Goal: Task Accomplishment & Management: Use online tool/utility

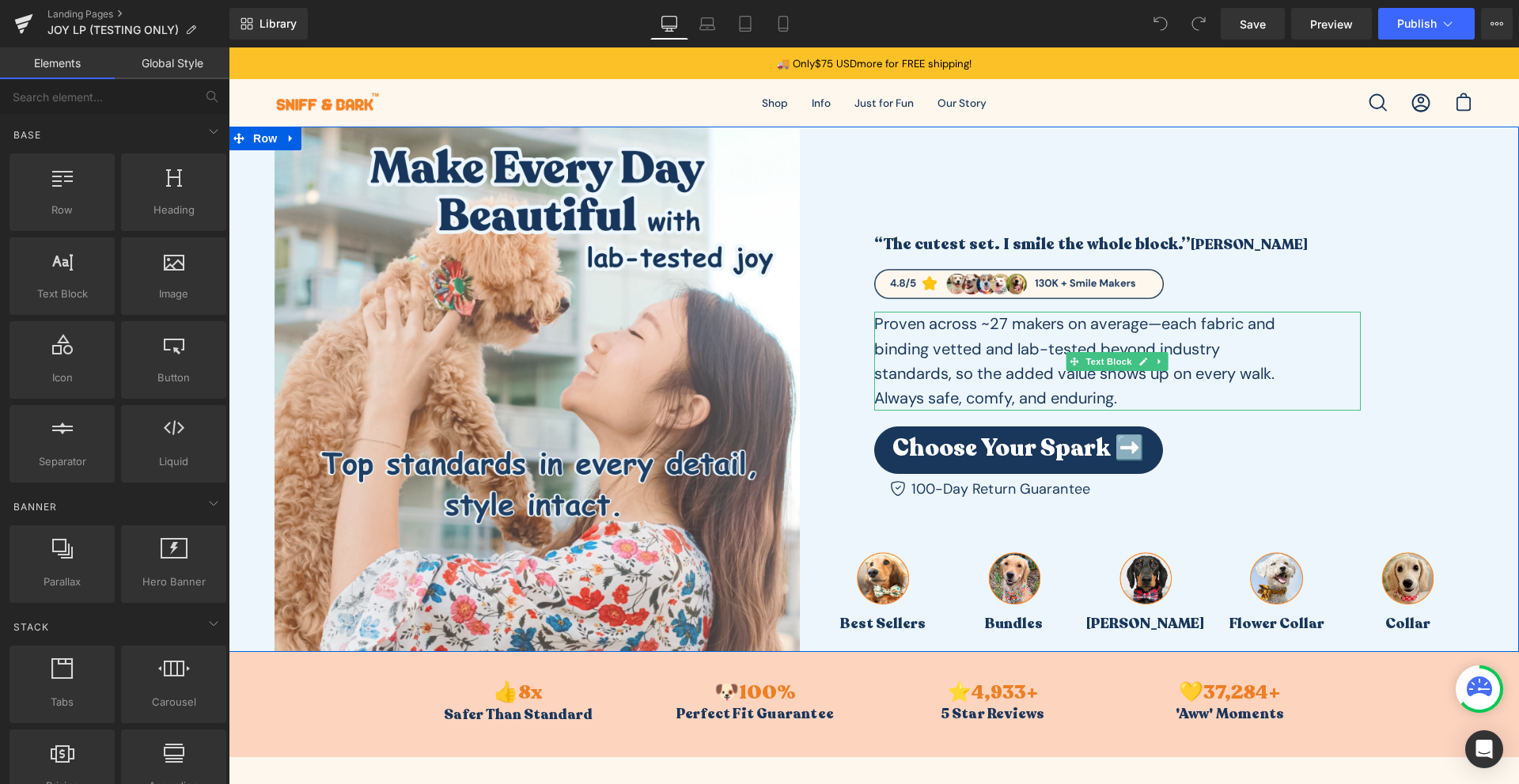
click at [1130, 391] on p "Proven across ~27 makers on average—each fabric and binding vetted and lab-test…" at bounding box center [1082, 361] width 417 height 99
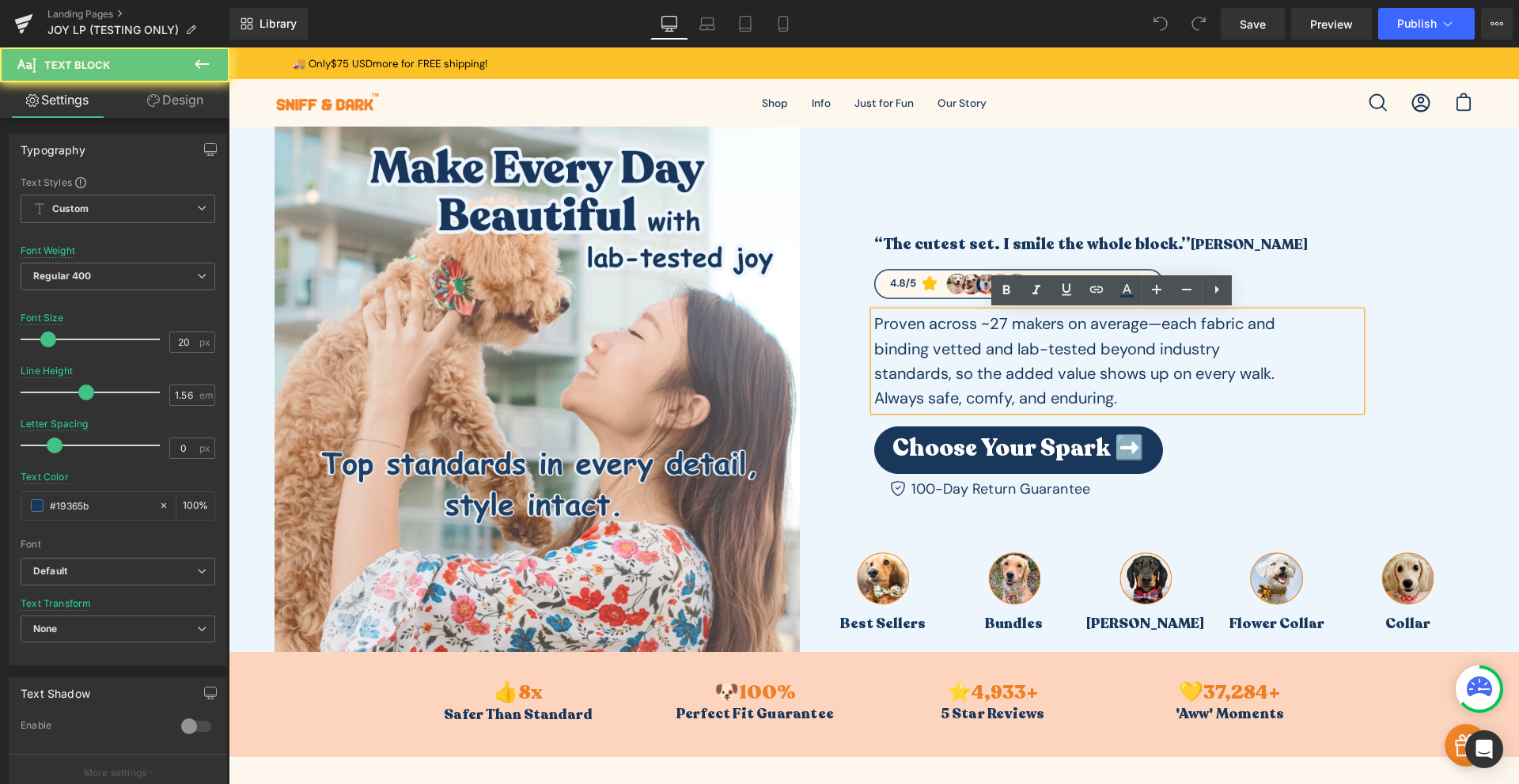
click at [1122, 397] on p "Proven across ~27 makers on average—each fabric and binding vetted and lab-test…" at bounding box center [1082, 361] width 417 height 99
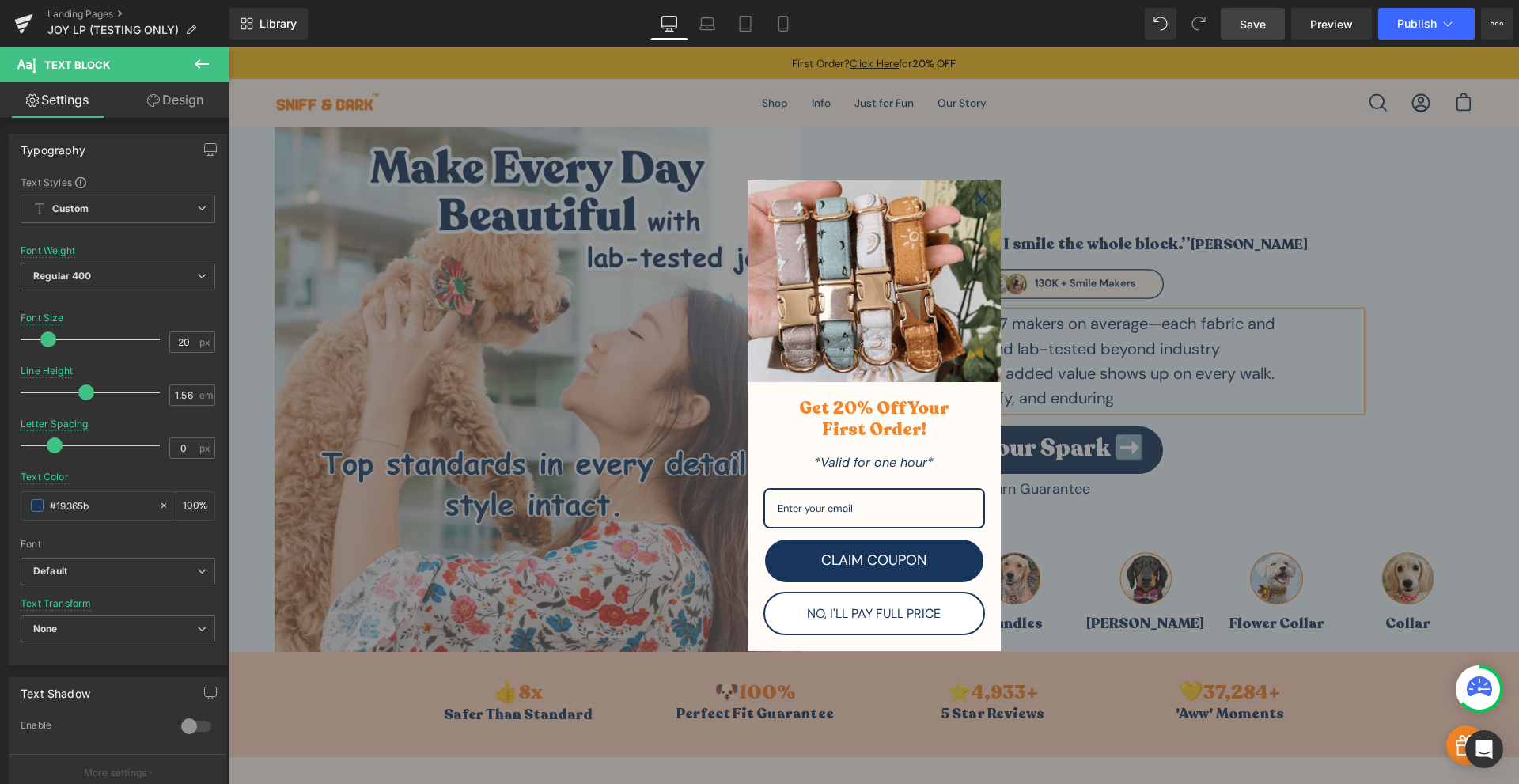
drag, startPoint x: 1260, startPoint y: 34, endPoint x: 746, endPoint y: 143, distance: 525.4
click at [1260, 34] on link "Save" at bounding box center [1252, 24] width 64 height 31
click at [975, 195] on icon "close icon" at bounding box center [982, 200] width 13 height 13
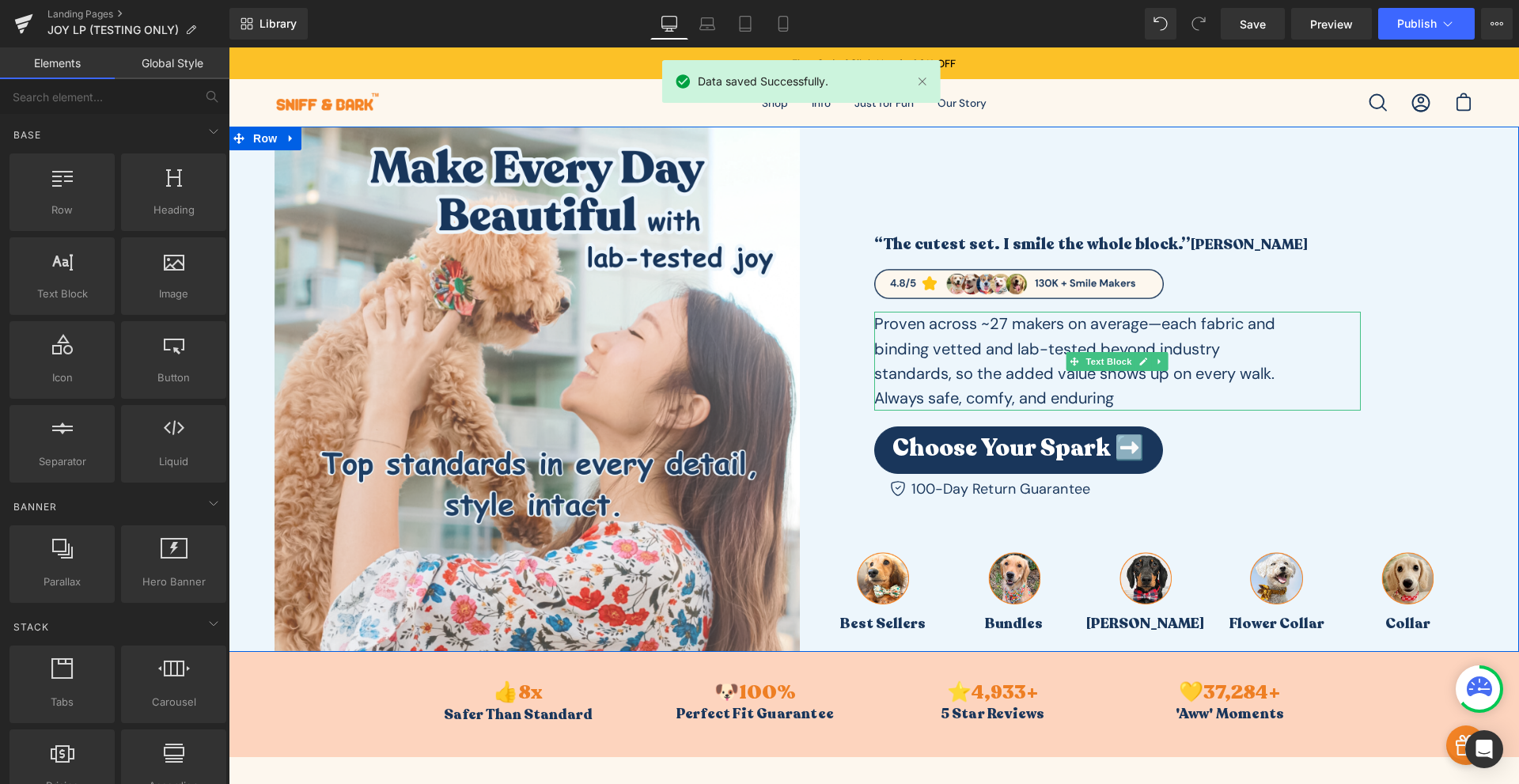
click at [1114, 396] on p "Proven across ~27 makers on average—each fabric and binding vetted and lab-test…" at bounding box center [1082, 361] width 417 height 99
click at [1120, 402] on p "Proven across ~27 makers on average—each fabric and binding vetted and lab-test…" at bounding box center [1082, 361] width 417 height 99
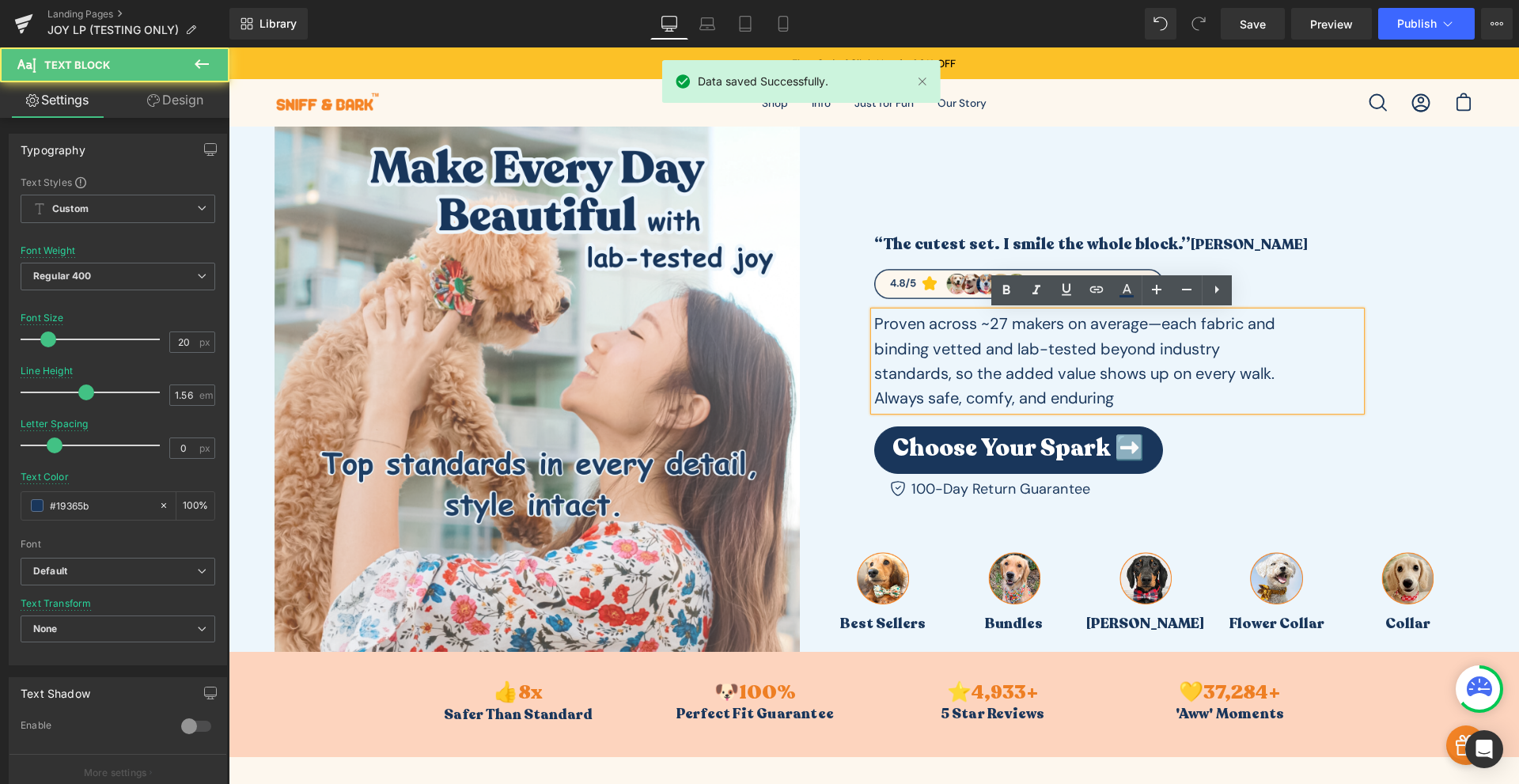
click at [1121, 395] on p "Proven across ~27 makers on average—each fabric and binding vetted and lab-test…" at bounding box center [1082, 361] width 417 height 99
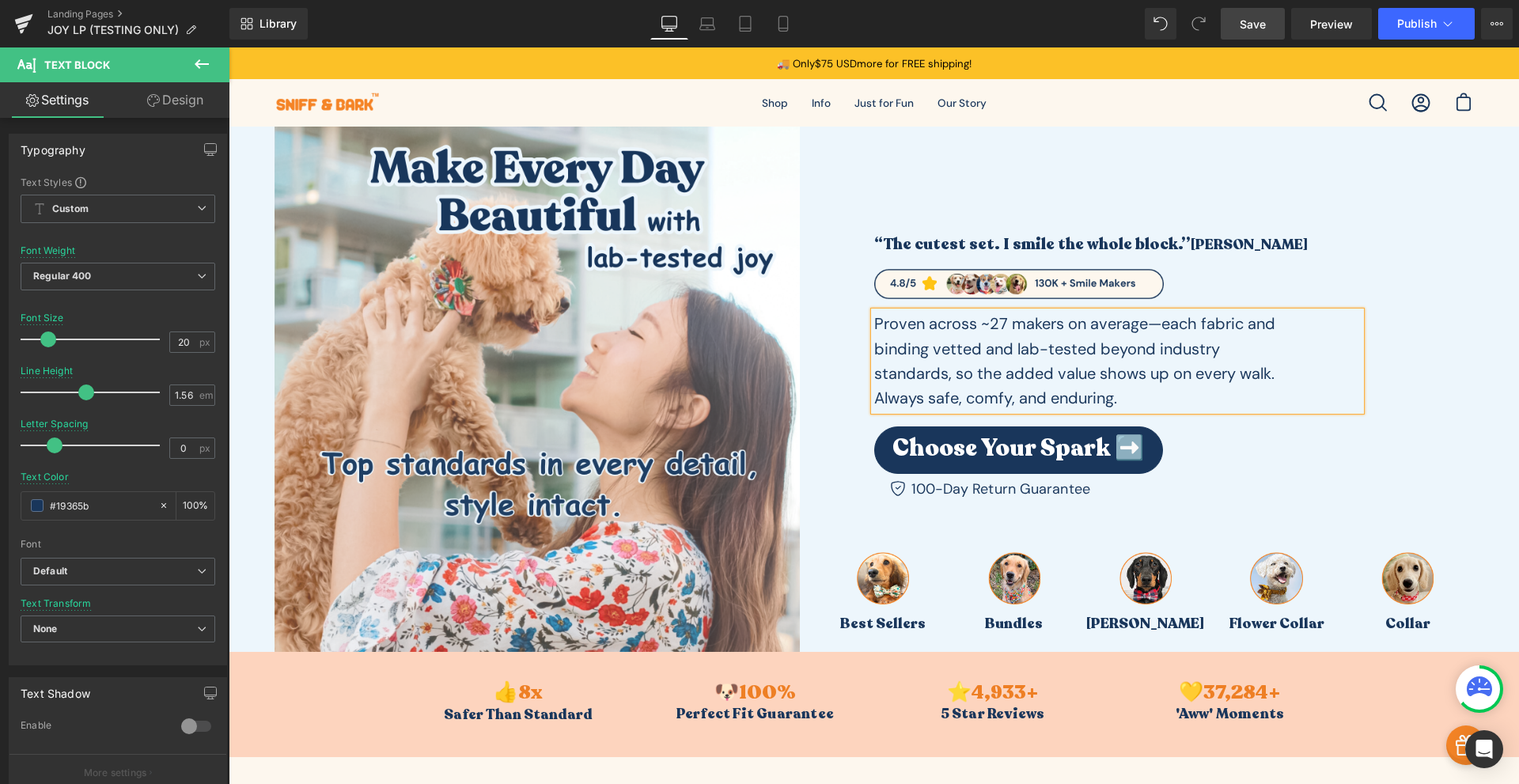
click at [1266, 20] on link "Save" at bounding box center [1252, 24] width 64 height 31
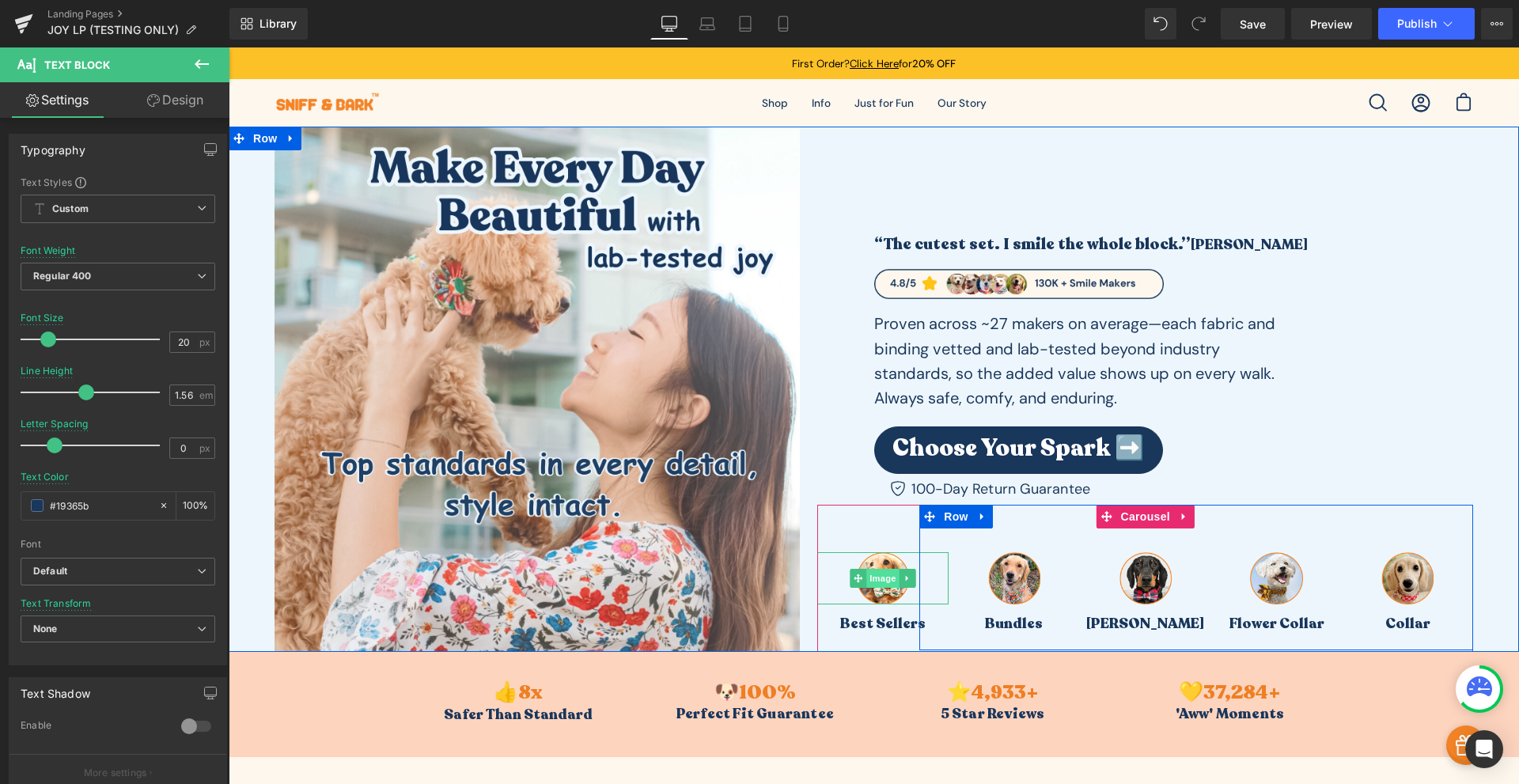
click at [876, 581] on span "Image" at bounding box center [883, 578] width 33 height 19
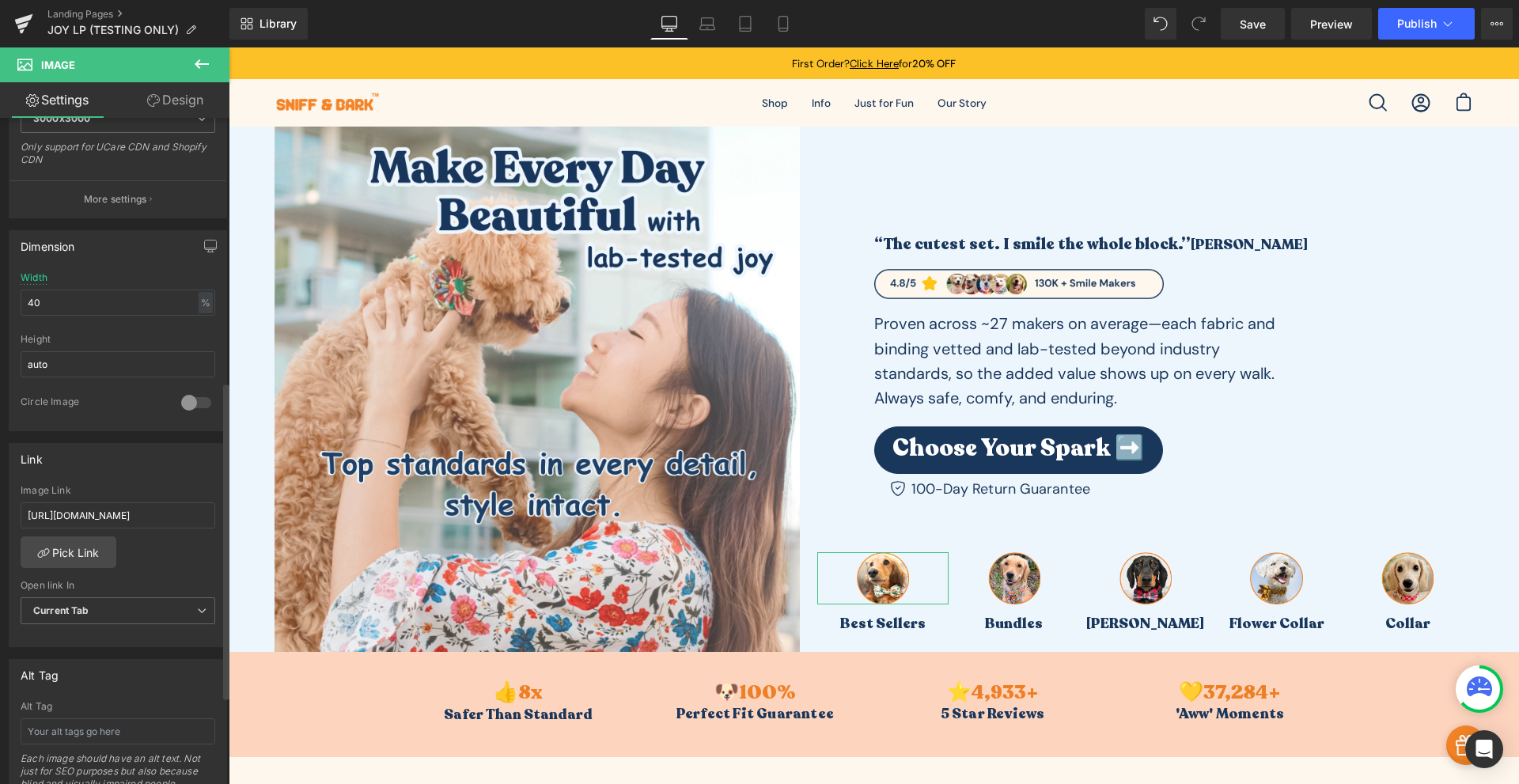
scroll to position [554, 0]
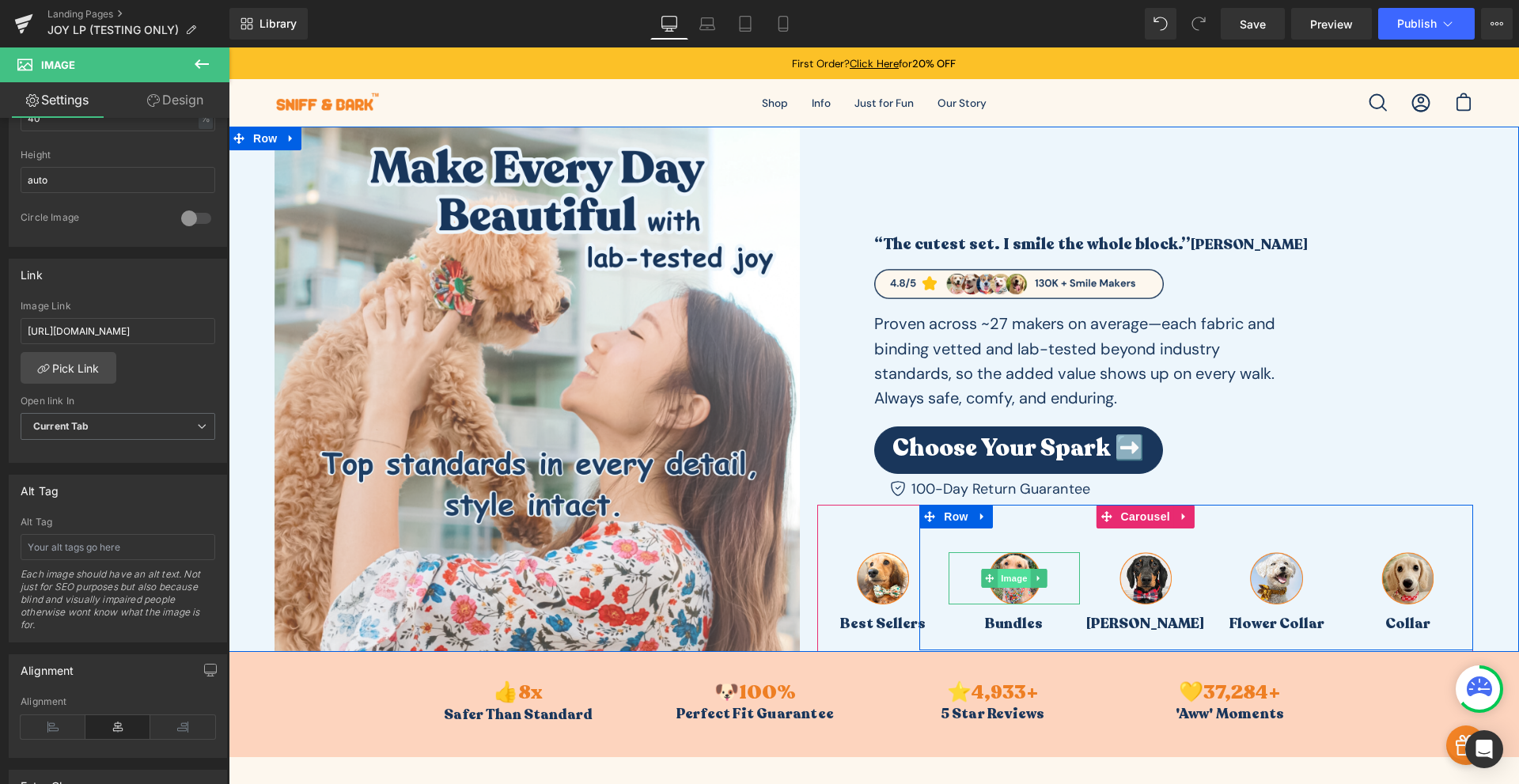
click at [1004, 572] on span "Image" at bounding box center [1014, 578] width 33 height 19
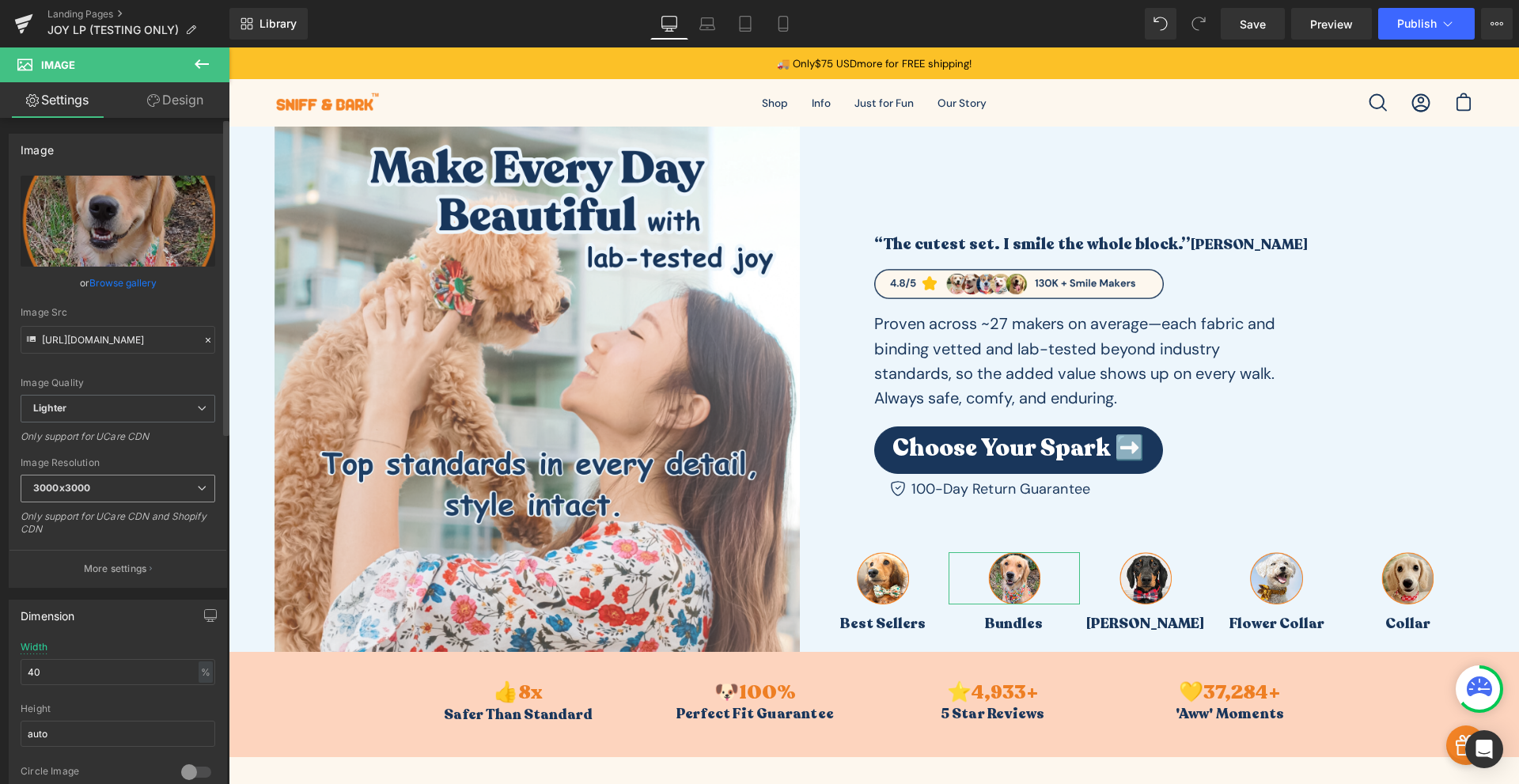
scroll to position [184, 0]
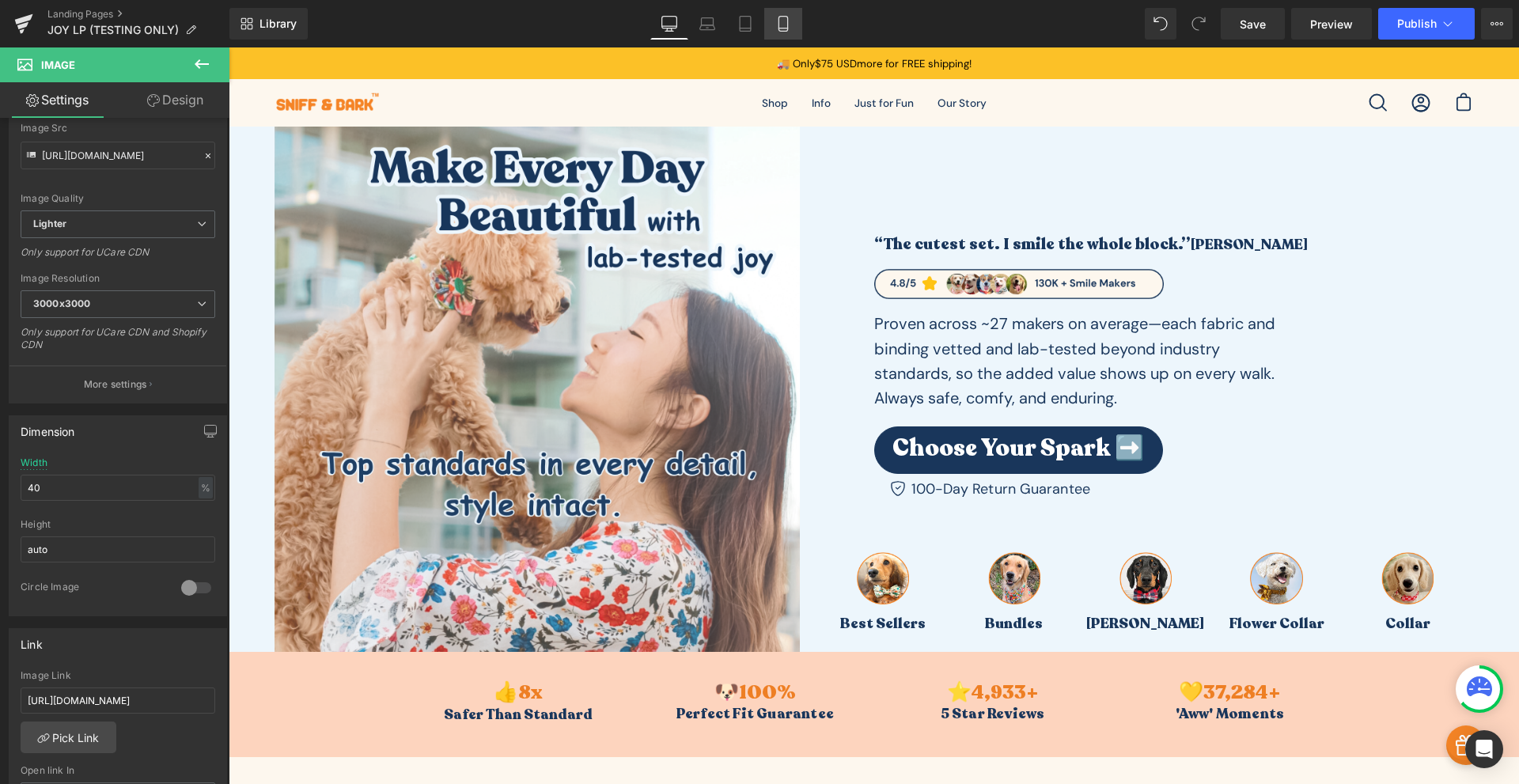
click at [790, 31] on icon at bounding box center [782, 23] width 16 height 16
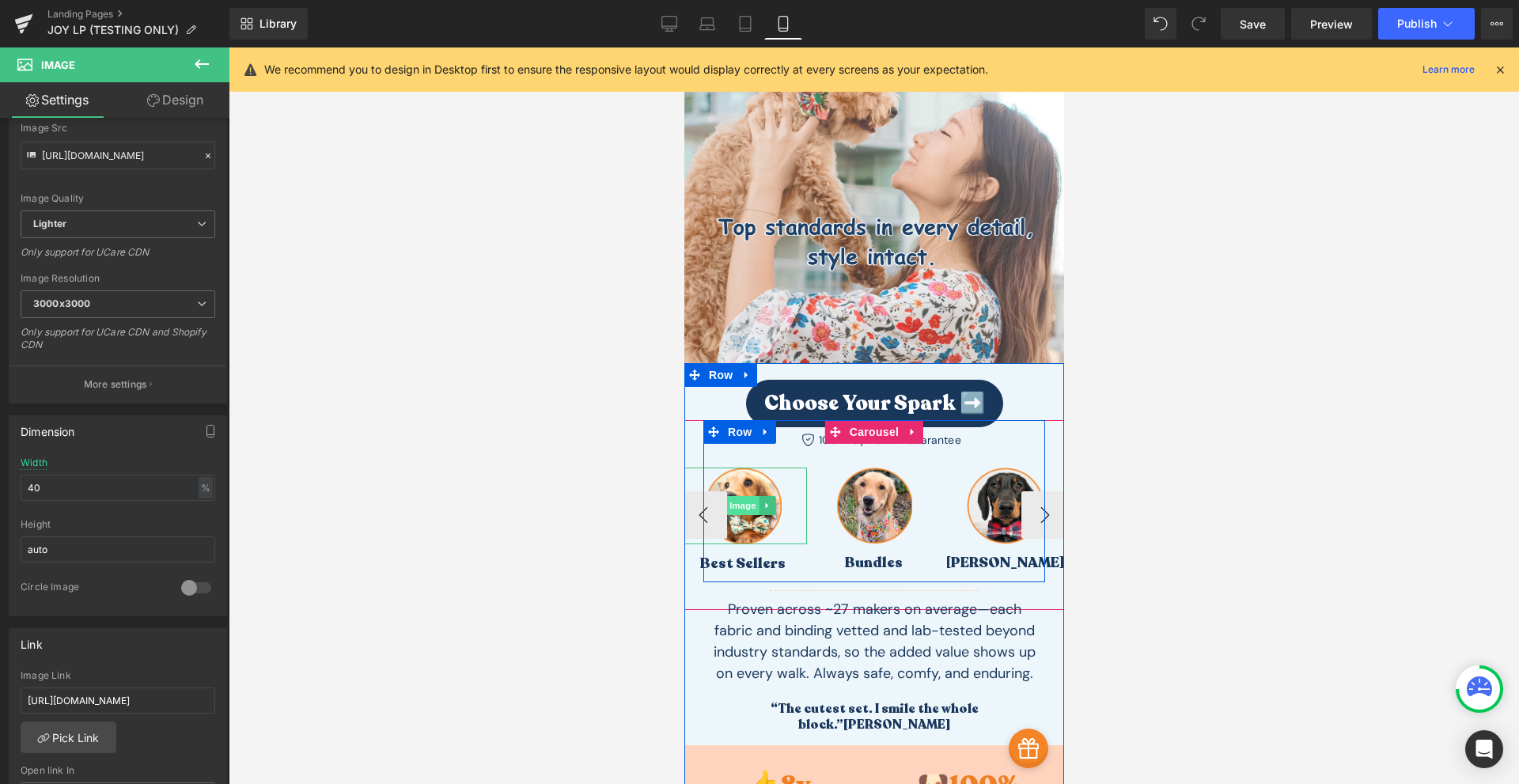
click at [746, 501] on span "Image" at bounding box center [742, 505] width 33 height 19
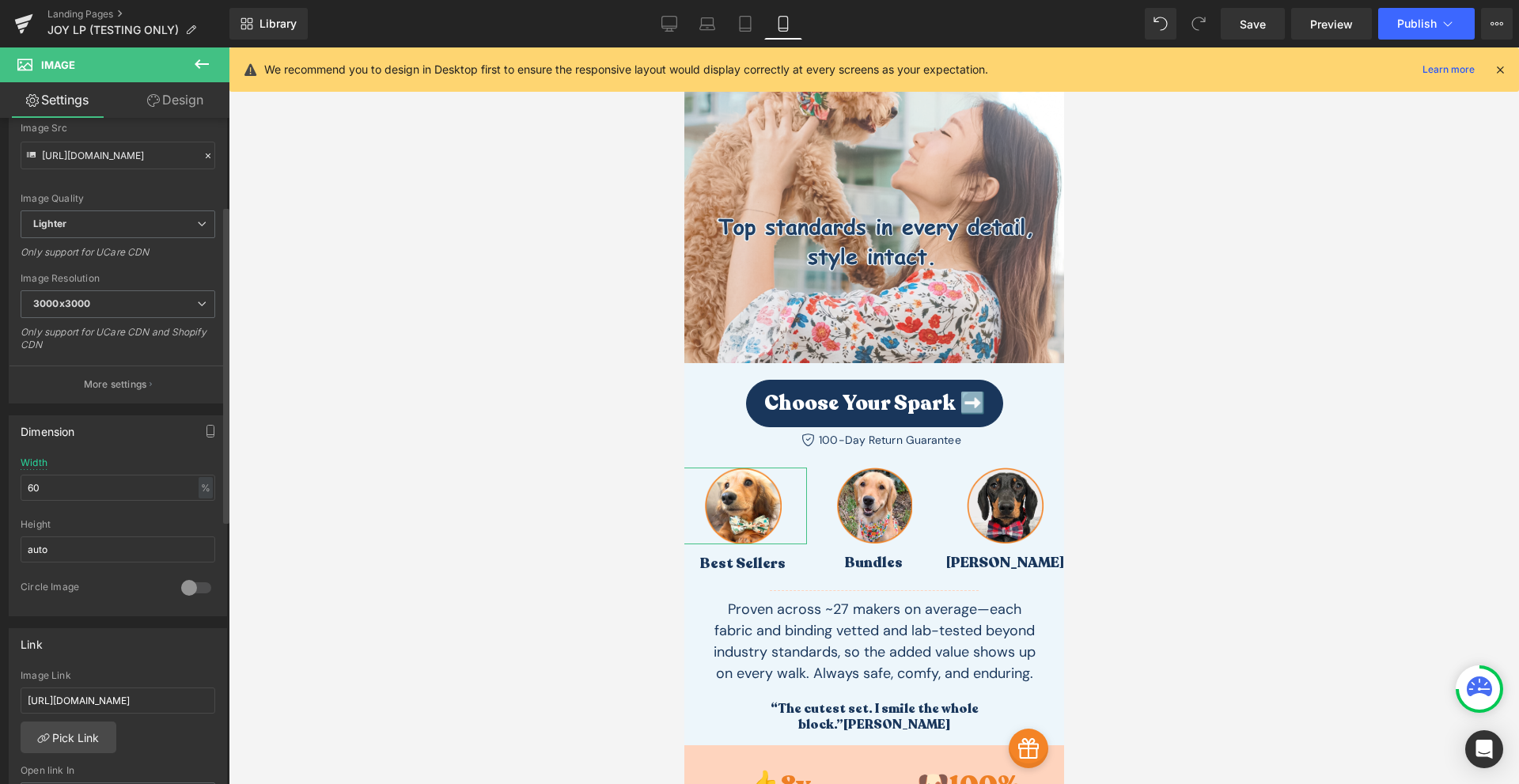
scroll to position [370, 0]
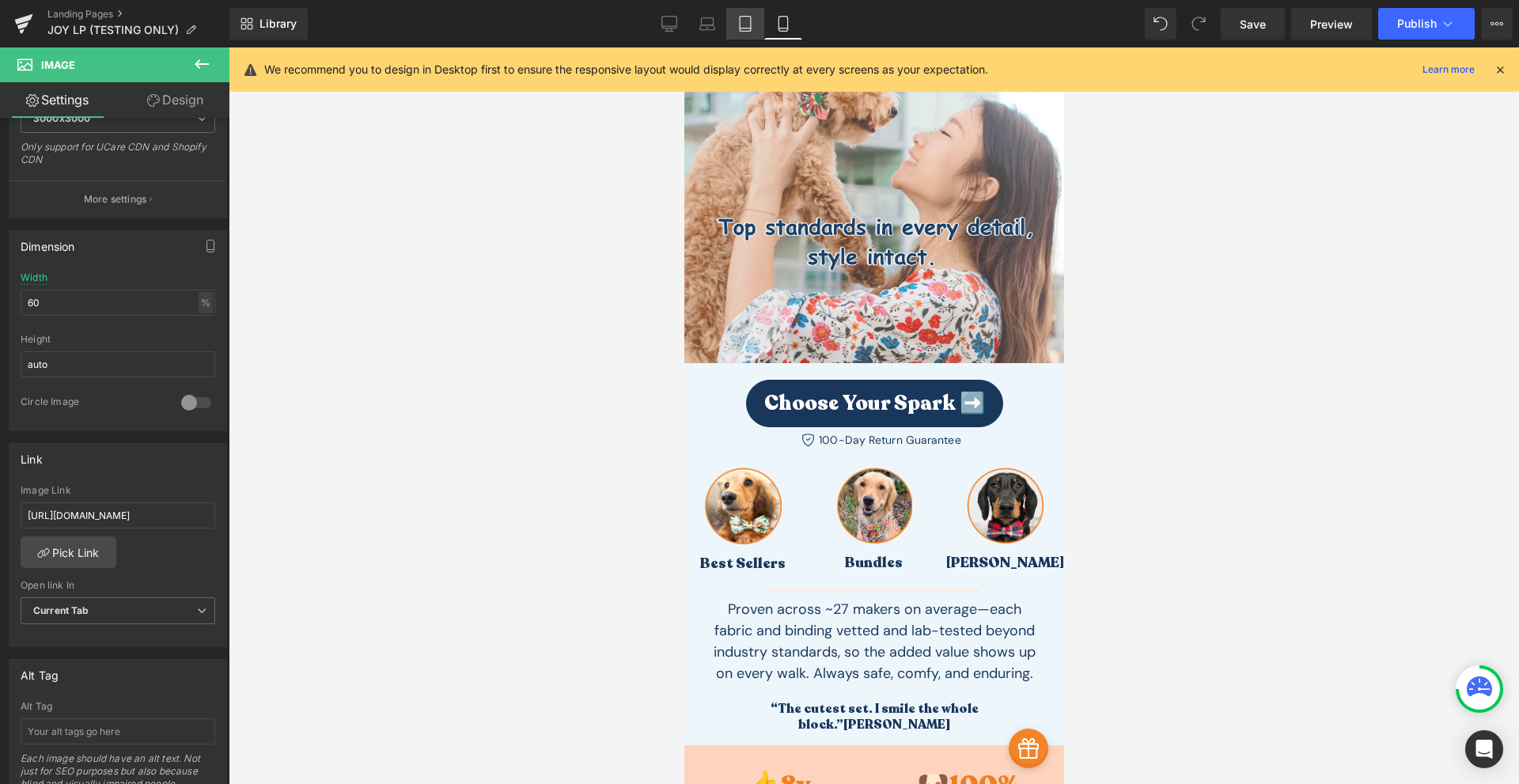
click at [740, 34] on link "Tablet" at bounding box center [744, 24] width 38 height 31
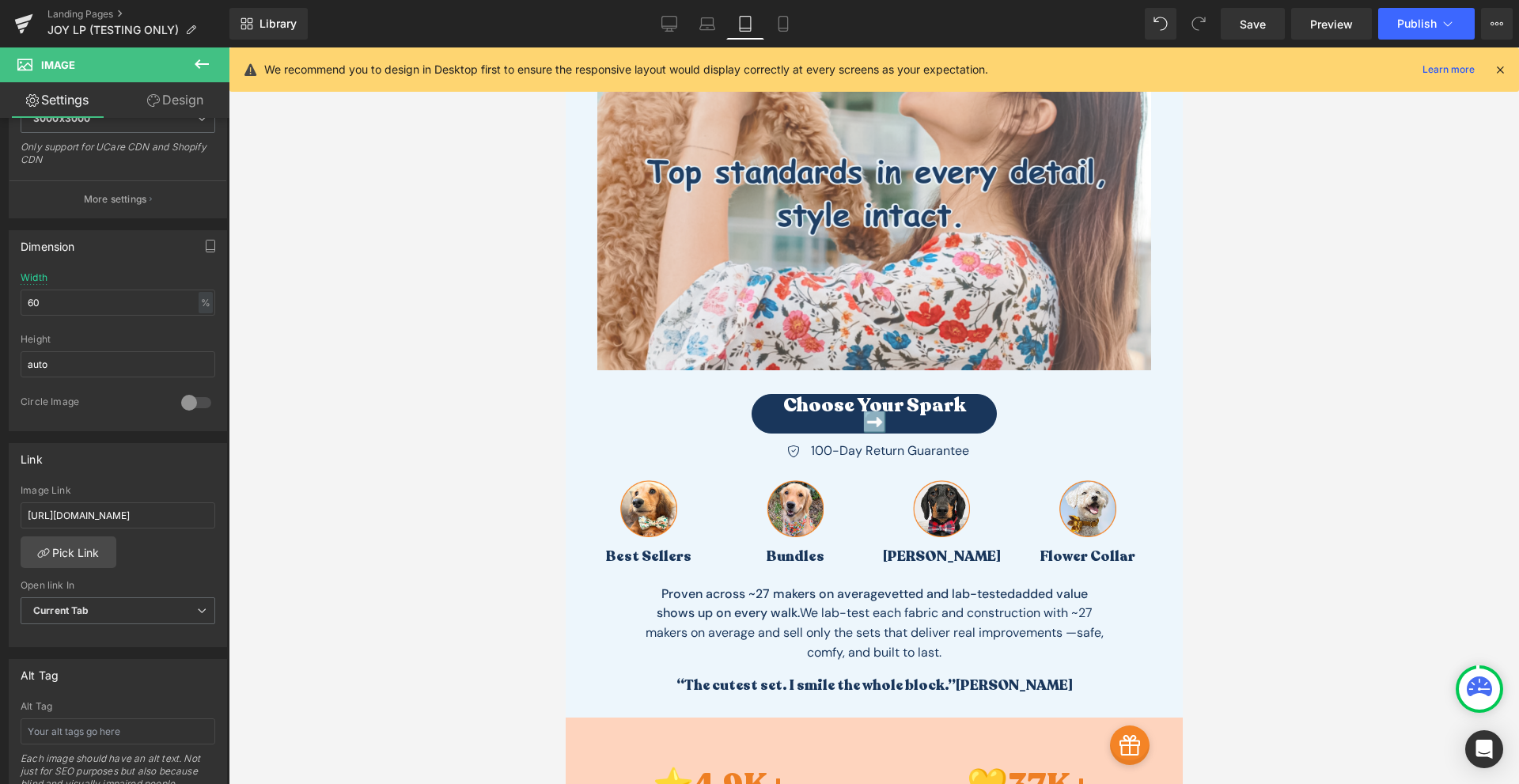
scroll to position [554, 0]
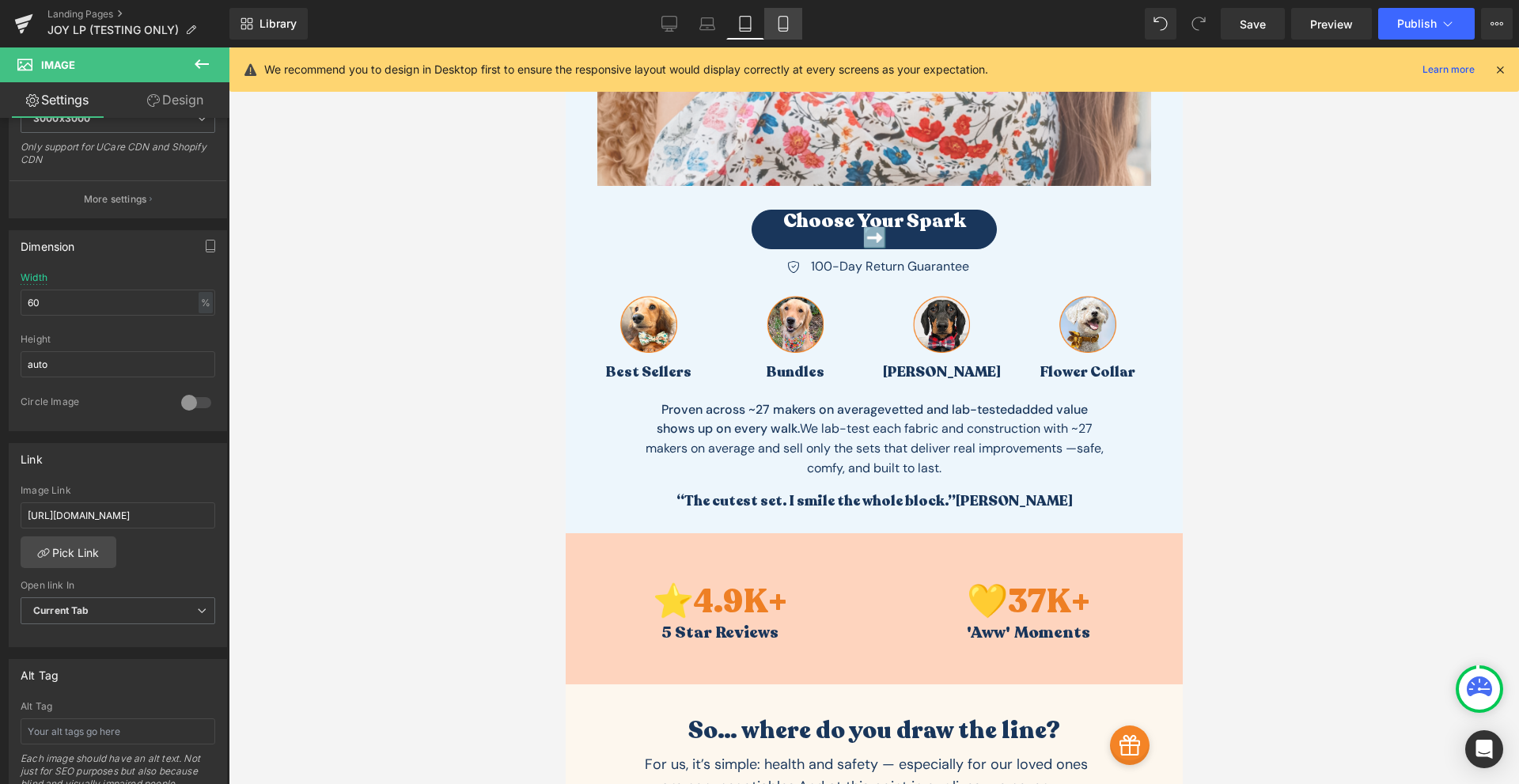
click at [790, 31] on link "Mobile" at bounding box center [782, 24] width 38 height 31
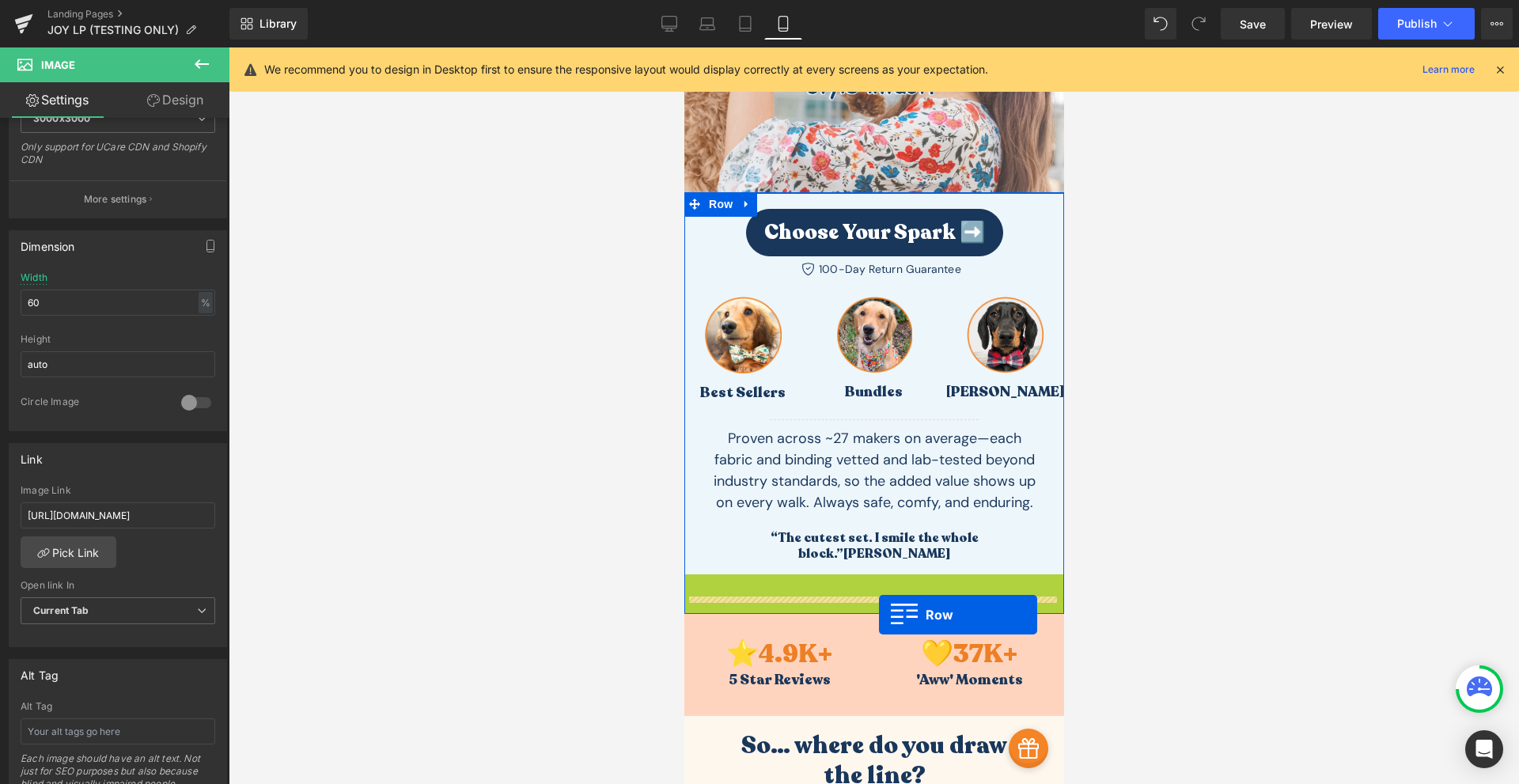
drag, startPoint x: 689, startPoint y: 570, endPoint x: 878, endPoint y: 615, distance: 194.3
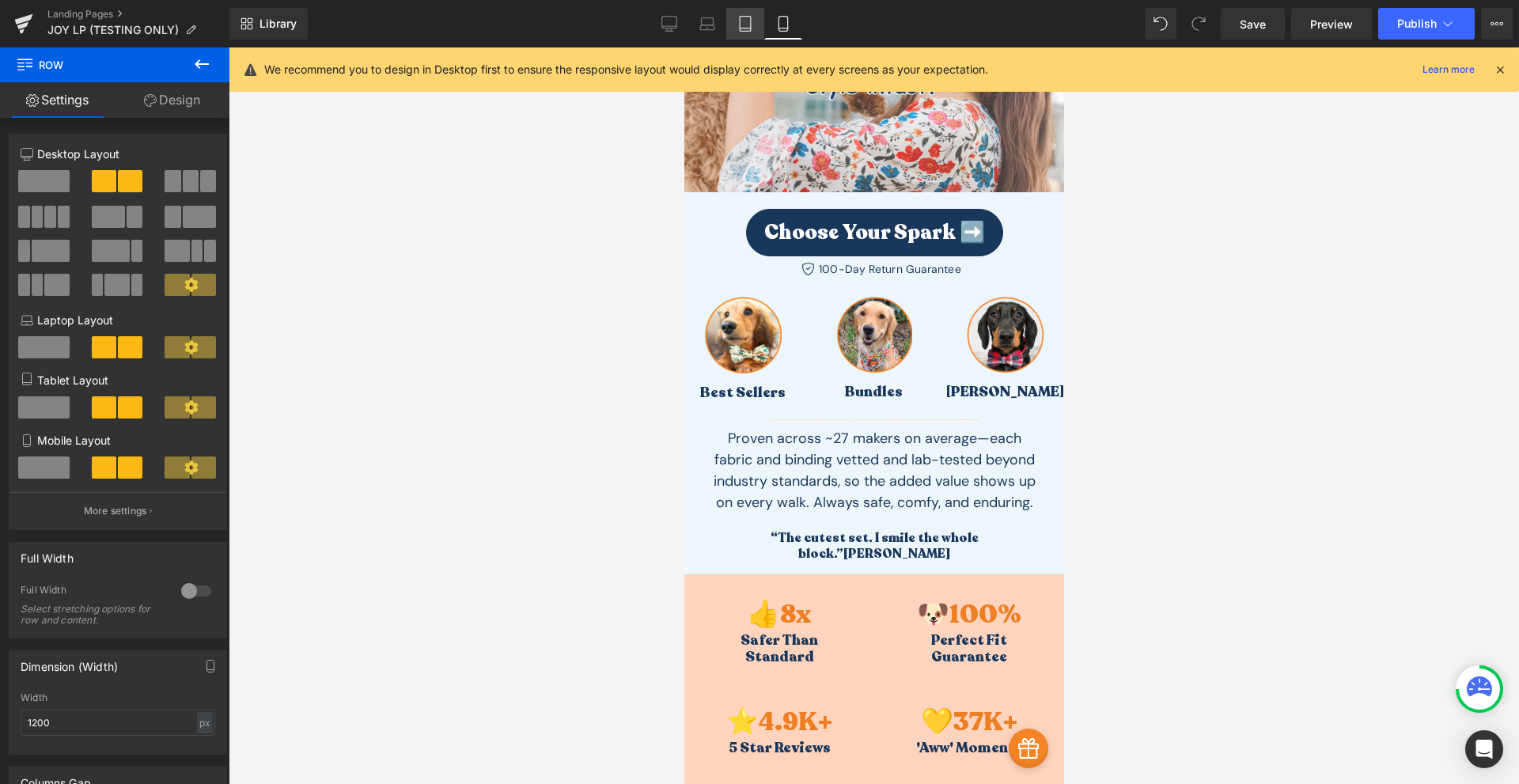
click at [760, 29] on link "Tablet" at bounding box center [744, 24] width 38 height 31
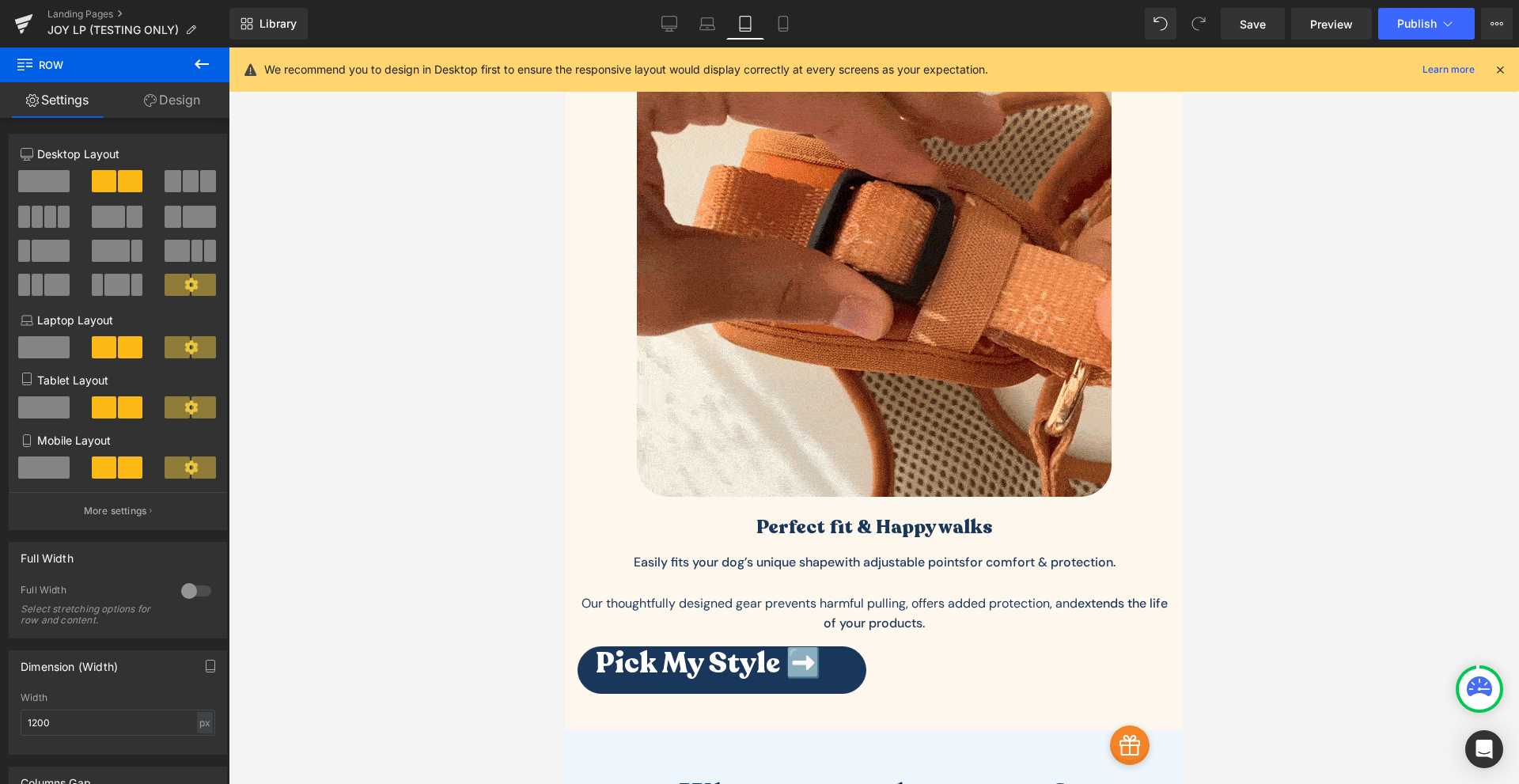
scroll to position [3482, 0]
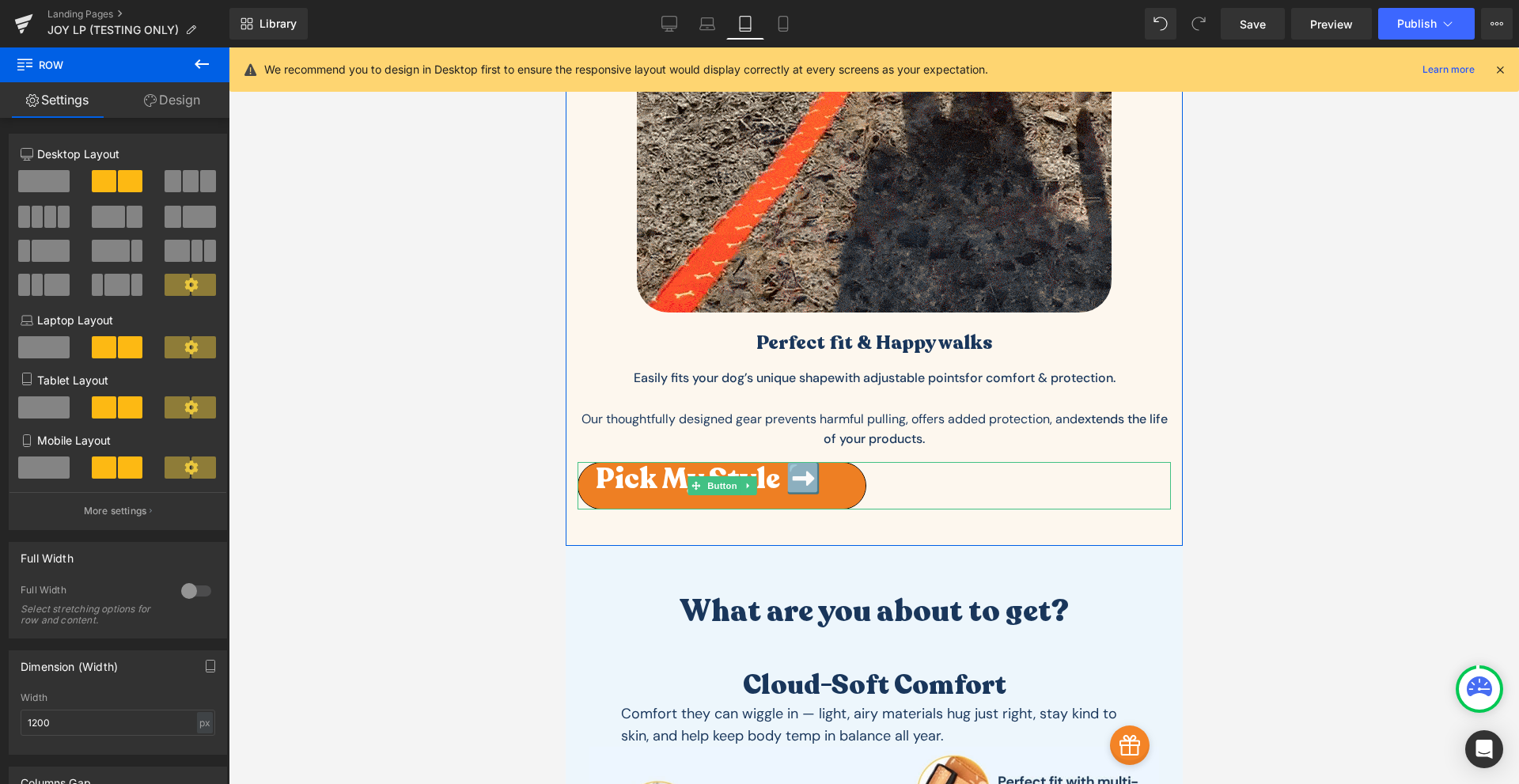
click at [770, 471] on span "Pick My Style ➡️" at bounding box center [707, 479] width 226 height 18
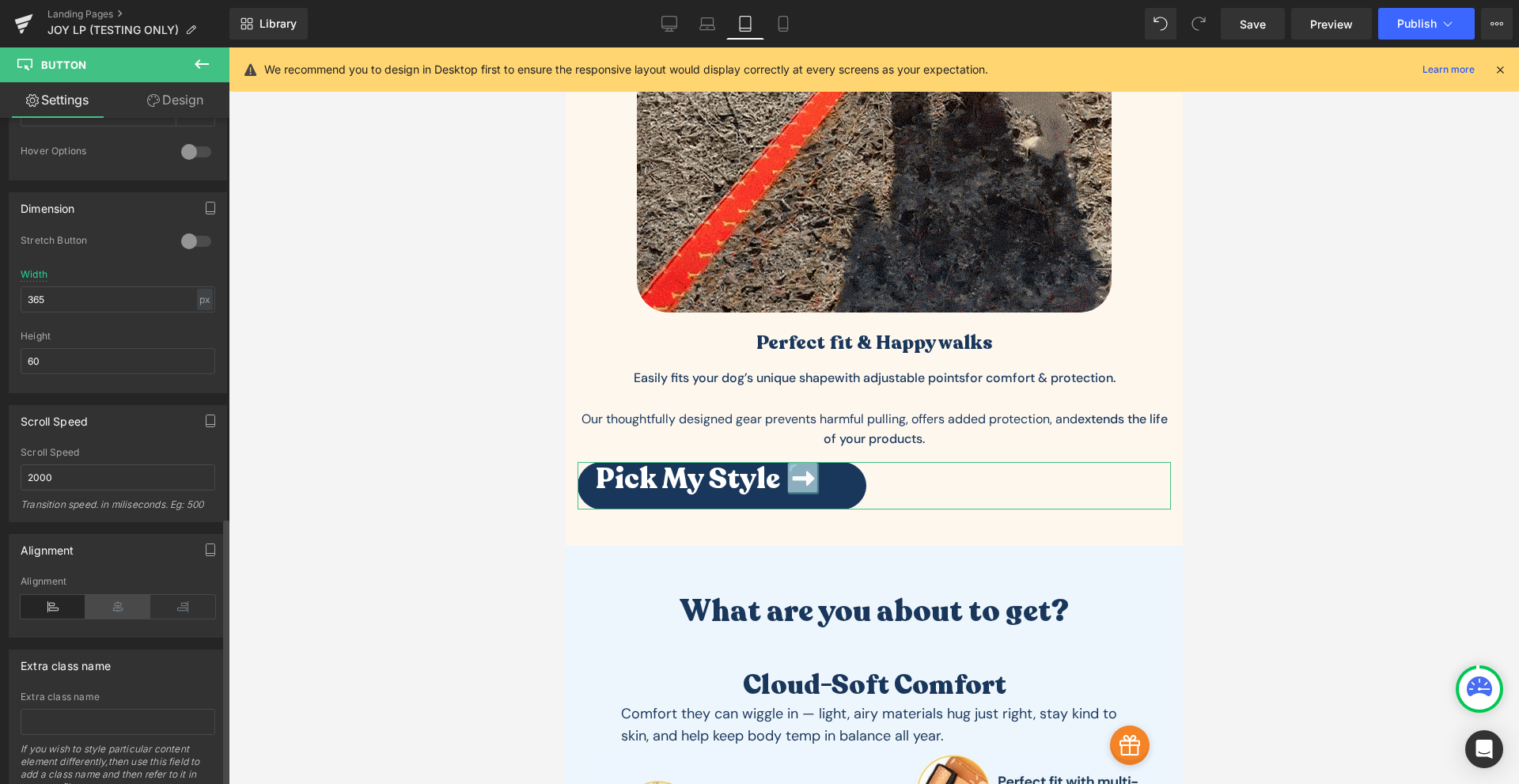
scroll to position [988, 0]
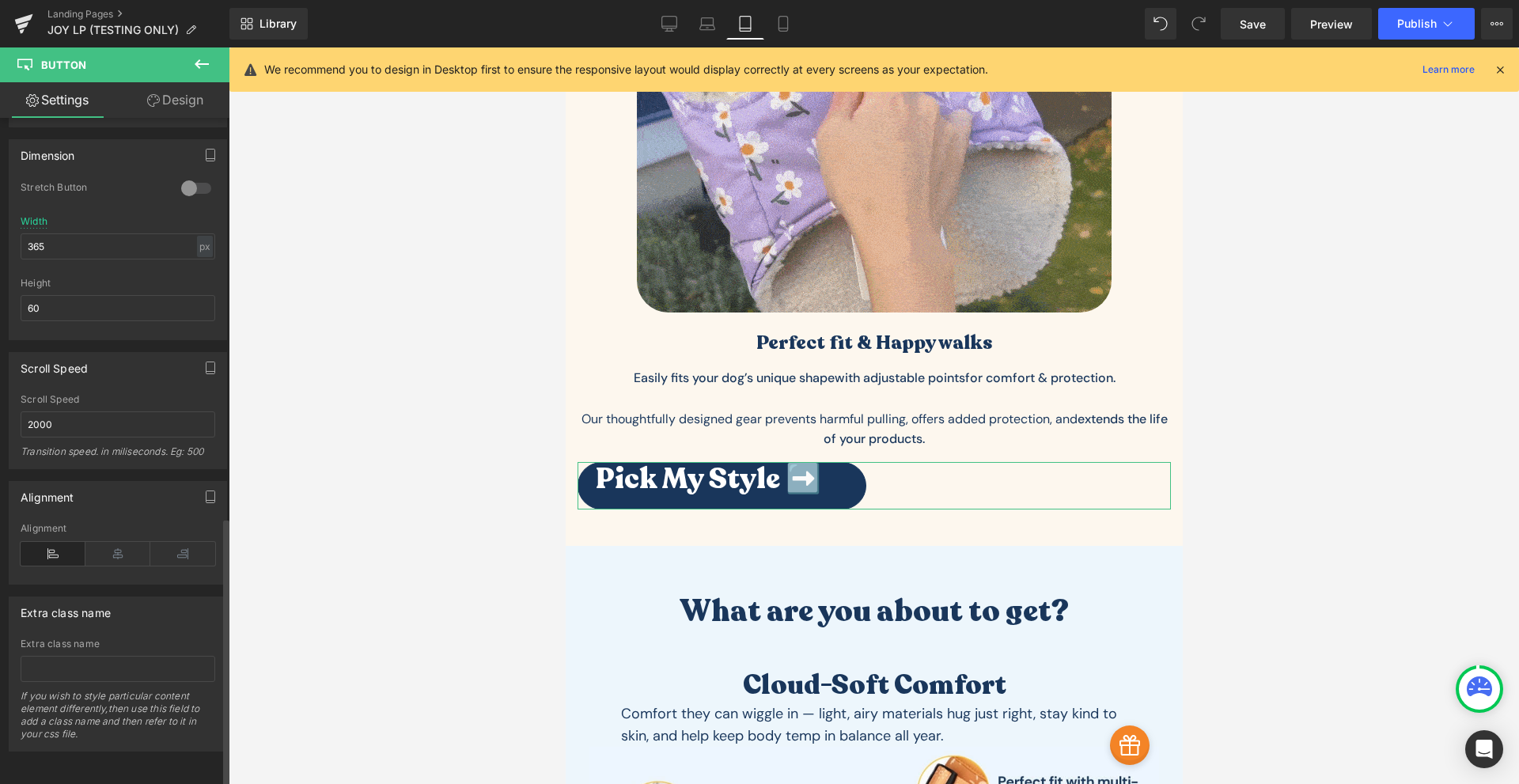
click at [125, 522] on div "Alignment" at bounding box center [117, 528] width 194 height 11
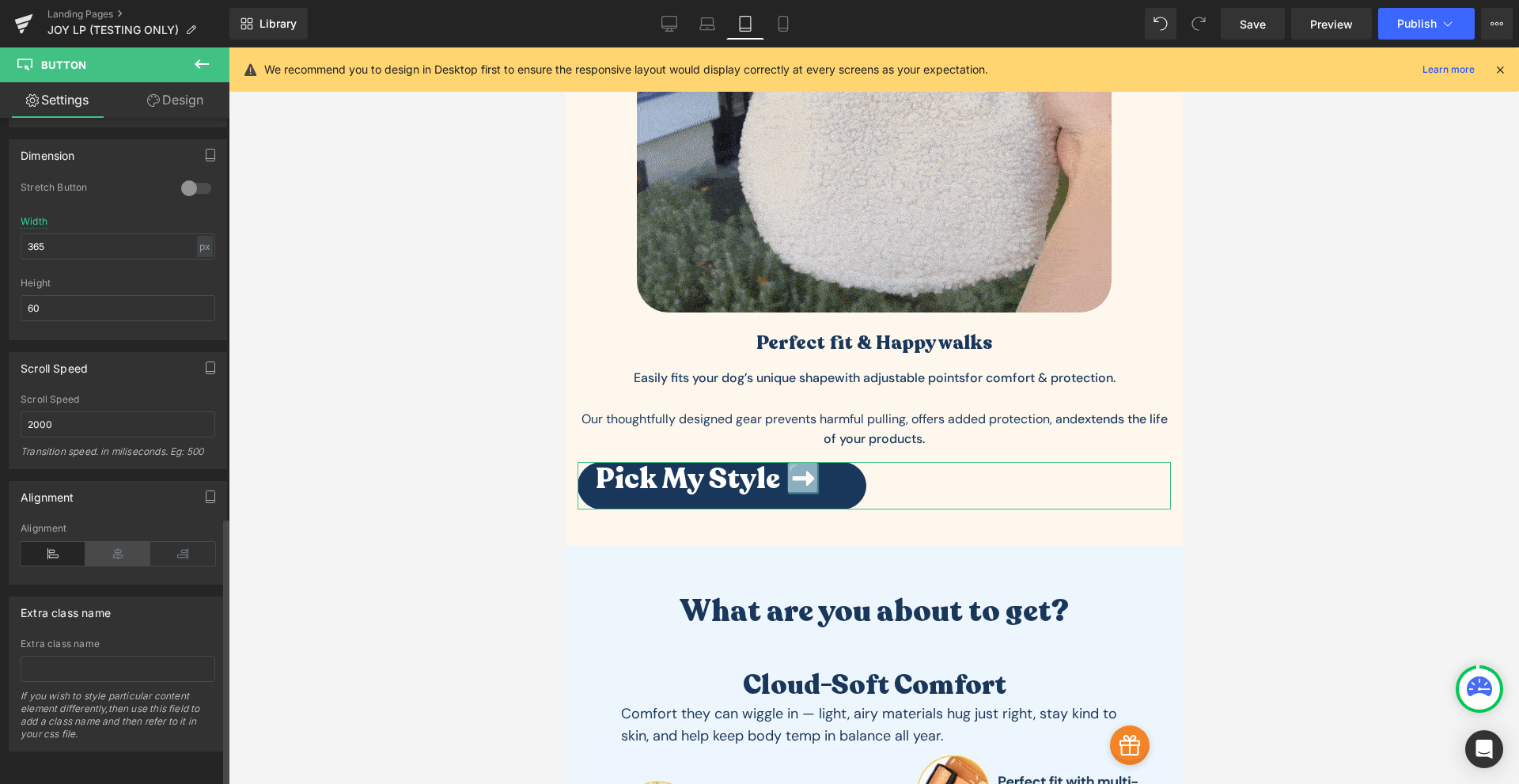
click at [127, 548] on icon at bounding box center [117, 554] width 65 height 24
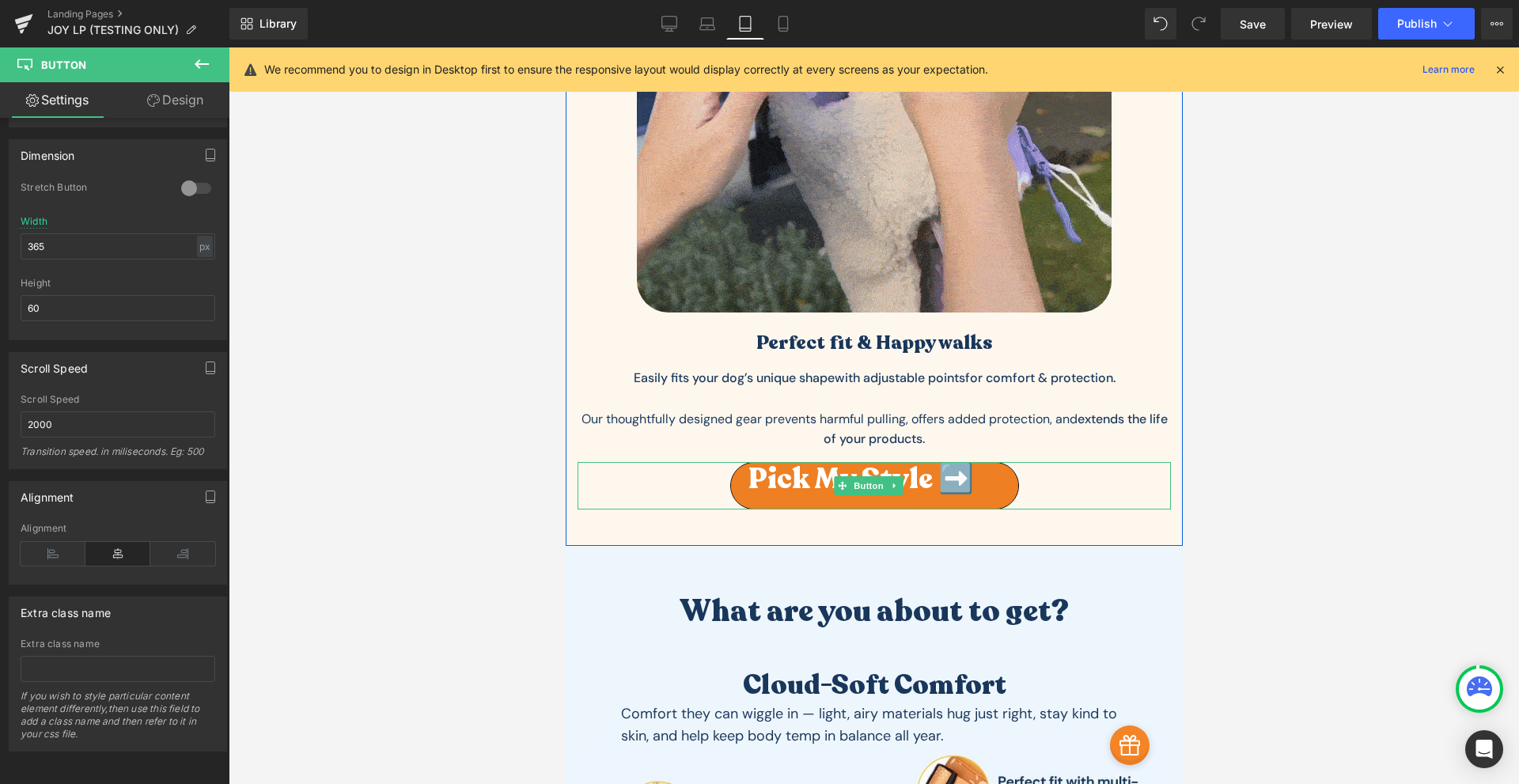
click at [803, 471] on span "Pick My Style ➡️" at bounding box center [860, 479] width 226 height 18
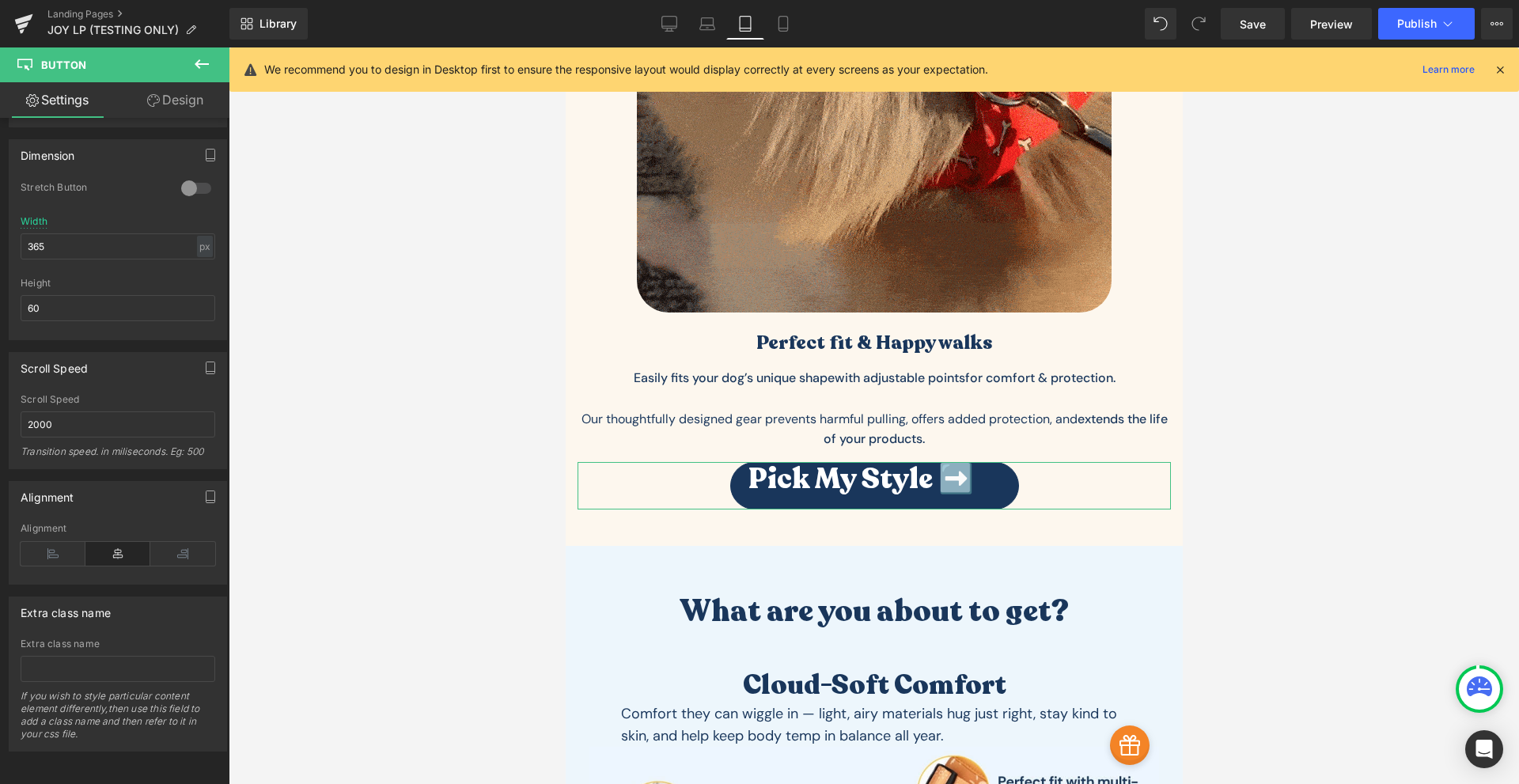
click at [152, 107] on link "Design" at bounding box center [175, 100] width 115 height 35
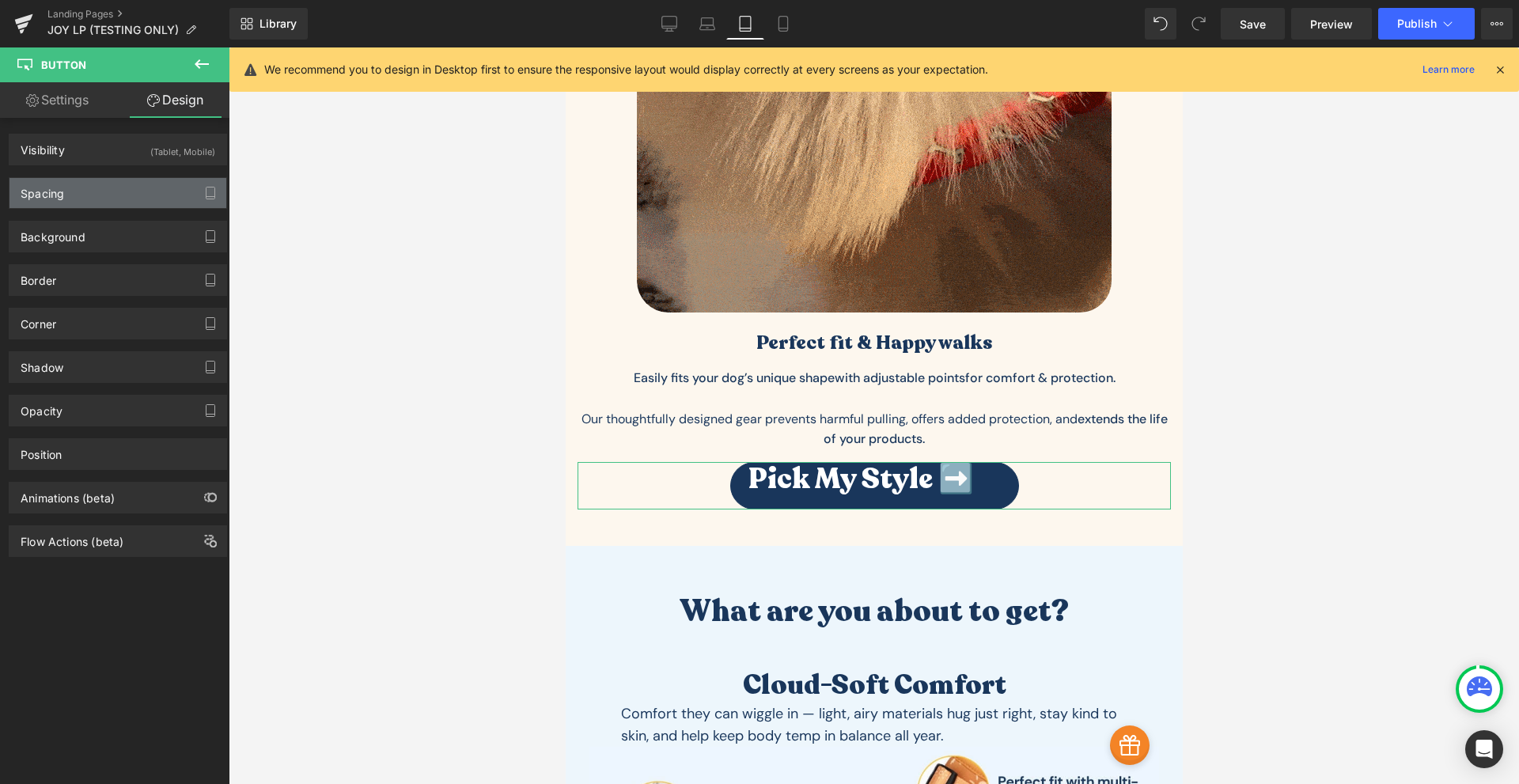
click at [93, 196] on div "Spacing" at bounding box center [117, 192] width 216 height 31
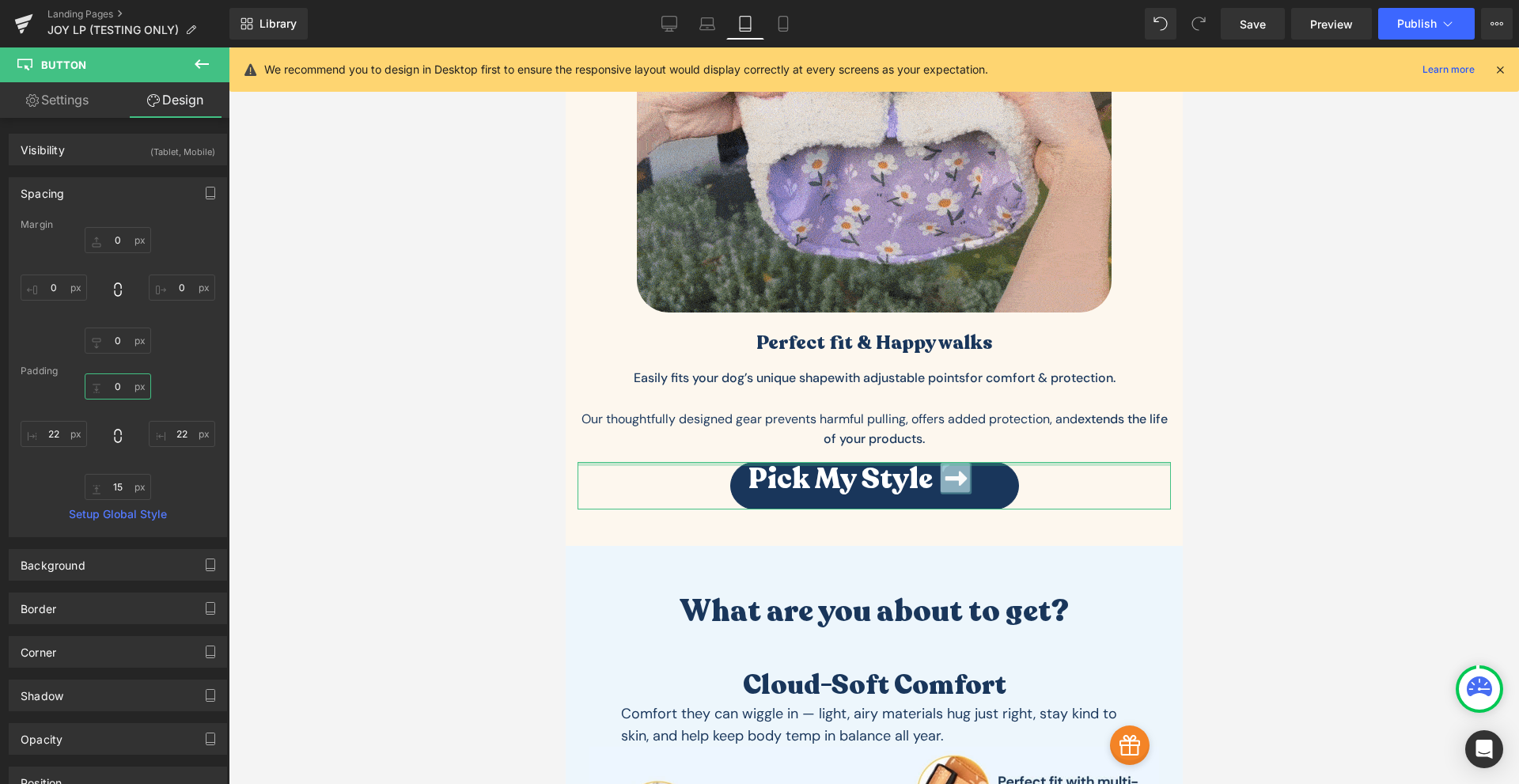
click at [119, 385] on input "0" at bounding box center [118, 386] width 67 height 26
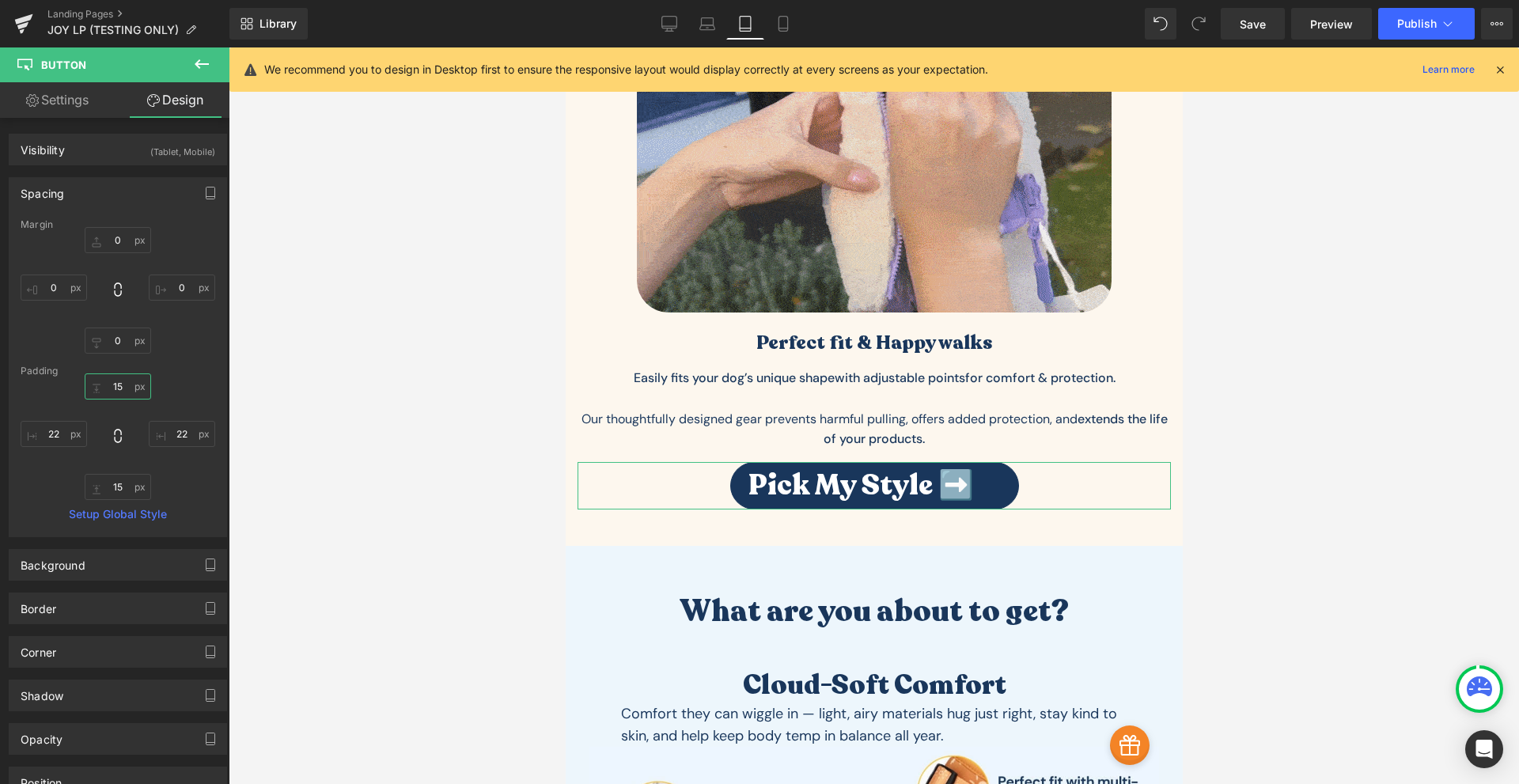
type input "15"
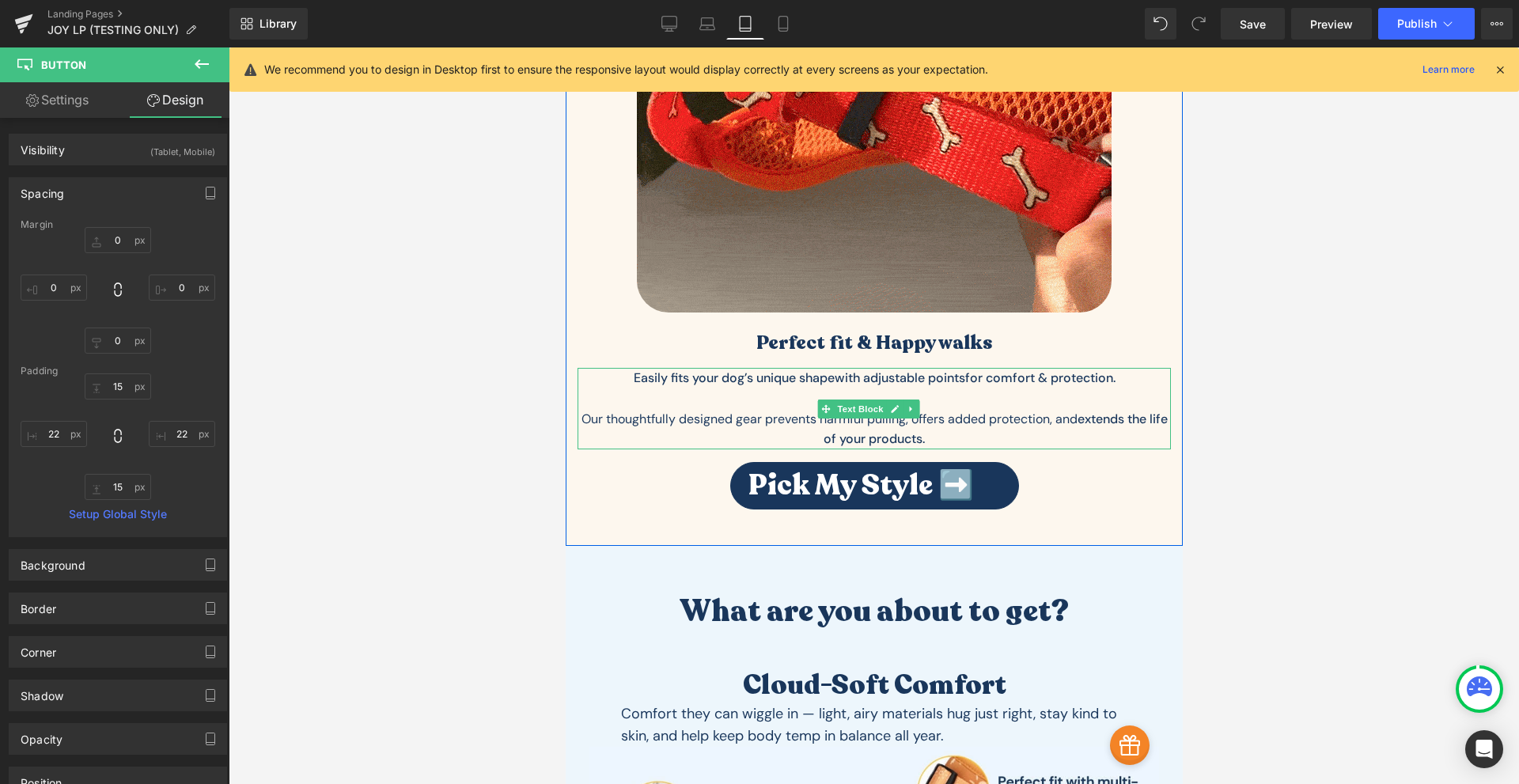
click at [940, 409] on p "Our thoughtfully designed gear prevents harmful pulling, offers added protectio…" at bounding box center [874, 429] width 594 height 41
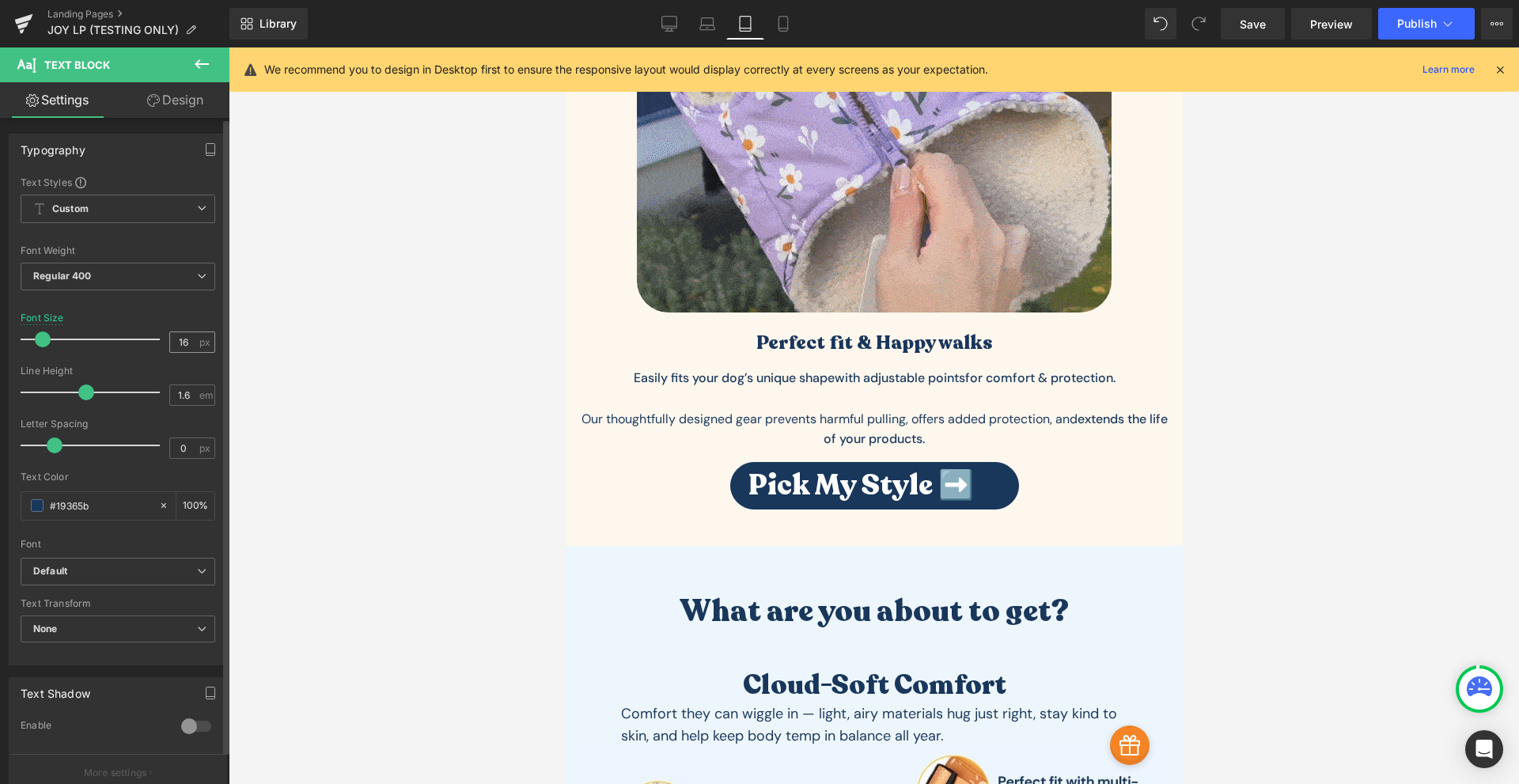
click at [200, 339] on span "px" at bounding box center [206, 341] width 14 height 10
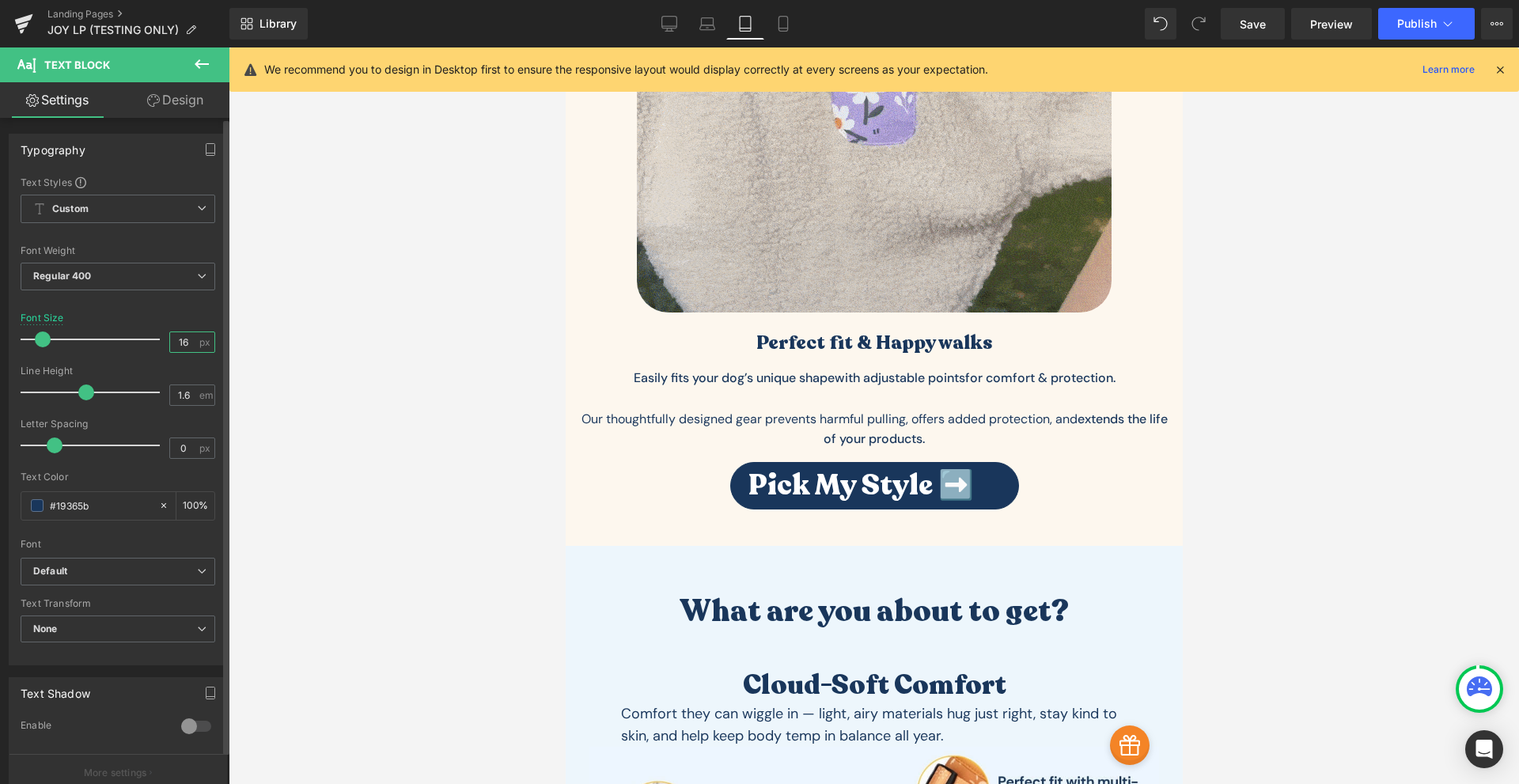
click at [186, 343] on input "16" at bounding box center [184, 341] width 28 height 19
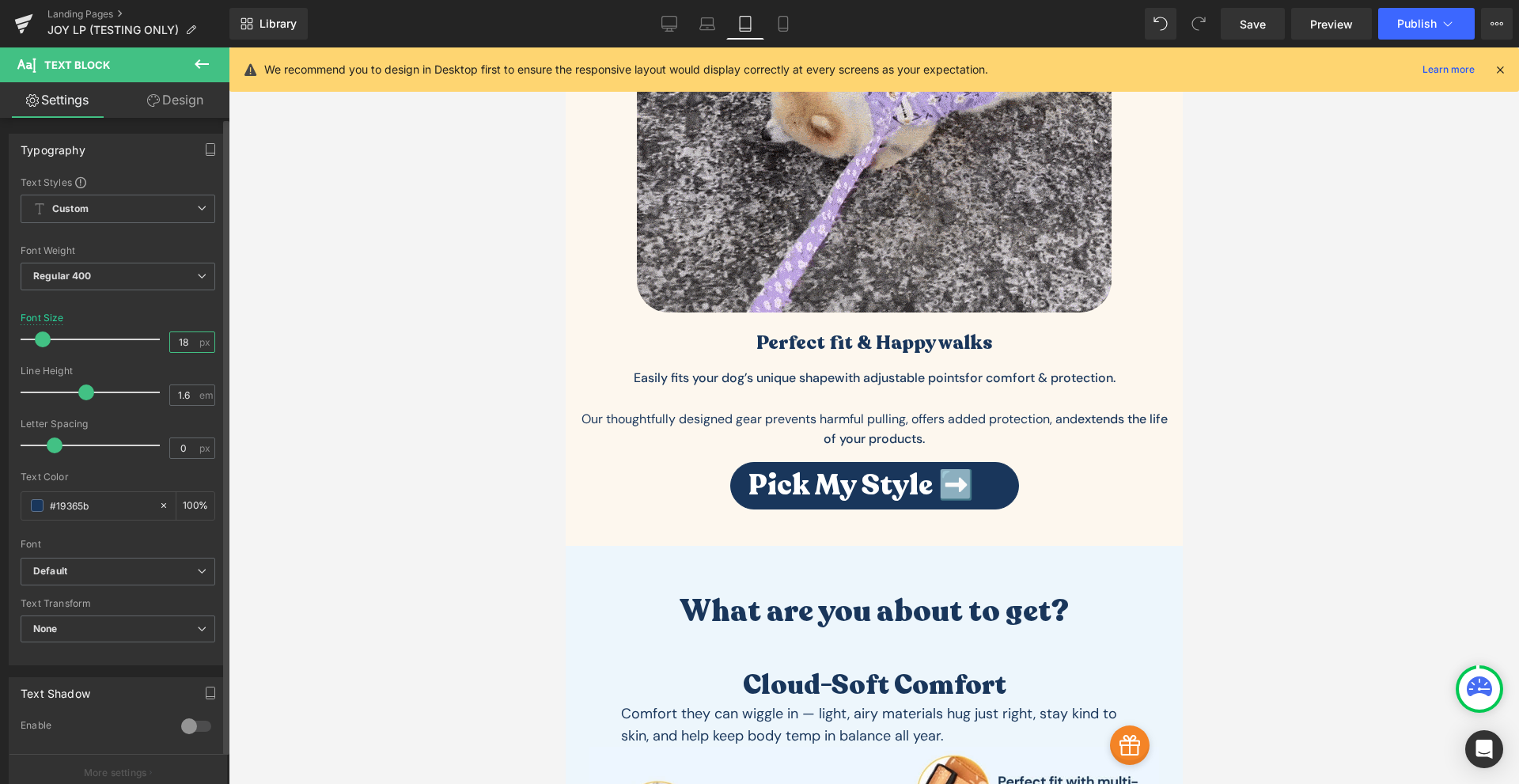
type input "18"
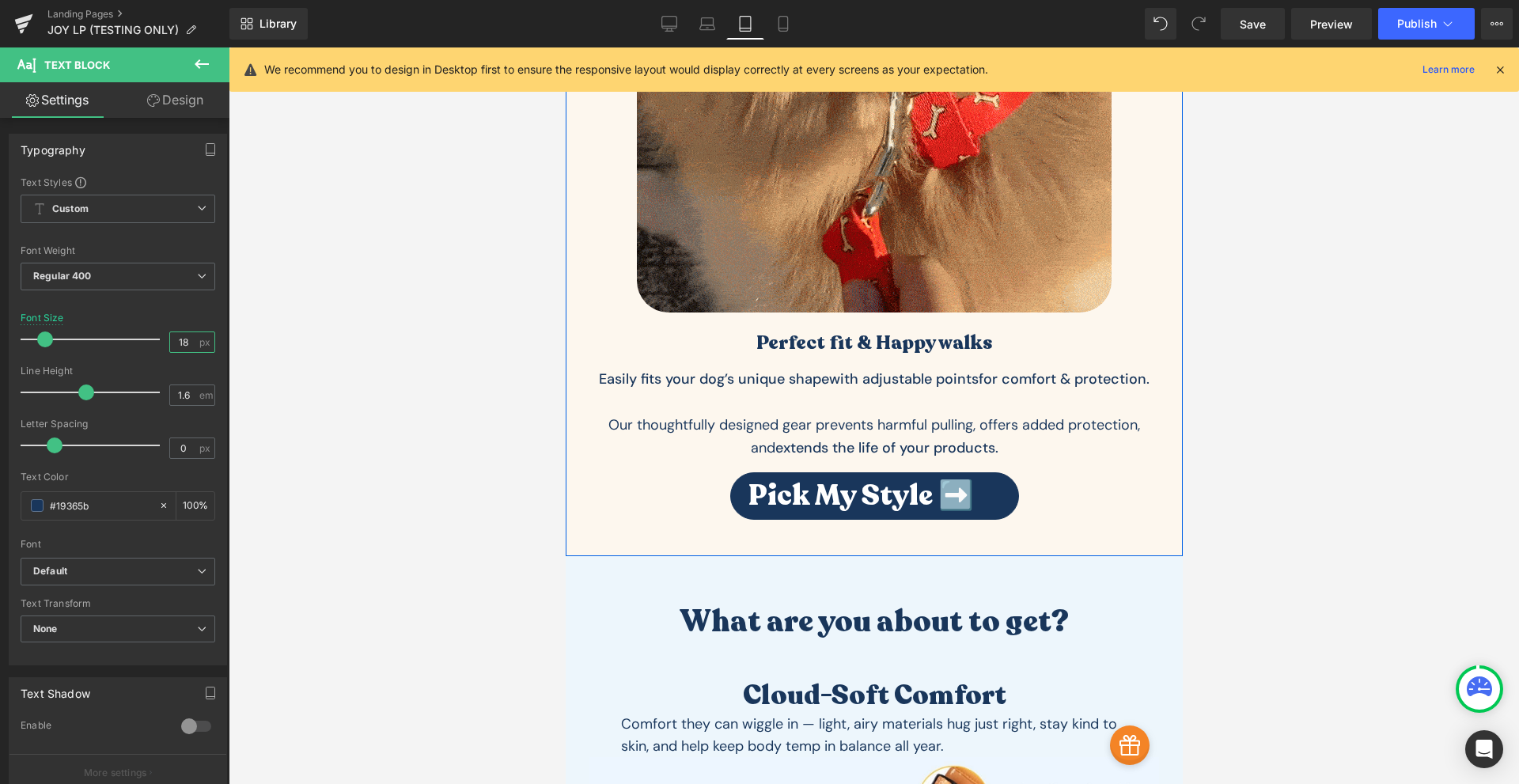
scroll to position [2928, 0]
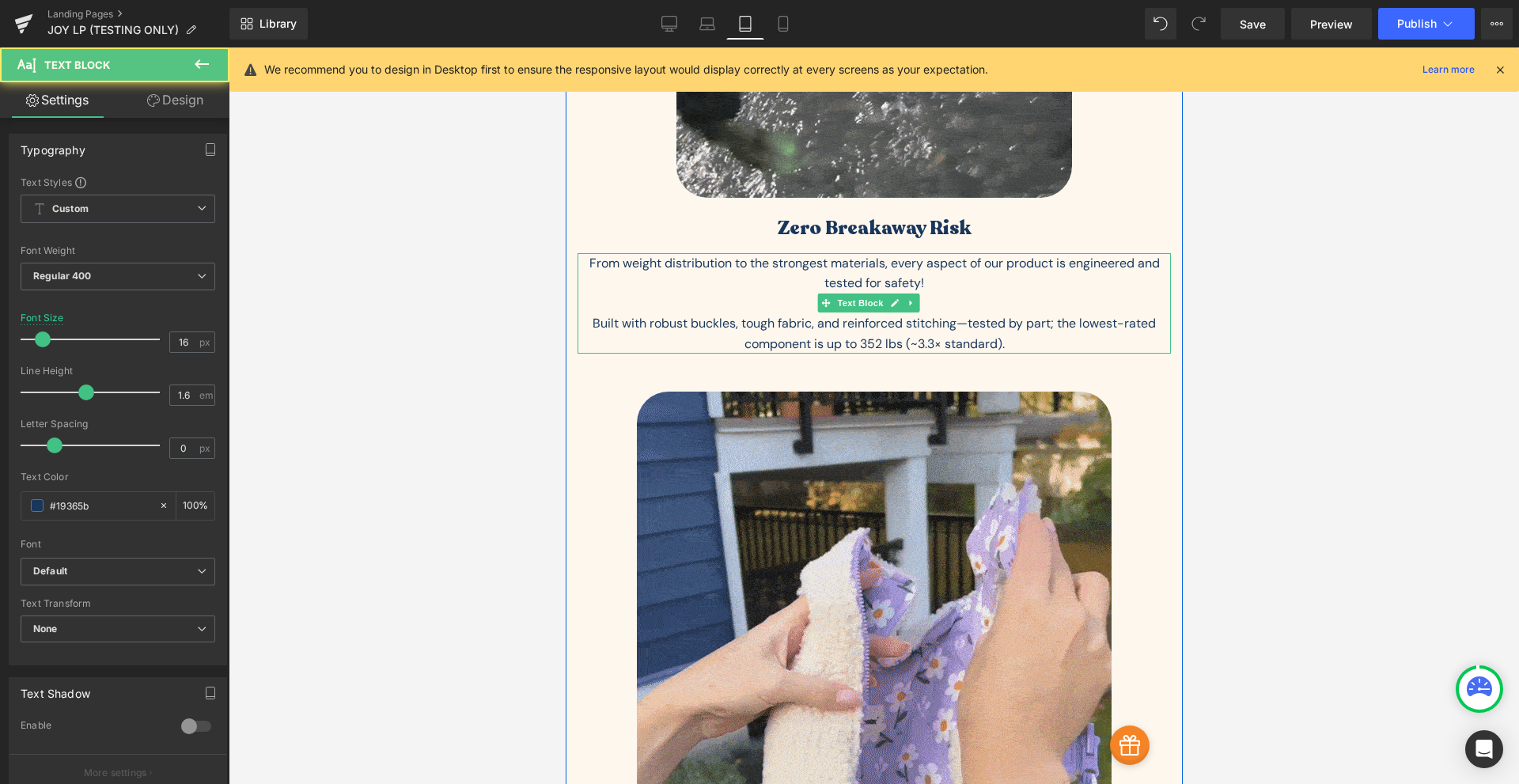
click at [811, 331] on p "Built with robust buckles, tough fabric, and reinforced stitching—tested by par…" at bounding box center [874, 334] width 594 height 41
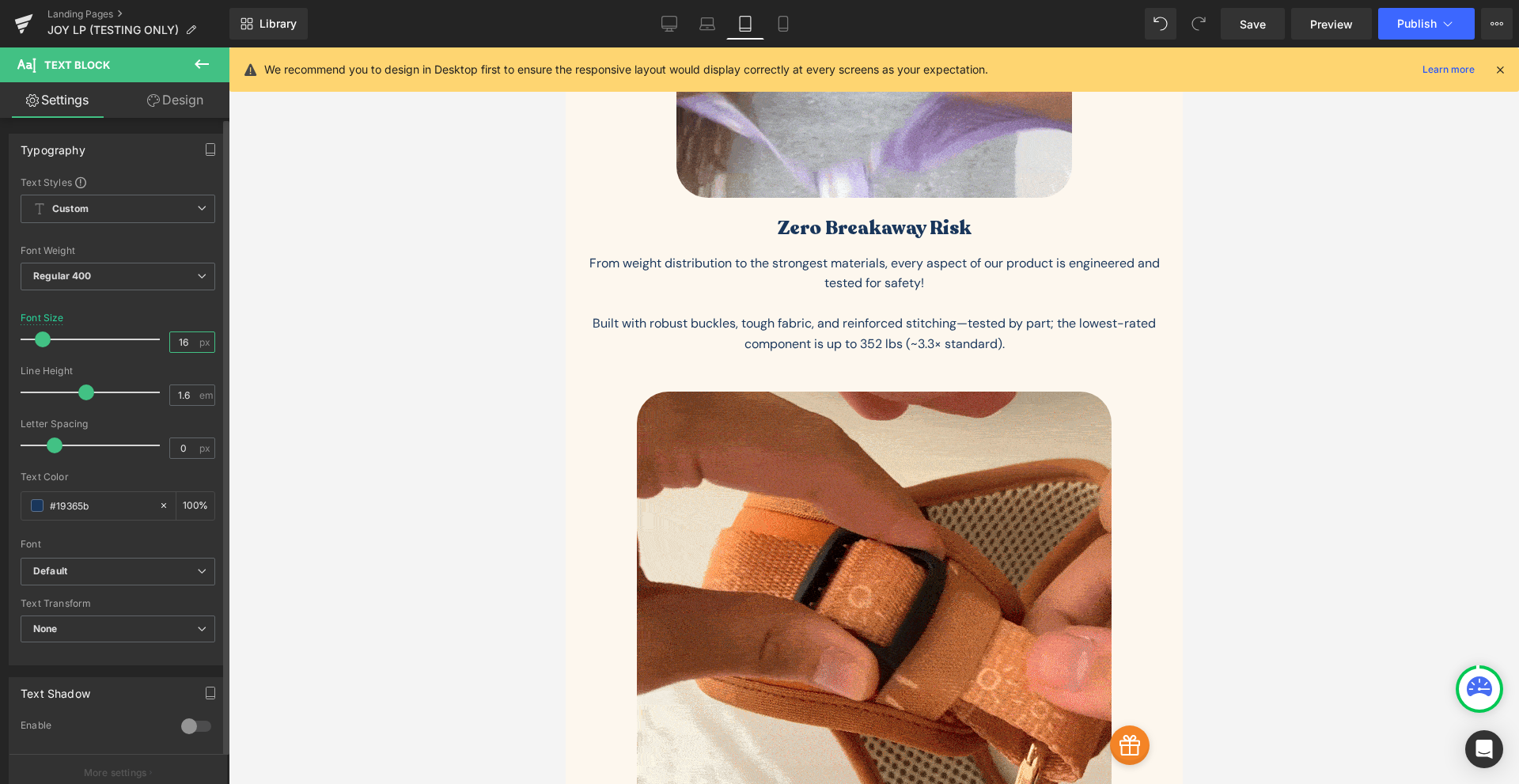
click at [176, 343] on input "16" at bounding box center [184, 341] width 28 height 19
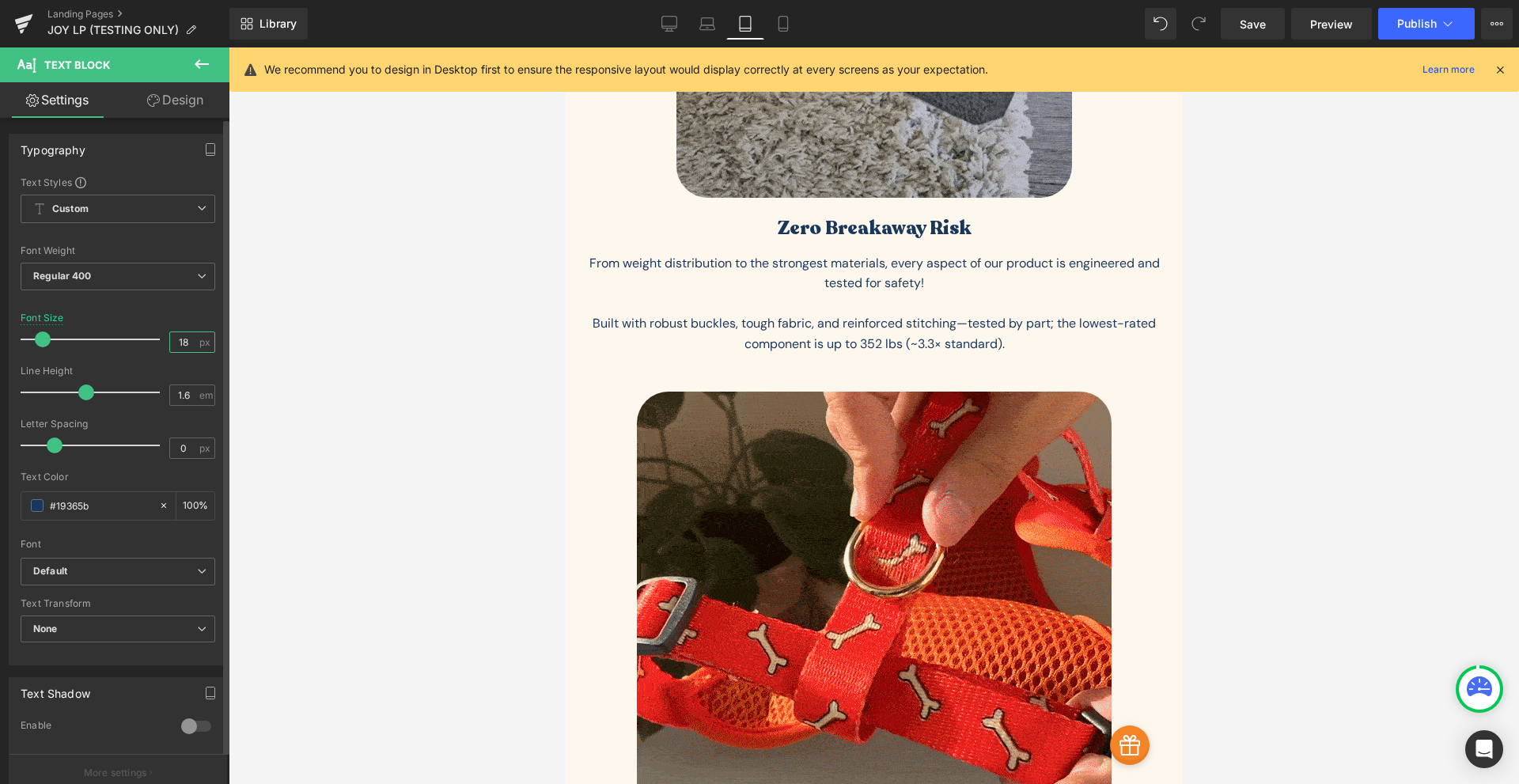
type input "18"
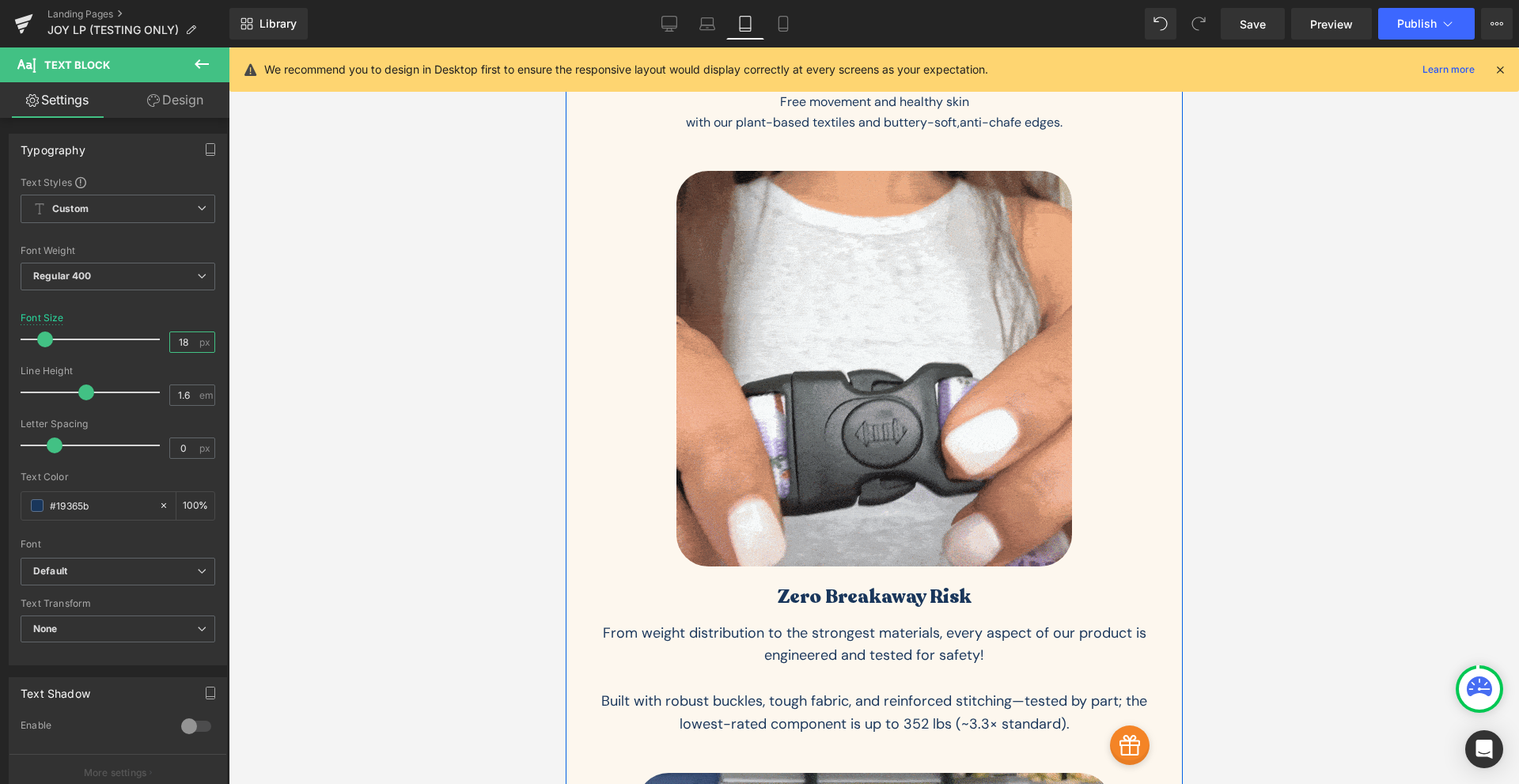
scroll to position [2190, 0]
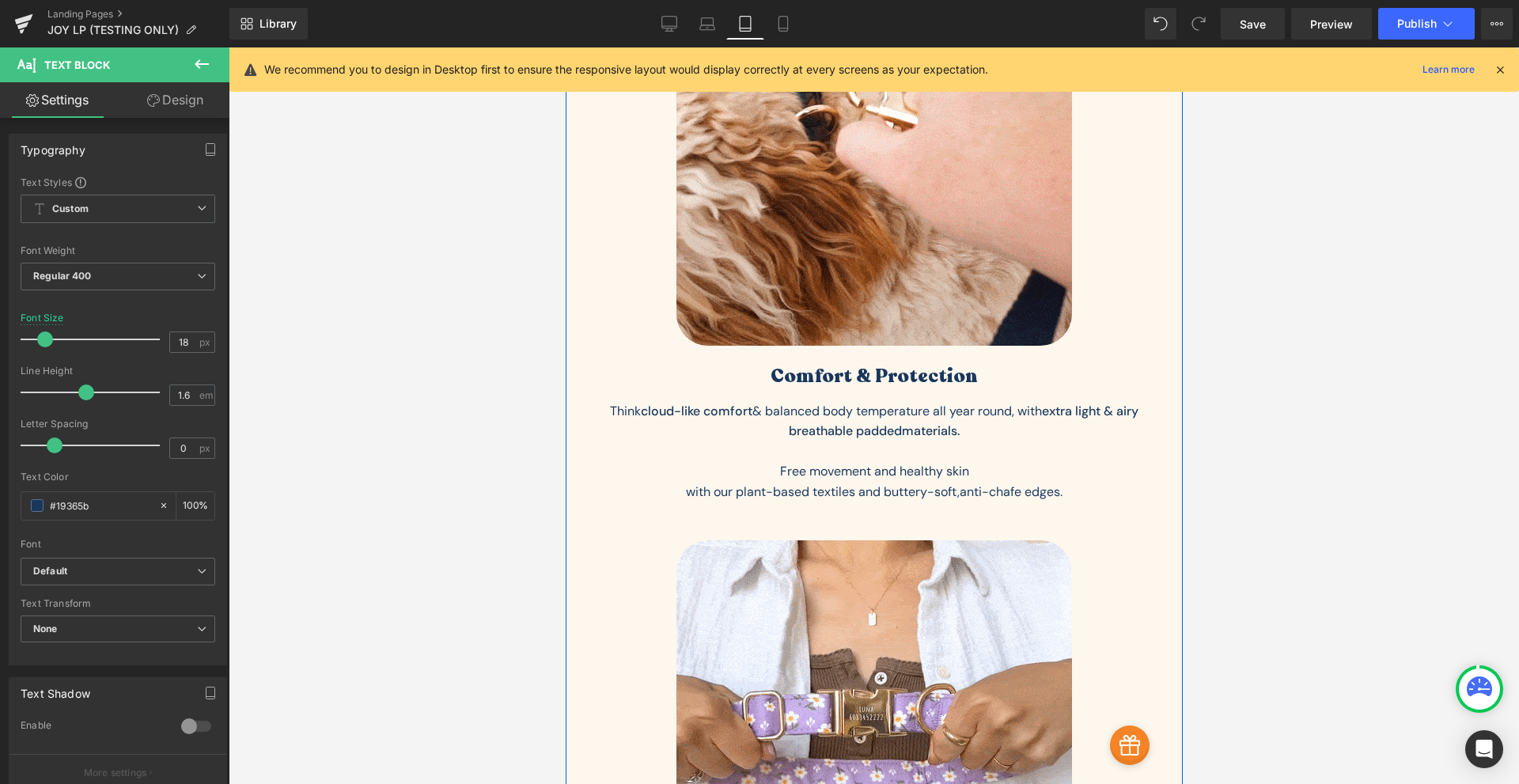
click at [786, 429] on p "Think c loud-like comfort & balanced body temperature all year round, with extr…" at bounding box center [874, 422] width 594 height 41
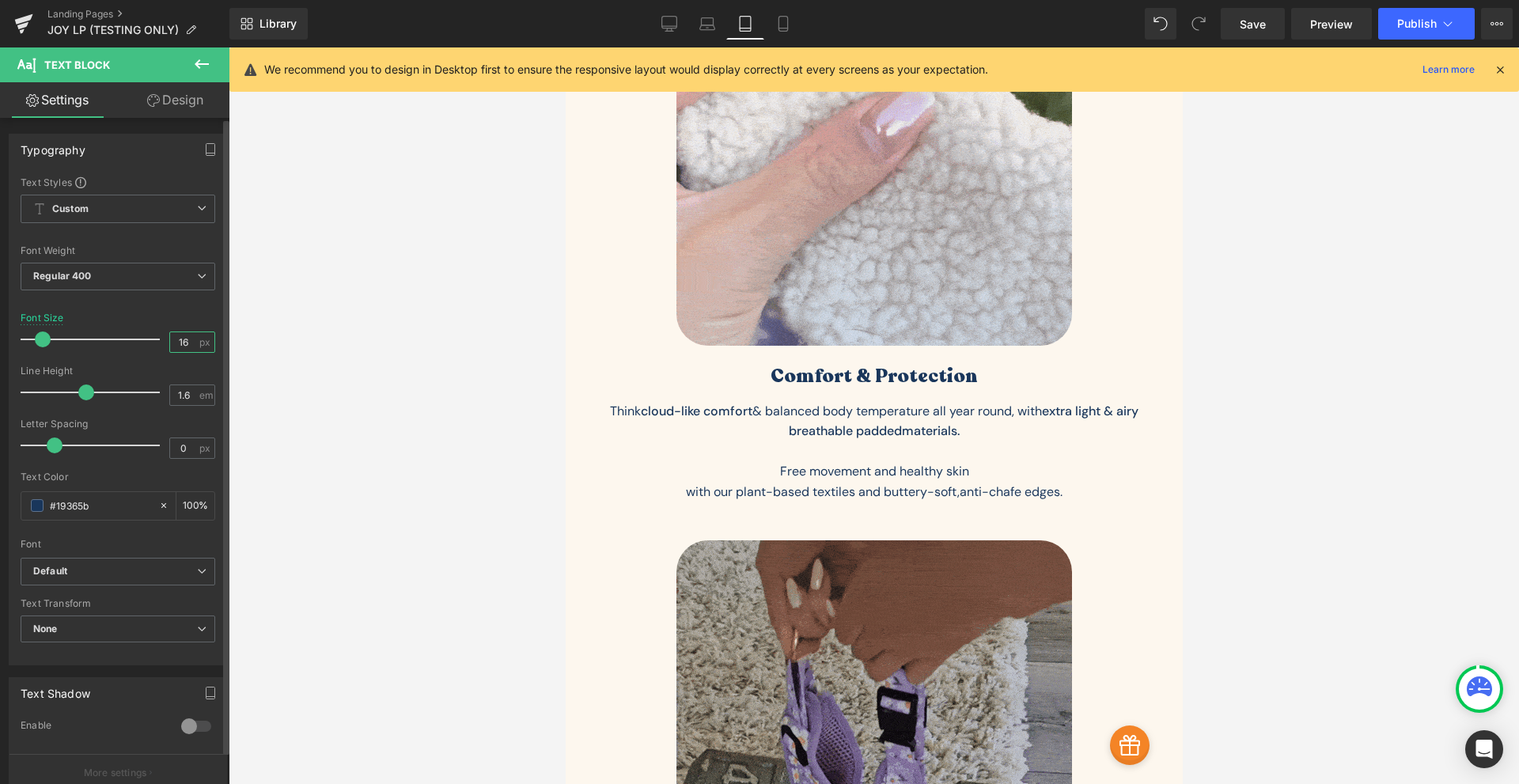
click at [178, 343] on input "16" at bounding box center [184, 341] width 28 height 19
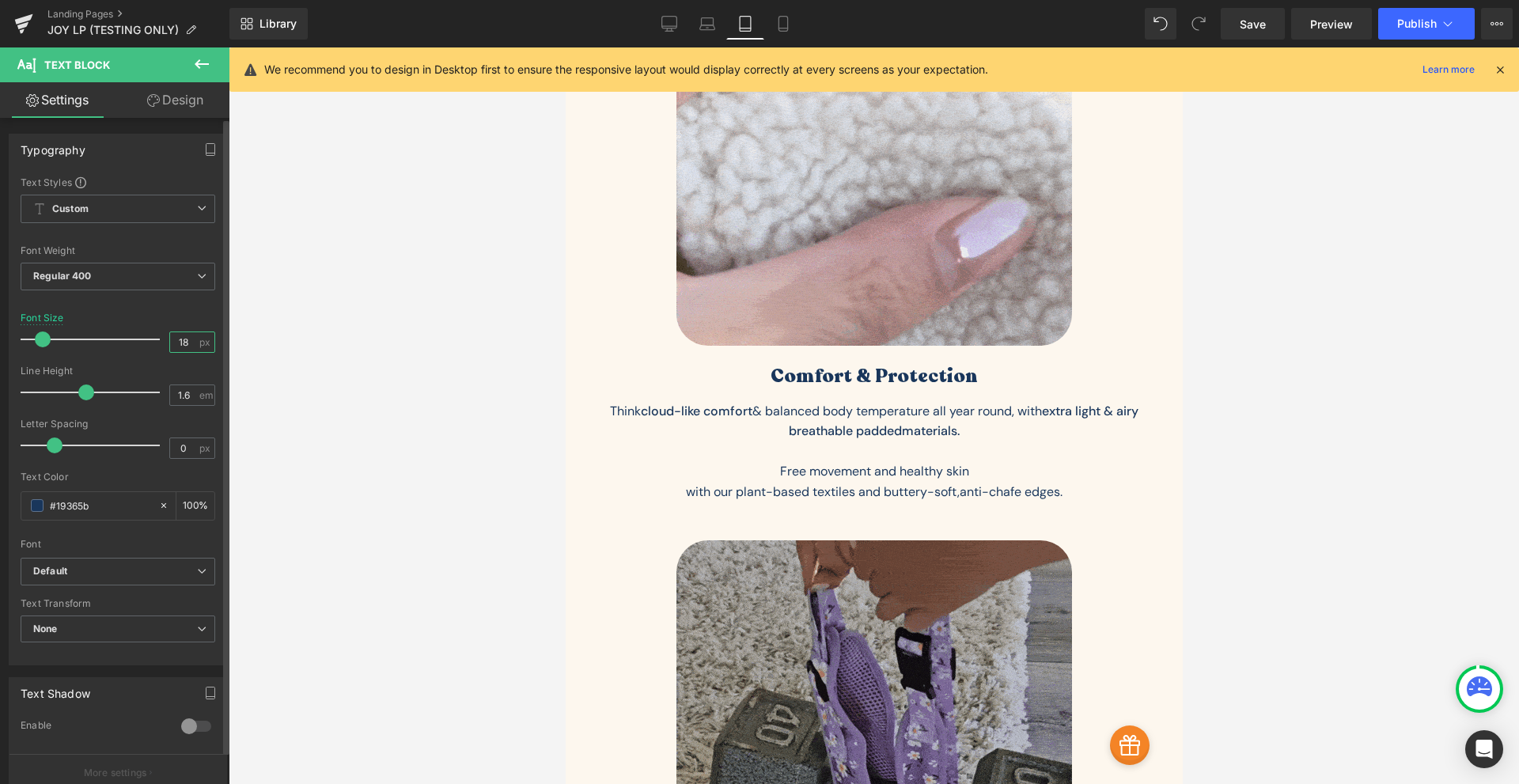
type input "18"
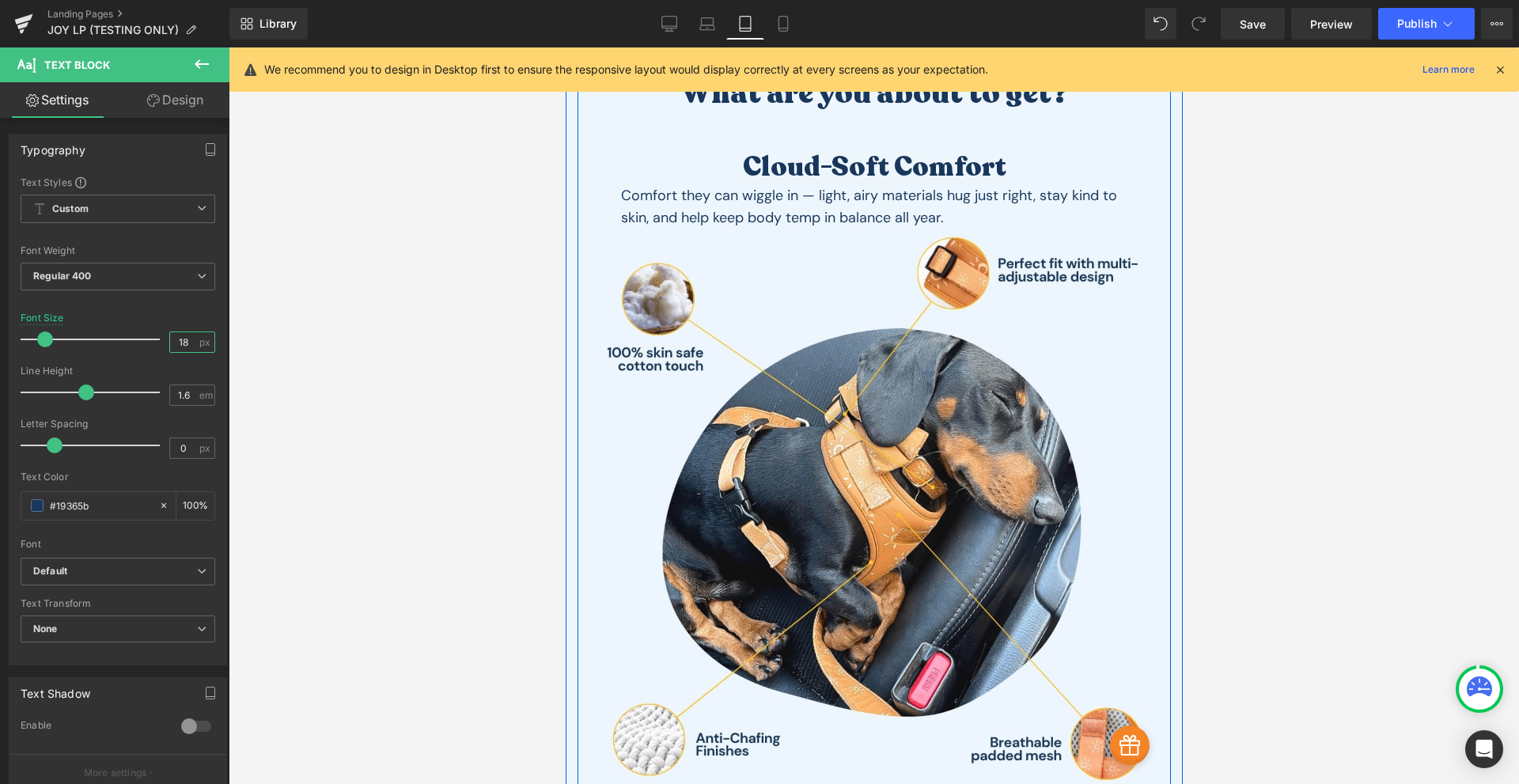
scroll to position [3851, 0]
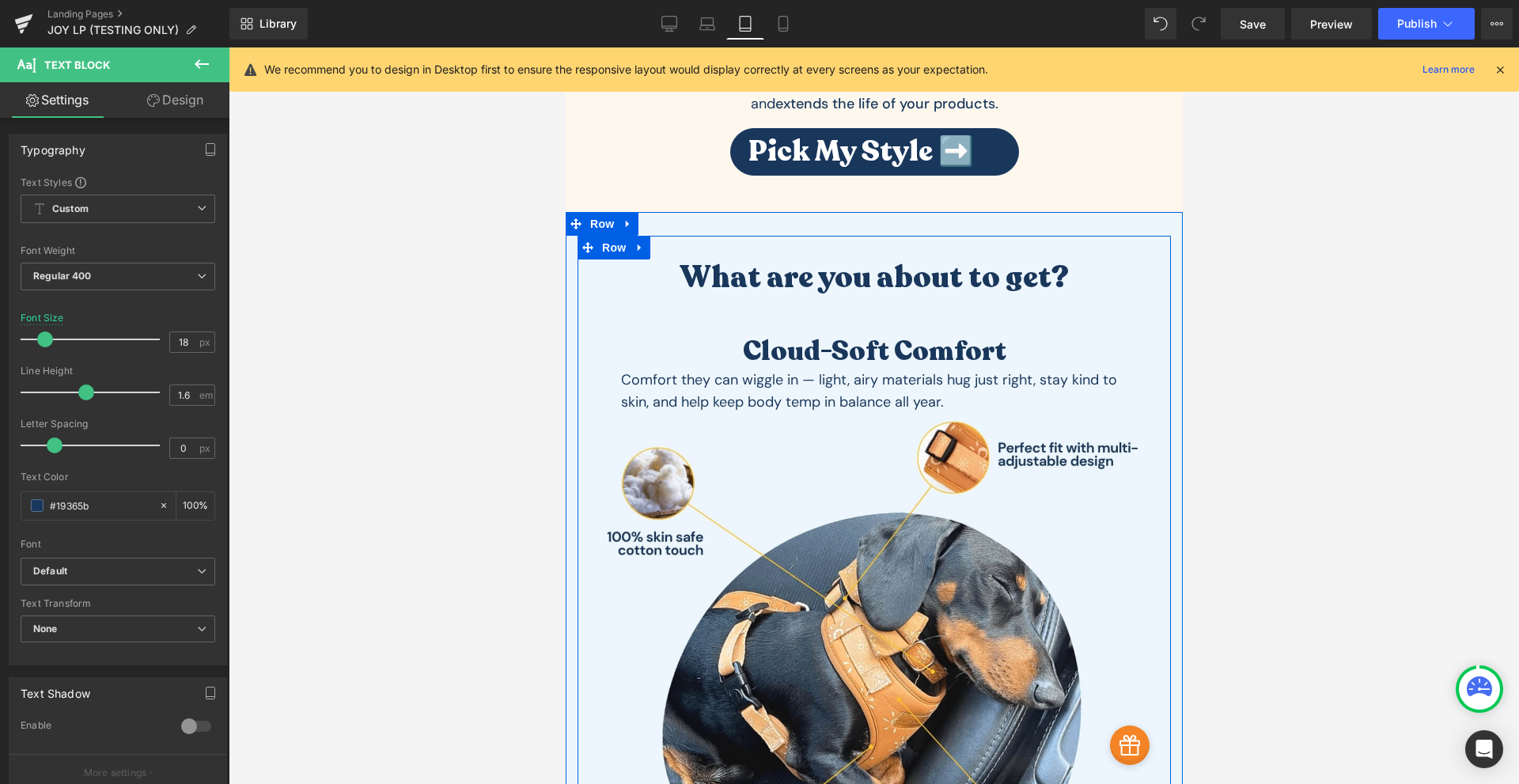
click at [790, 270] on h3 "What are you about to get?" at bounding box center [873, 278] width 570 height 38
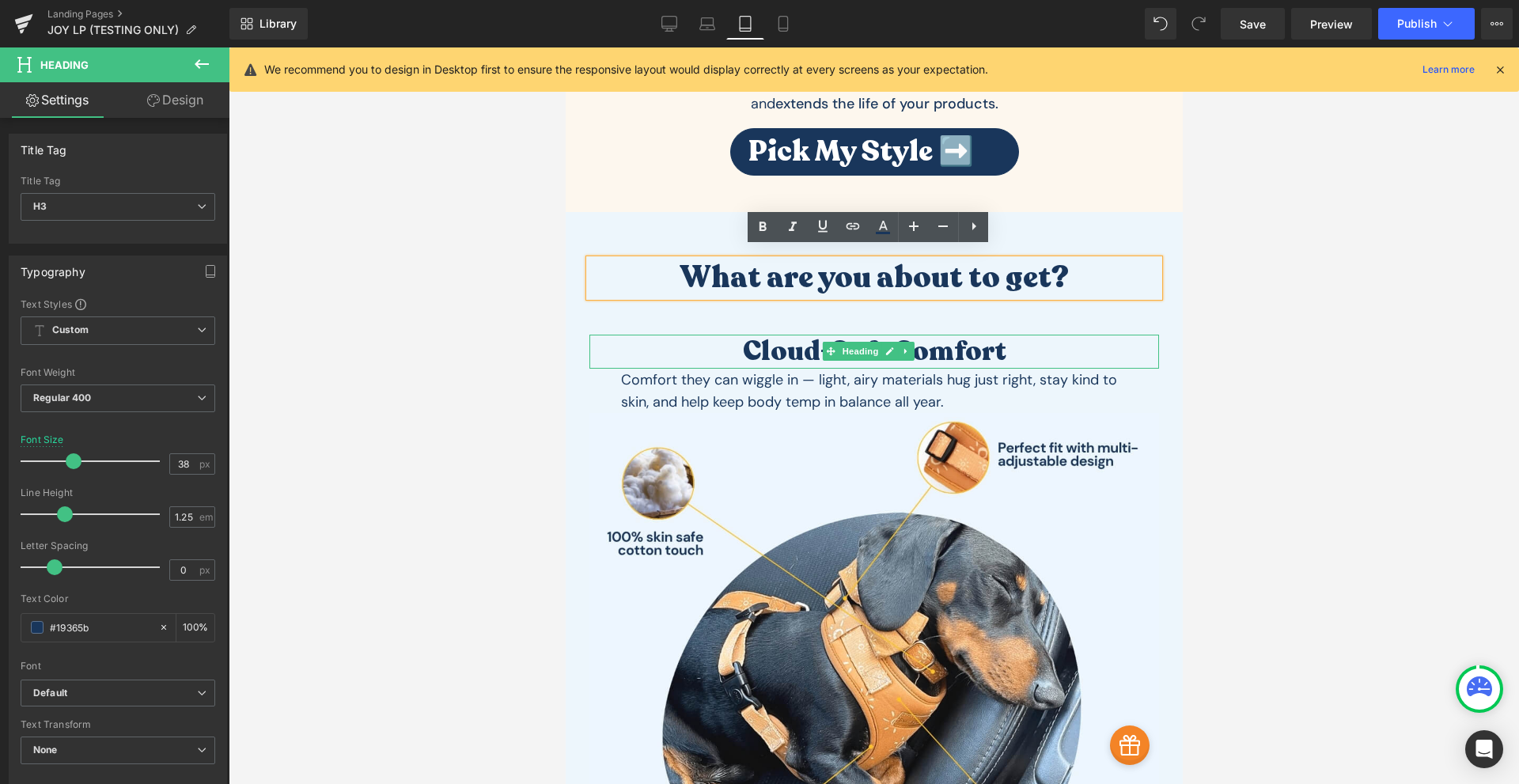
click at [781, 337] on h1 "Cloud-Soft Comfort" at bounding box center [873, 351] width 570 height 34
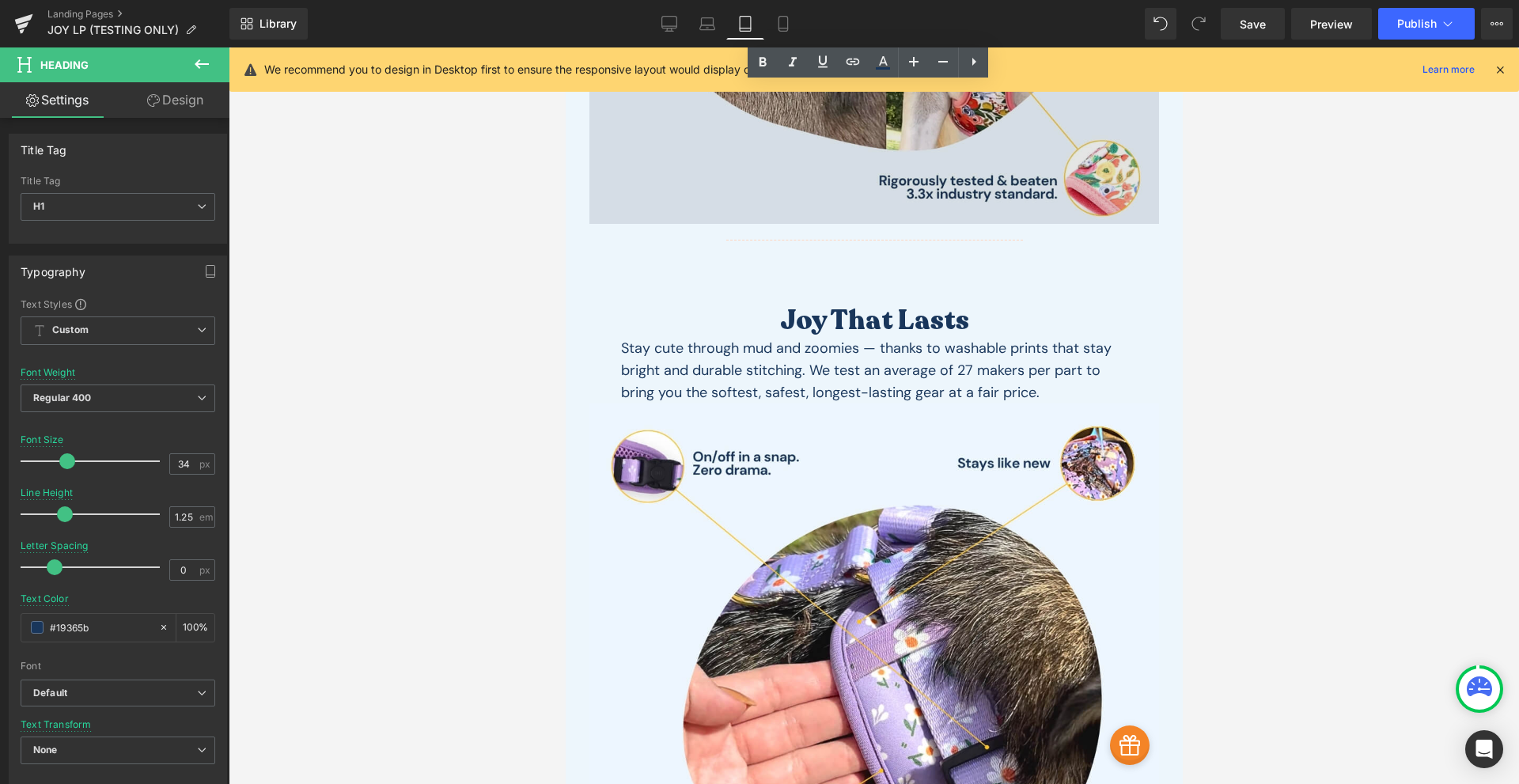
scroll to position [5696, 0]
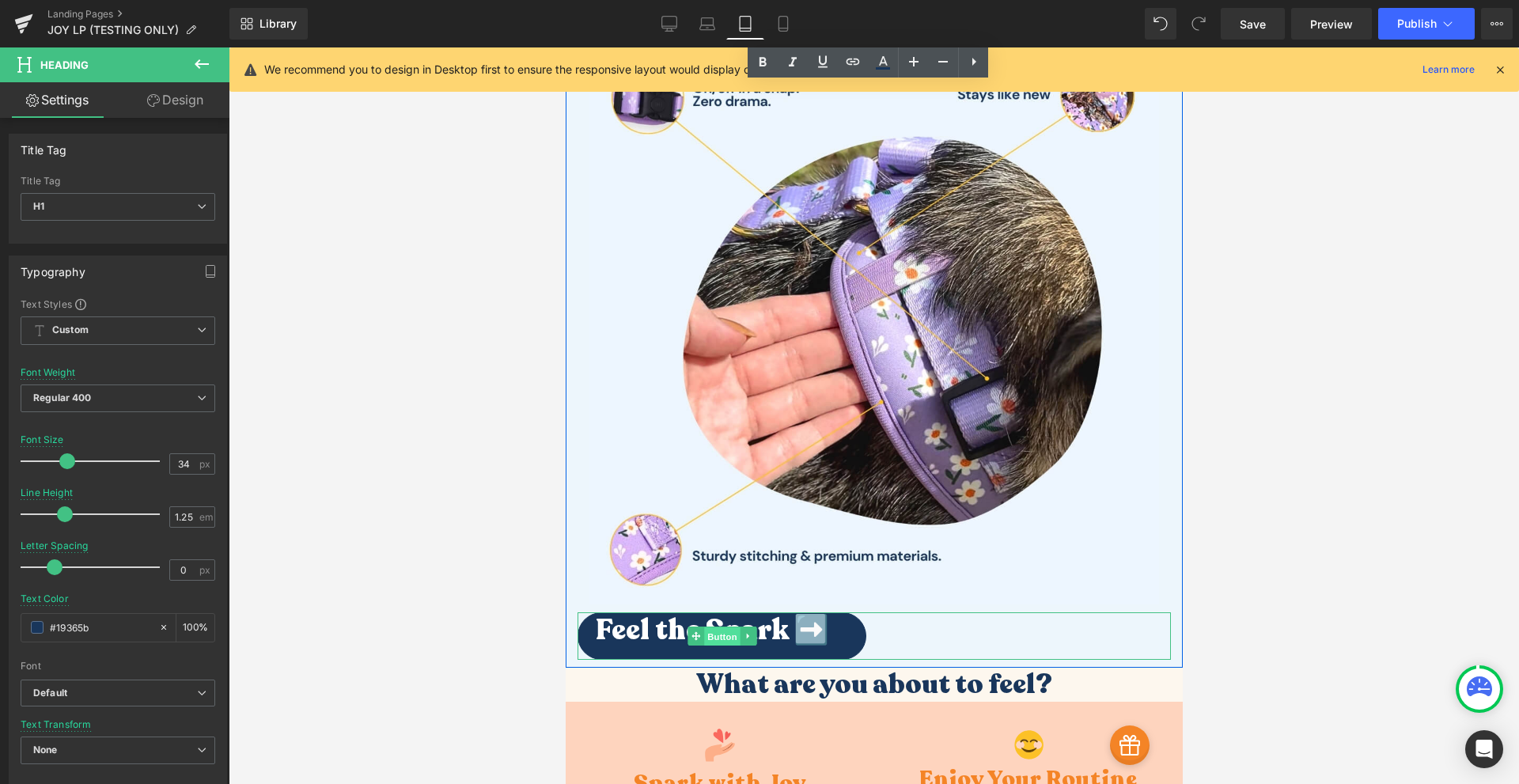
click at [711, 627] on span "Button" at bounding box center [721, 636] width 36 height 19
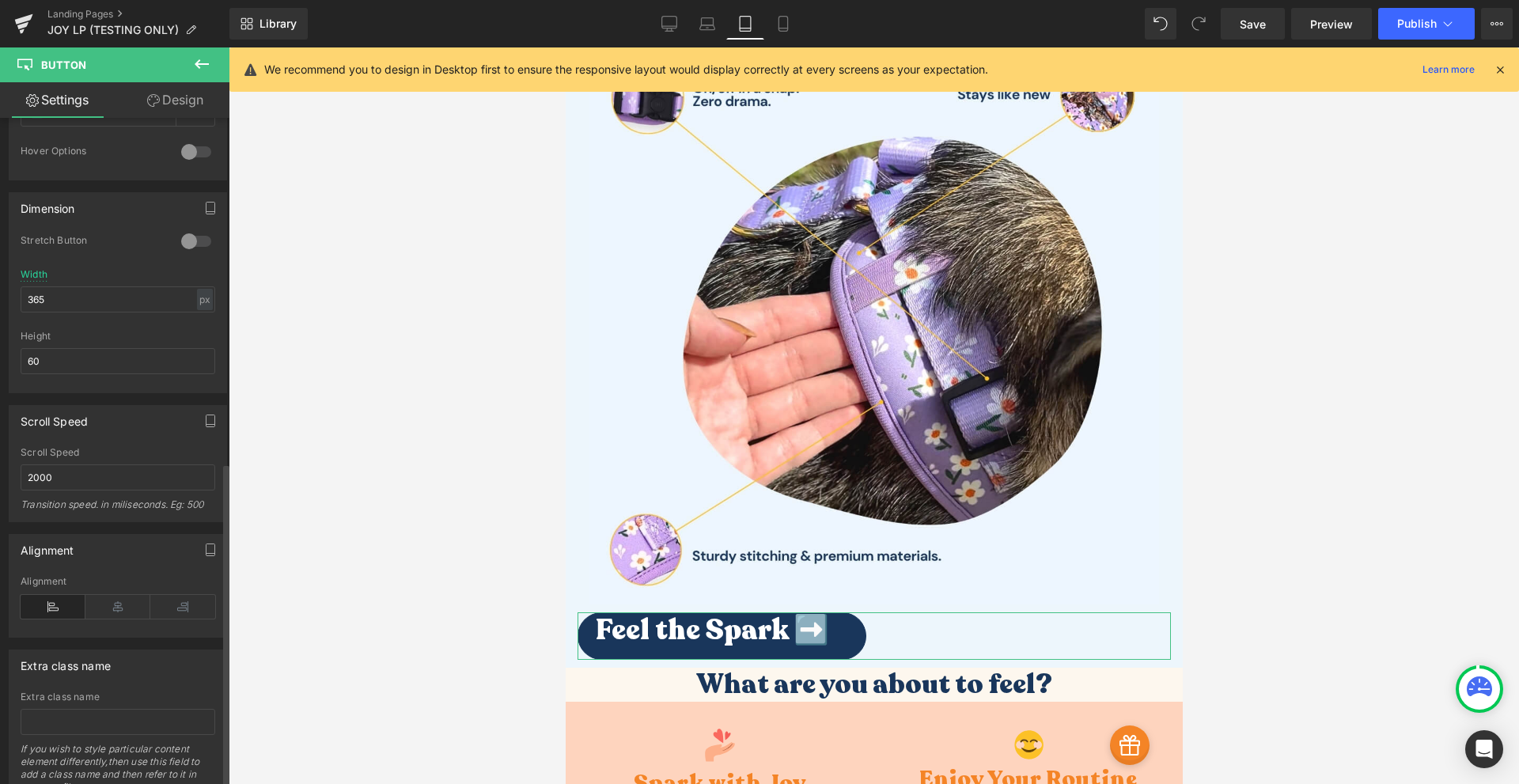
scroll to position [988, 0]
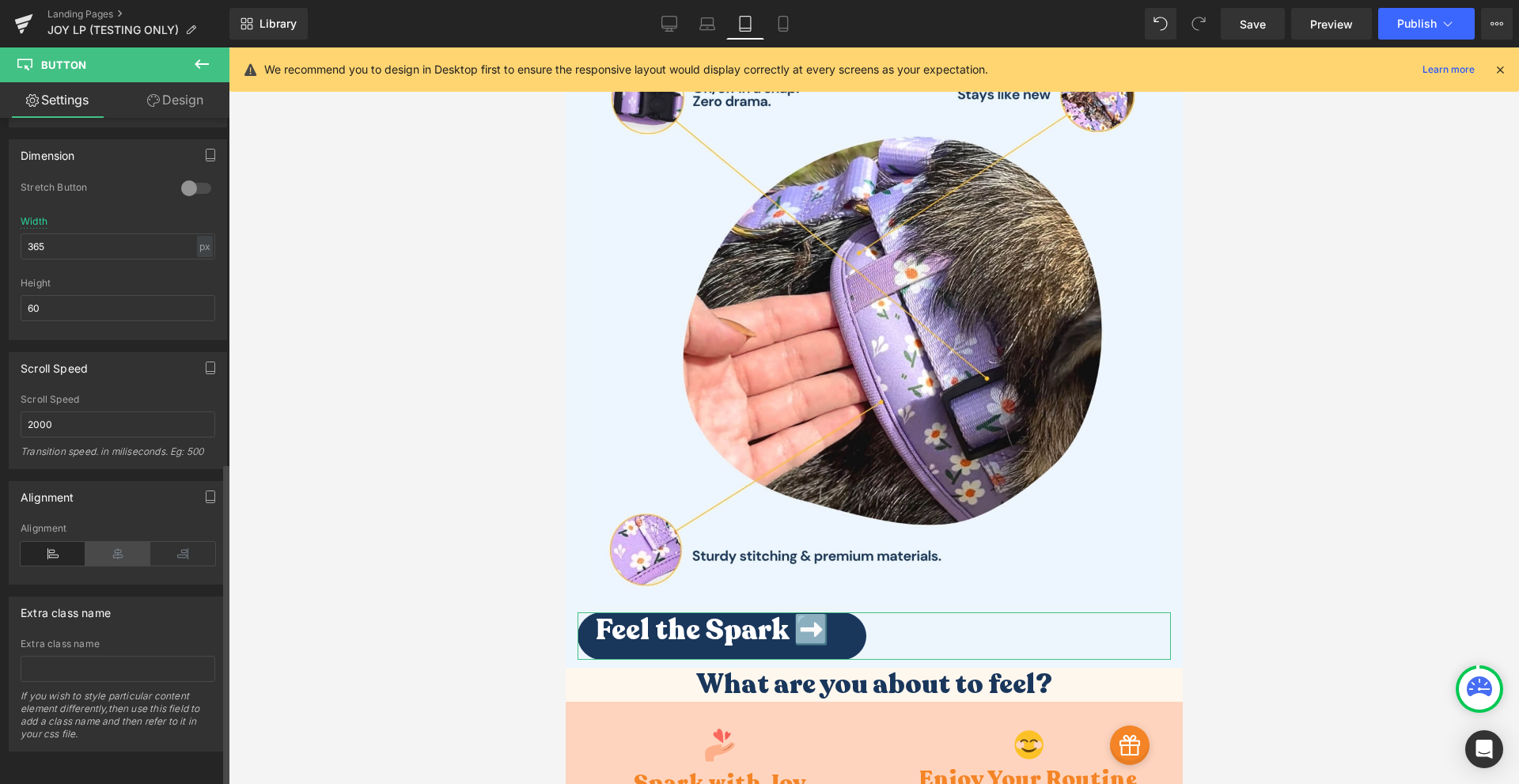
click at [125, 531] on div "Alignment" at bounding box center [117, 553] width 194 height 61
click at [121, 542] on icon at bounding box center [117, 554] width 65 height 24
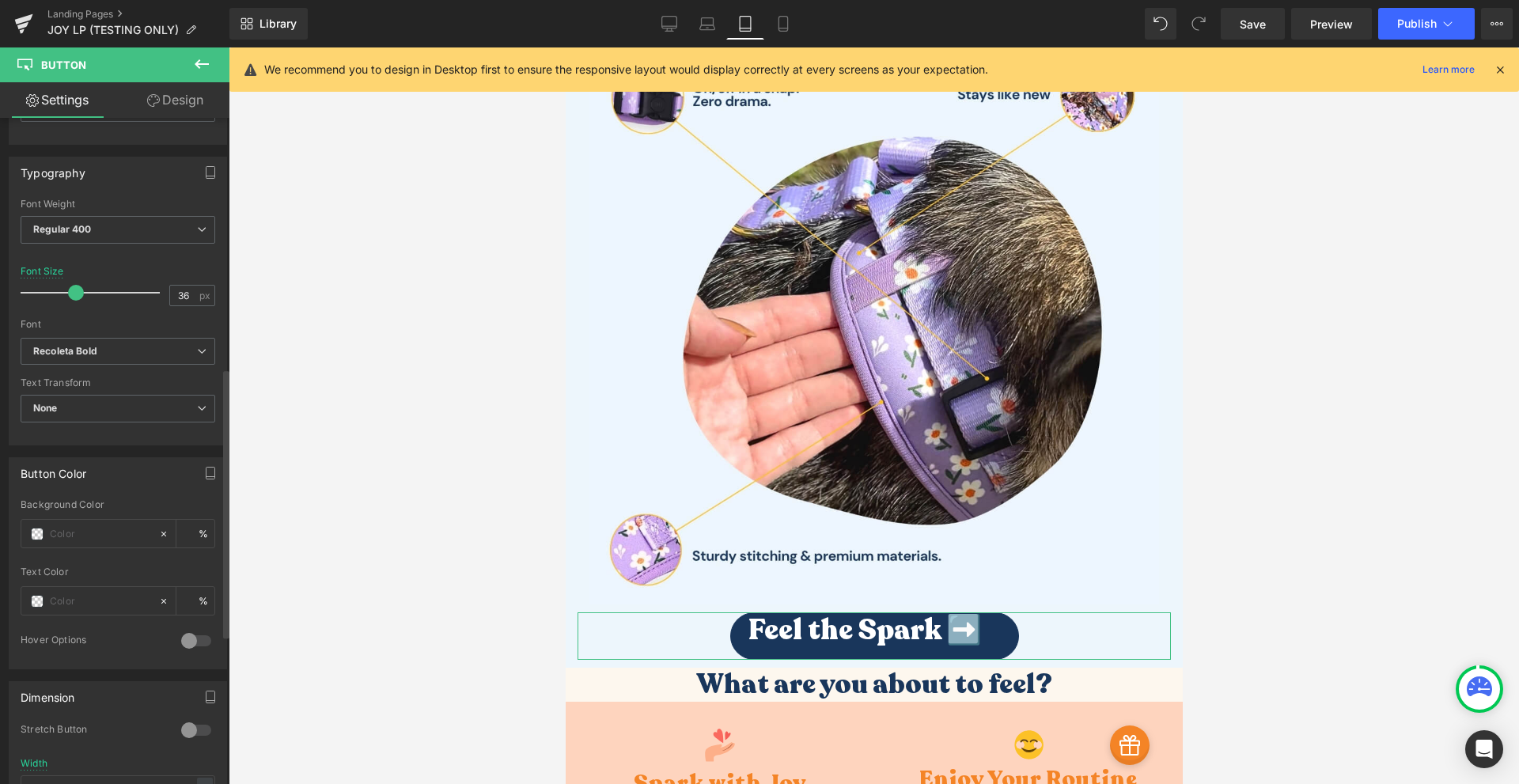
scroll to position [250, 0]
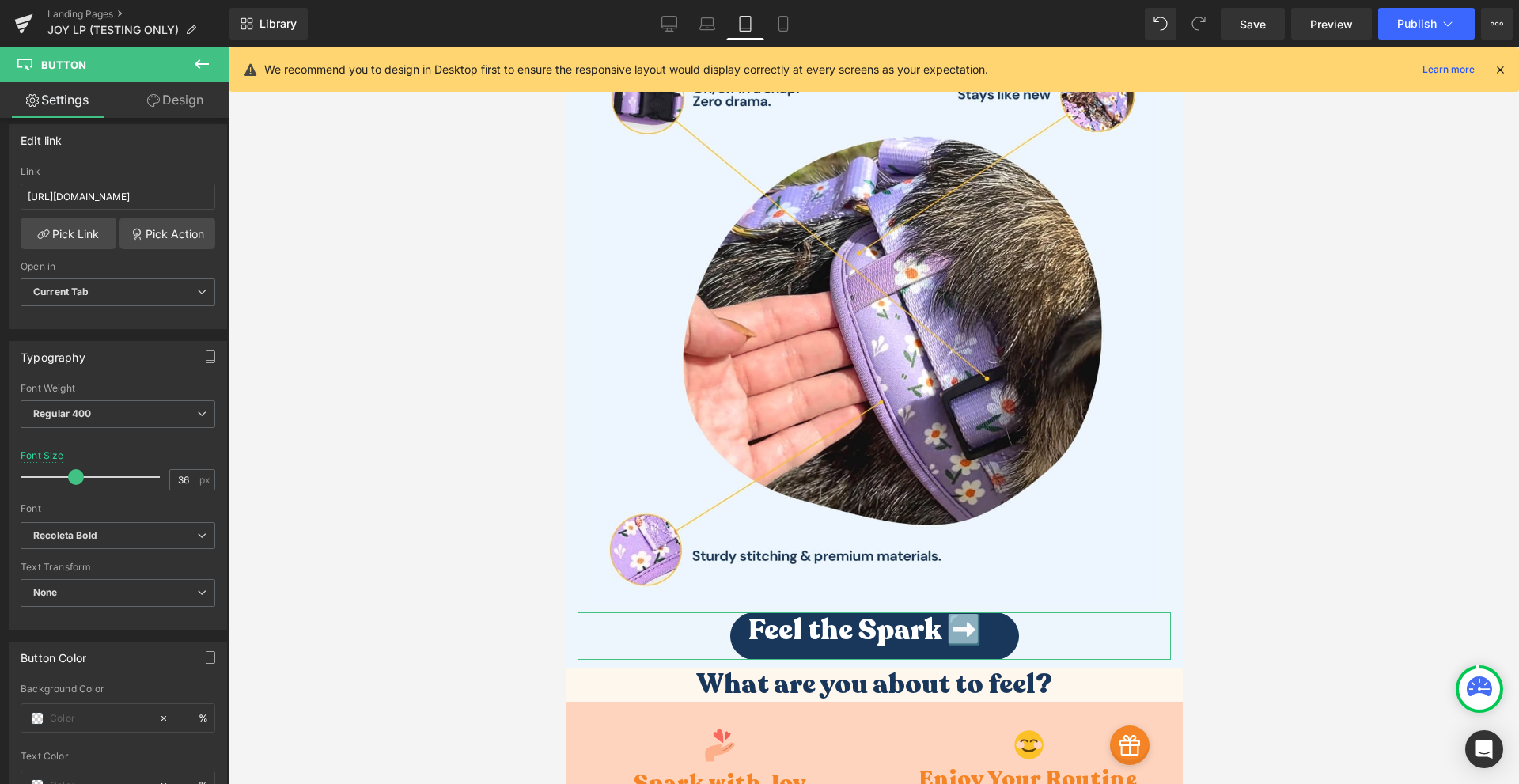
click at [173, 112] on link "Design" at bounding box center [175, 100] width 115 height 35
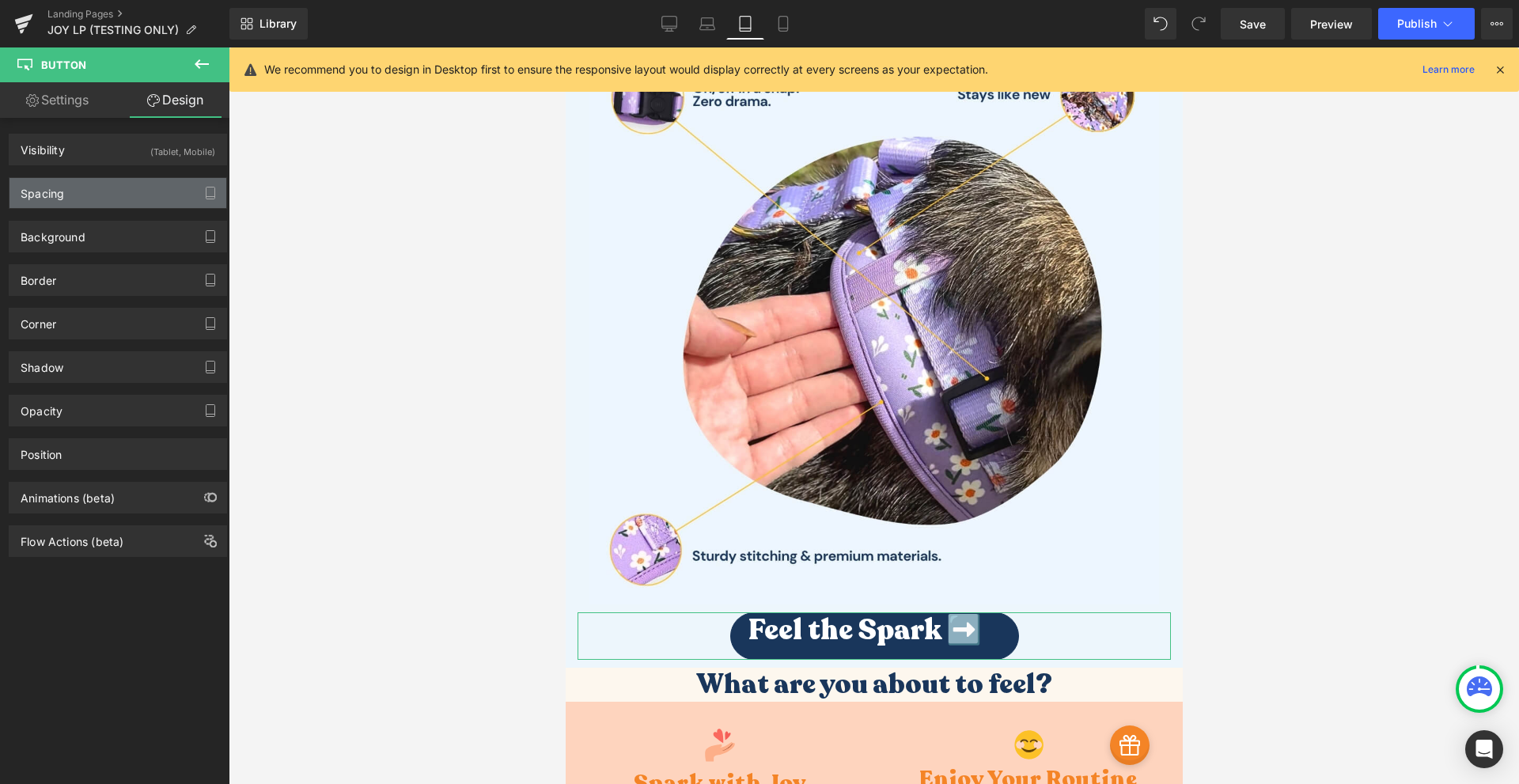
click at [116, 205] on div "Spacing" at bounding box center [117, 192] width 216 height 31
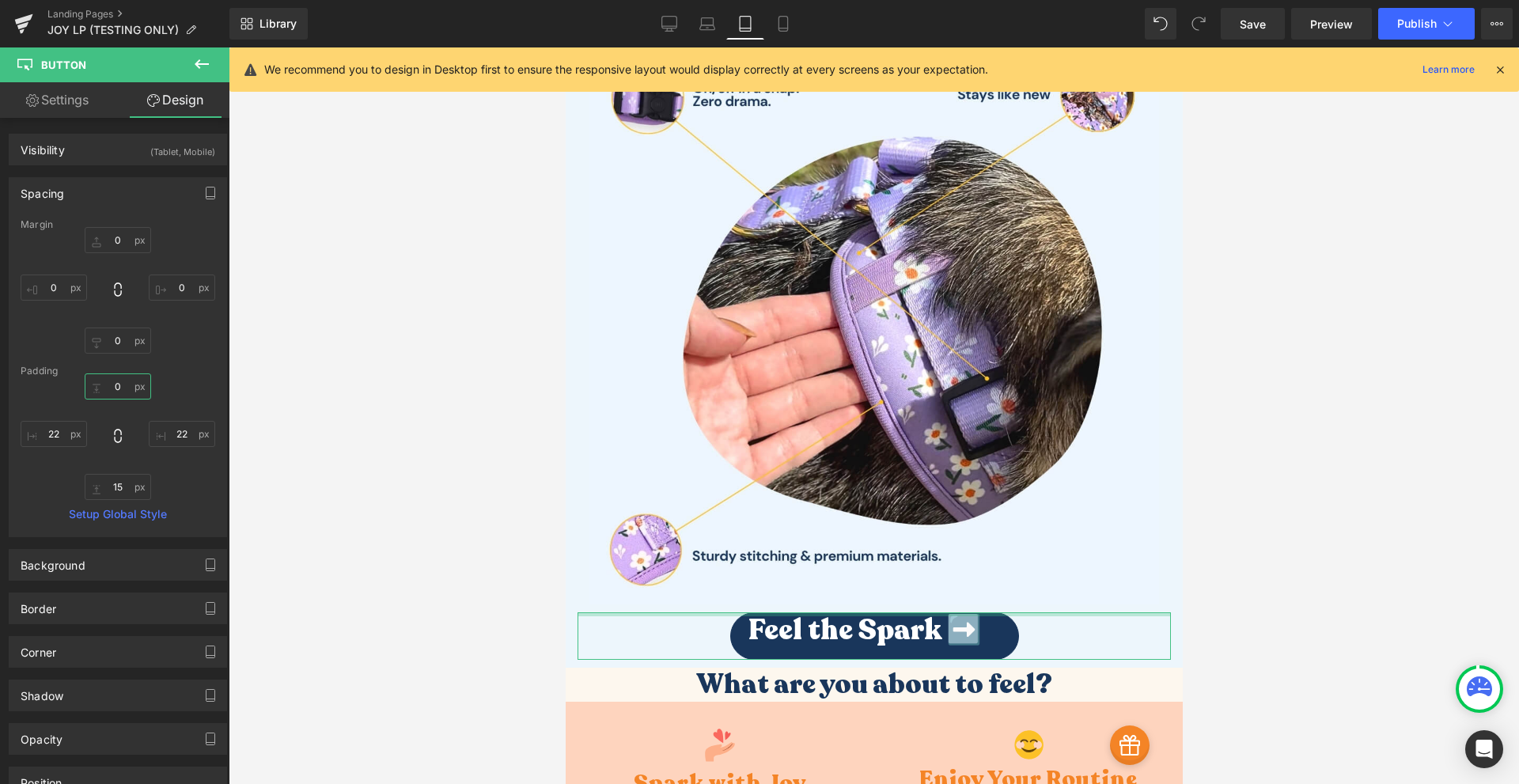
click at [117, 392] on input "0" at bounding box center [118, 386] width 67 height 26
type input "15"
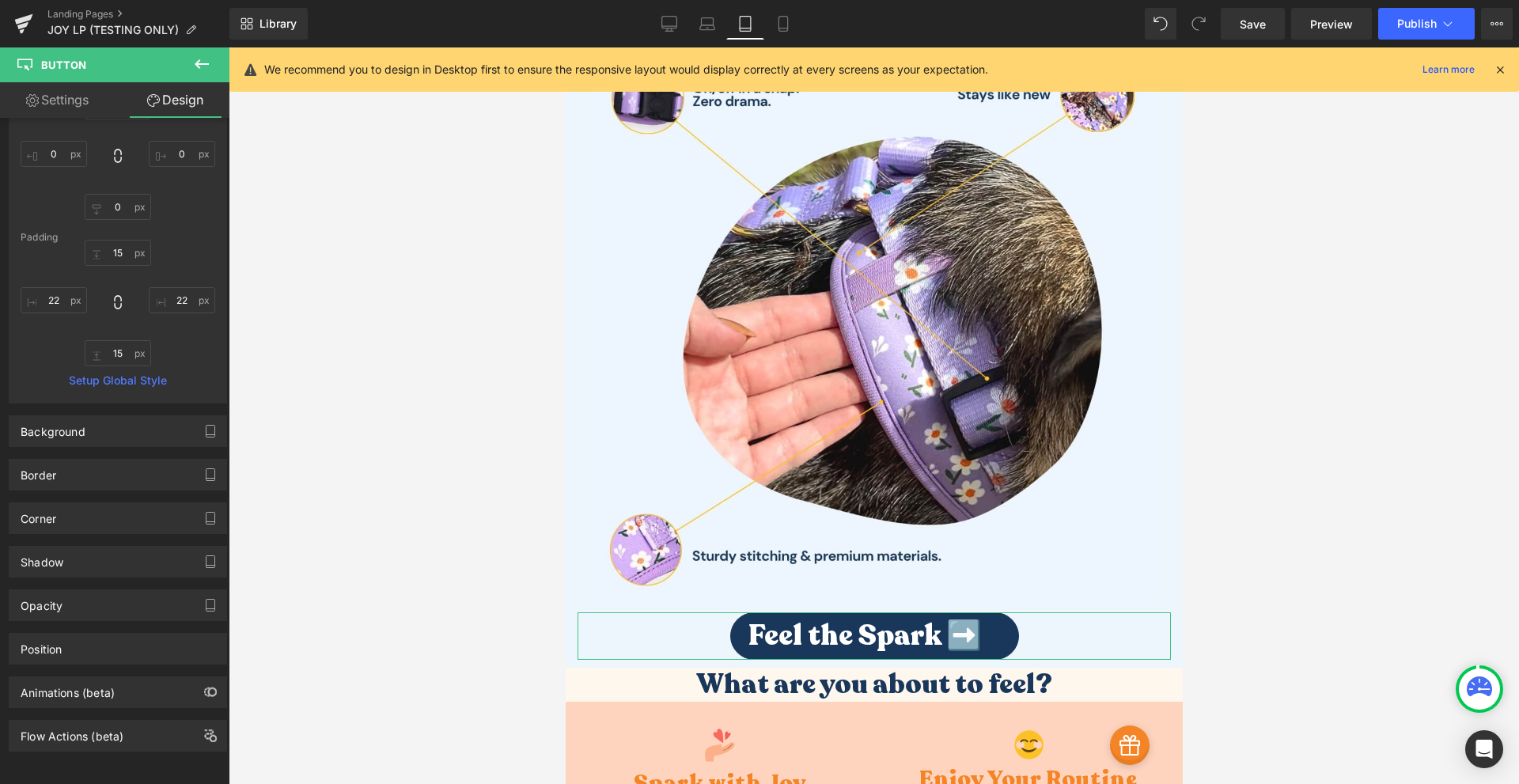
scroll to position [0, 0]
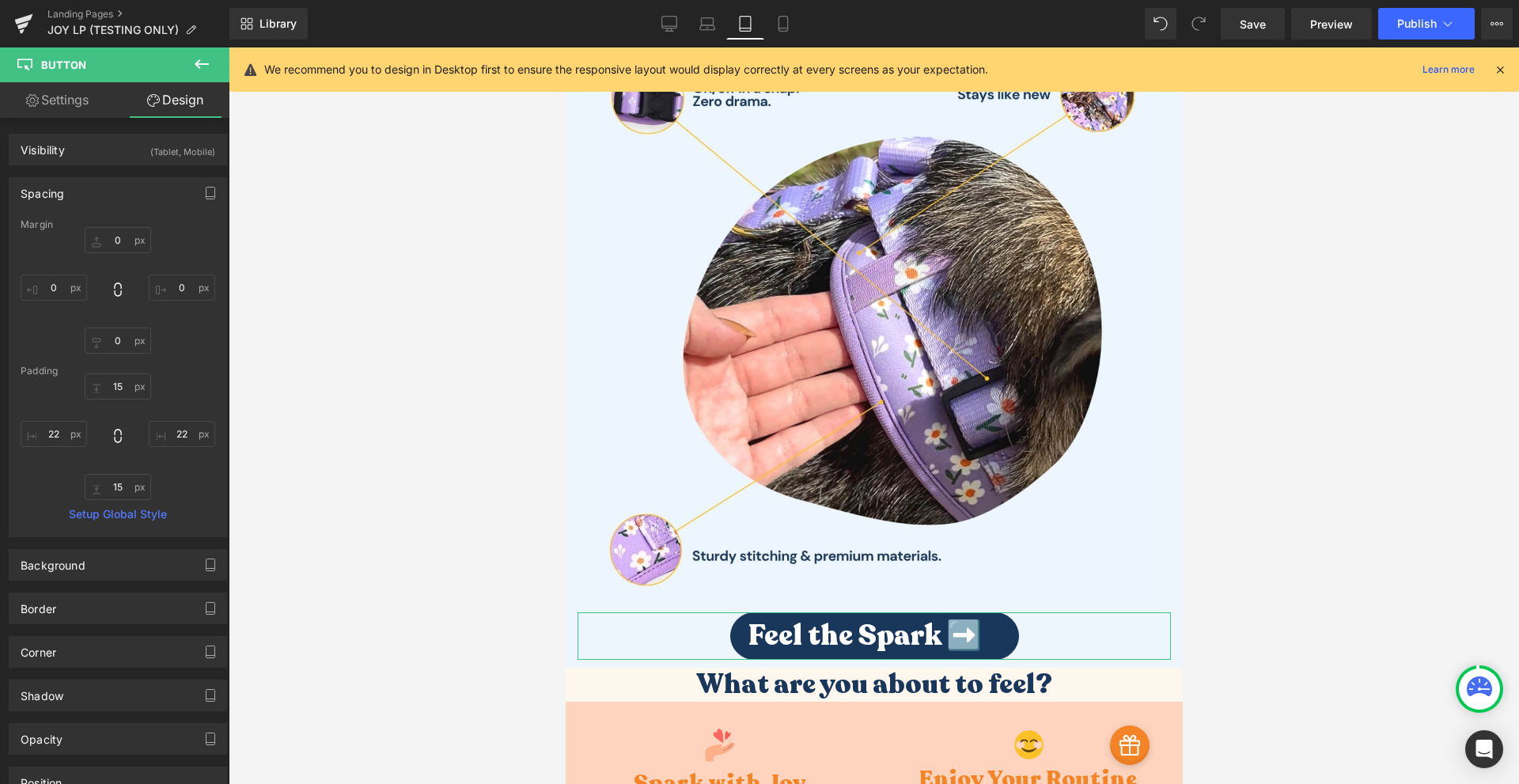
click at [67, 104] on link "Settings" at bounding box center [57, 100] width 115 height 35
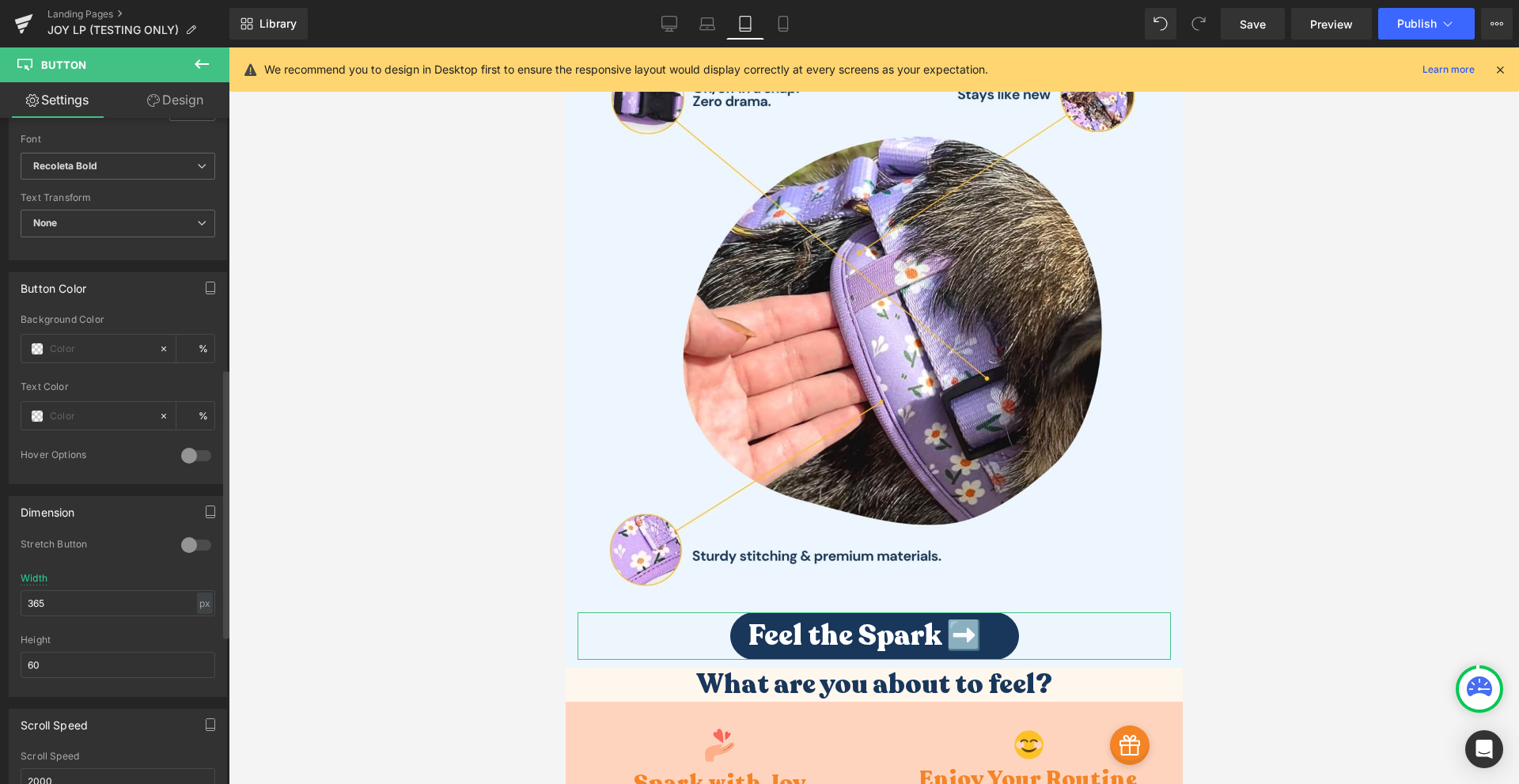
scroll to position [803, 0]
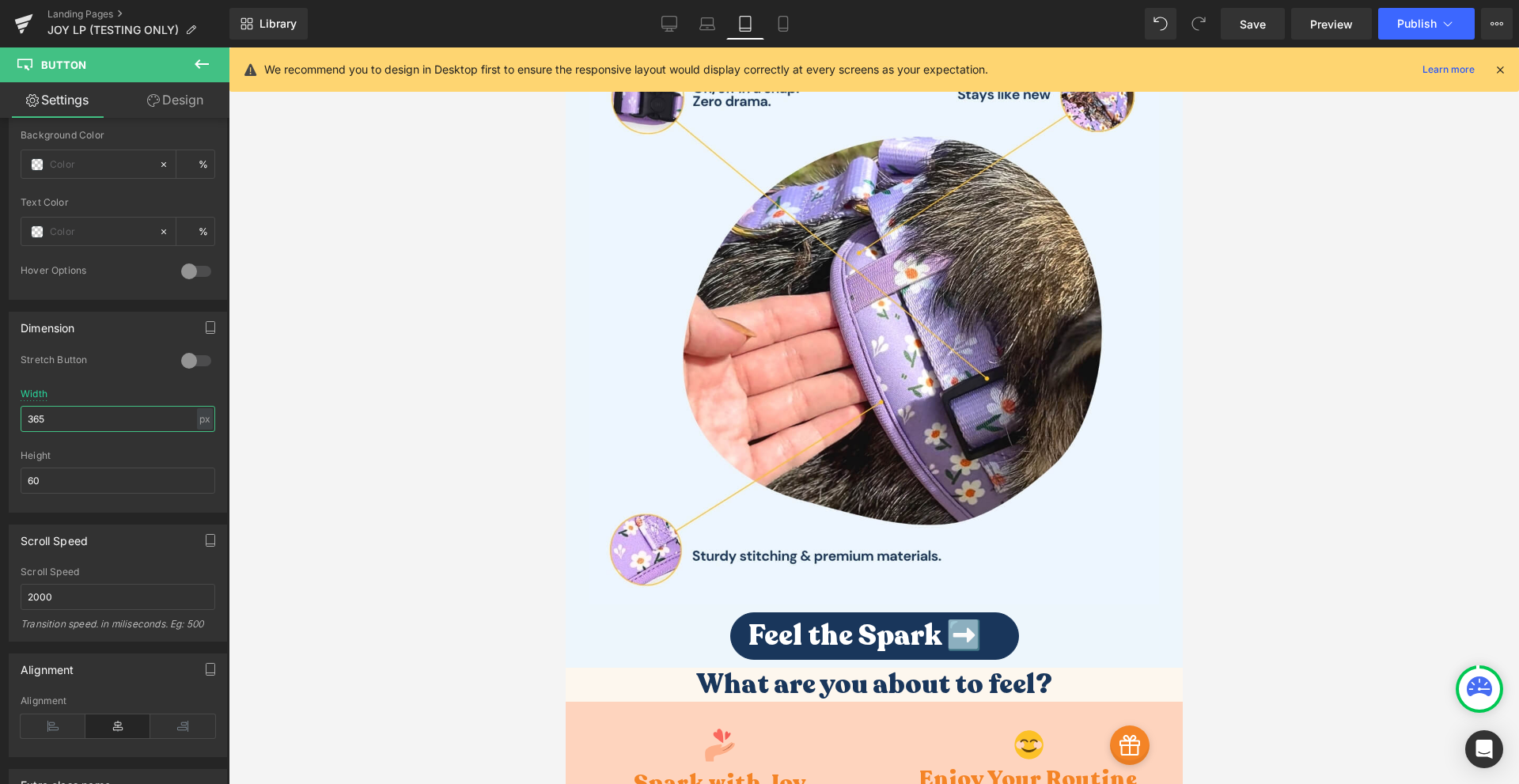
drag, startPoint x: 57, startPoint y: 422, endPoint x: -18, endPoint y: 423, distance: 75.0
click at [0, 423] on html "Button You are previewing how the will restyle your page. You can not edit Elem…" at bounding box center [759, 392] width 1519 height 784
drag, startPoint x: 67, startPoint y: 409, endPoint x: -43, endPoint y: 410, distance: 110.0
click at [0, 410] on html "Button You are previewing how the will restyle your page. You can not edit Elem…" at bounding box center [759, 392] width 1519 height 784
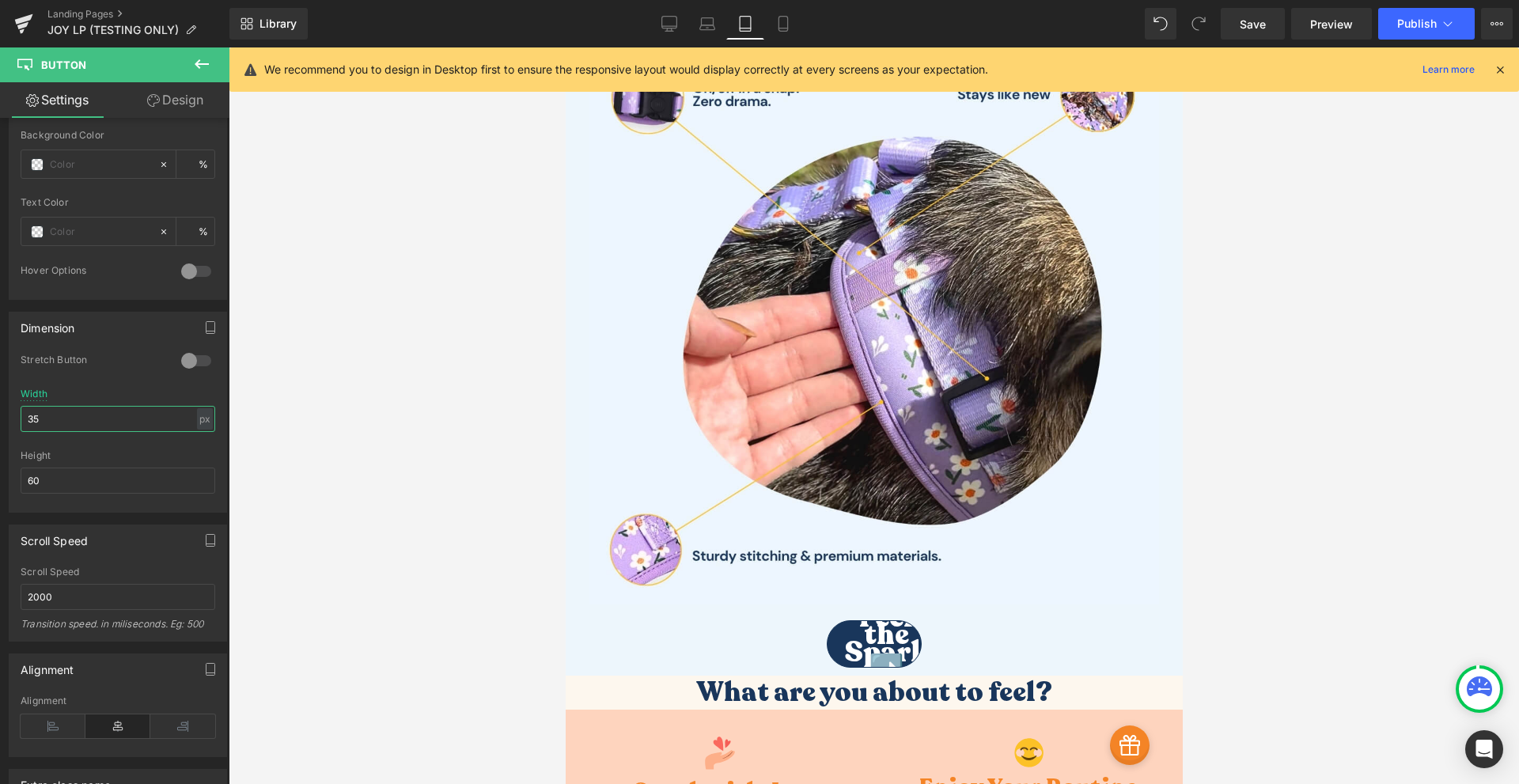
type input "350"
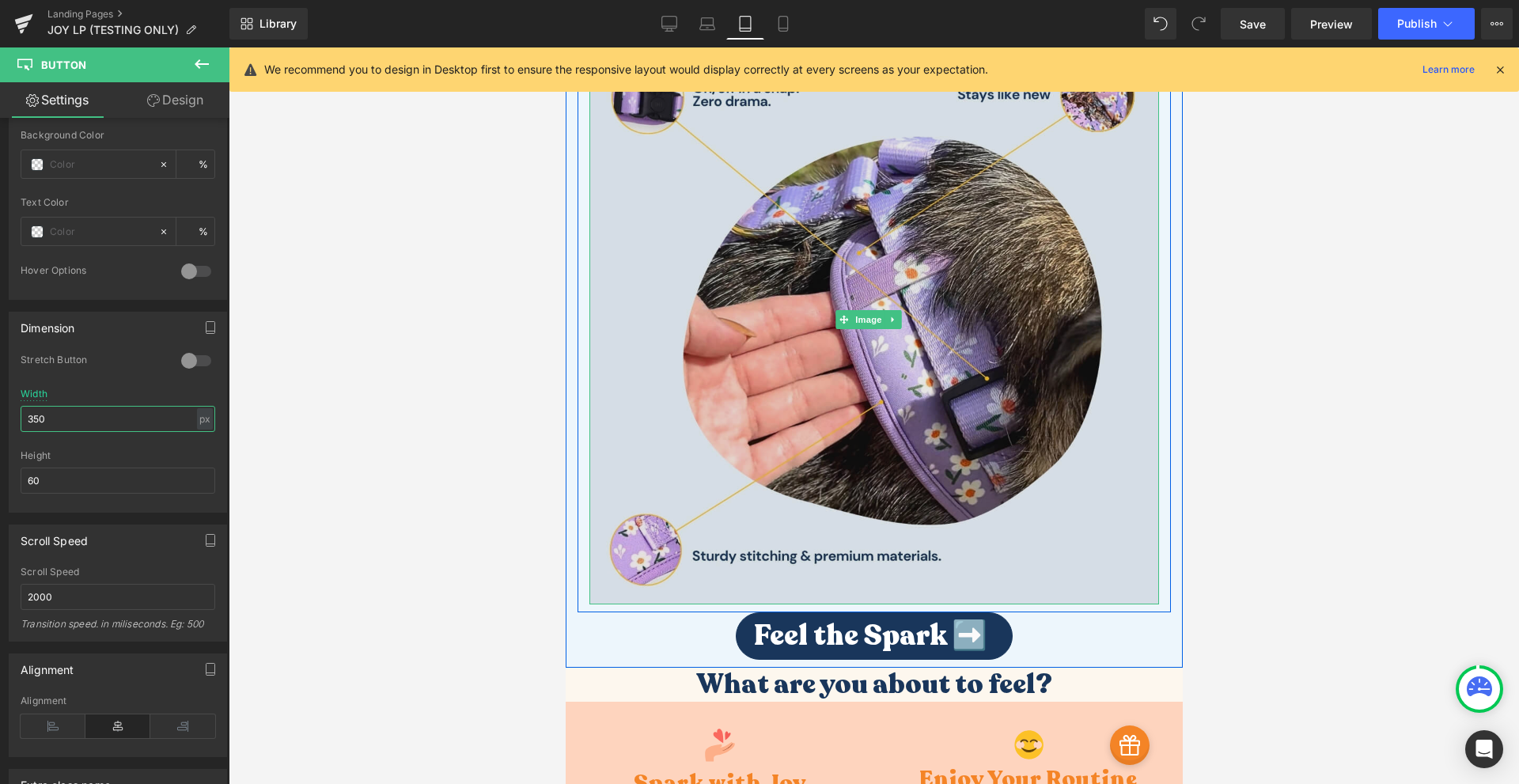
scroll to position [6066, 0]
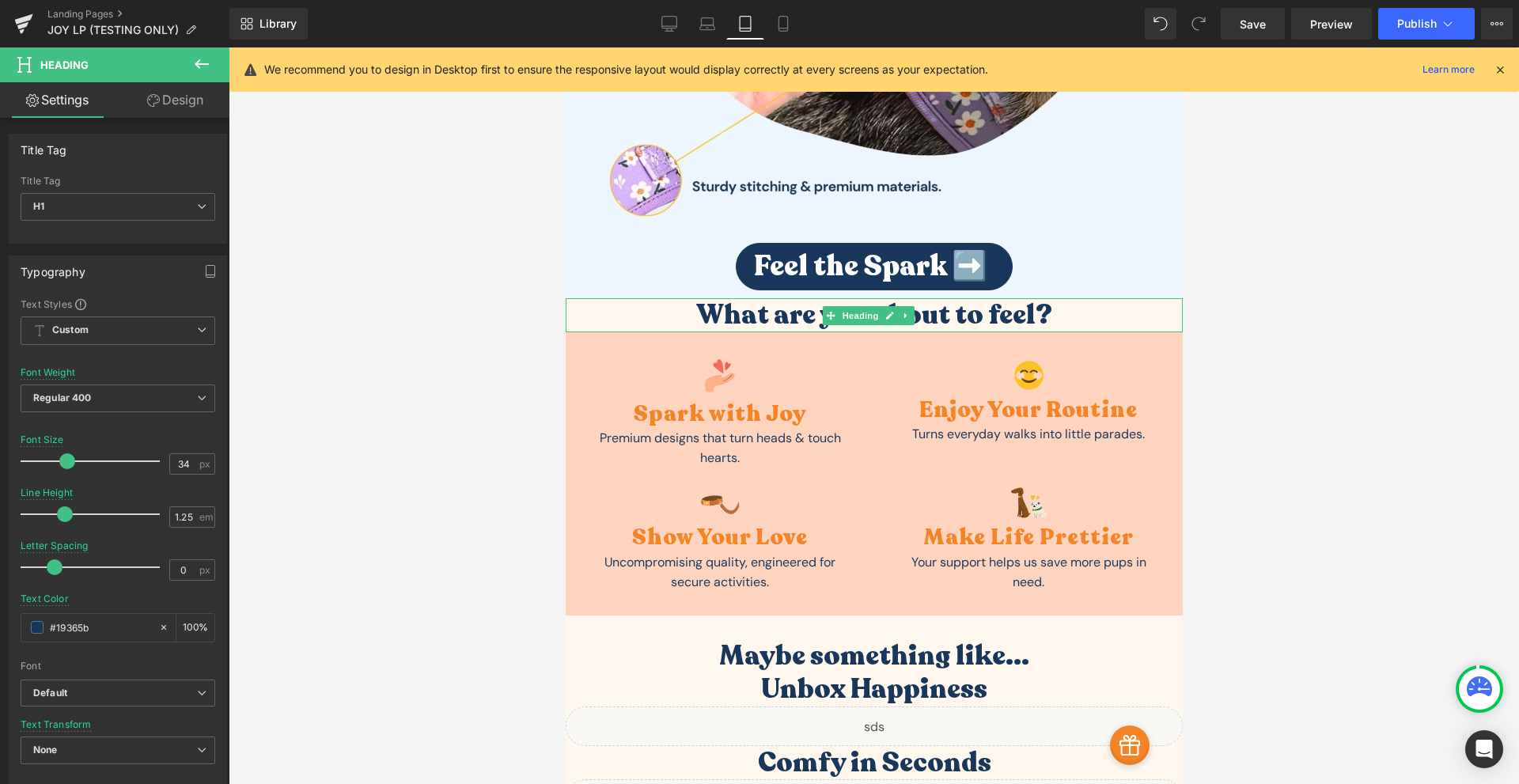
click at [707, 299] on h1 "What are you about to feel?" at bounding box center [873, 315] width 617 height 34
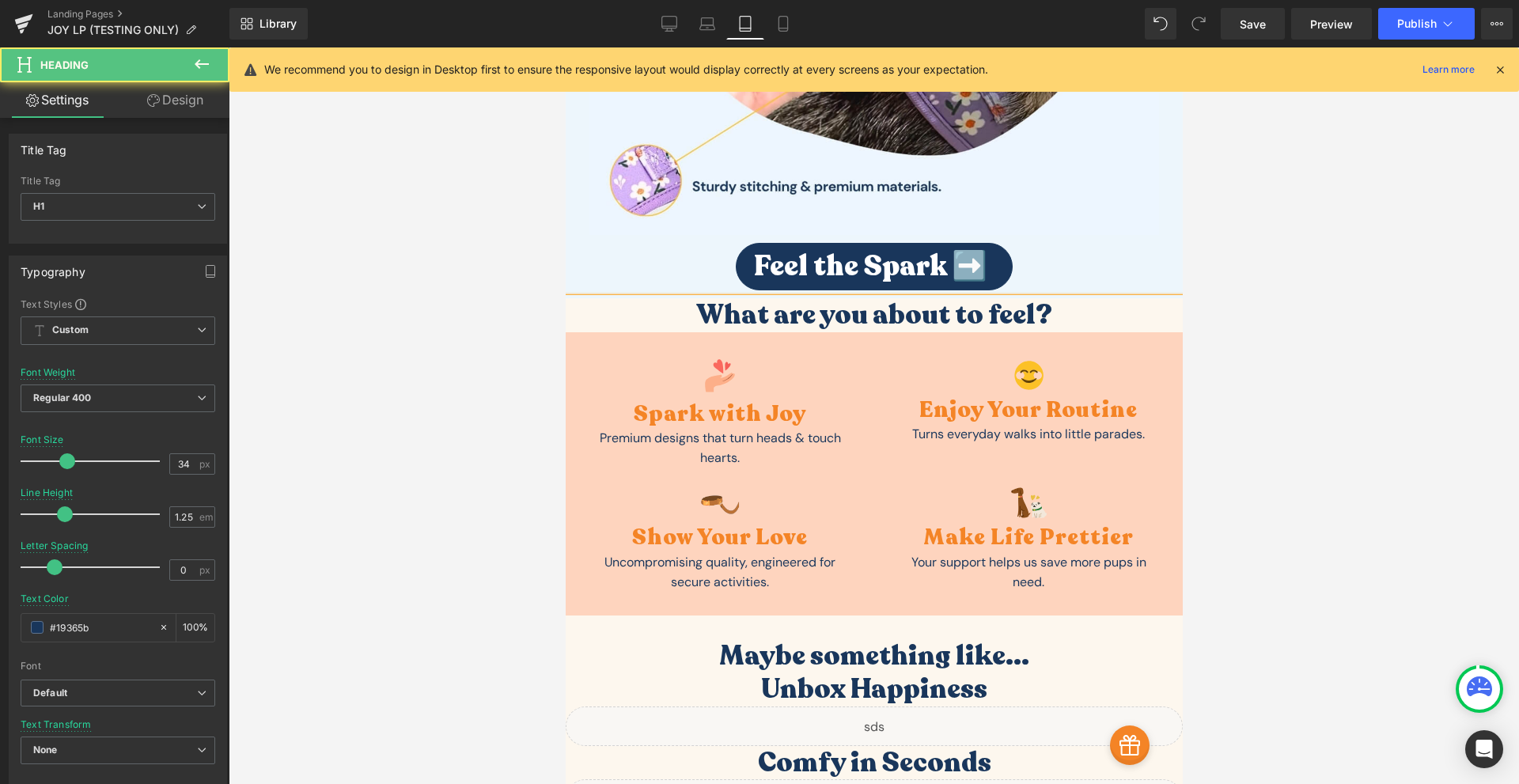
click at [200, 105] on link "Design" at bounding box center [175, 100] width 115 height 35
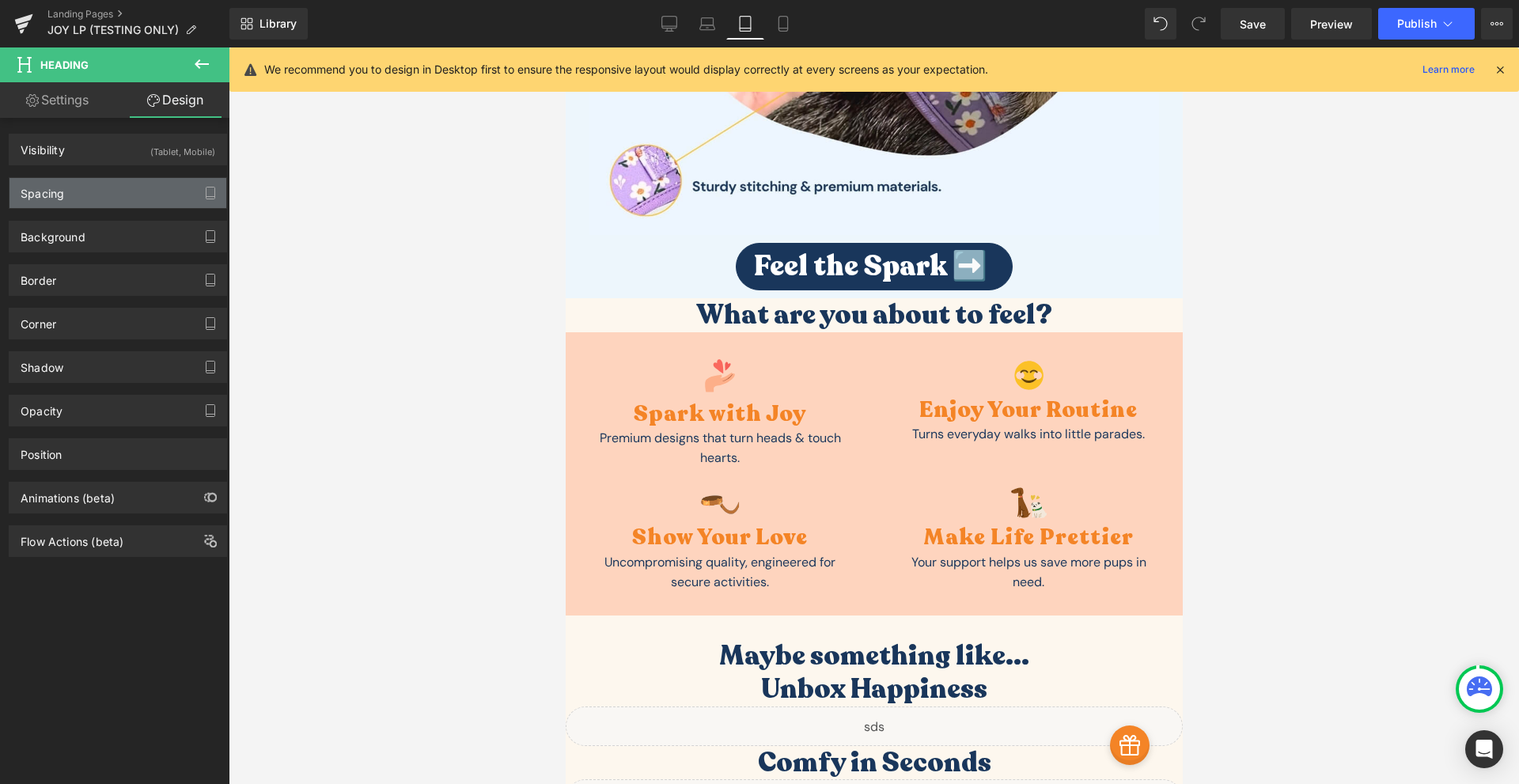
click at [70, 188] on div "Spacing" at bounding box center [117, 192] width 216 height 31
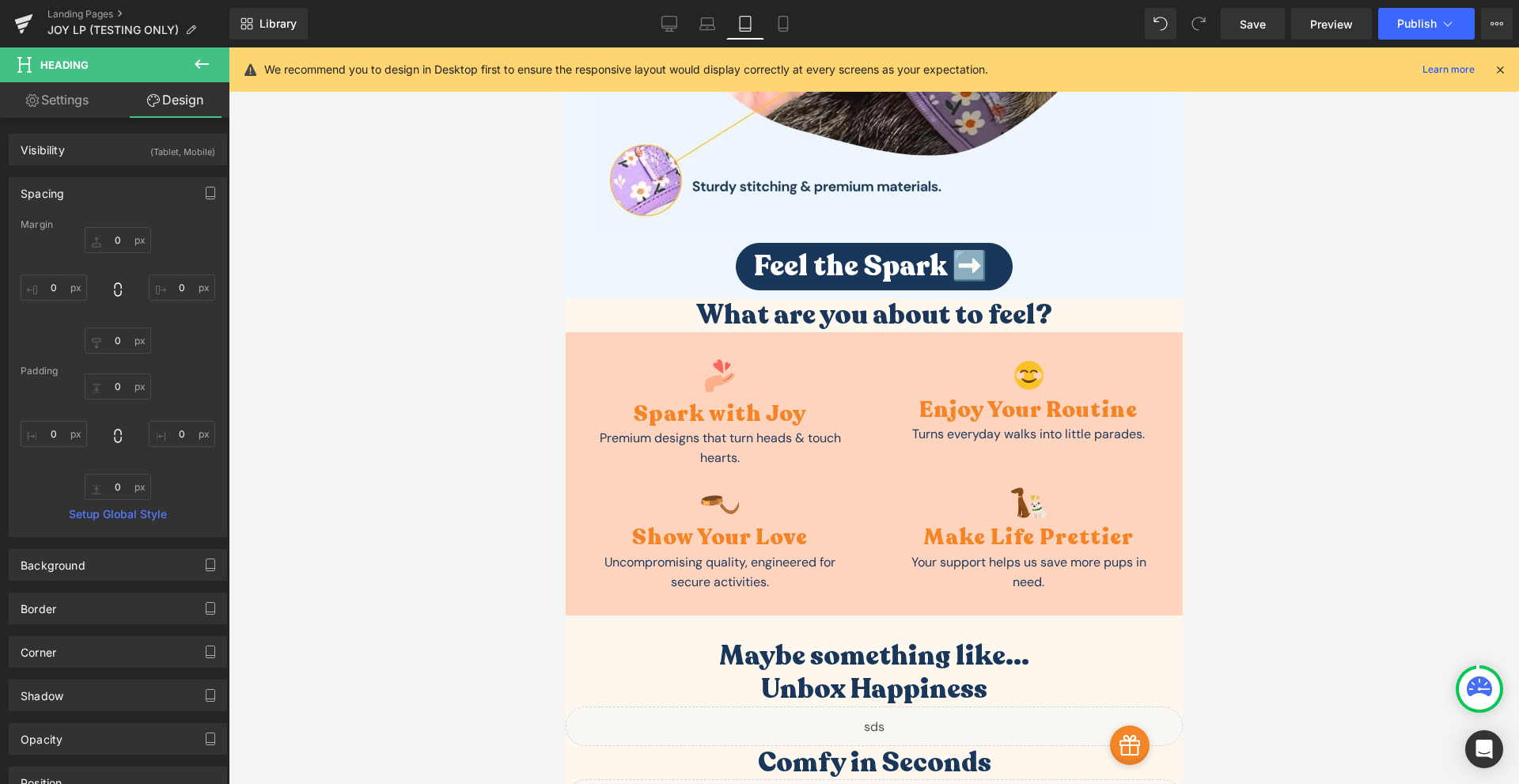
click at [71, 188] on div "Spacing" at bounding box center [117, 192] width 216 height 31
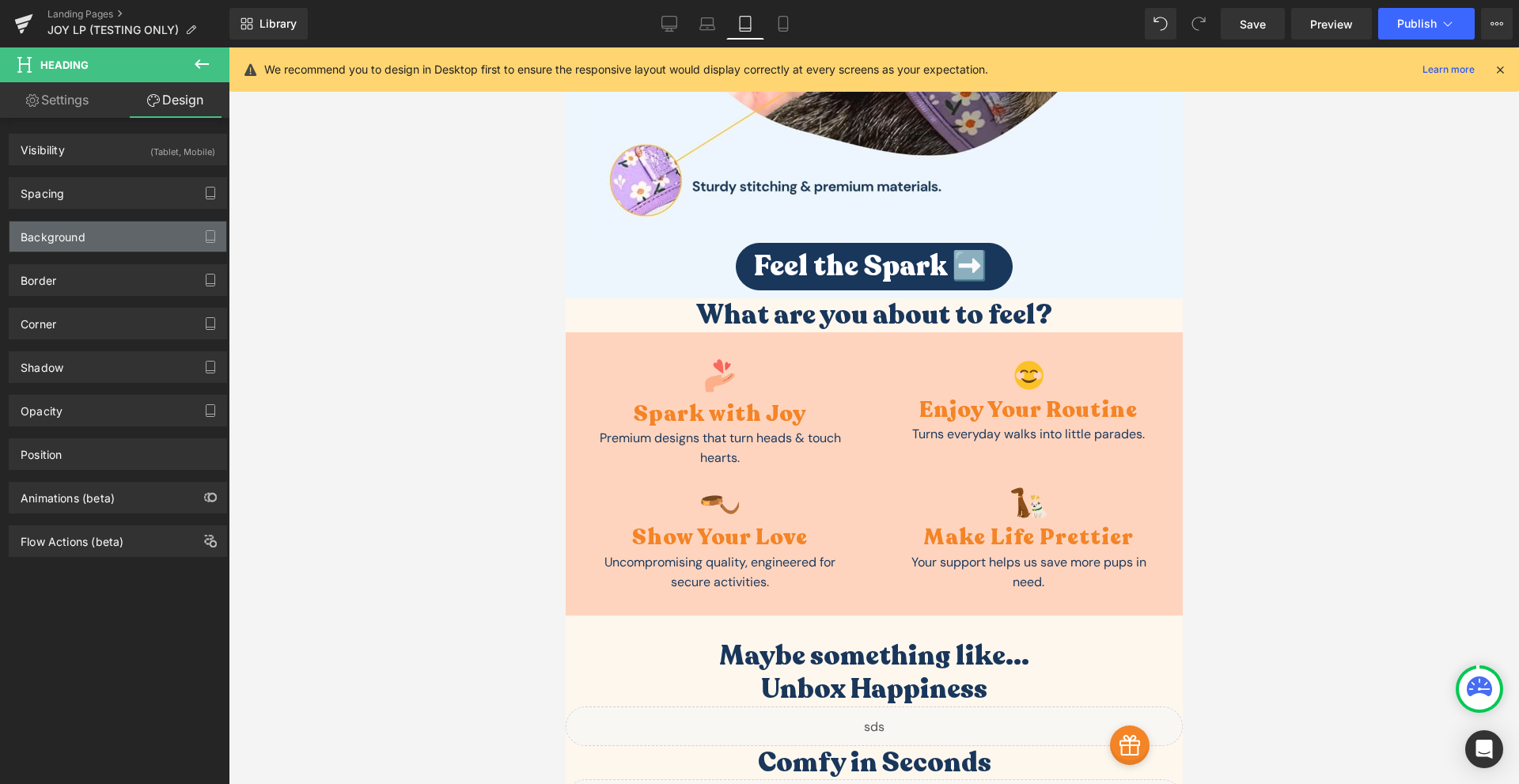
click at [68, 247] on div "Background" at bounding box center [117, 237] width 216 height 31
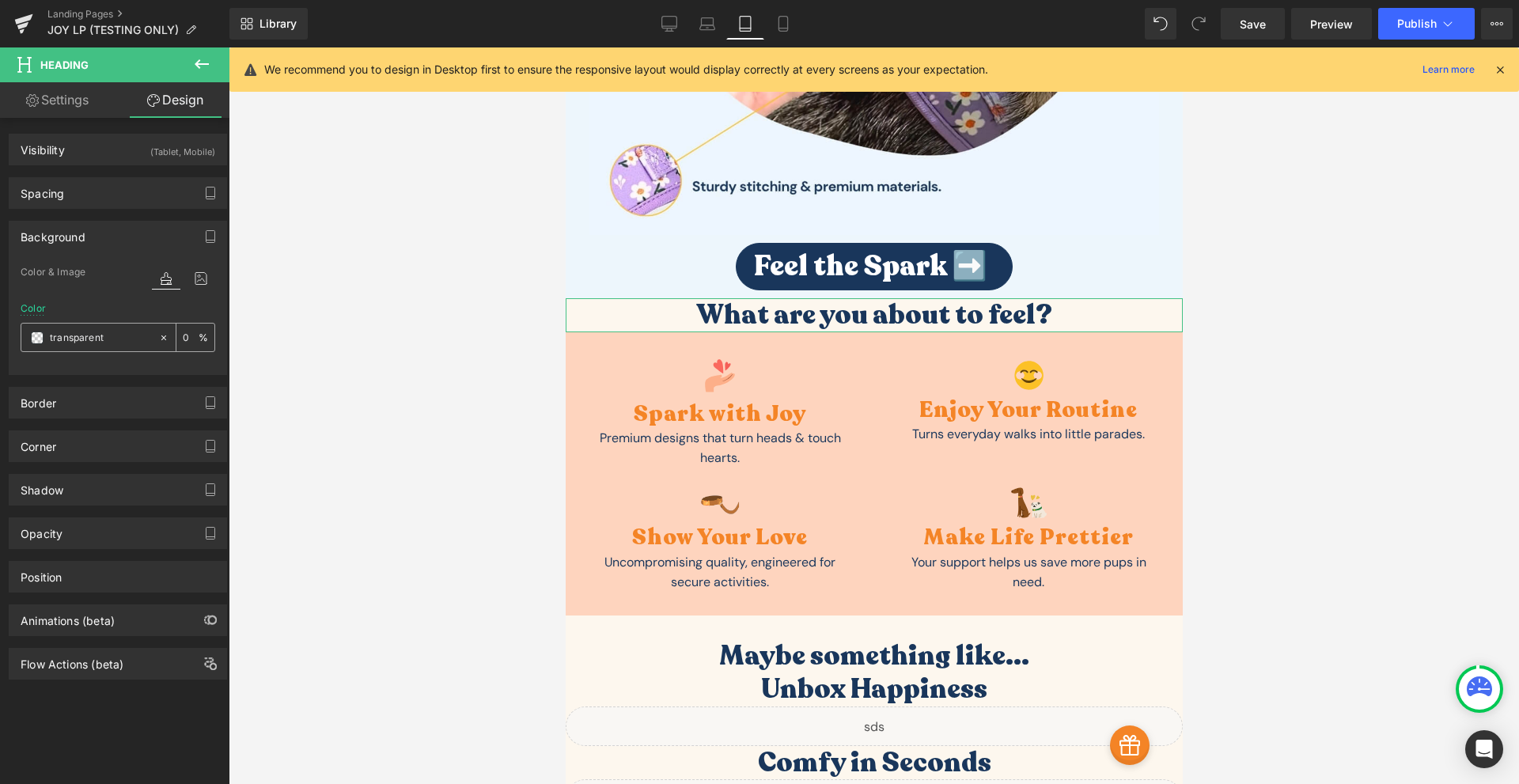
click at [88, 326] on div "transparent" at bounding box center [90, 337] width 137 height 28
click at [84, 338] on input "transparent" at bounding box center [101, 337] width 102 height 18
paste input "fed4be"
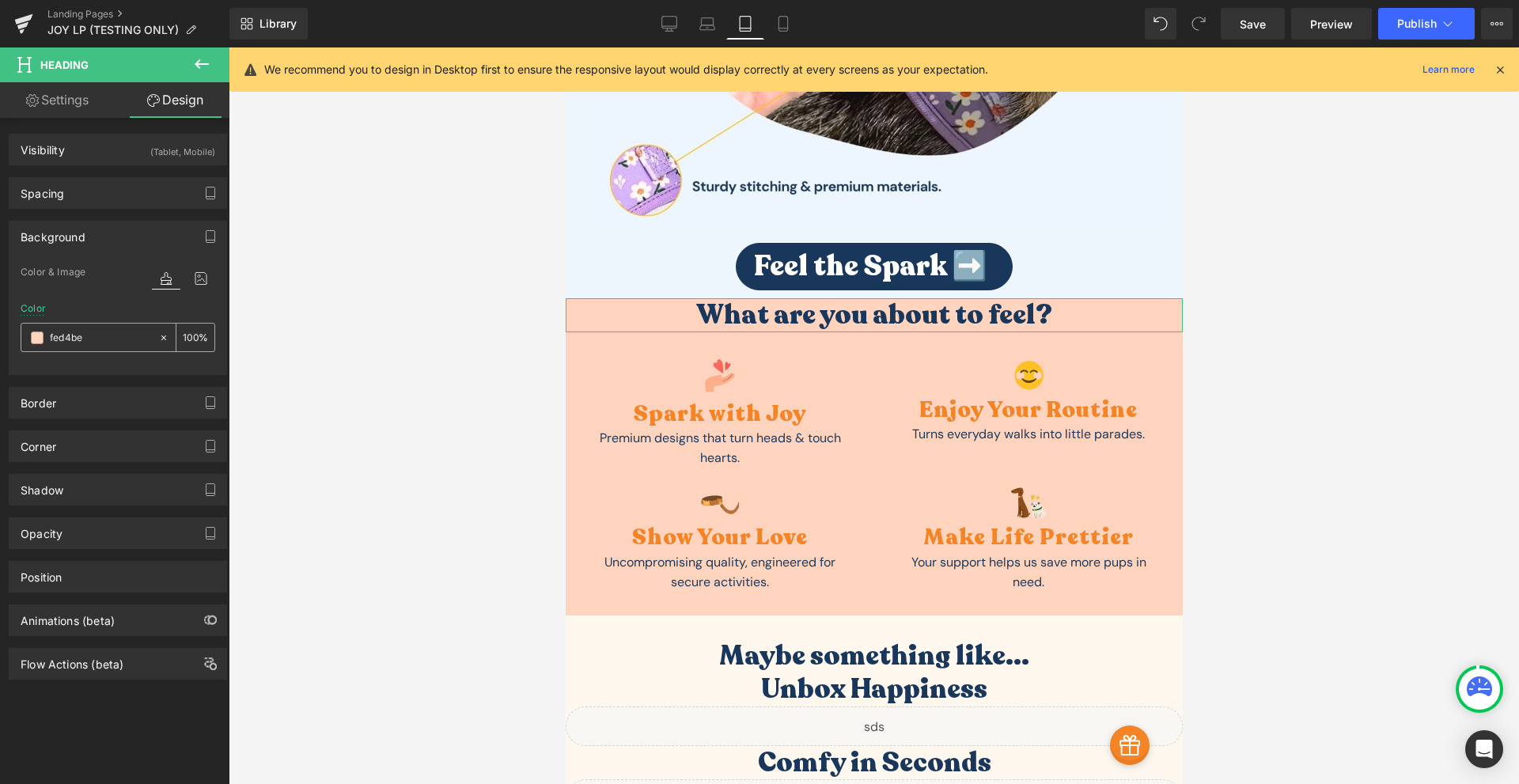
type input "fed4be"
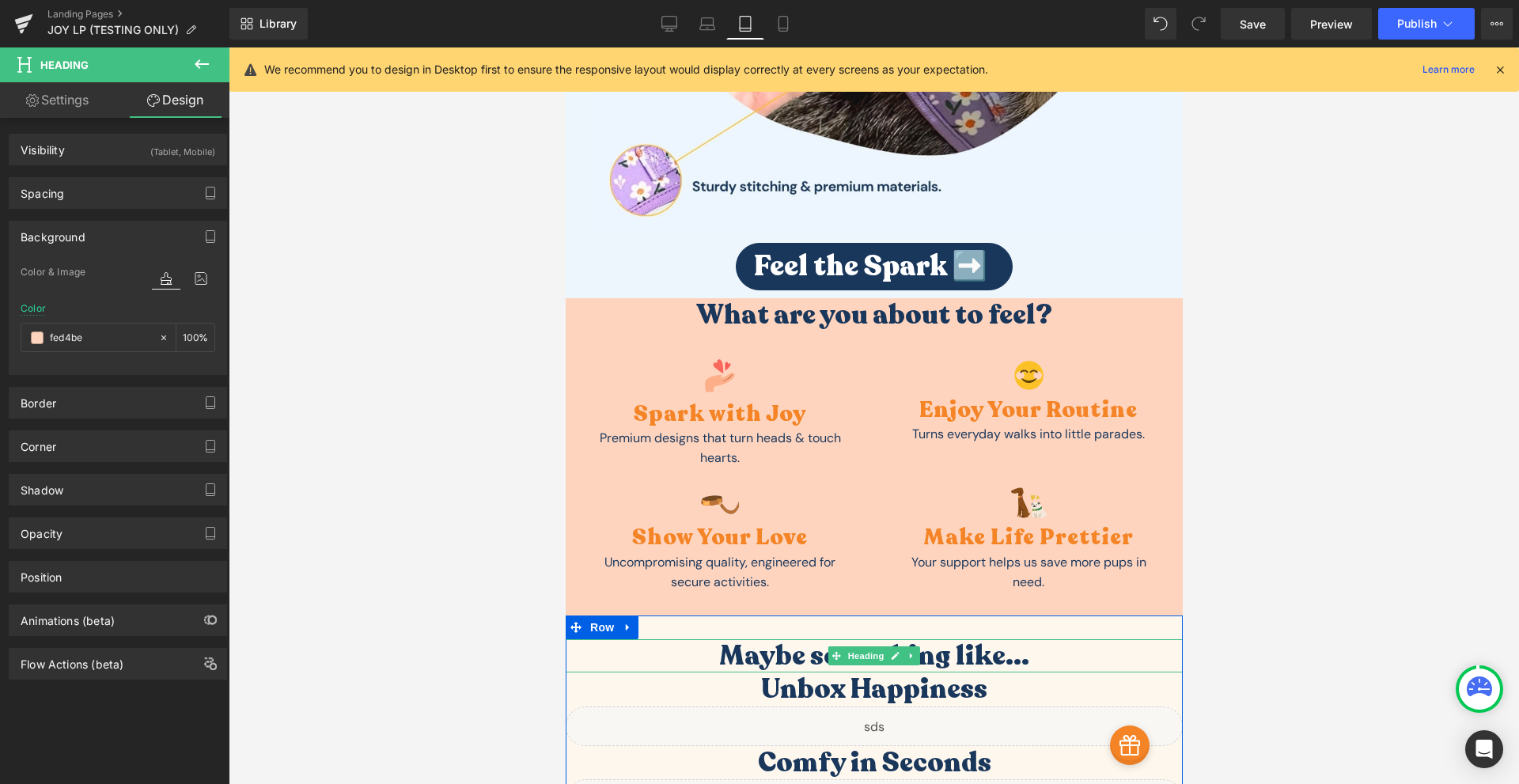
click at [924, 639] on h1 "Maybe something like..." at bounding box center [873, 655] width 617 height 34
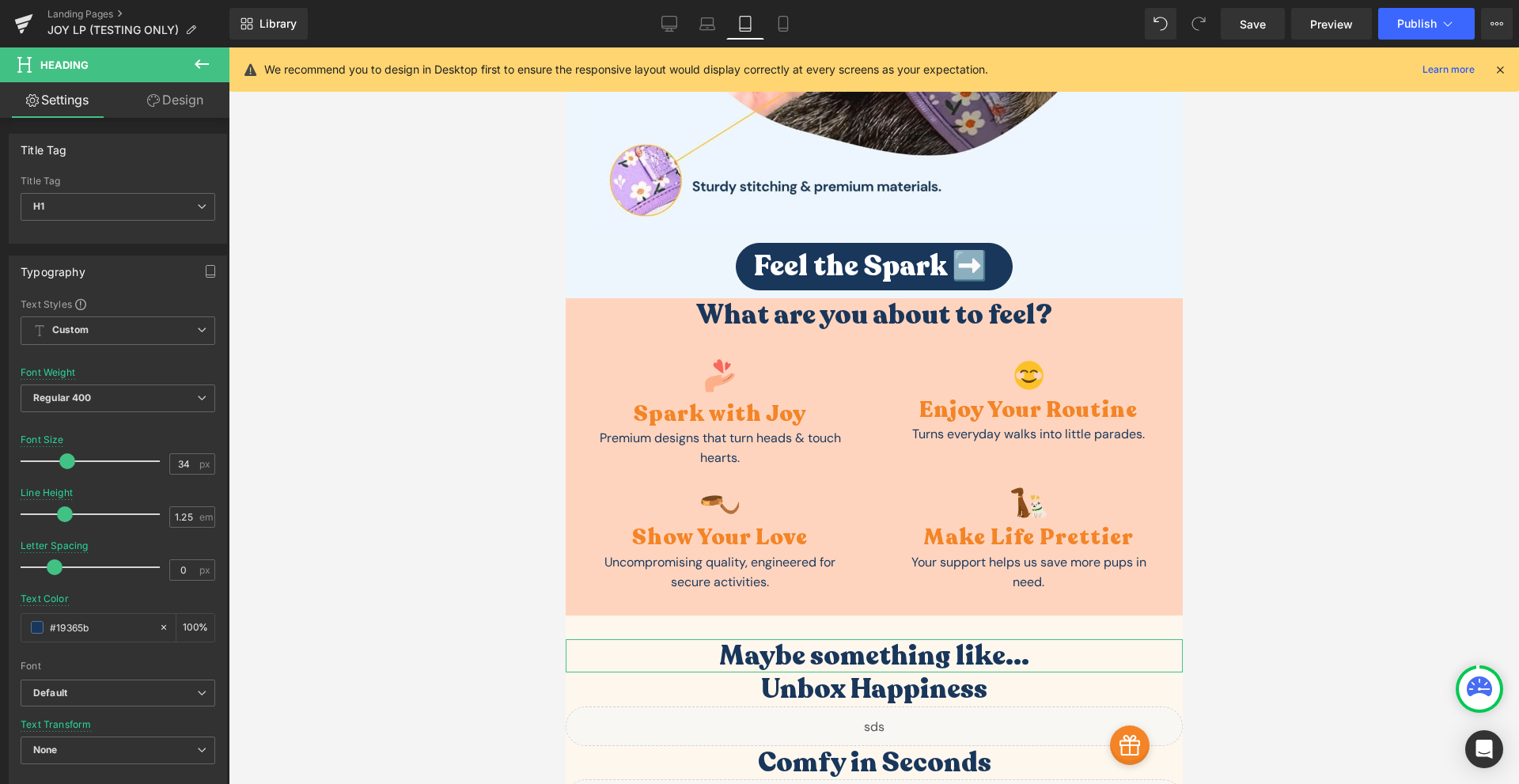
drag, startPoint x: 189, startPoint y: 100, endPoint x: 138, endPoint y: 148, distance: 70.0
click at [189, 100] on link "Design" at bounding box center [175, 100] width 115 height 35
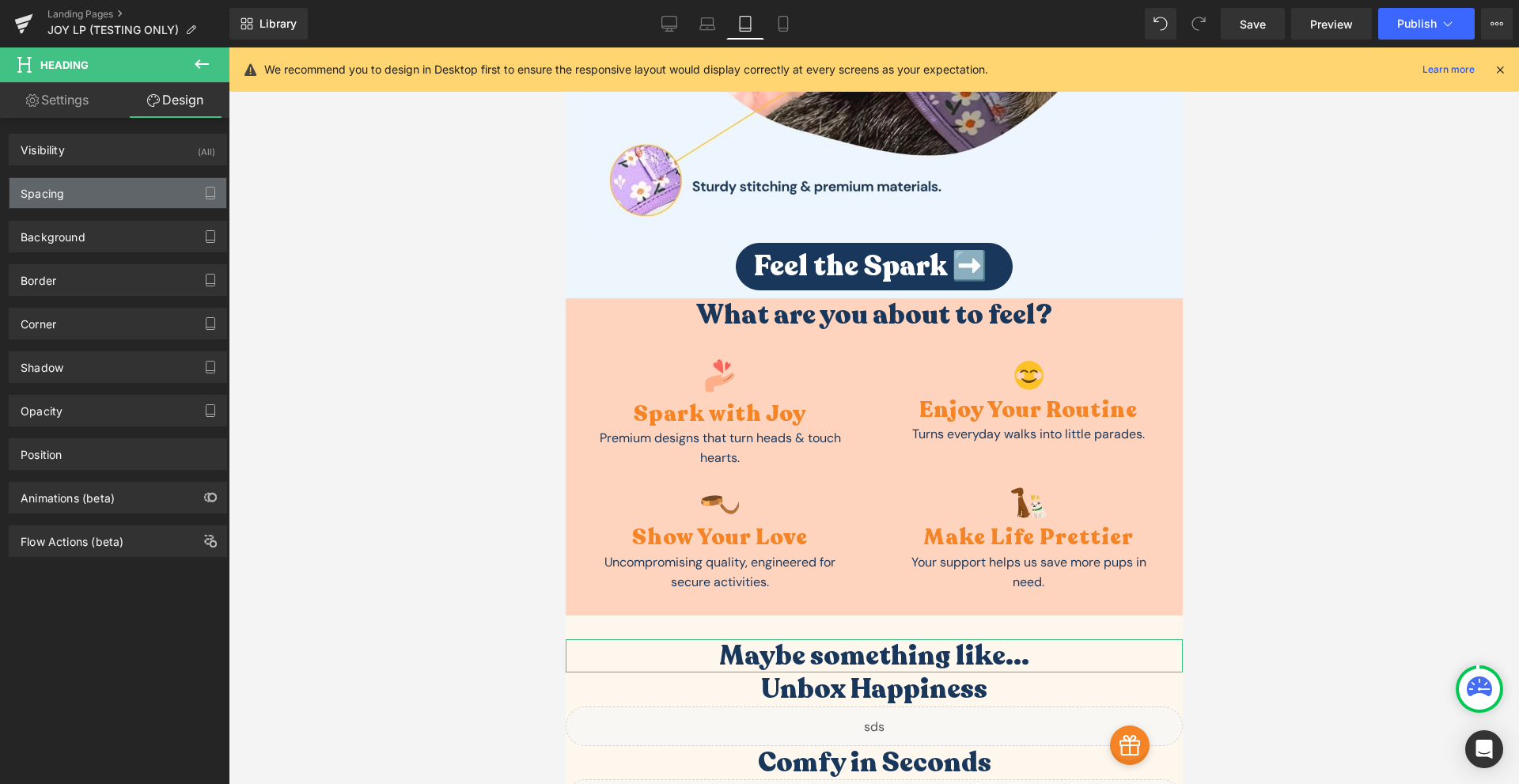
click at [91, 189] on div "Spacing" at bounding box center [117, 192] width 216 height 31
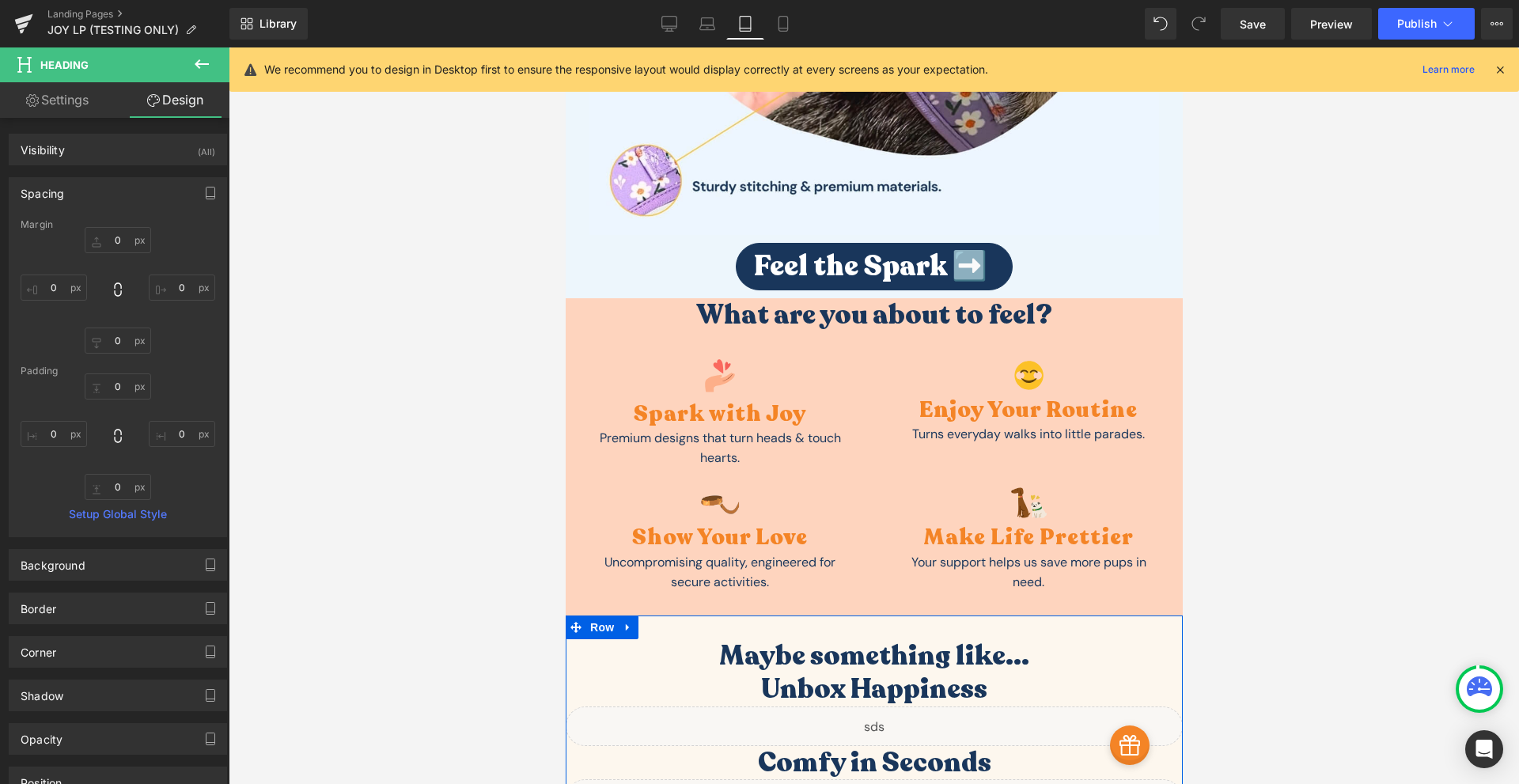
click at [769, 616] on div "Maybe something like... Heading Unbox Happiness Heading Liquid Comfy in Seconds…" at bounding box center [873, 758] width 617 height 285
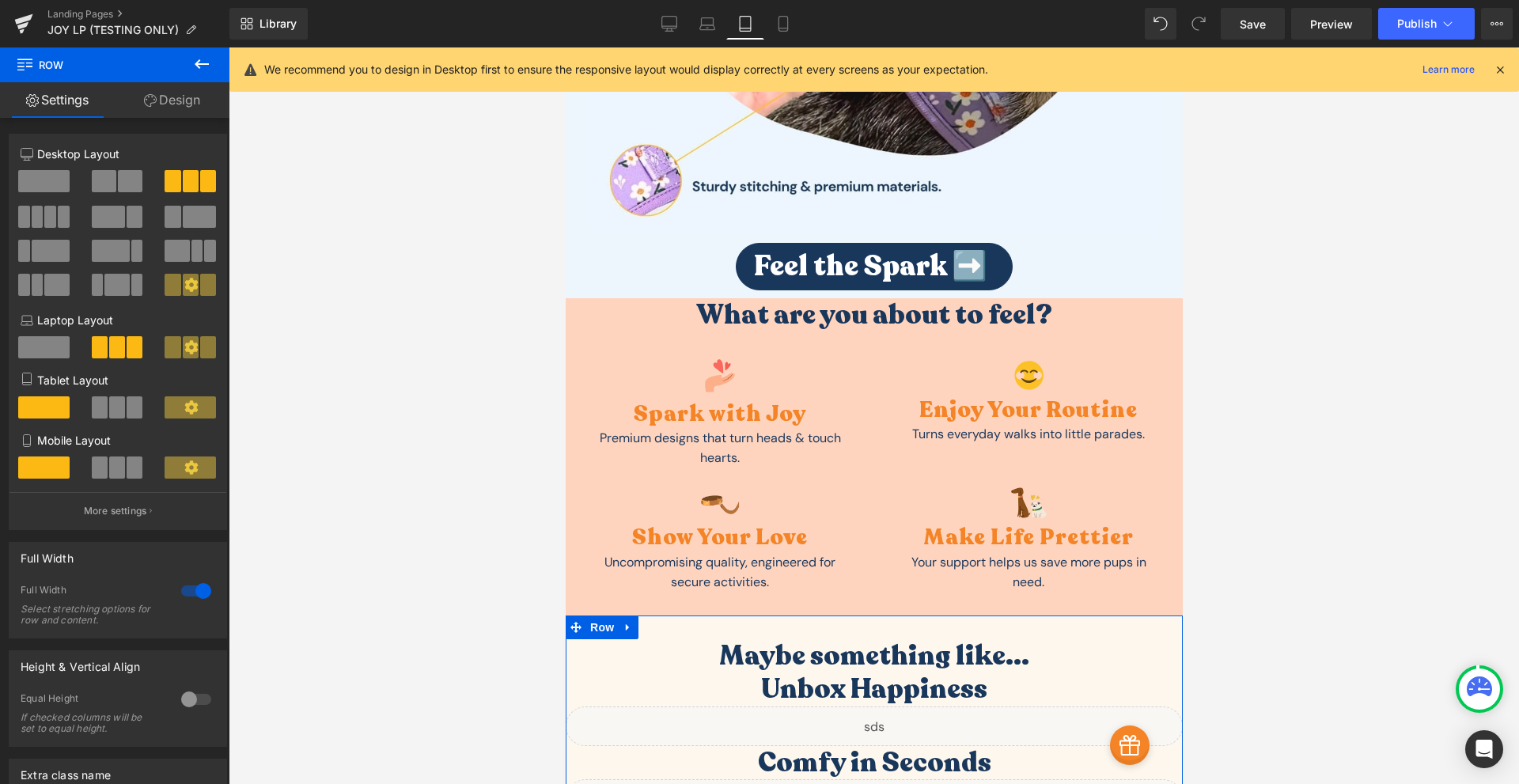
click at [180, 104] on link "Design" at bounding box center [172, 100] width 115 height 35
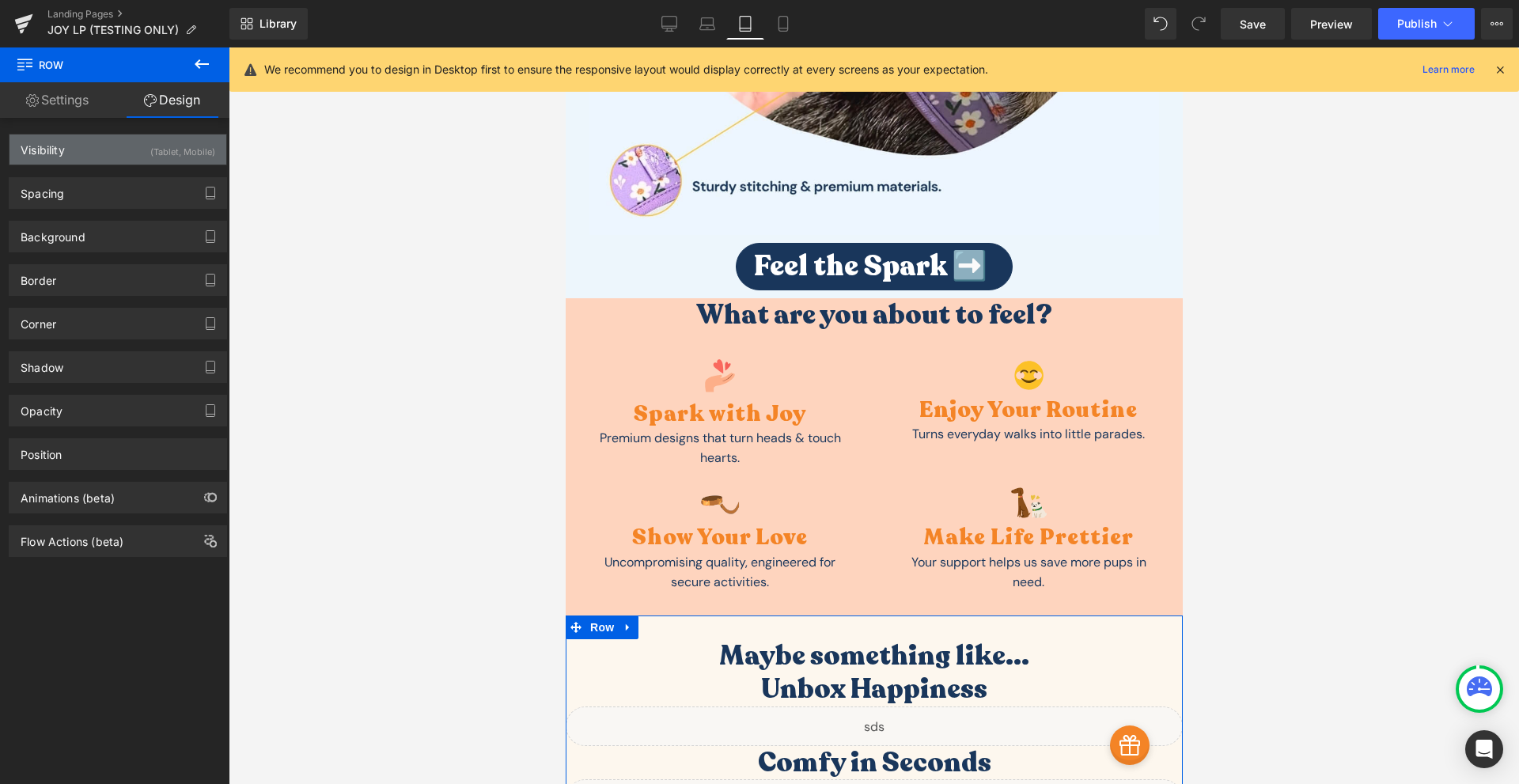
click at [104, 159] on div "Visibility (Tablet, Mobile)" at bounding box center [117, 149] width 216 height 31
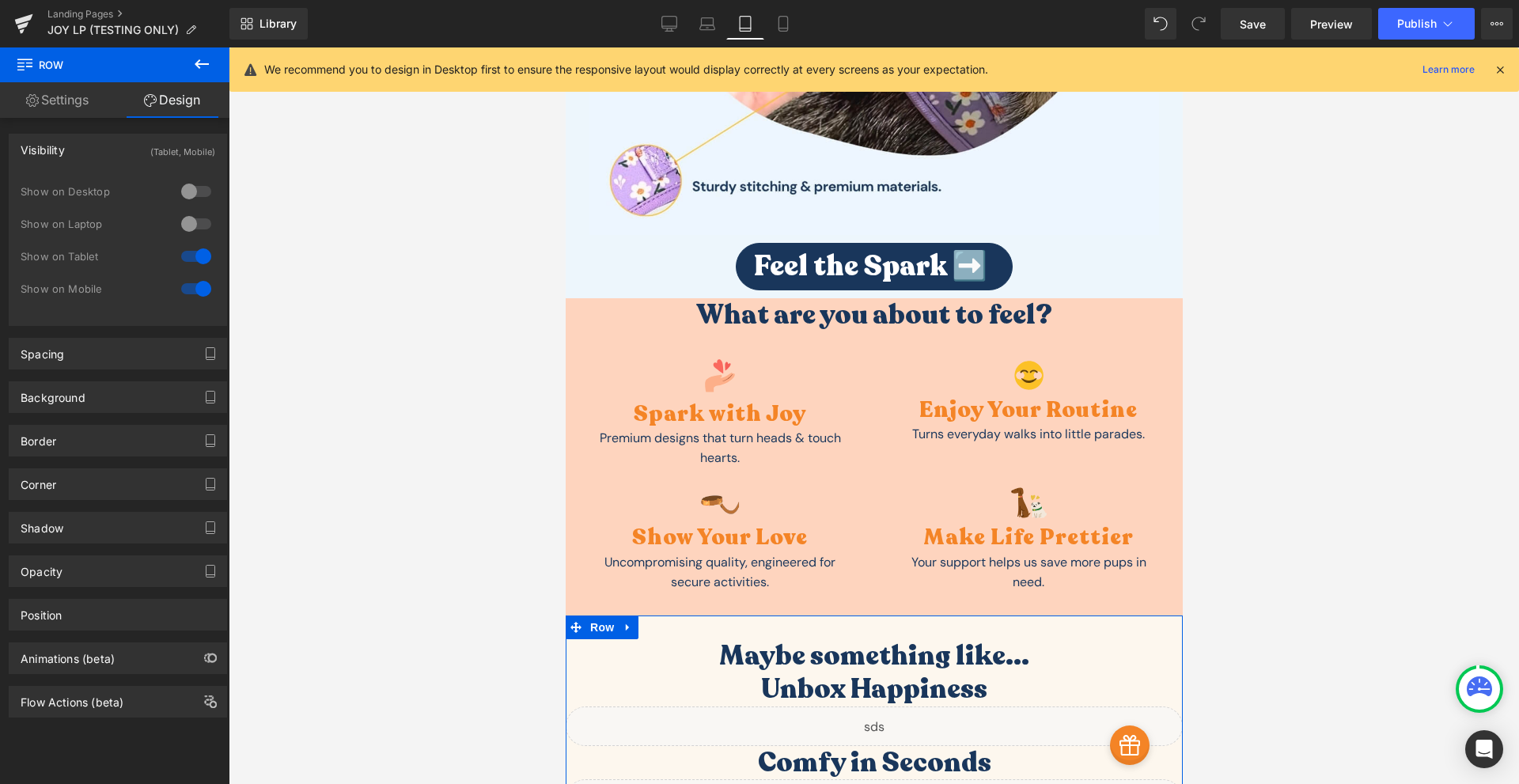
click at [130, 149] on div "Visibility (Tablet, Mobile)" at bounding box center [117, 149] width 216 height 31
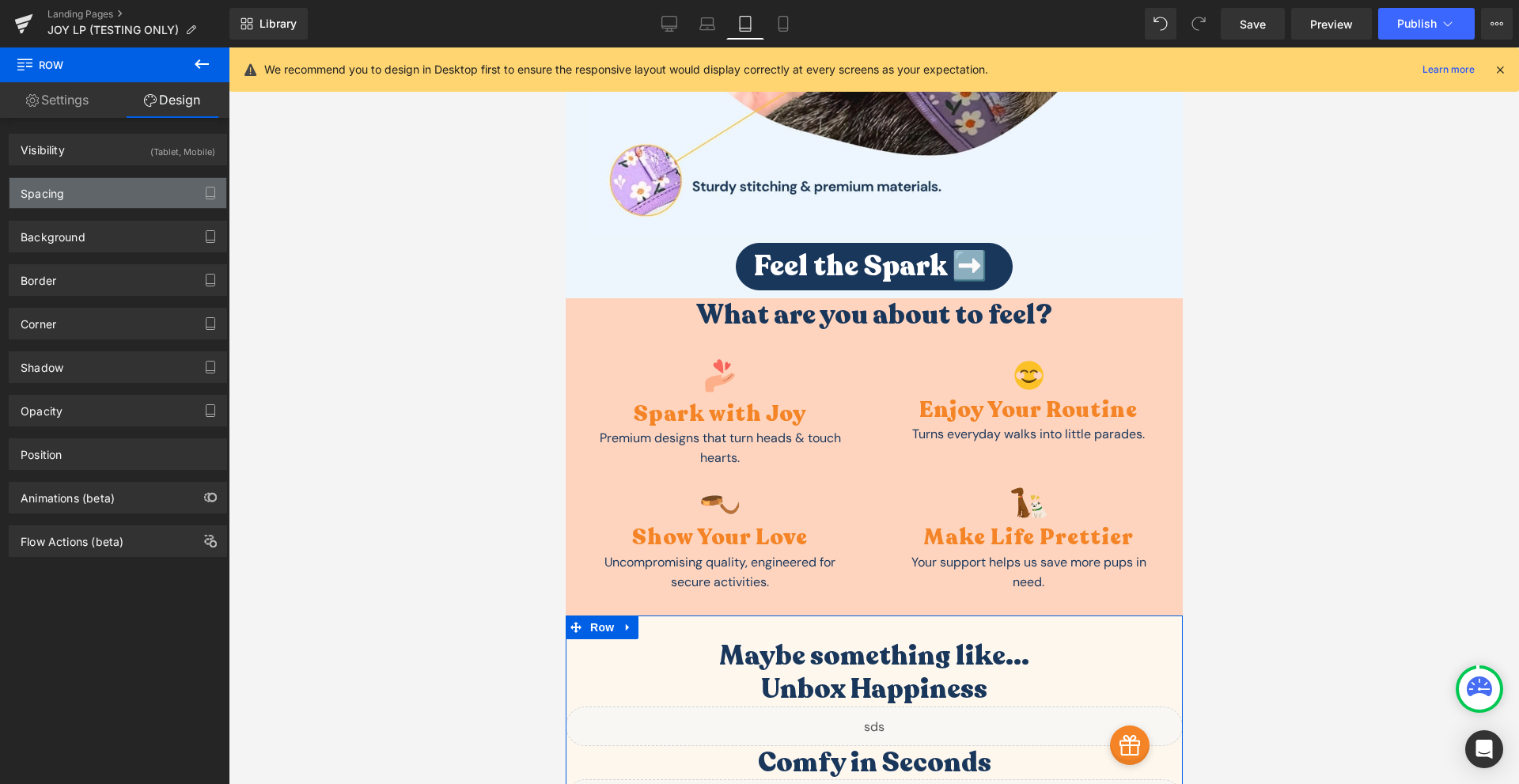
click at [107, 194] on div "Spacing" at bounding box center [117, 192] width 216 height 31
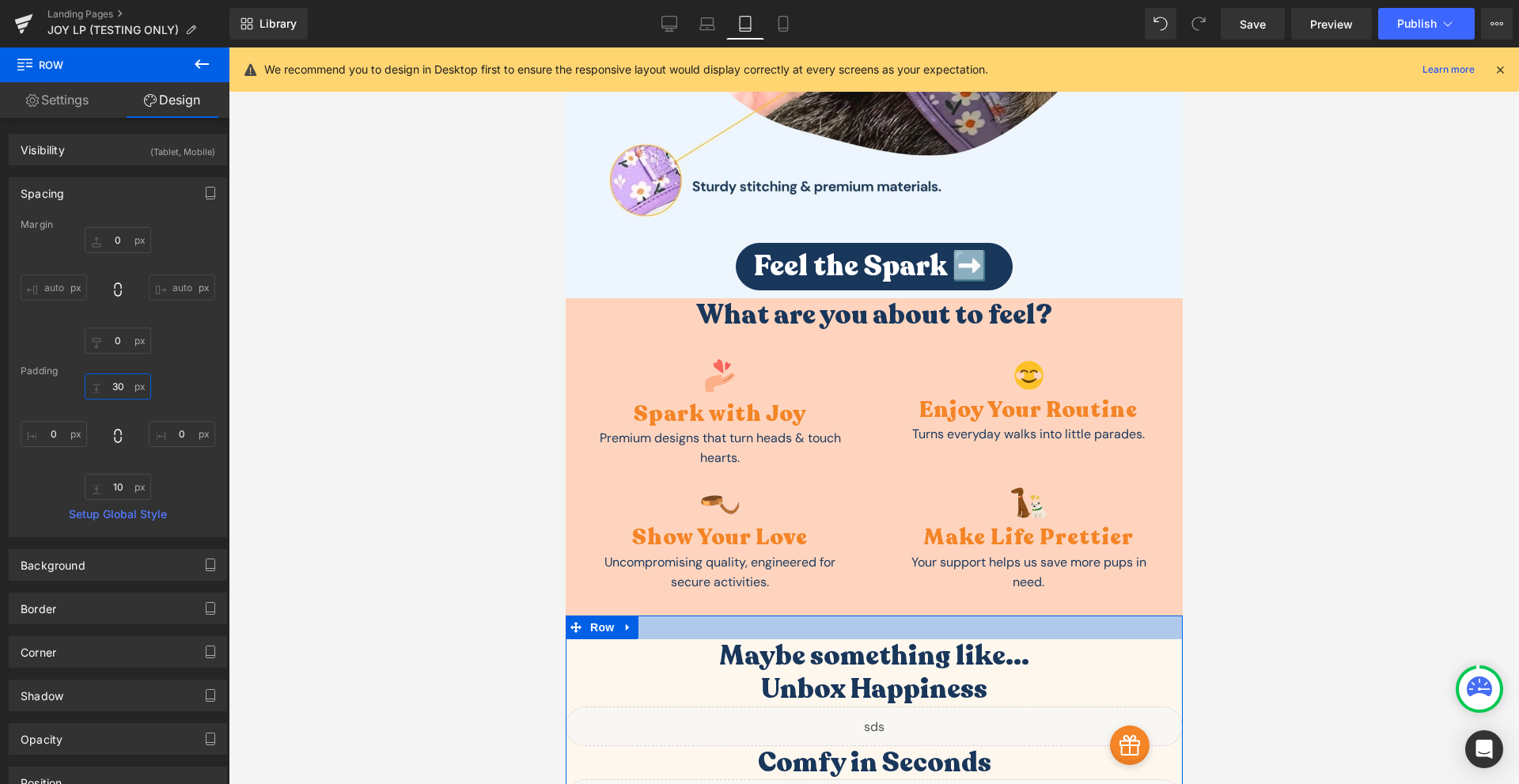
click at [123, 386] on input "30" at bounding box center [118, 386] width 67 height 26
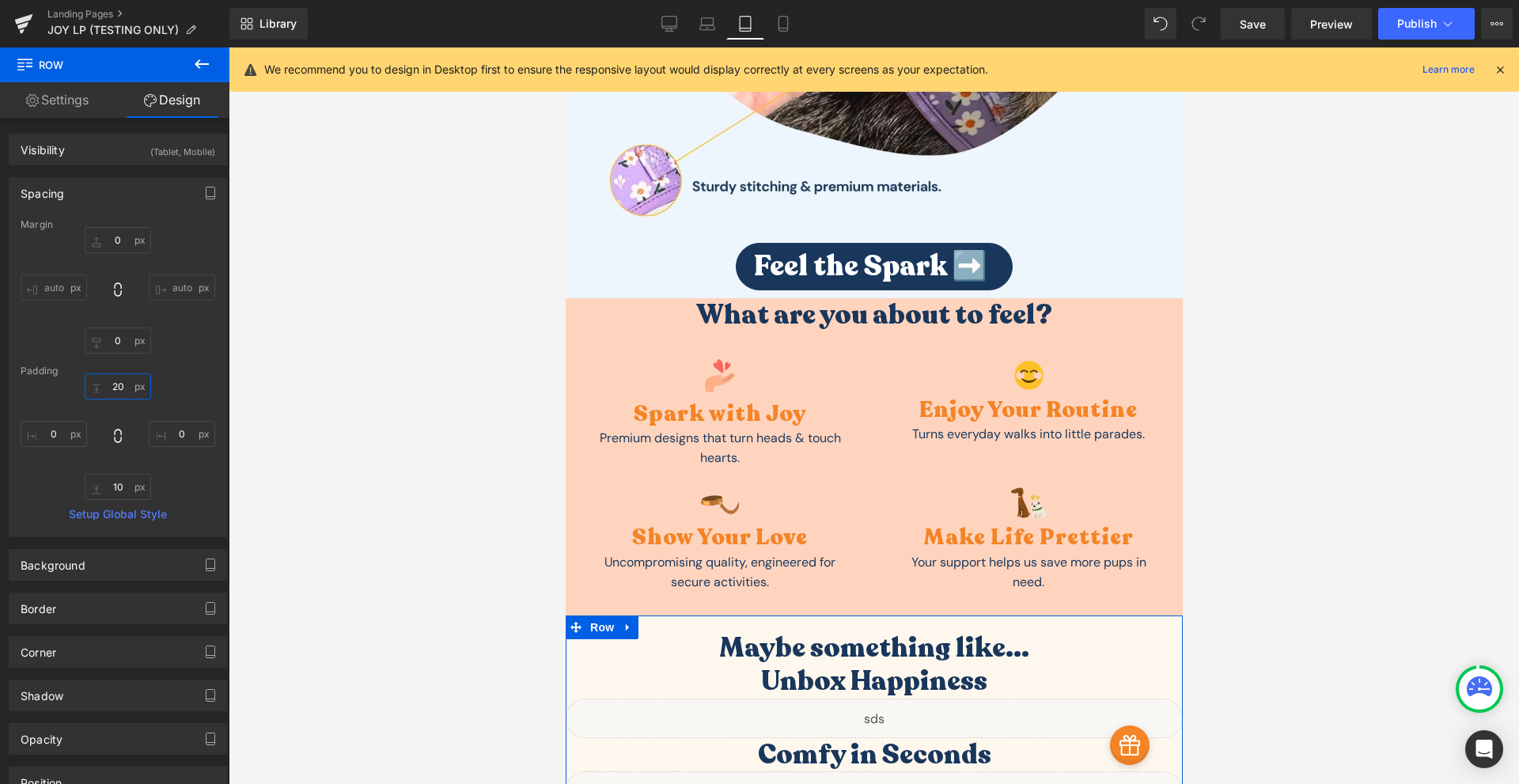
type input "20"
click at [757, 631] on h1 "Maybe something like..." at bounding box center [873, 648] width 617 height 34
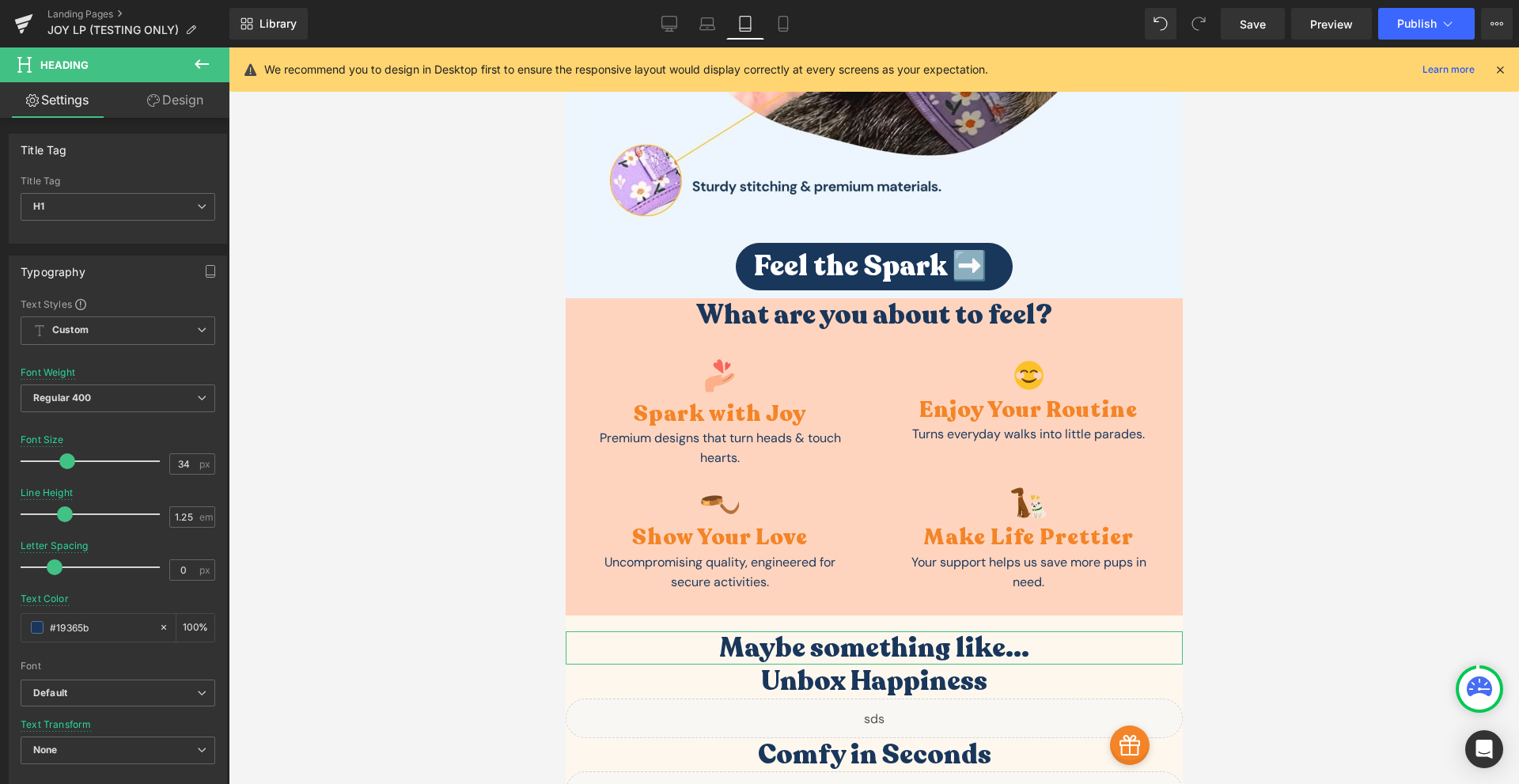
click at [178, 99] on link "Design" at bounding box center [175, 100] width 115 height 35
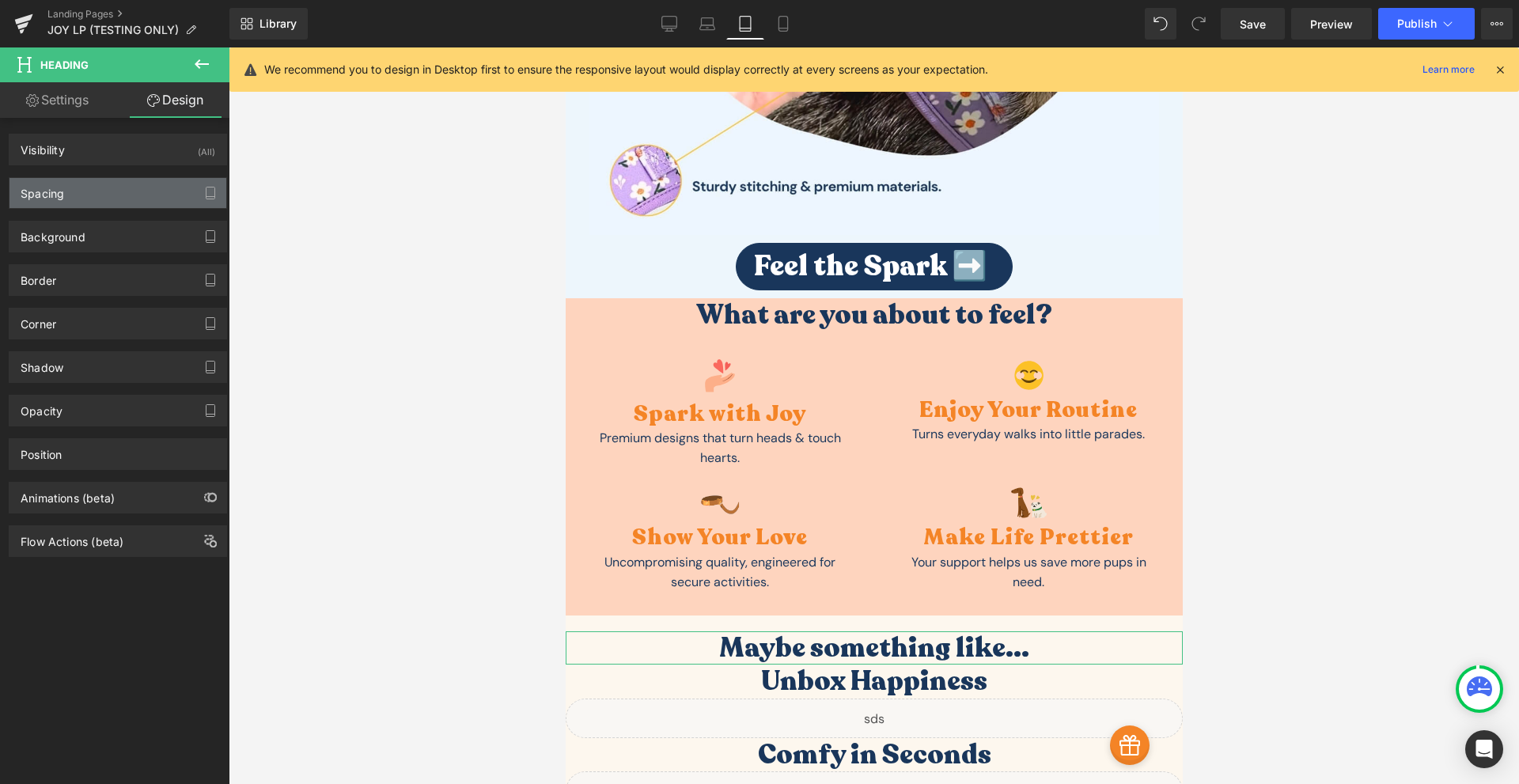
click at [55, 189] on div "Spacing" at bounding box center [42, 189] width 43 height 22
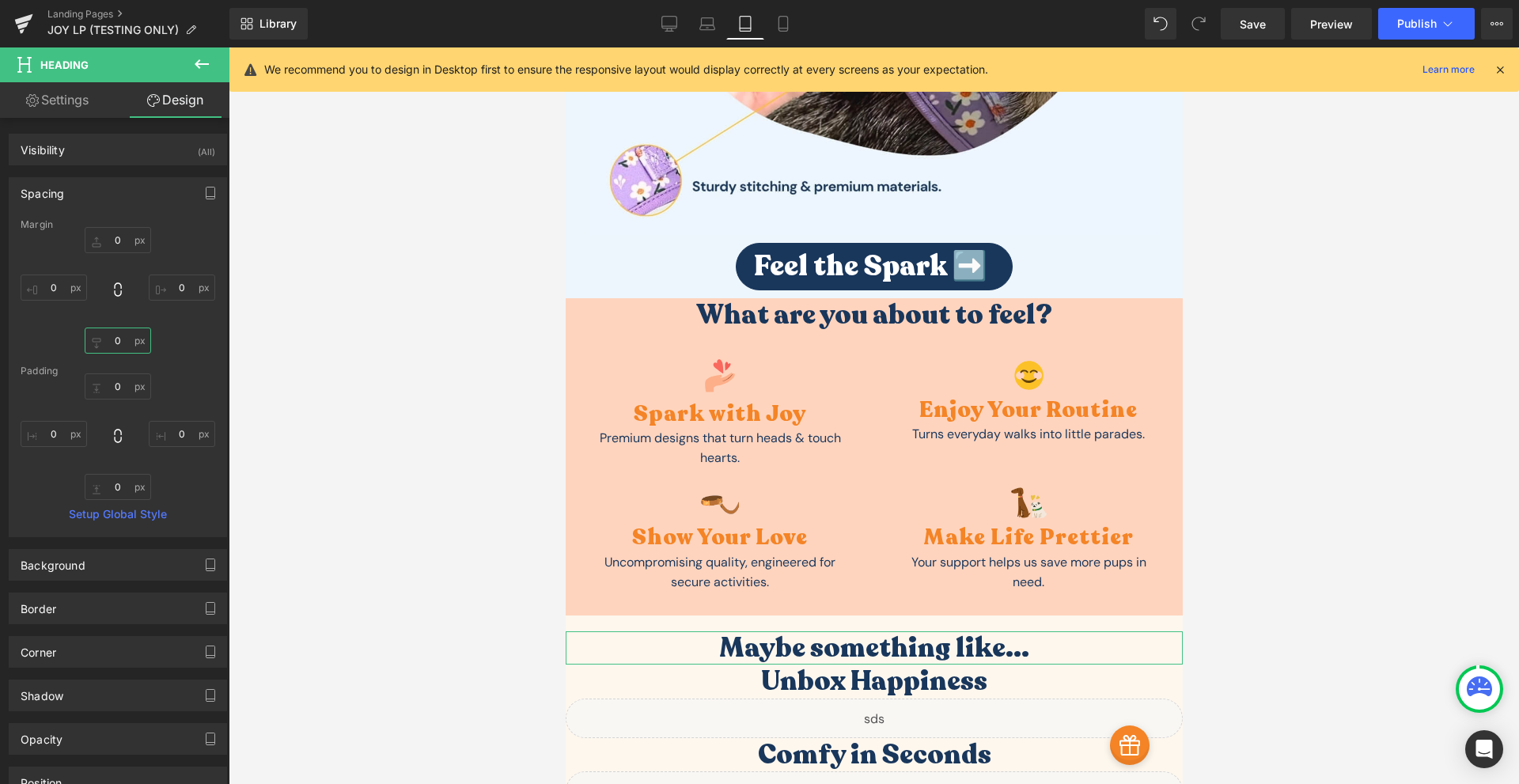
click at [114, 337] on input "0" at bounding box center [118, 340] width 67 height 26
type input "20"
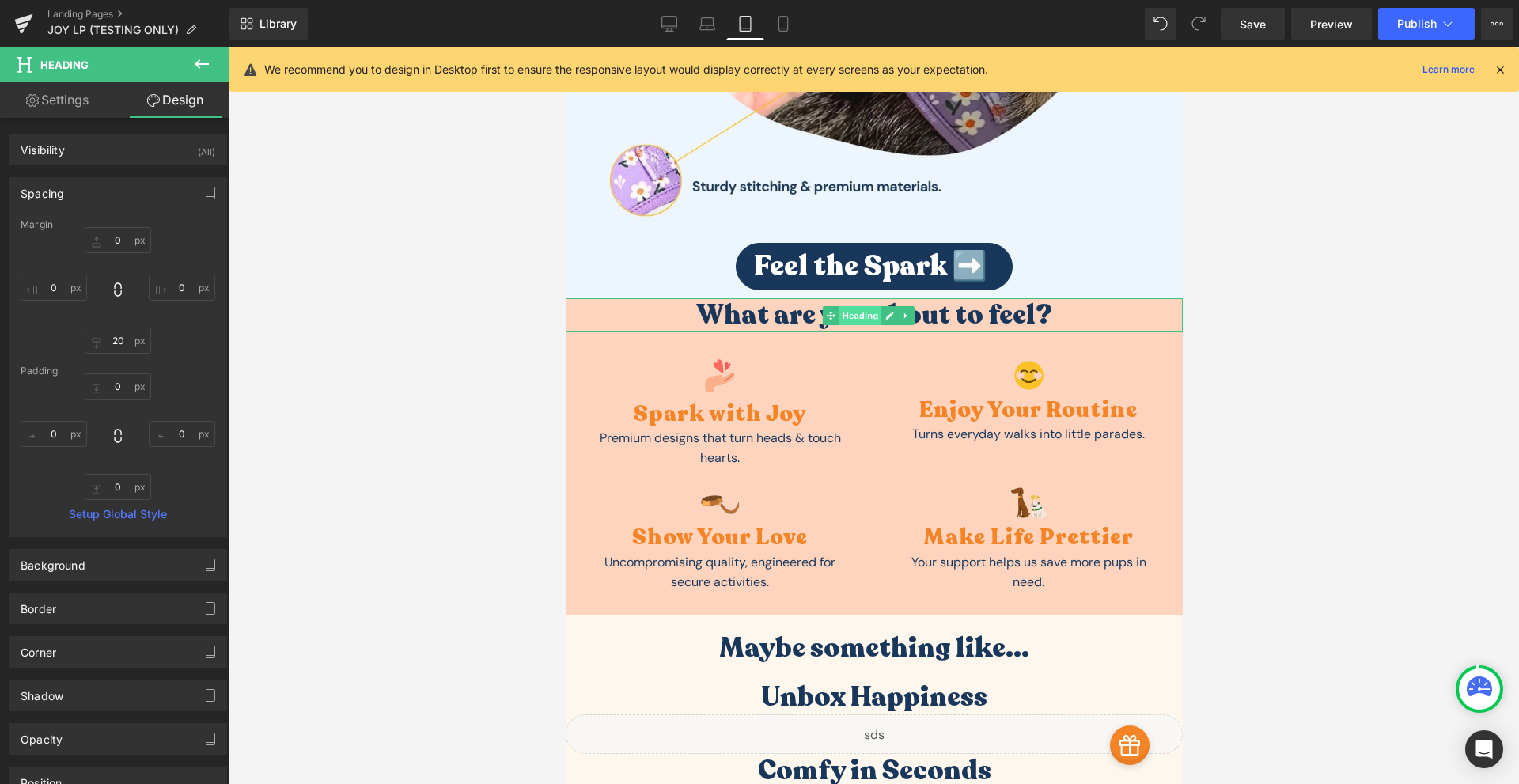
click at [864, 306] on span "Heading" at bounding box center [859, 315] width 43 height 19
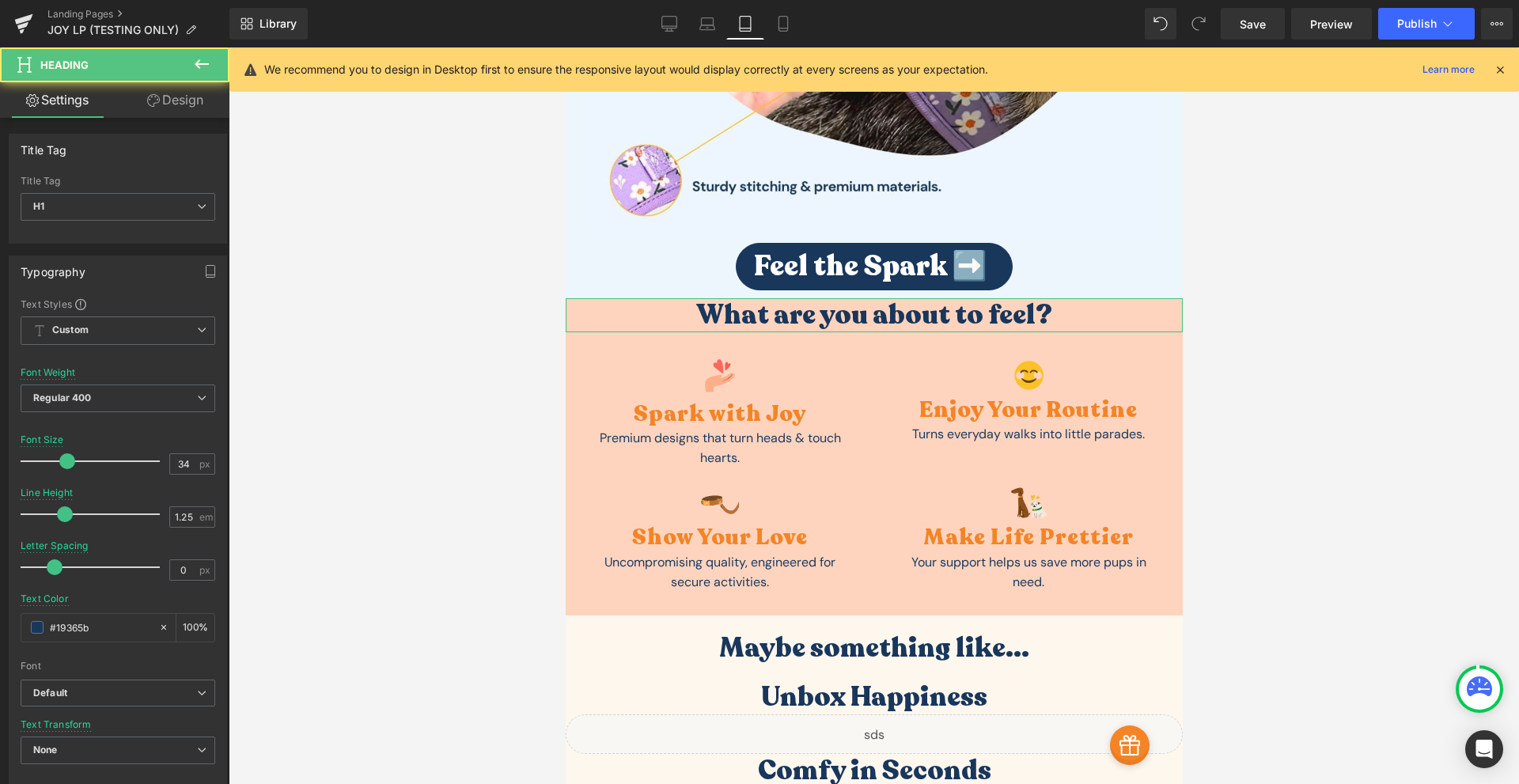
click at [179, 106] on link "Design" at bounding box center [175, 100] width 115 height 35
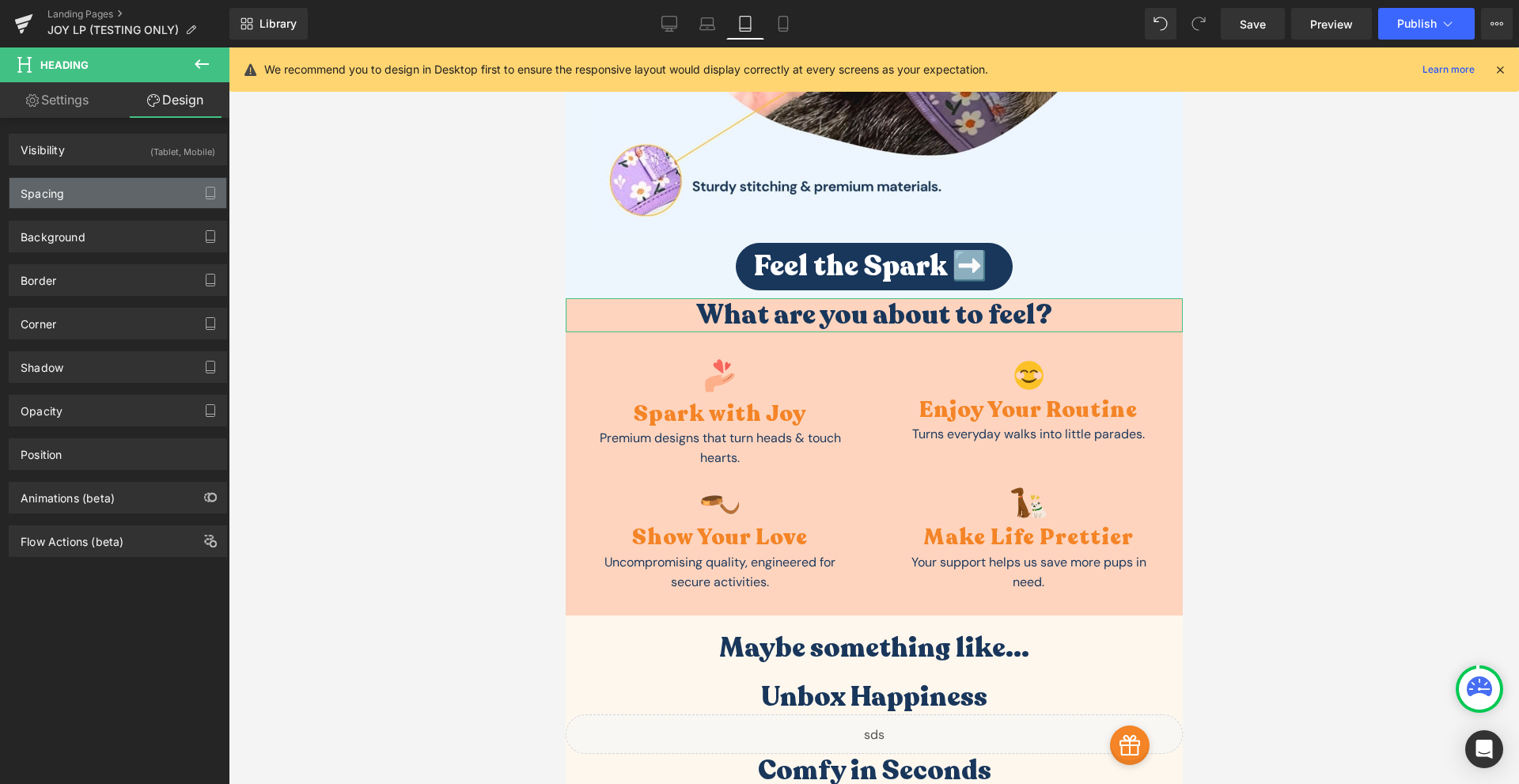
click at [59, 194] on div "Spacing" at bounding box center [42, 189] width 43 height 22
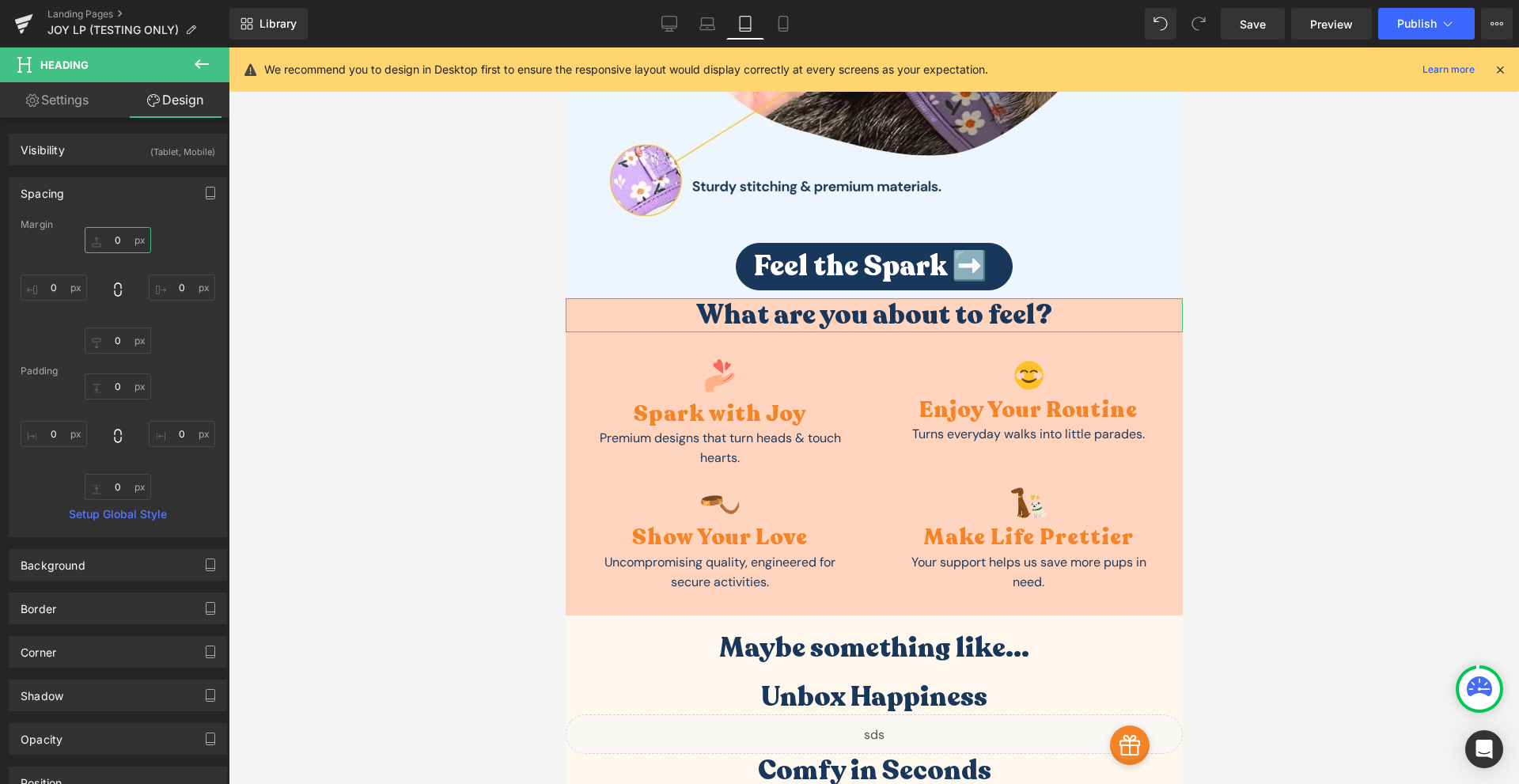
click at [116, 235] on input "0" at bounding box center [118, 240] width 67 height 26
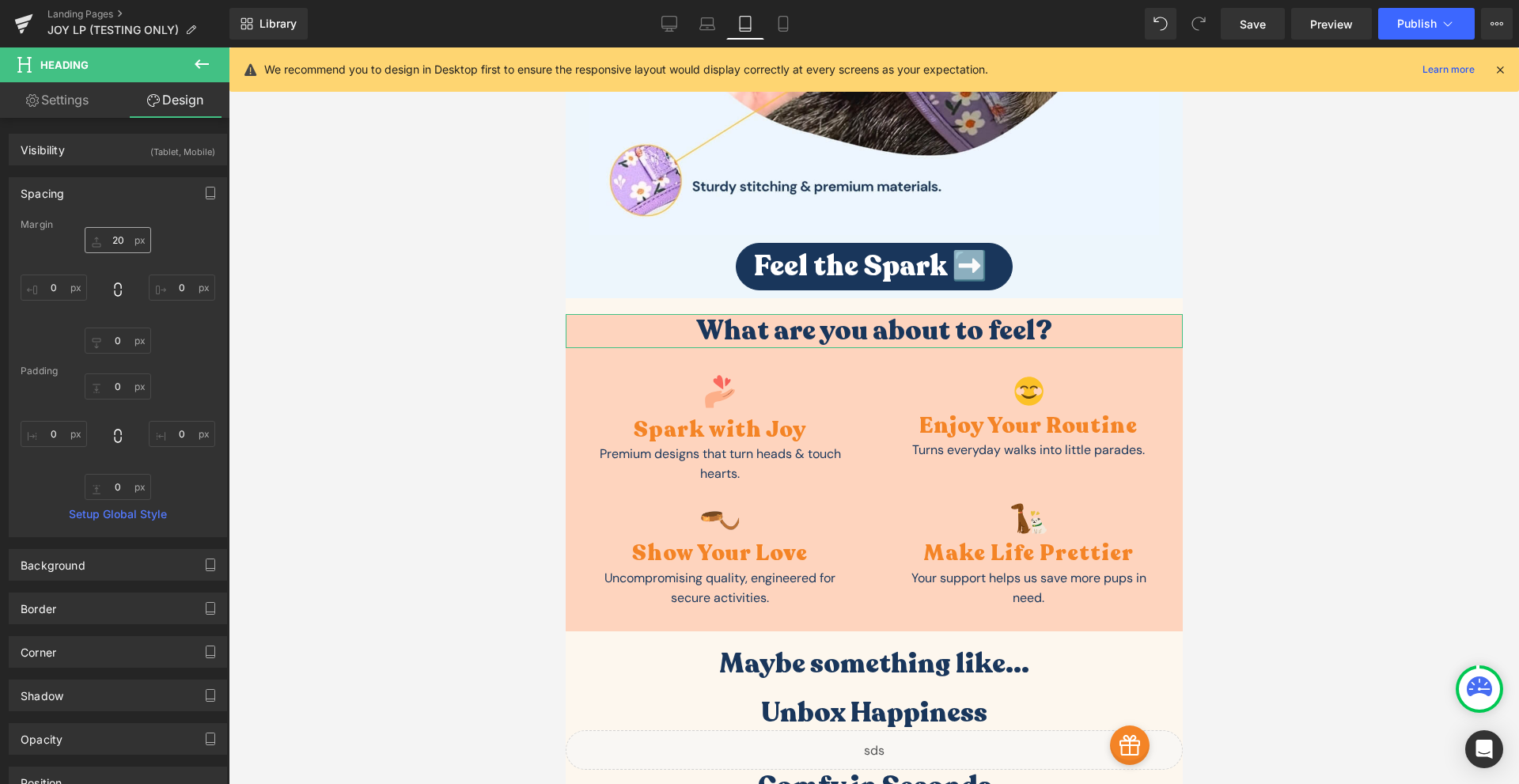
type input "2"
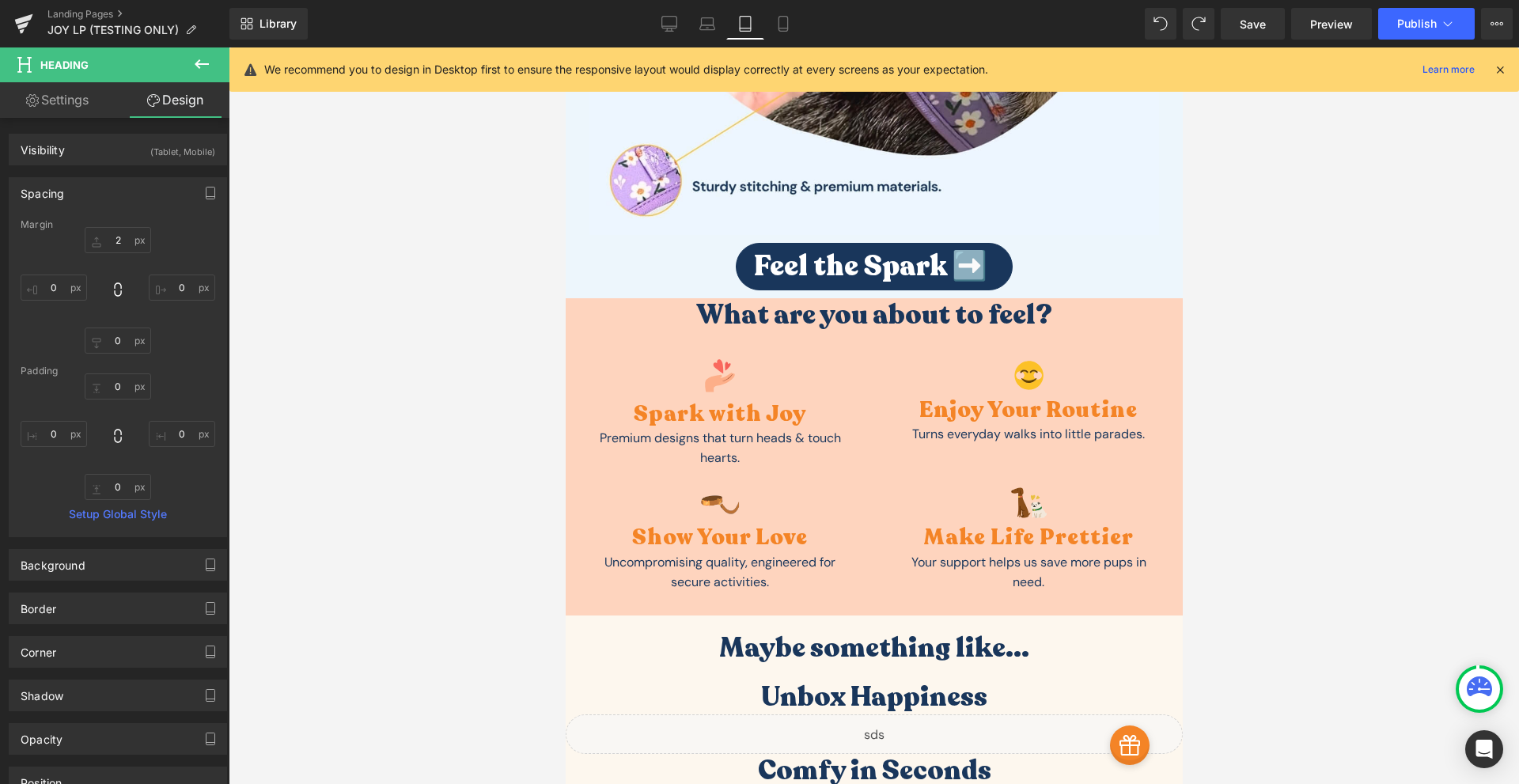
scroll to position [5881, 0]
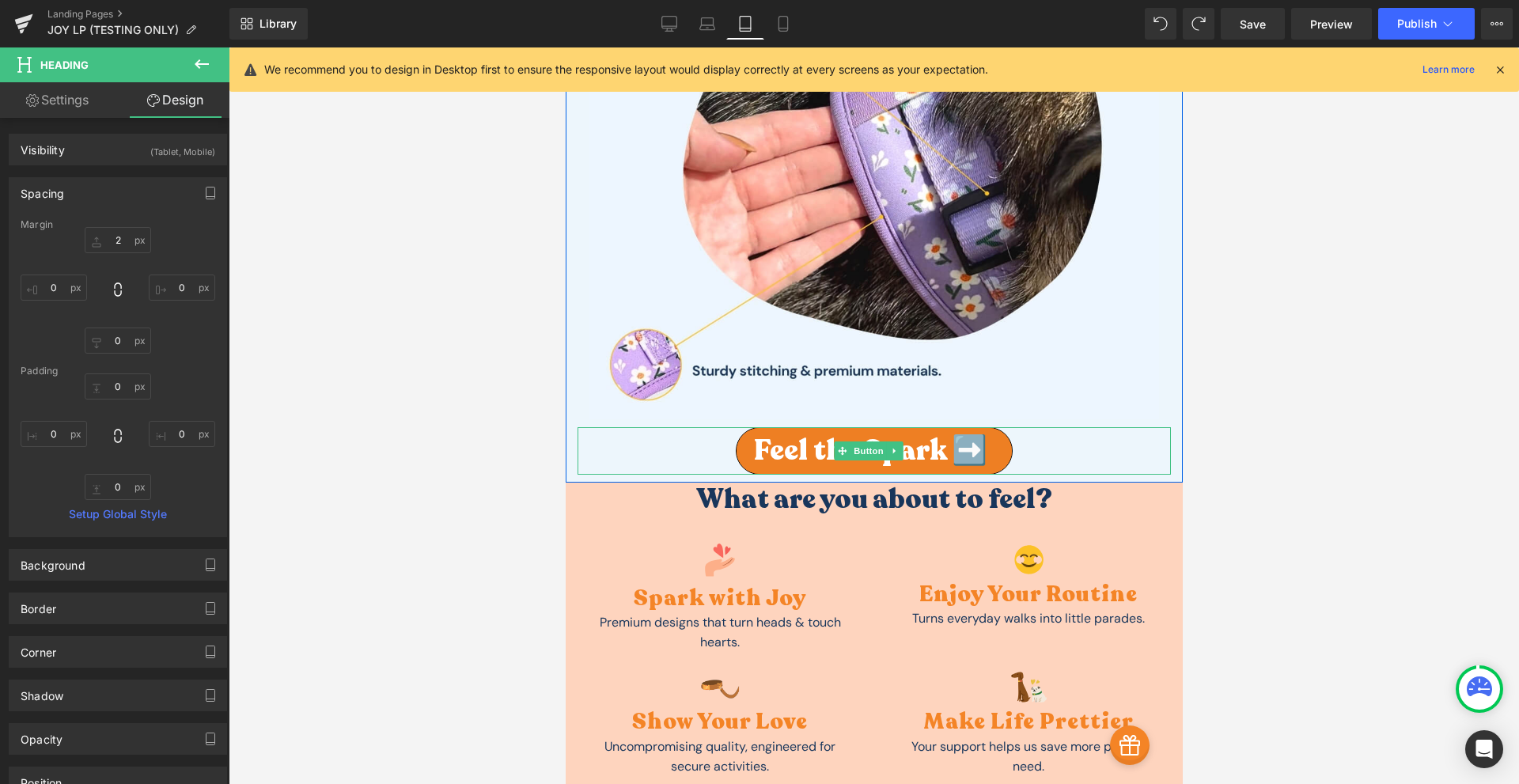
click at [949, 442] on span "Feel the Spark ➡️" at bounding box center [869, 450] width 233 height 18
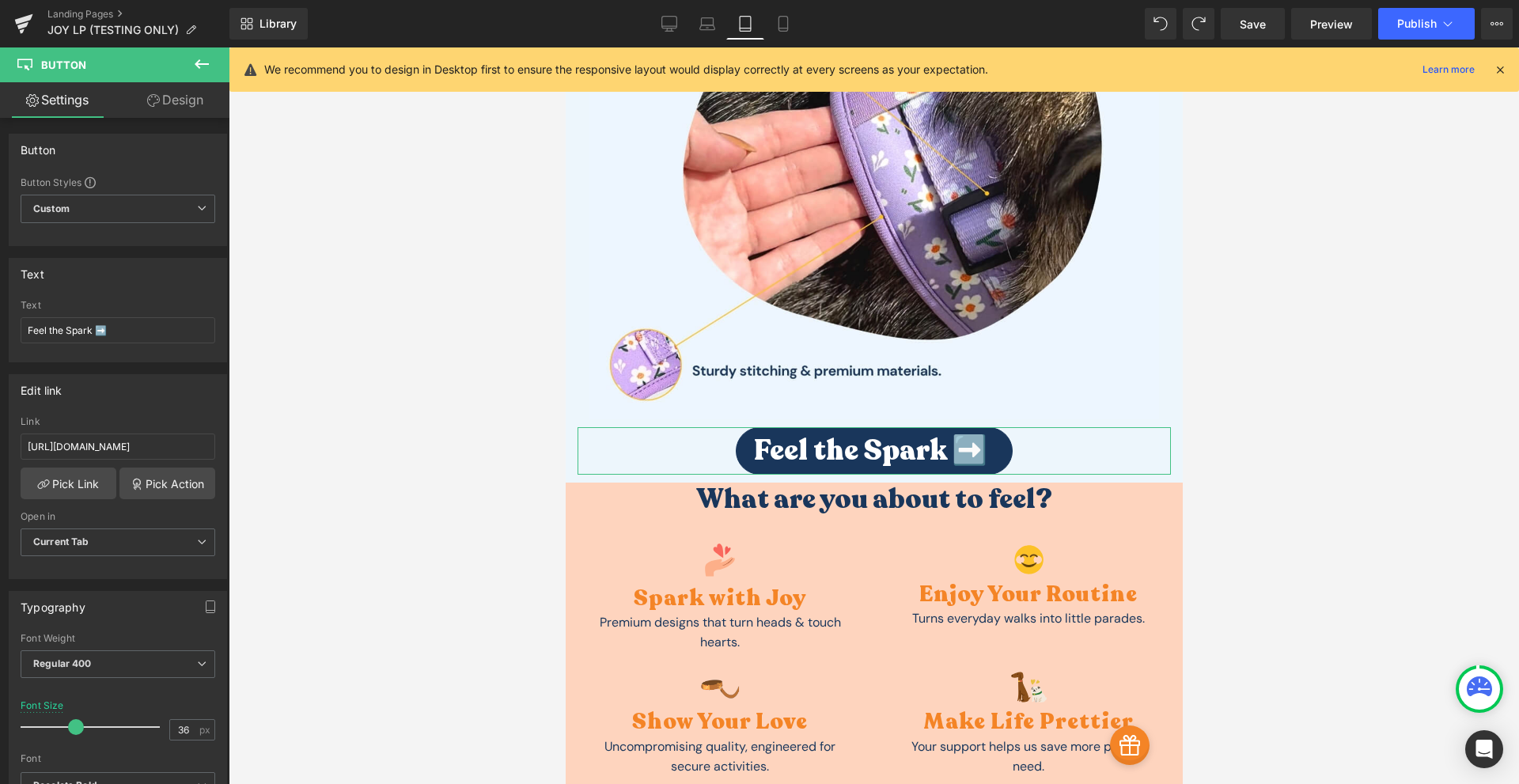
click at [154, 102] on icon at bounding box center [153, 101] width 13 height 13
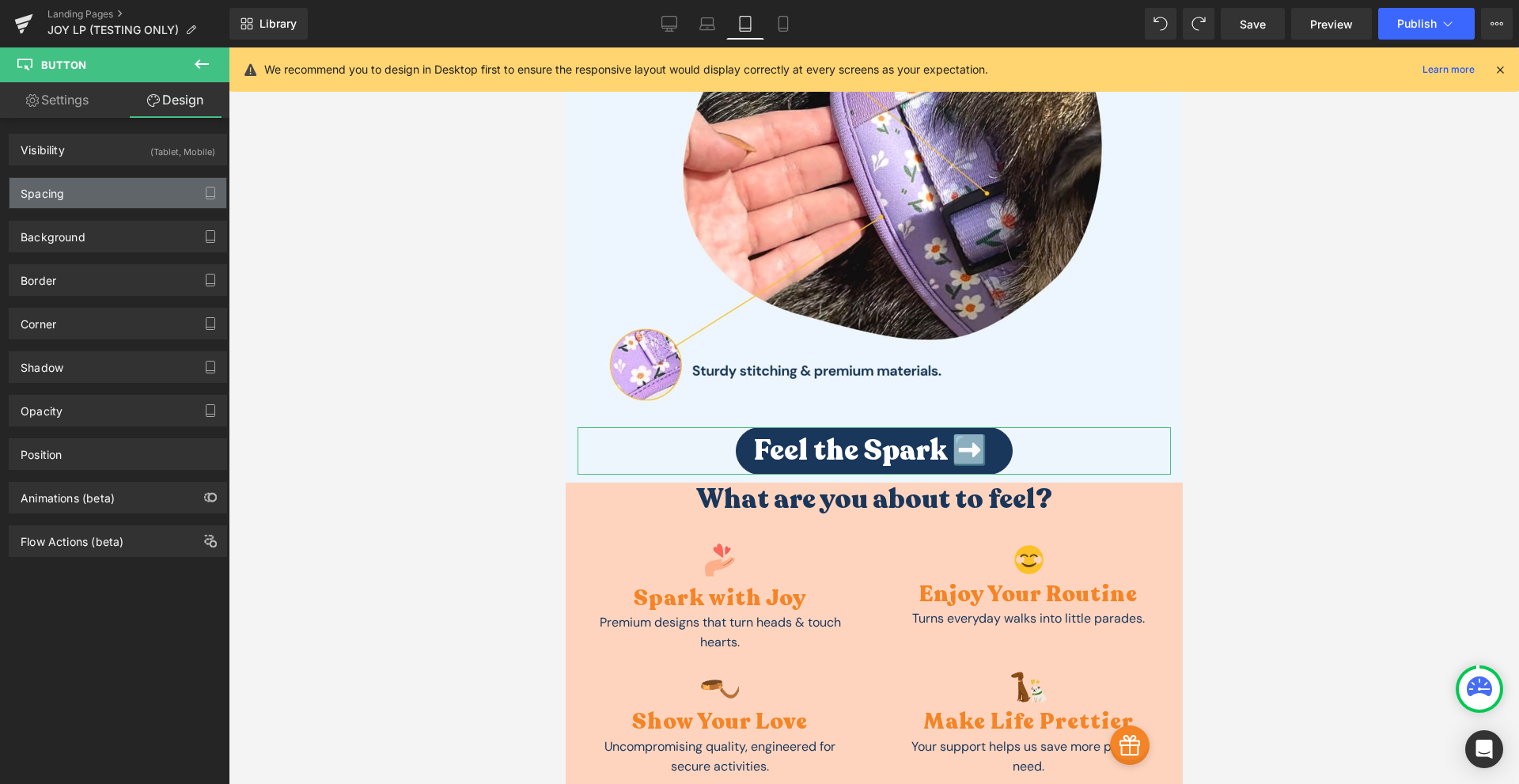
click at [111, 205] on div "Spacing" at bounding box center [117, 192] width 216 height 31
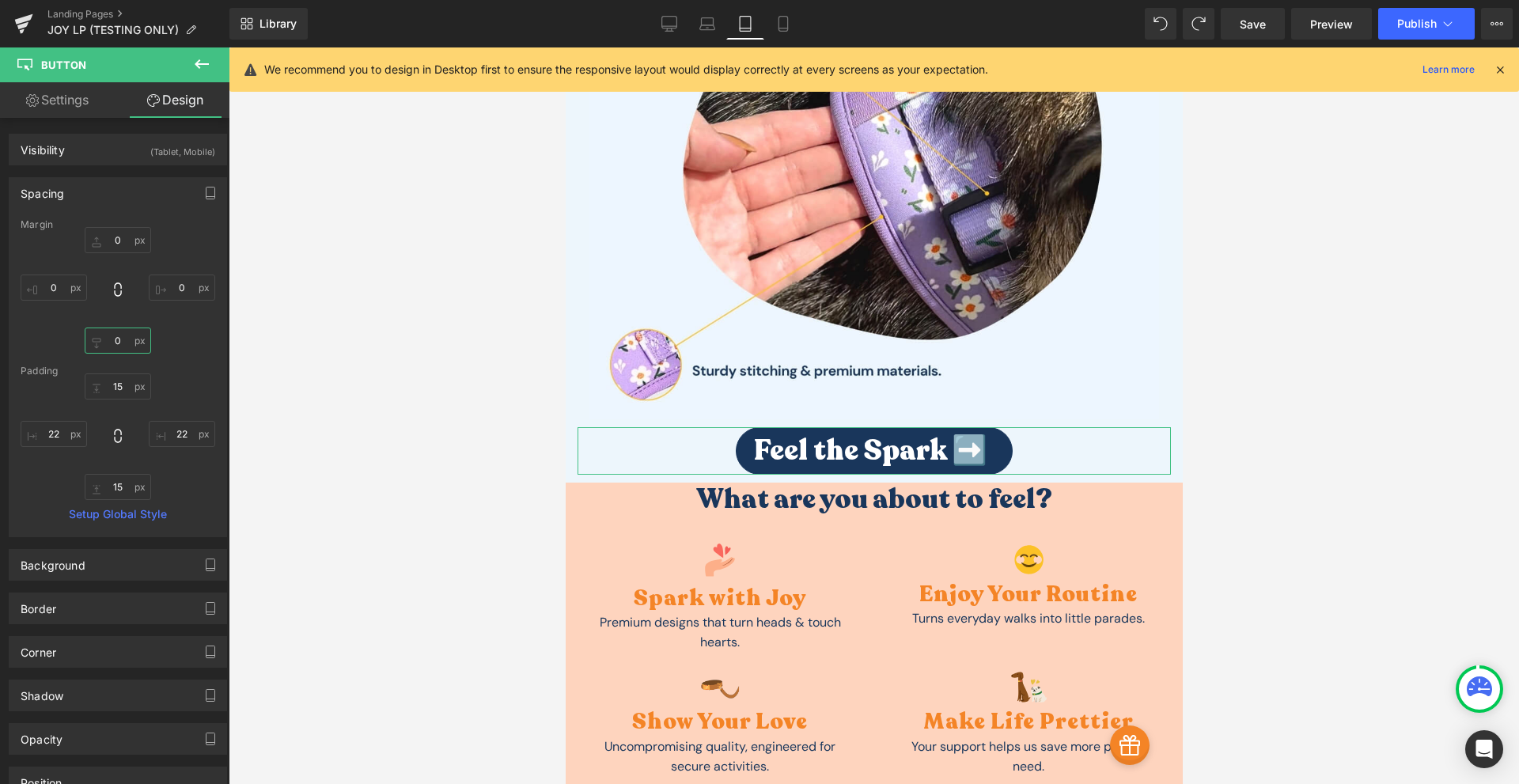
click at [115, 335] on input "0" at bounding box center [118, 340] width 67 height 26
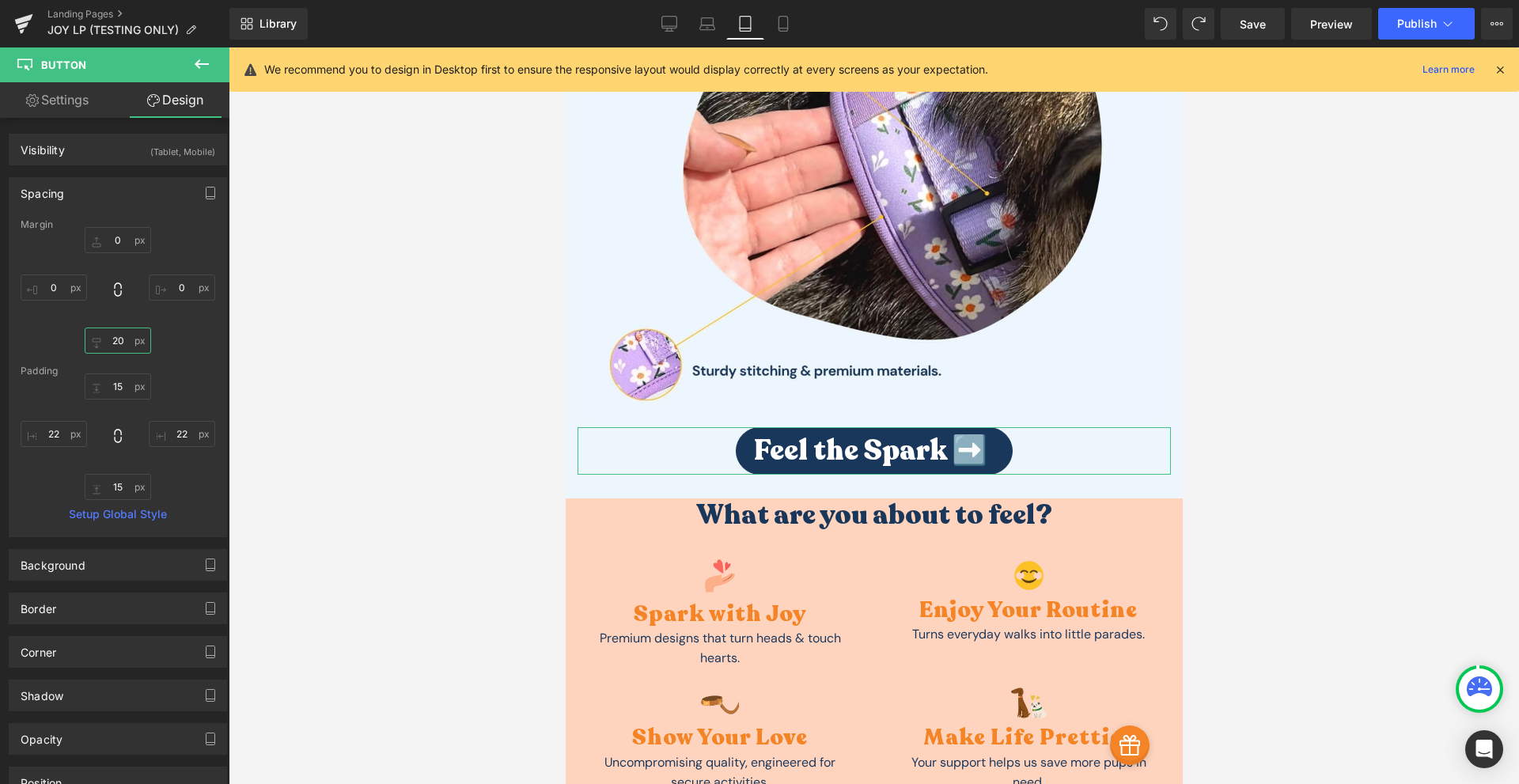
type input "20"
click at [767, 498] on h1 "What are you about to feel?" at bounding box center [873, 515] width 617 height 34
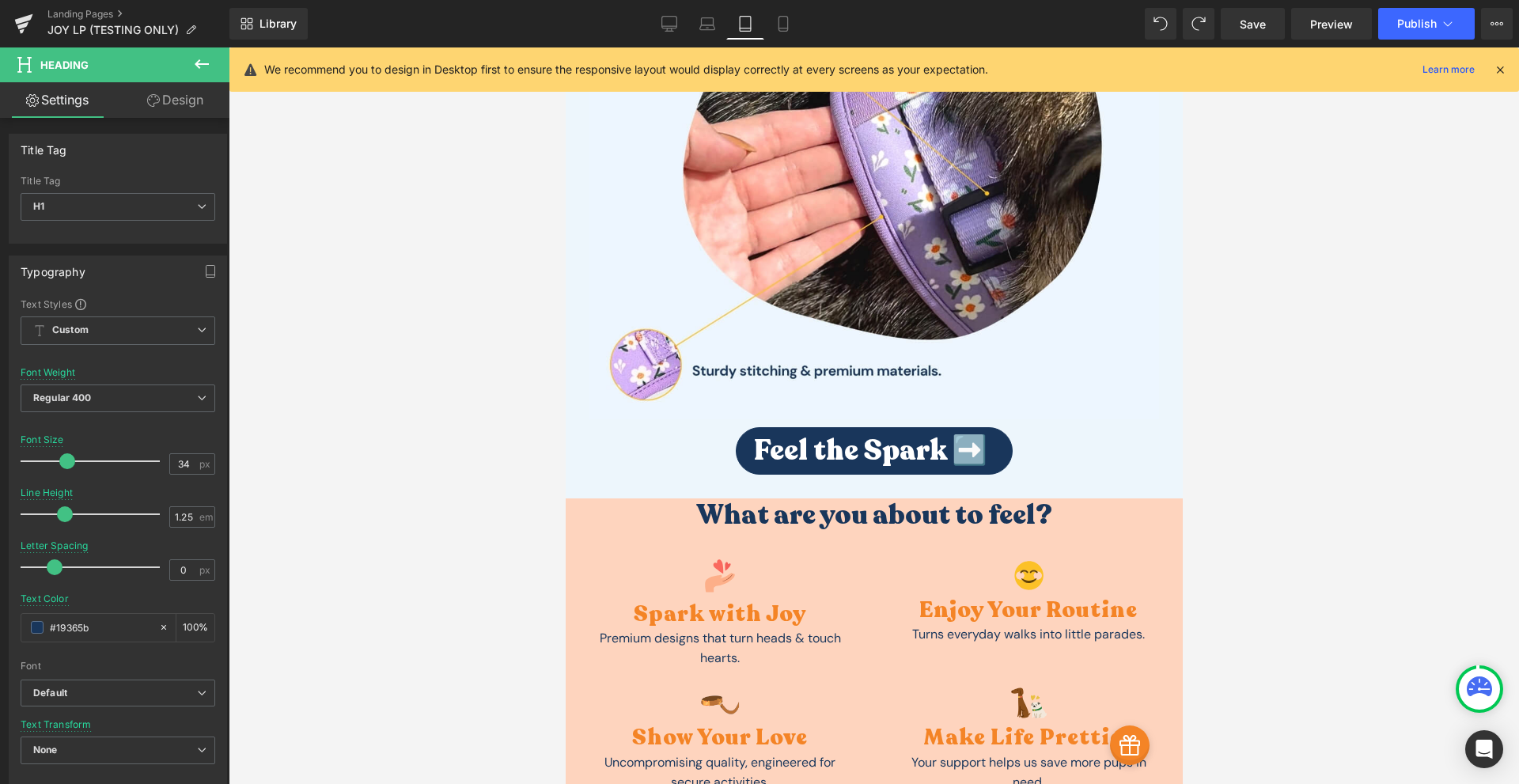
click at [188, 106] on link "Design" at bounding box center [175, 100] width 115 height 35
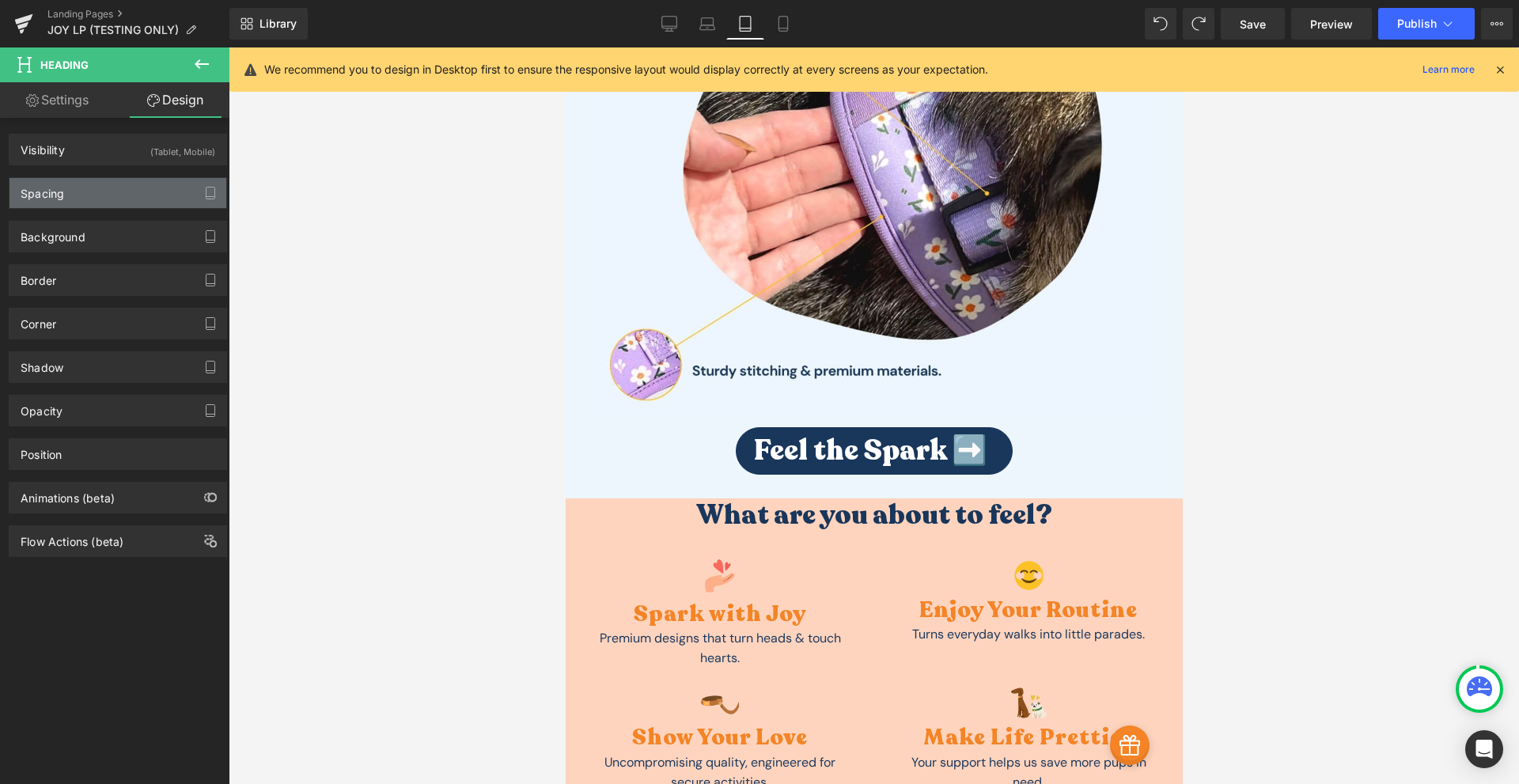
click at [89, 203] on div "Spacing" at bounding box center [117, 192] width 216 height 31
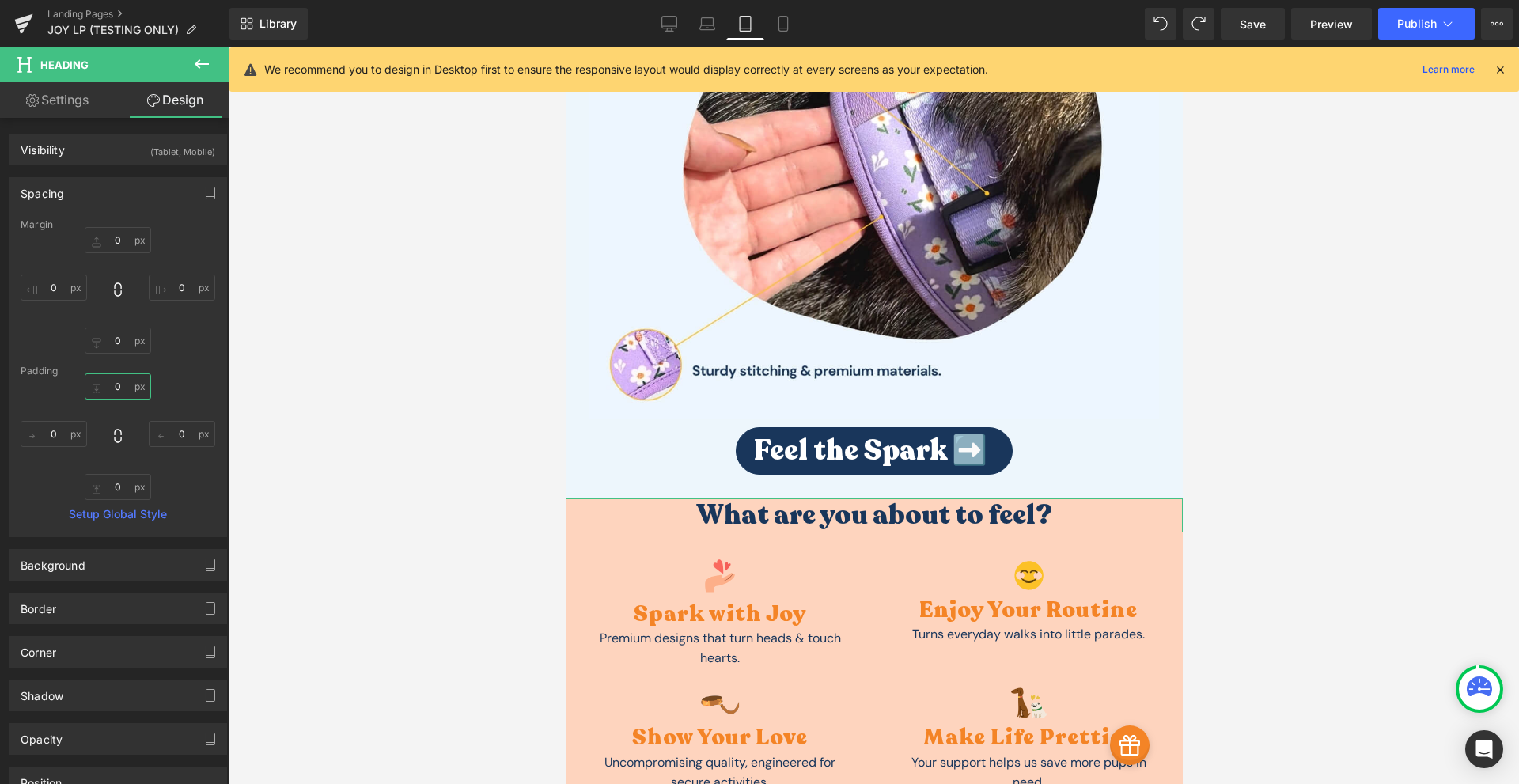
click at [124, 387] on input "0" at bounding box center [118, 386] width 67 height 26
type input "20"
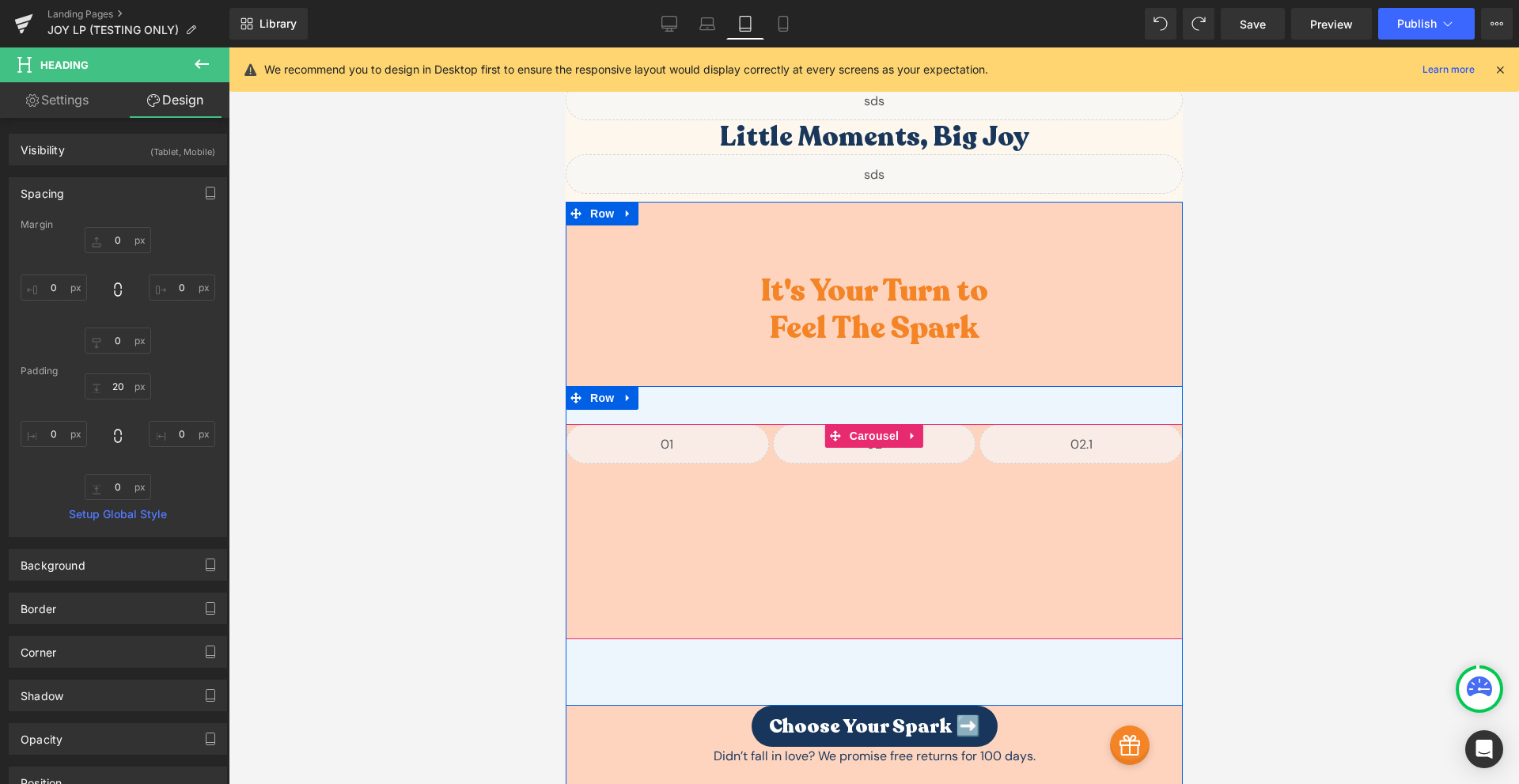
scroll to position [6989, 0]
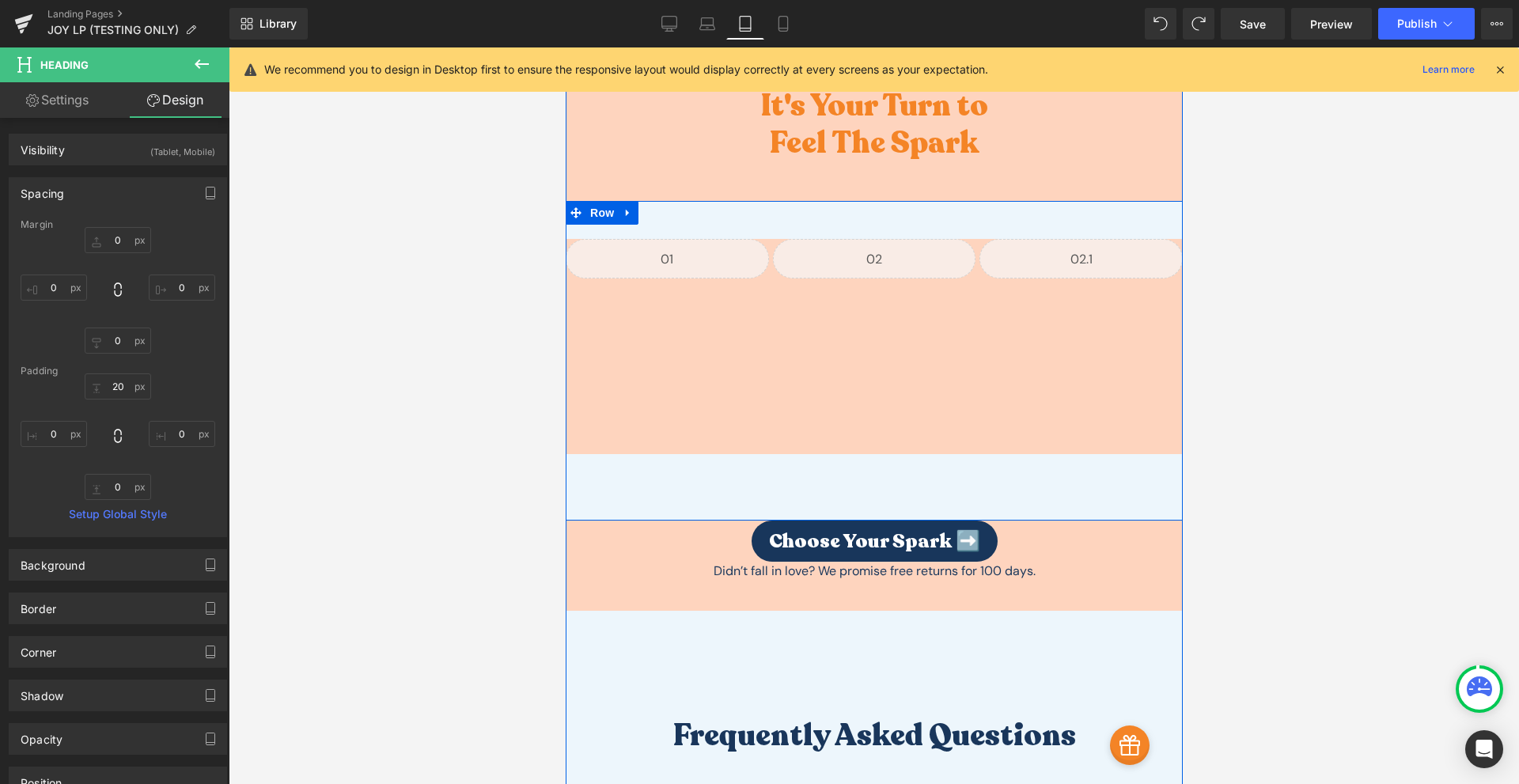
click at [899, 454] on div "Liquid Liquid Liquid Liquid Liquid" at bounding box center [873, 361] width 617 height 320
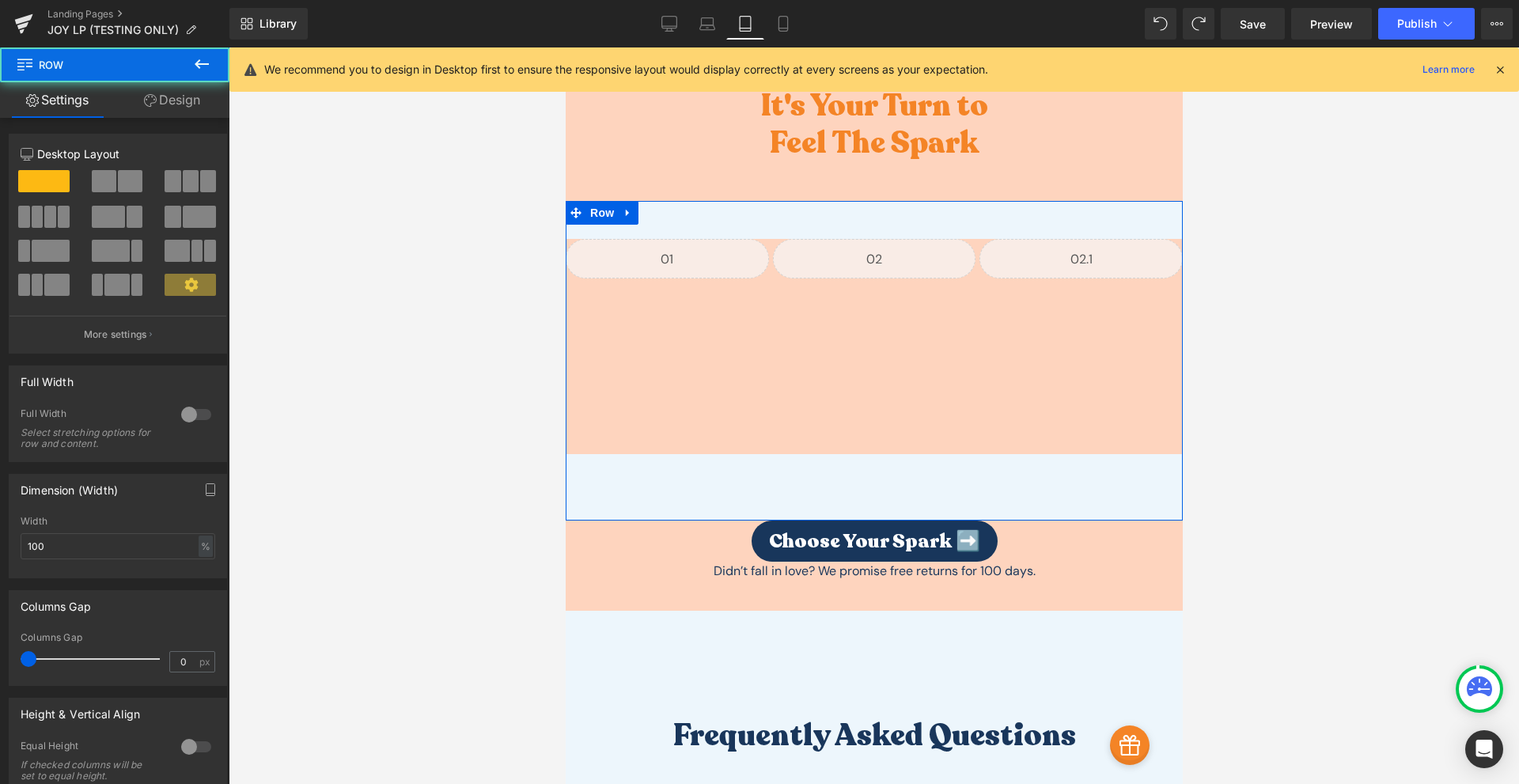
click at [181, 114] on link "Design" at bounding box center [172, 100] width 115 height 35
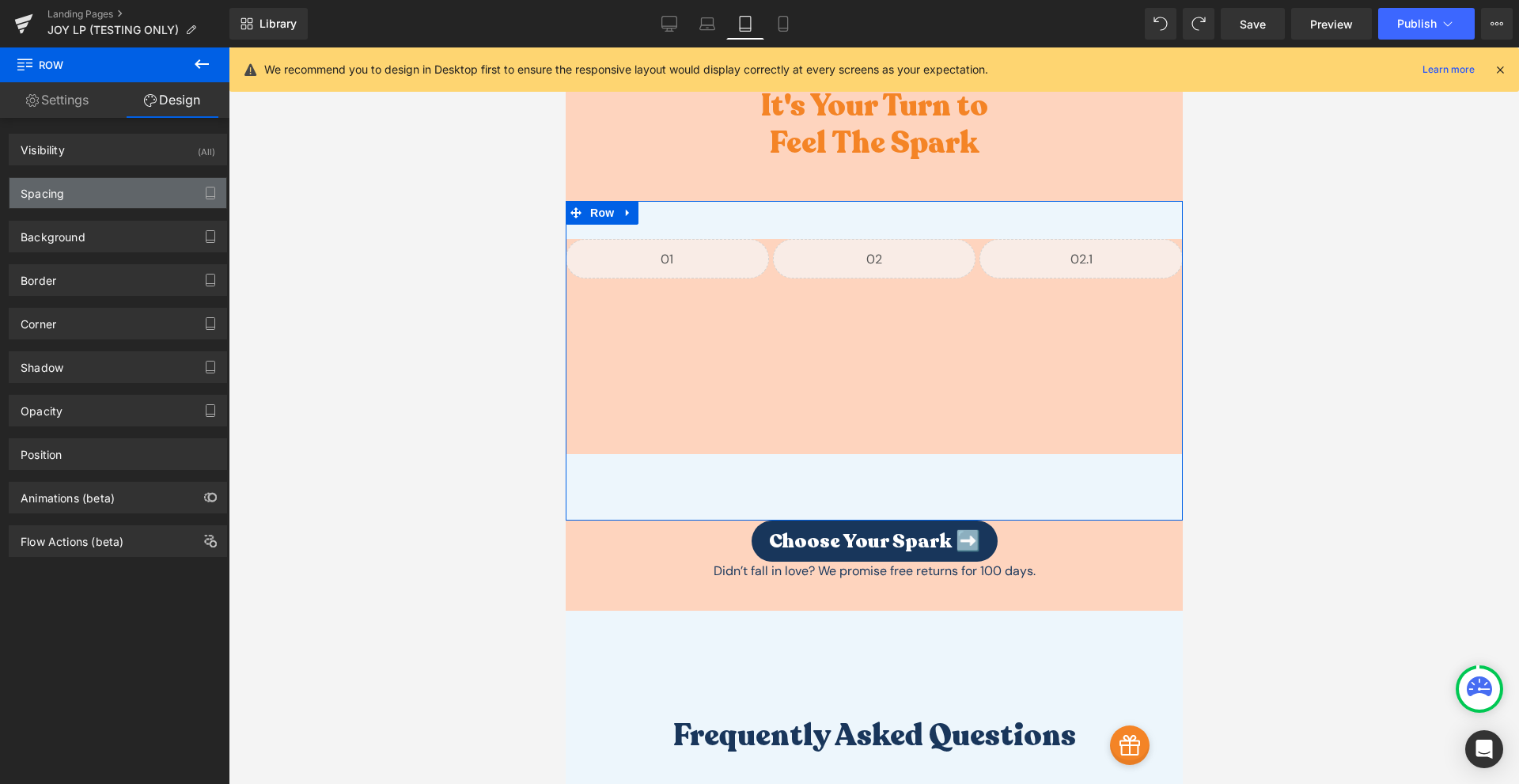
click at [132, 203] on div "Spacing" at bounding box center [117, 192] width 216 height 31
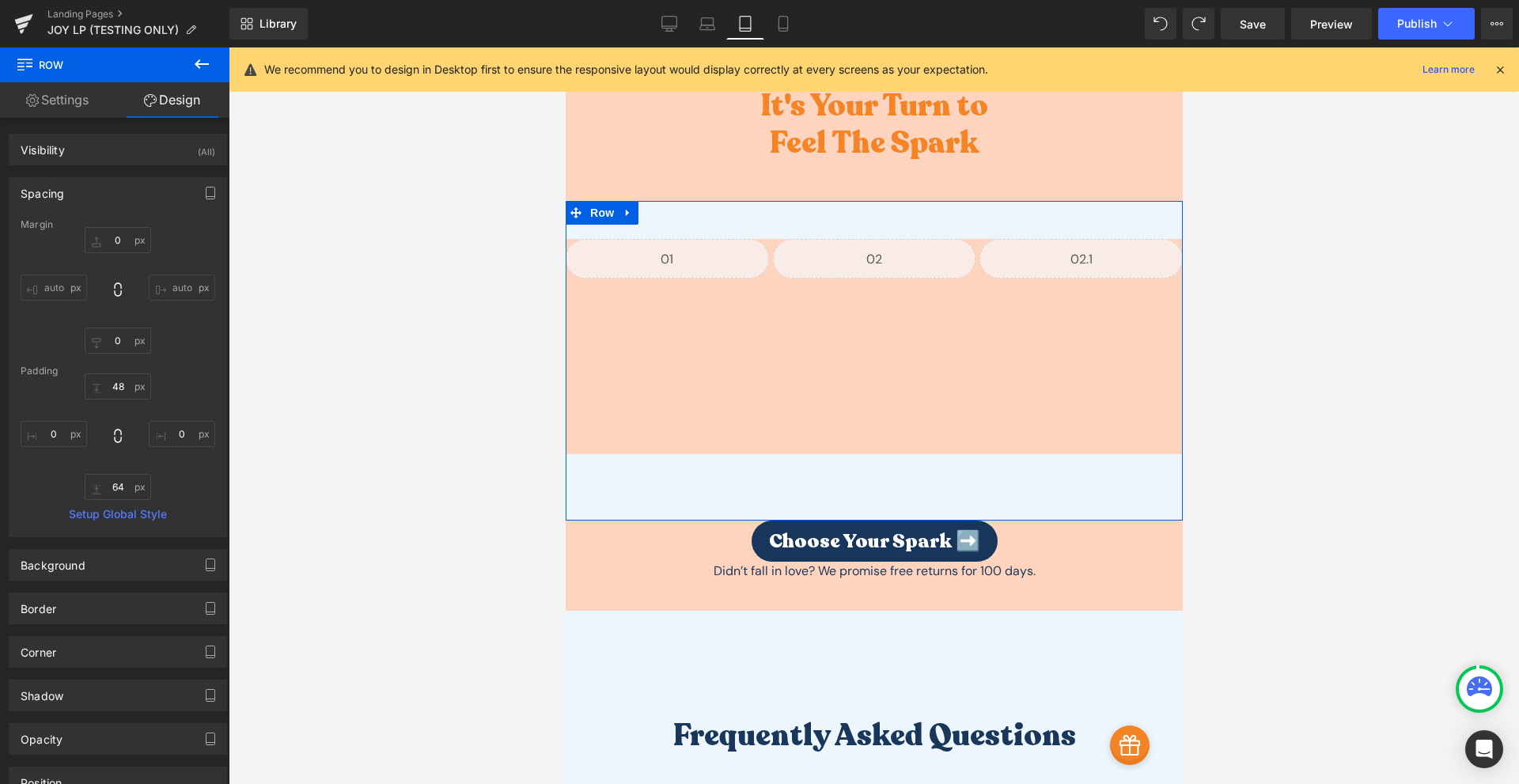
click at [141, 200] on div "Spacing" at bounding box center [117, 192] width 216 height 31
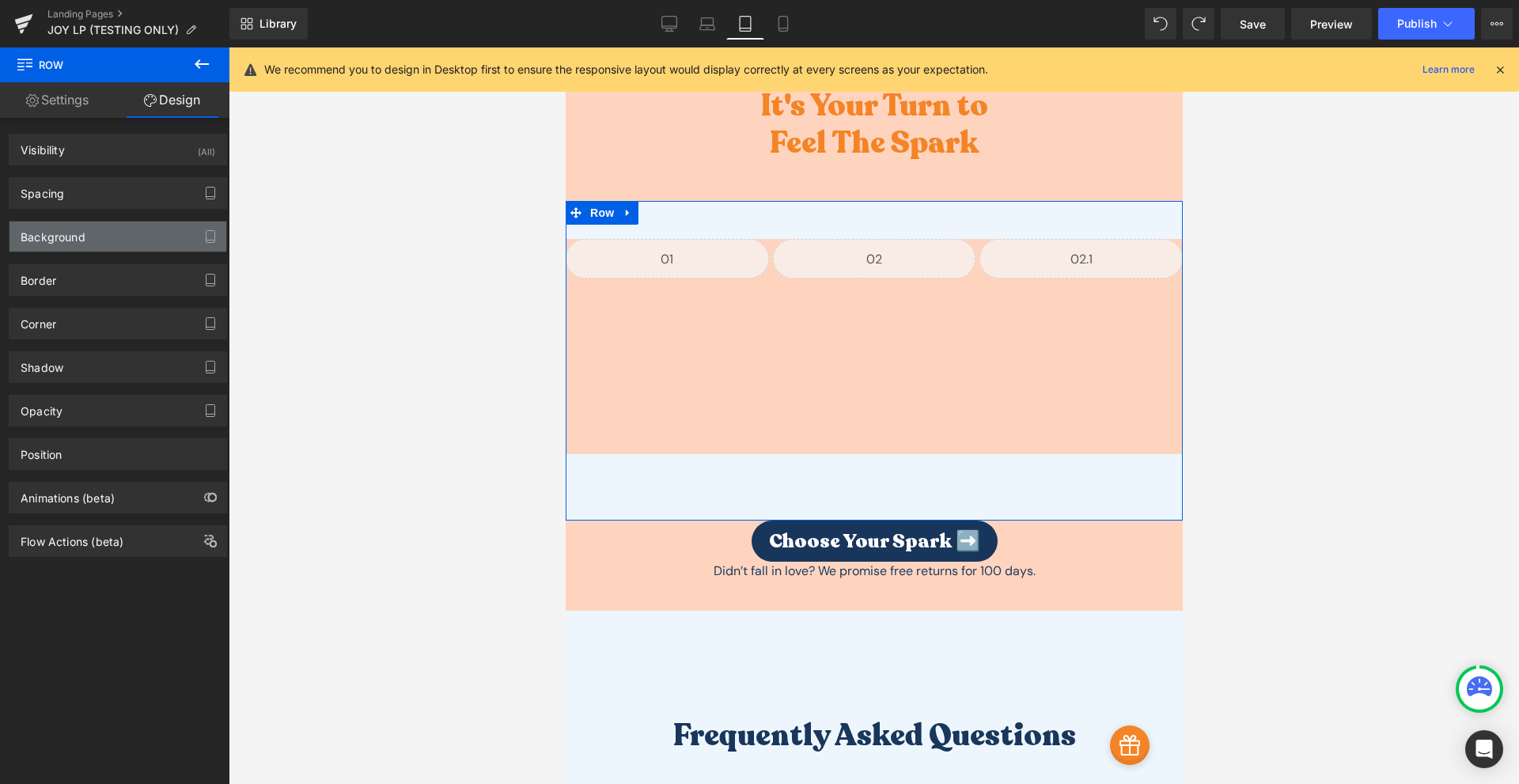
click at [129, 233] on div "Background" at bounding box center [117, 237] width 216 height 31
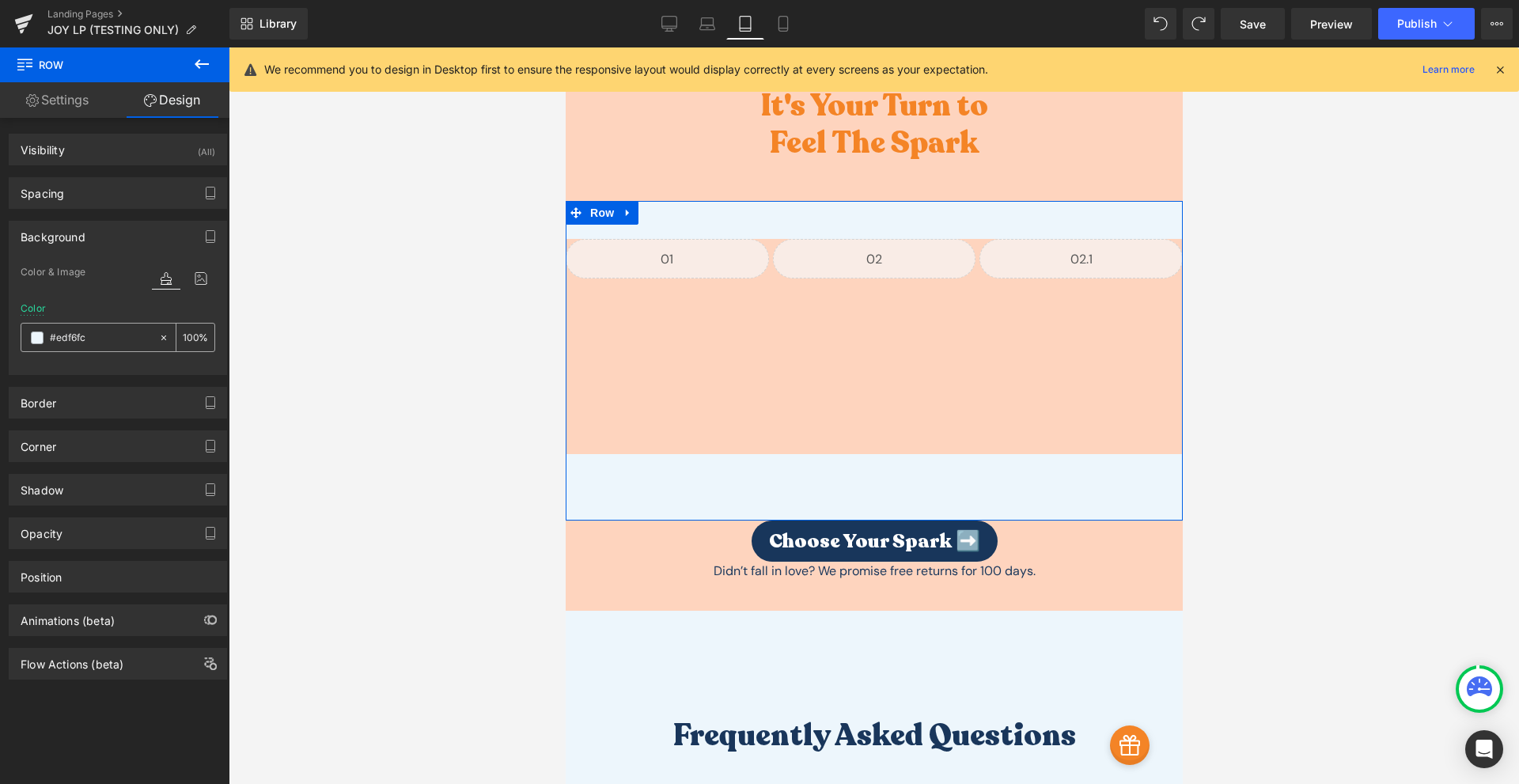
click at [165, 334] on div at bounding box center [167, 337] width 18 height 28
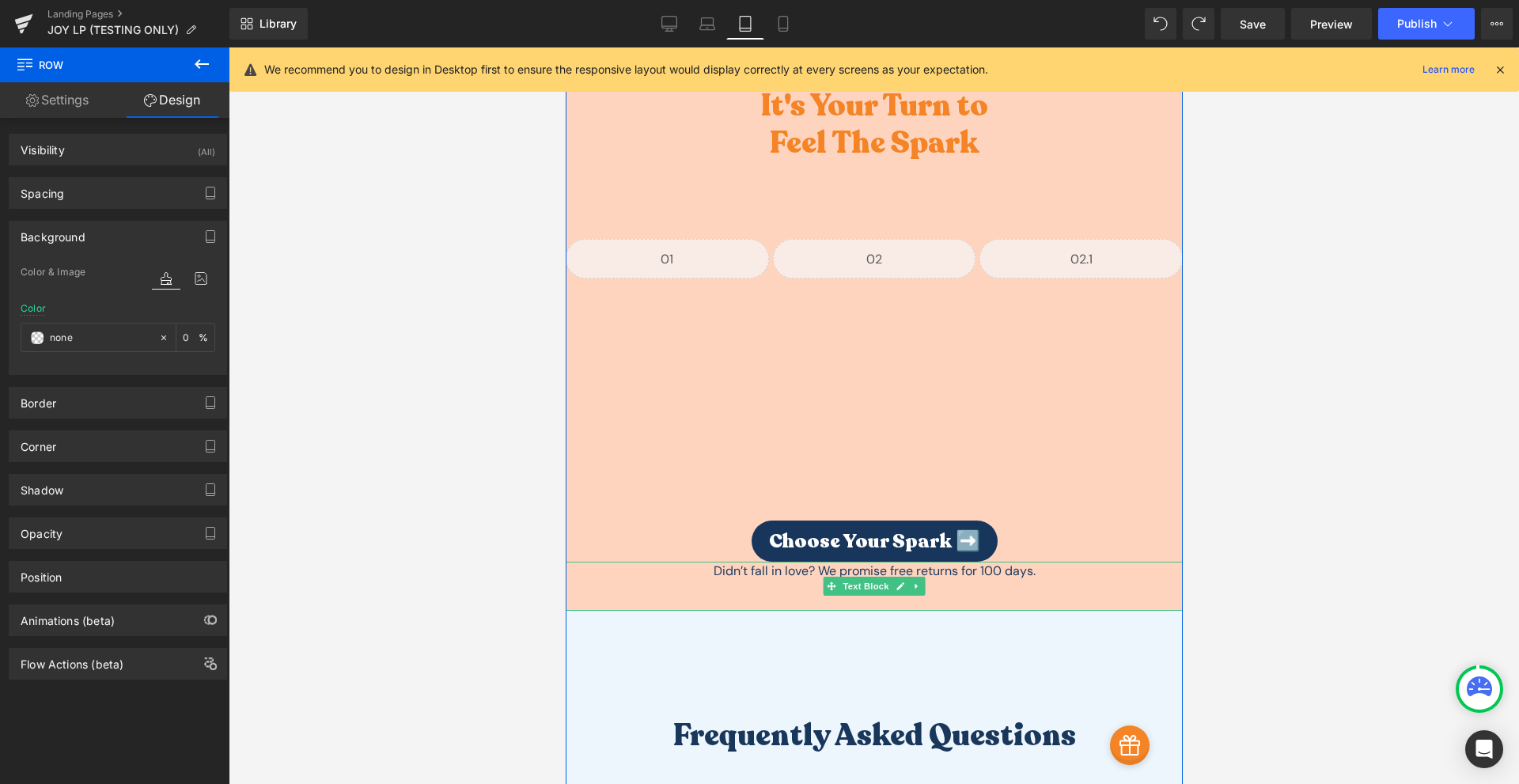
scroll to position [7173, 0]
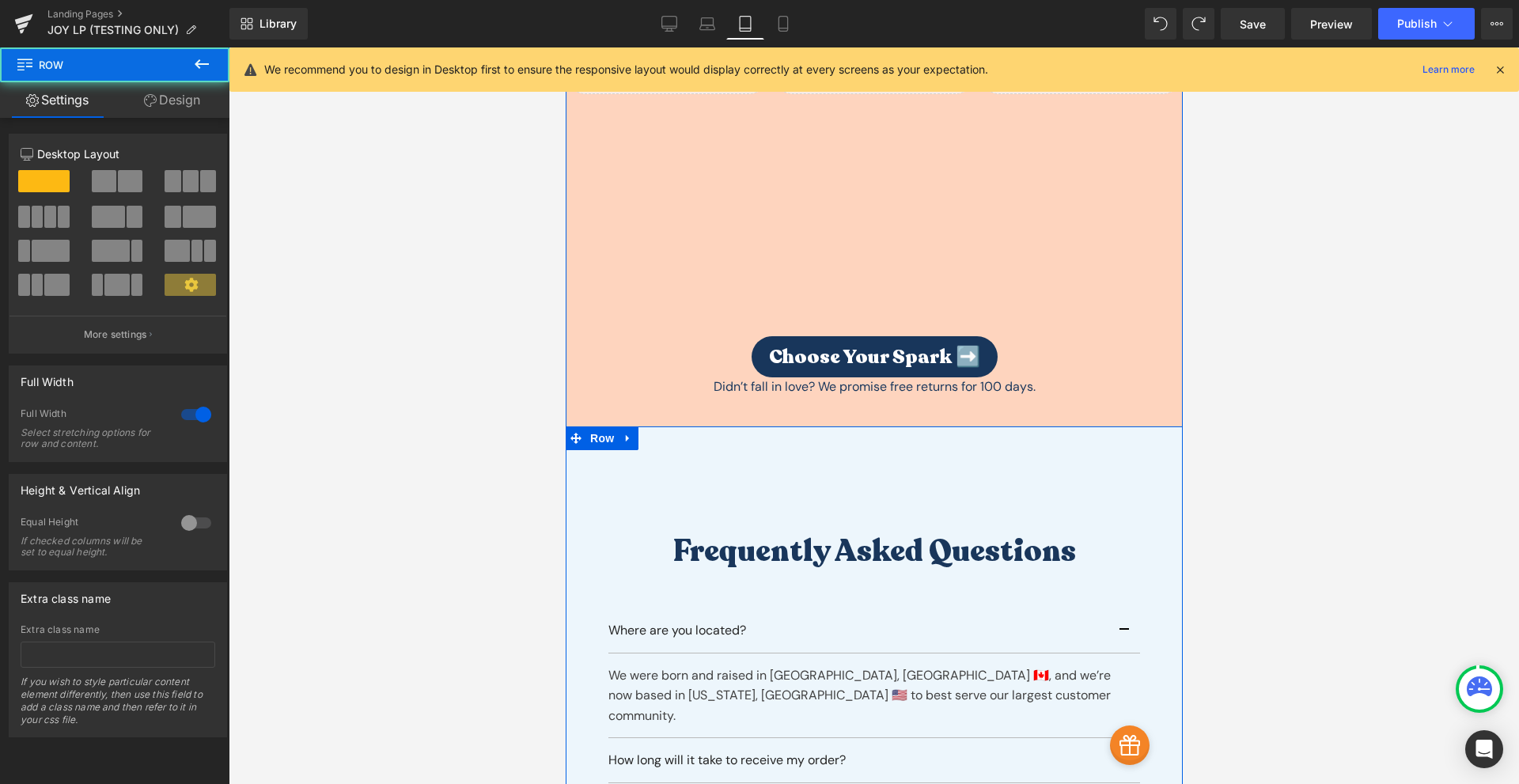
click at [853, 426] on div "Frequently asked questions Heading Where are you located? Text Block We were bo…" at bounding box center [873, 766] width 617 height 680
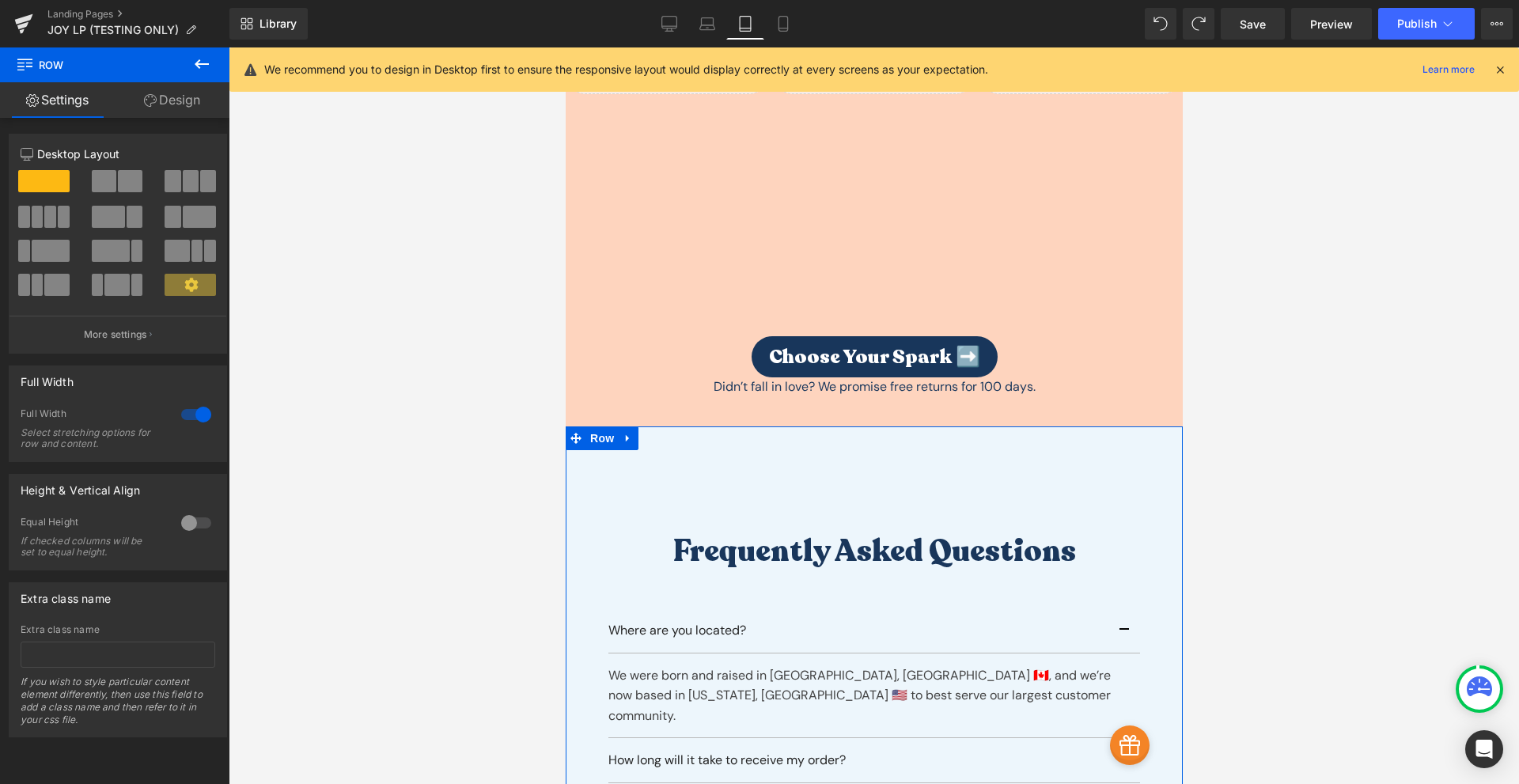
click at [181, 112] on link "Design" at bounding box center [172, 100] width 115 height 35
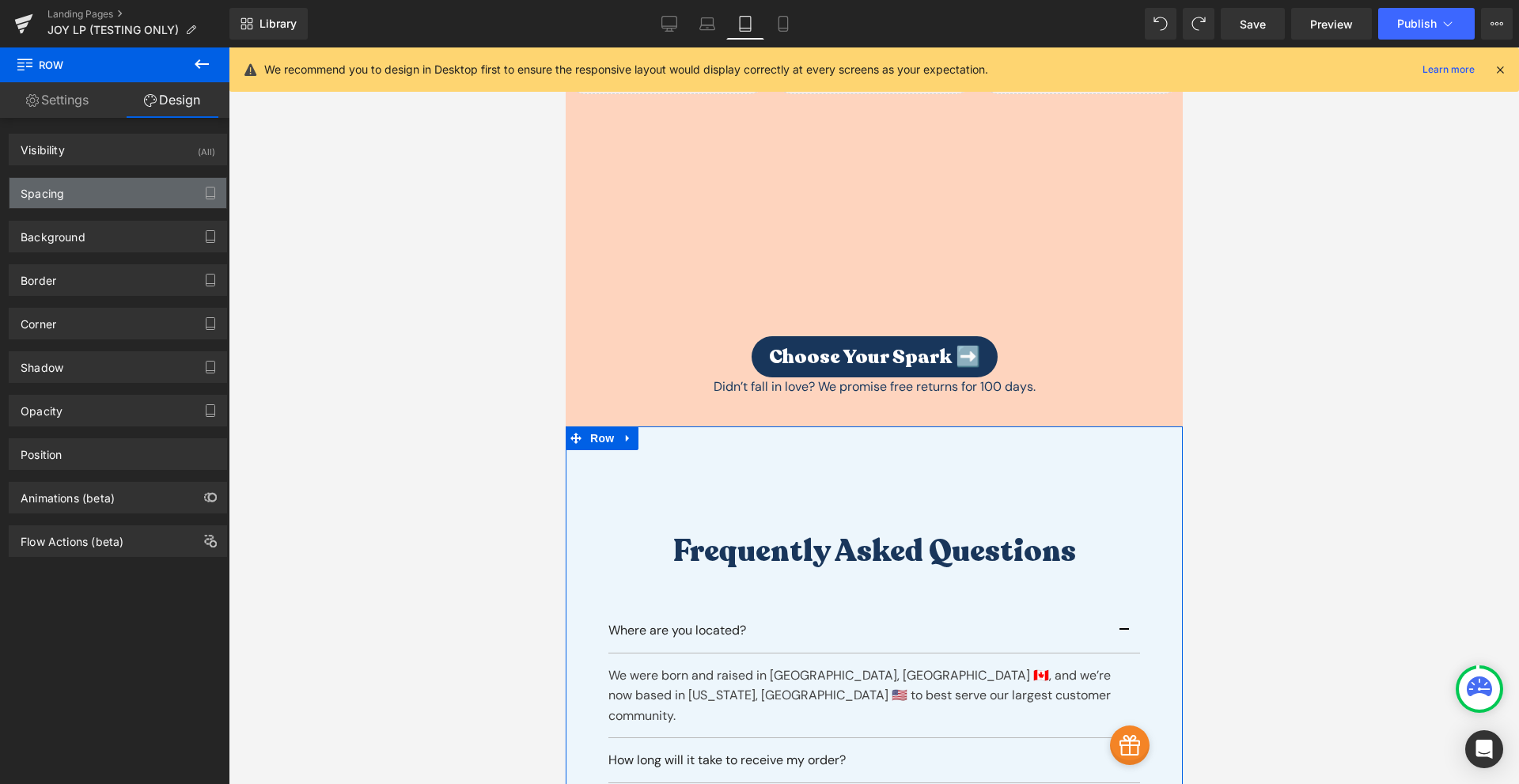
click at [60, 178] on div "Spacing" at bounding box center [42, 189] width 43 height 22
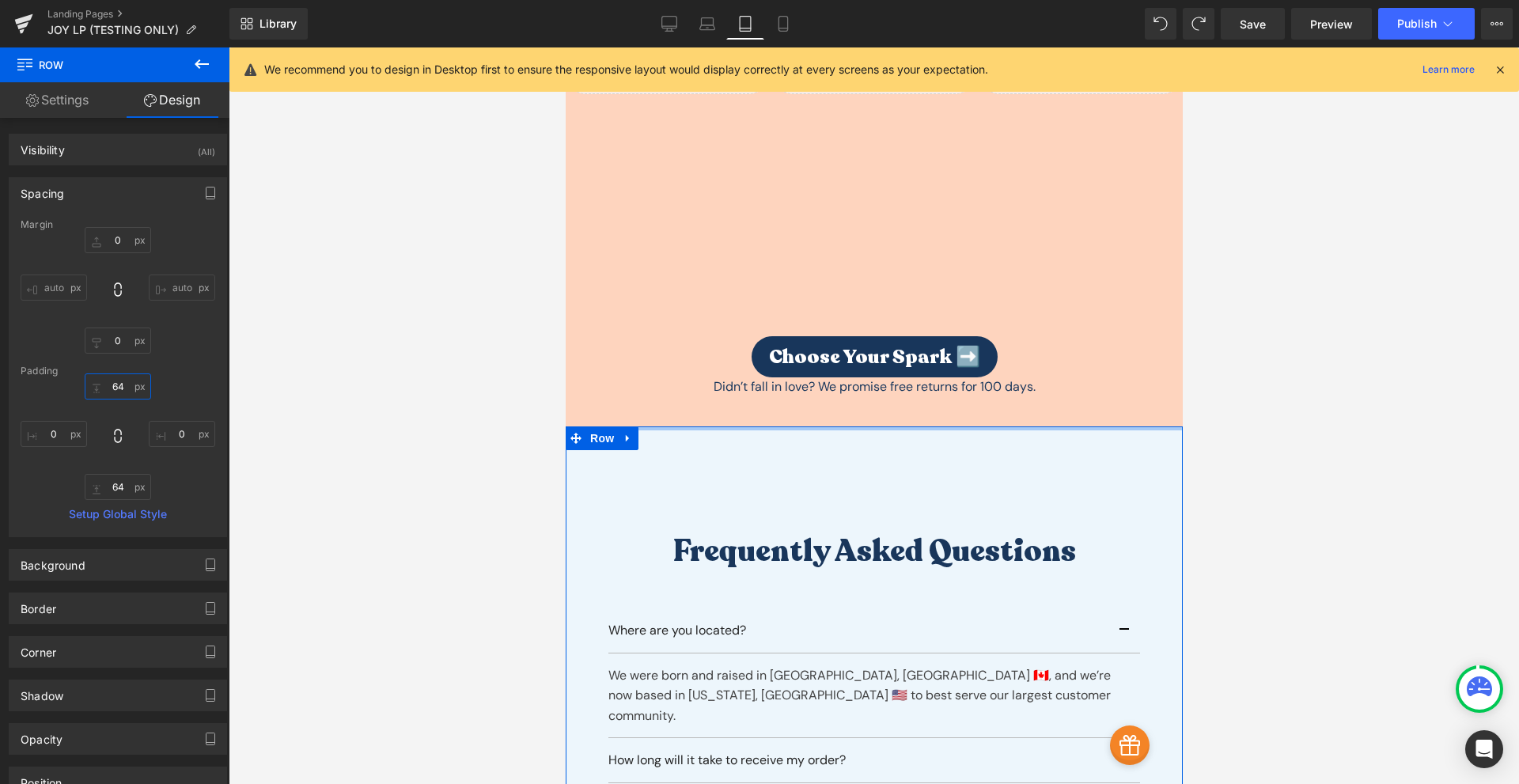
click at [127, 386] on input "text" at bounding box center [118, 386] width 67 height 26
type input "0"
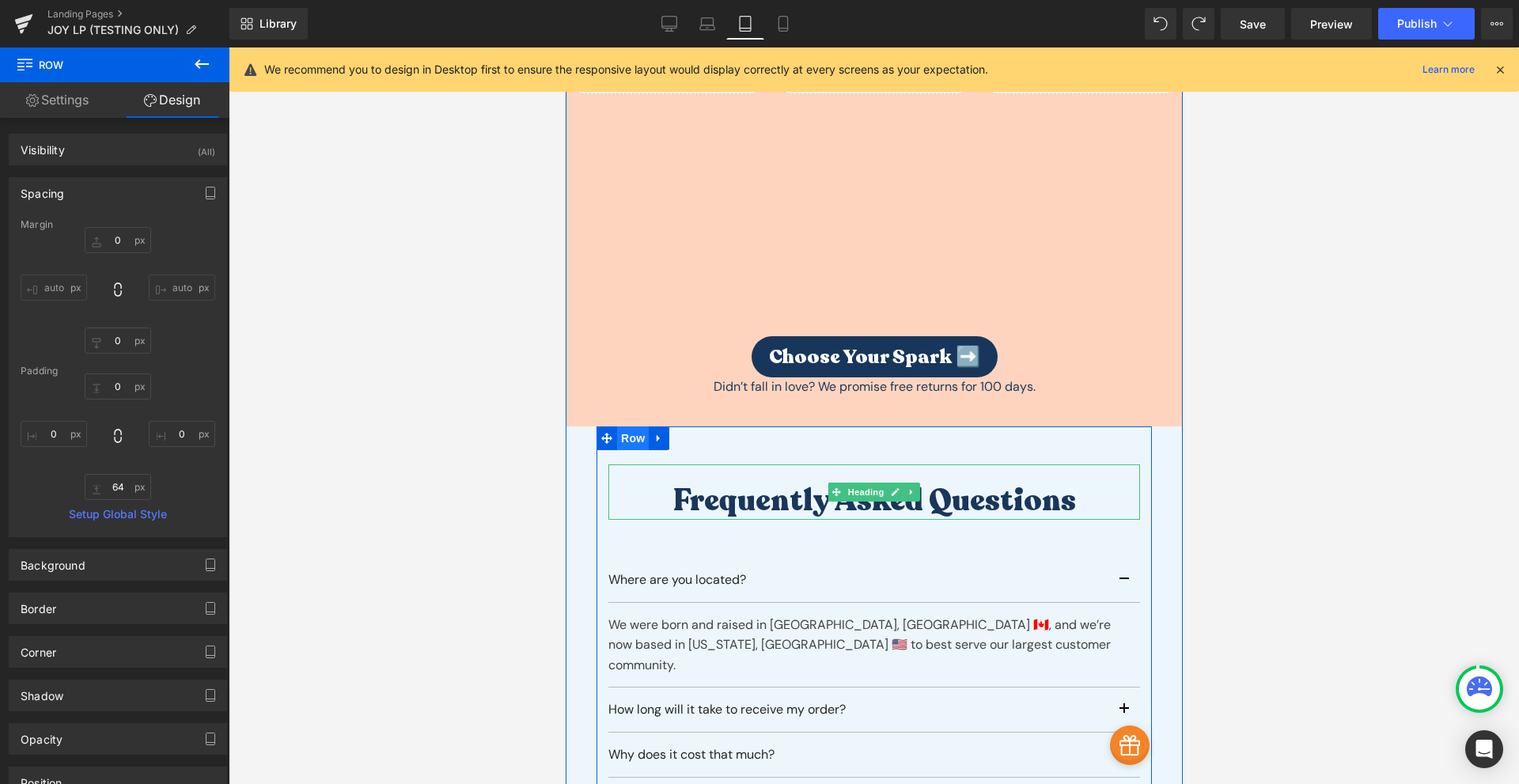
drag, startPoint x: 852, startPoint y: 450, endPoint x: 621, endPoint y: 396, distance: 237.2
click at [852, 483] on span "Heading" at bounding box center [865, 492] width 43 height 19
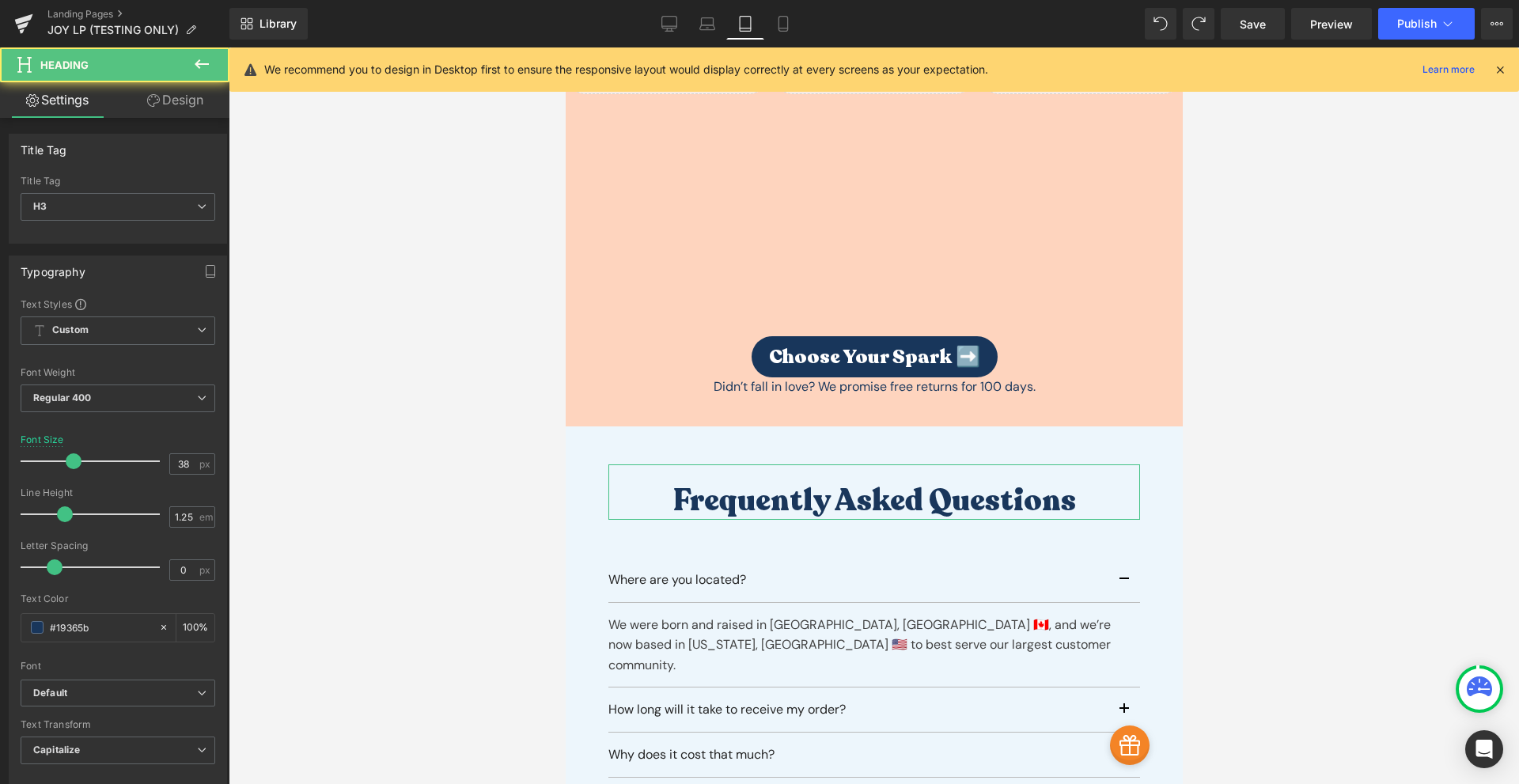
click at [185, 104] on link "Design" at bounding box center [175, 100] width 115 height 35
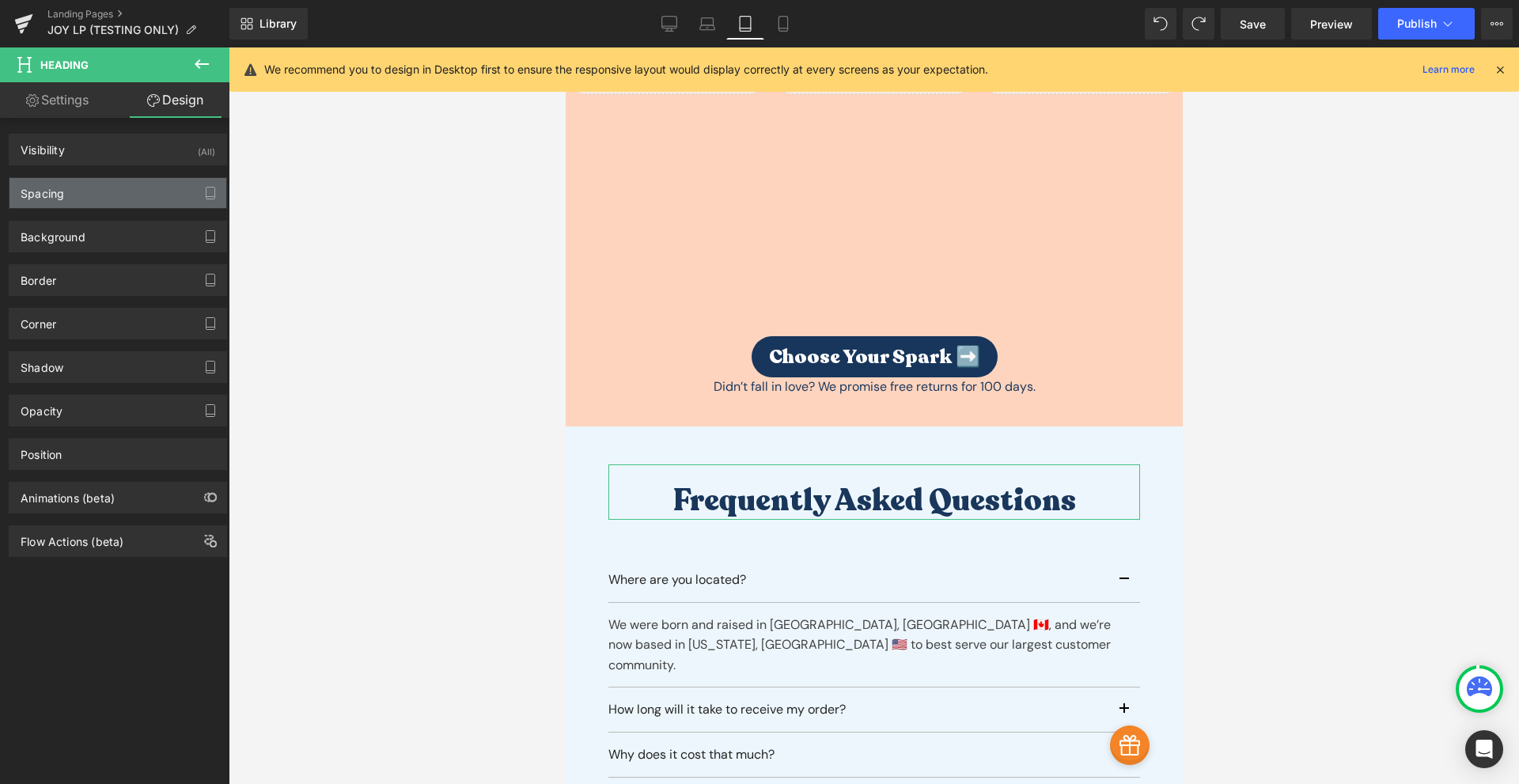
click at [72, 190] on div "Spacing" at bounding box center [117, 192] width 216 height 31
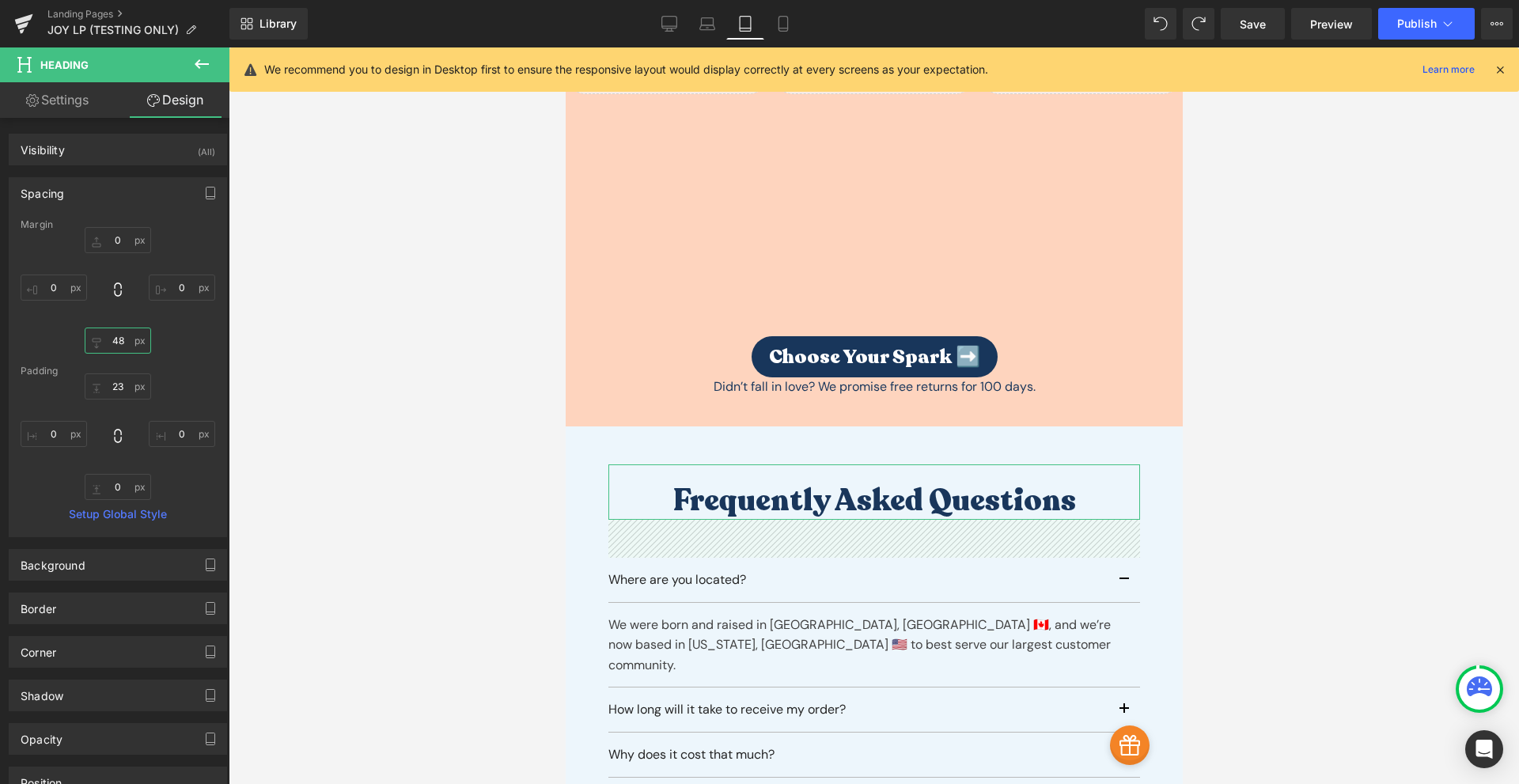
click at [114, 348] on input "48" at bounding box center [118, 340] width 67 height 26
type input "48"
click at [115, 391] on input "23" at bounding box center [118, 386] width 67 height 26
type input "0"
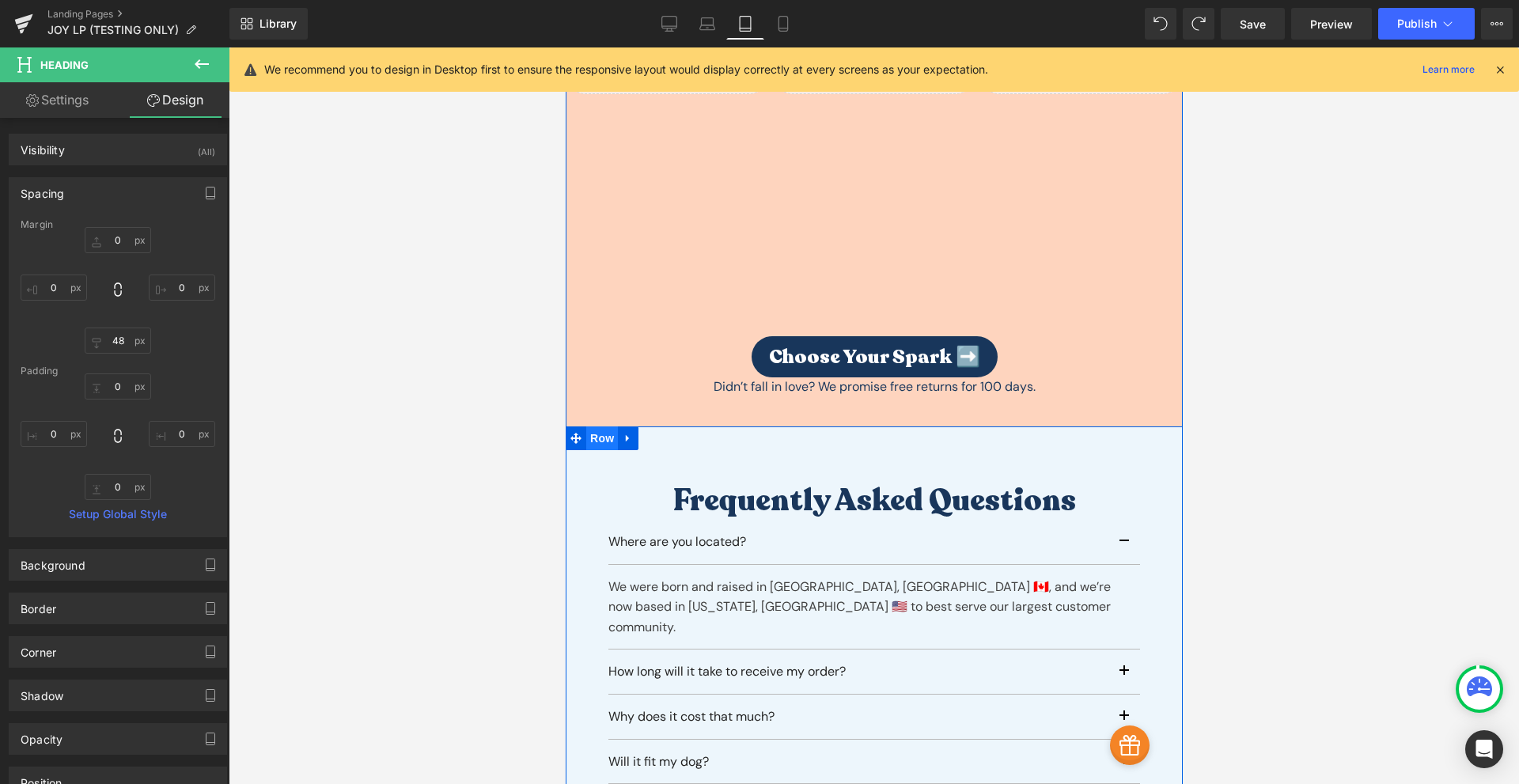
click at [590, 426] on span "Row" at bounding box center [601, 438] width 31 height 24
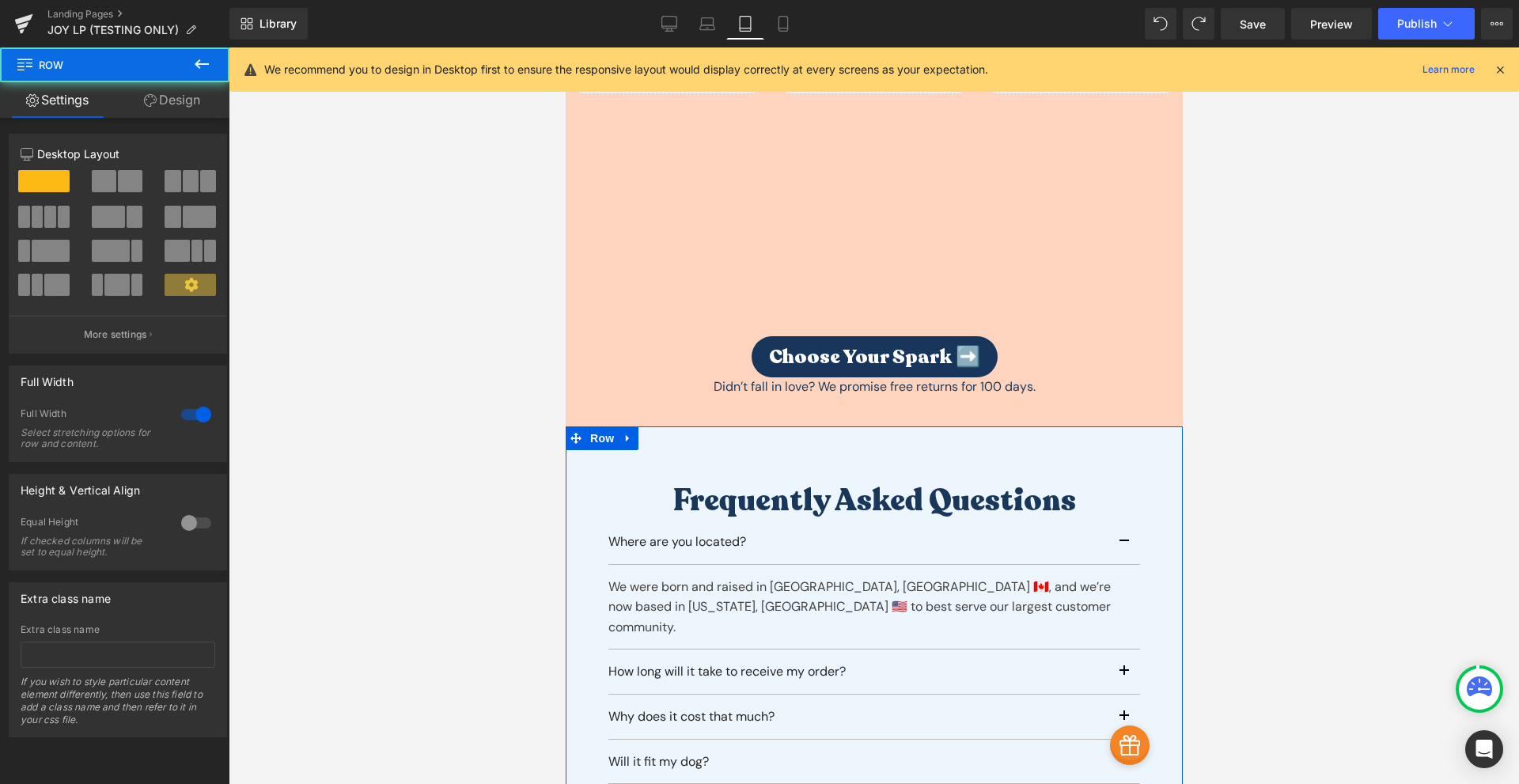
drag, startPoint x: 192, startPoint y: 105, endPoint x: 132, endPoint y: 156, distance: 78.7
click at [192, 106] on link "Design" at bounding box center [172, 100] width 115 height 35
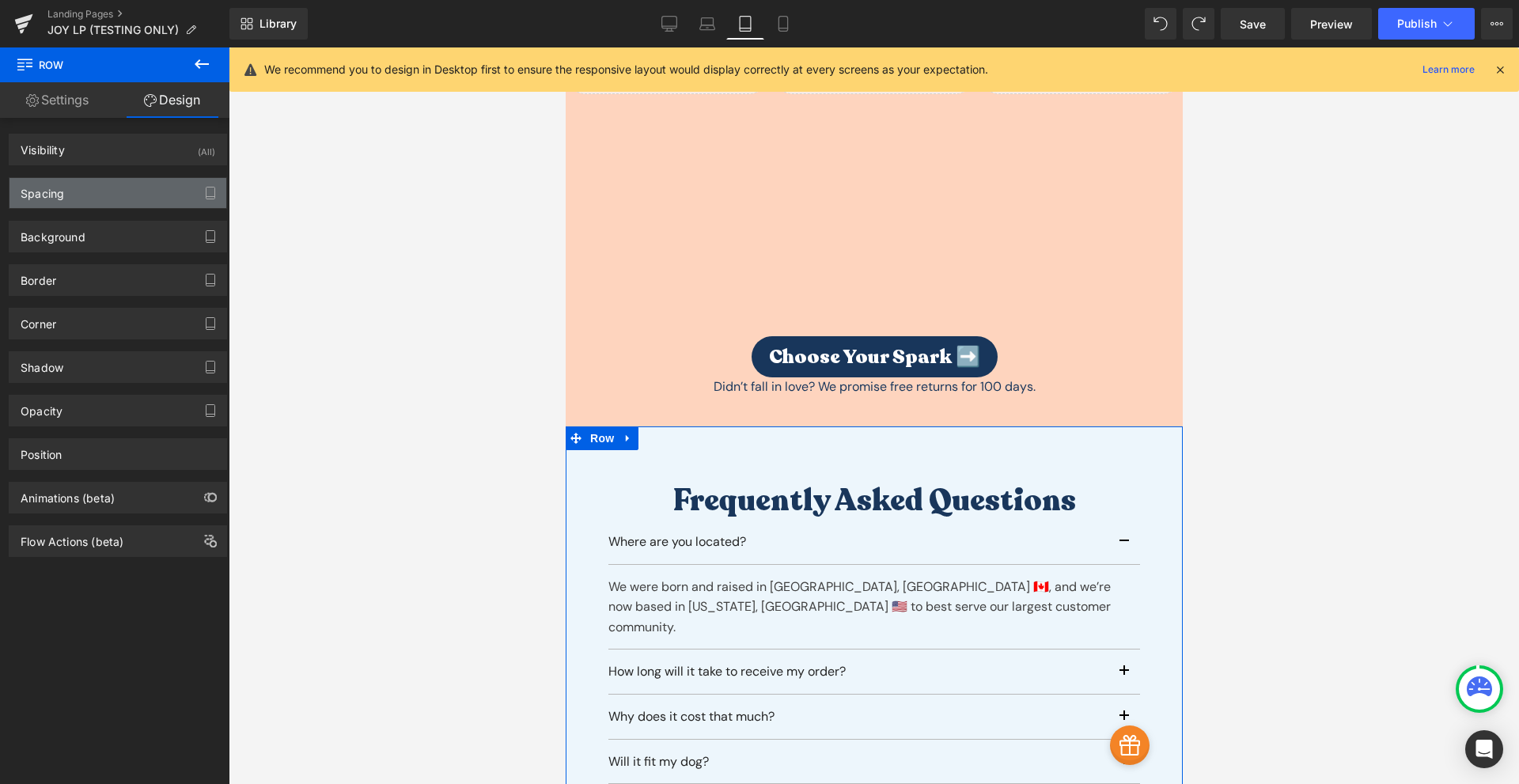
click at [85, 191] on div "Spacing" at bounding box center [117, 192] width 216 height 31
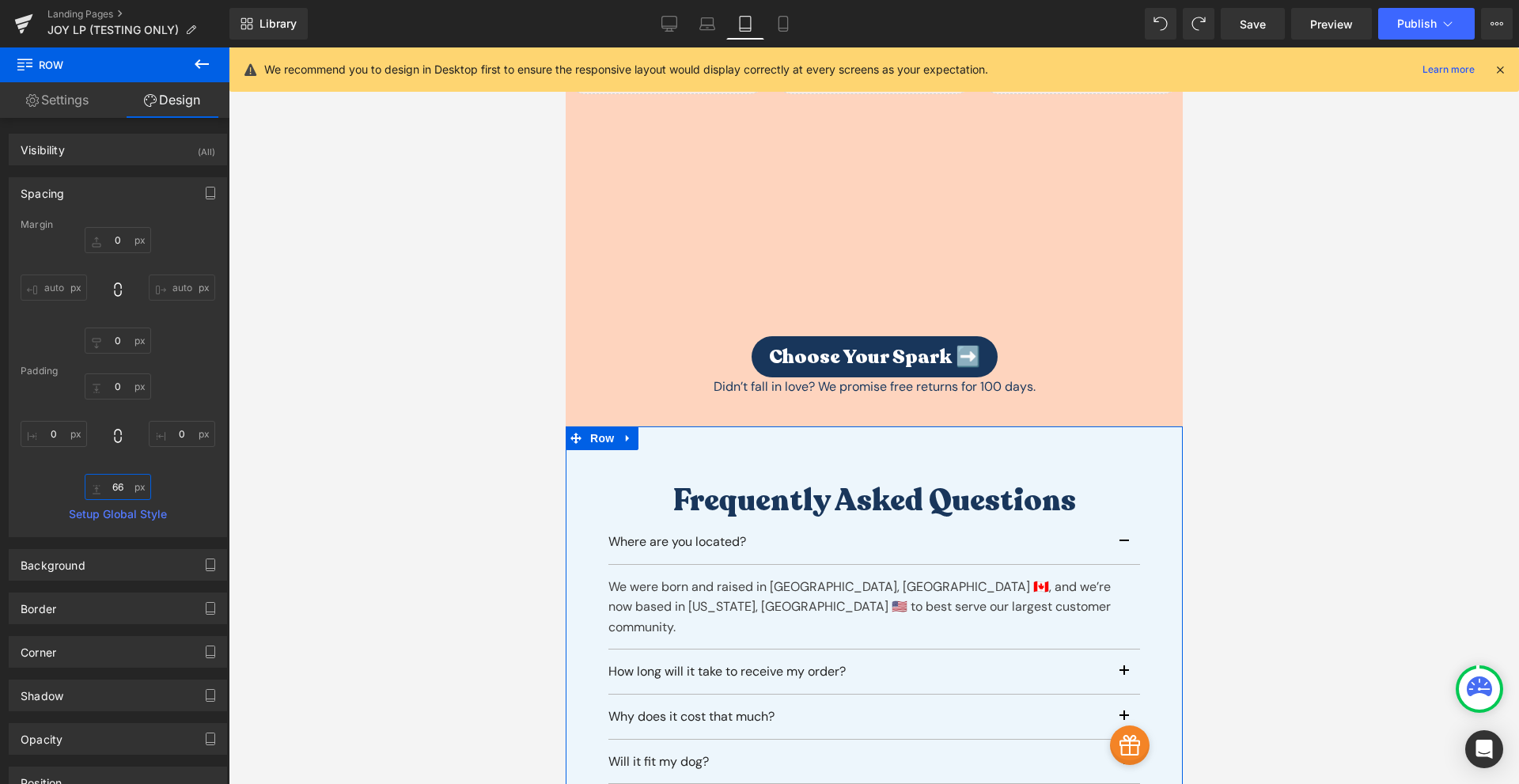
click at [112, 485] on input "text" at bounding box center [118, 486] width 67 height 26
type input "66"
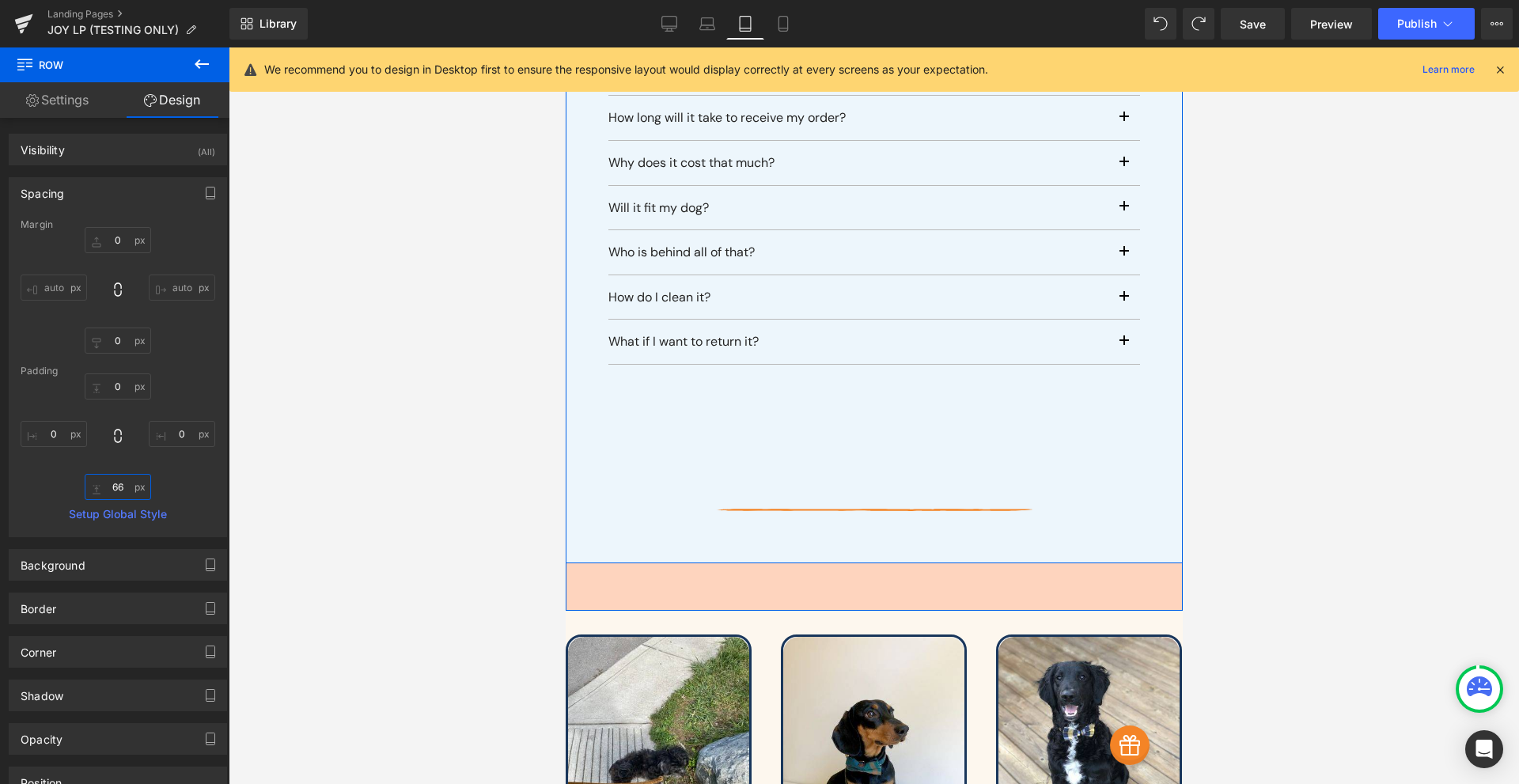
scroll to position [7911, 0]
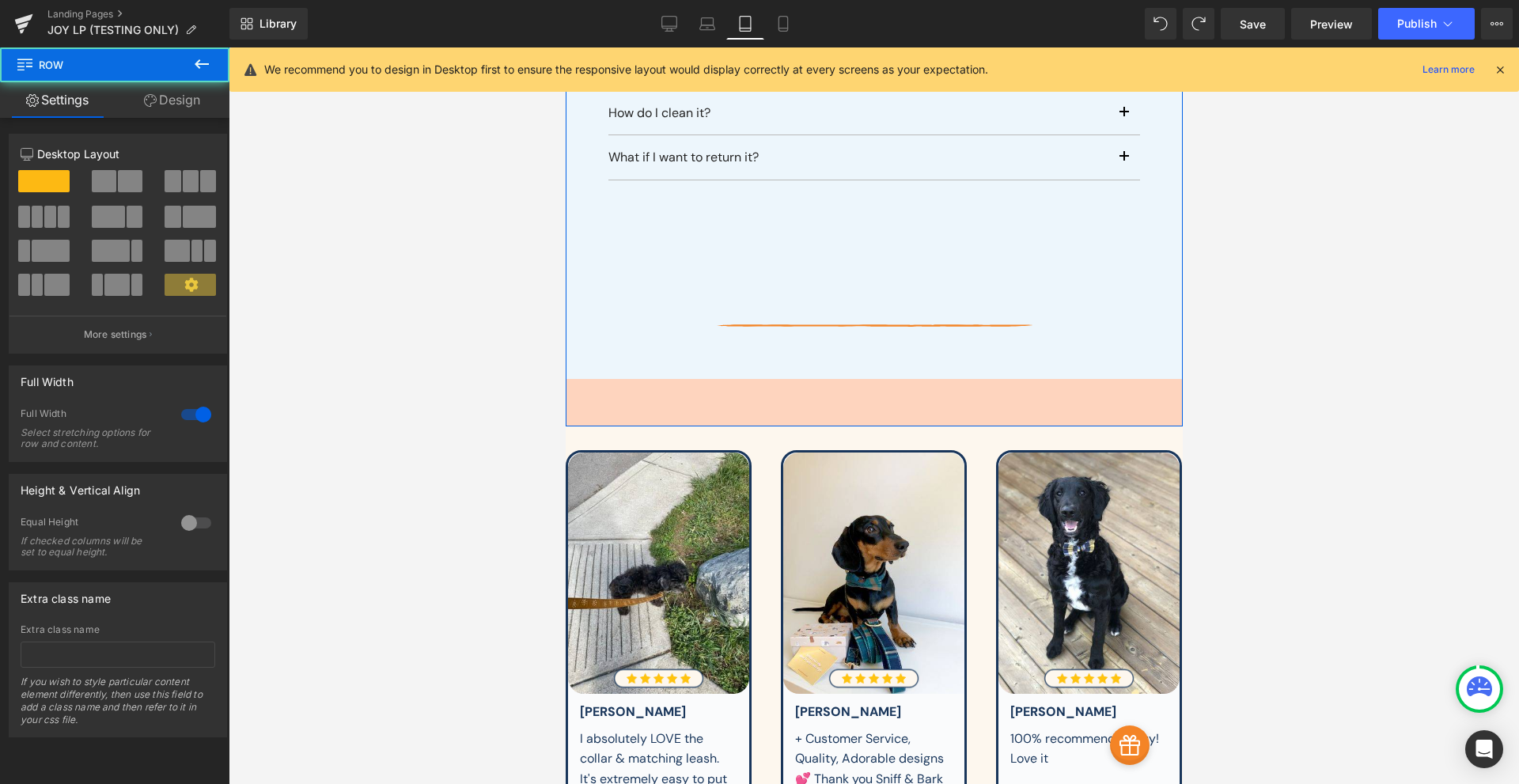
drag, startPoint x: 835, startPoint y: 337, endPoint x: 844, endPoint y: 333, distance: 9.8
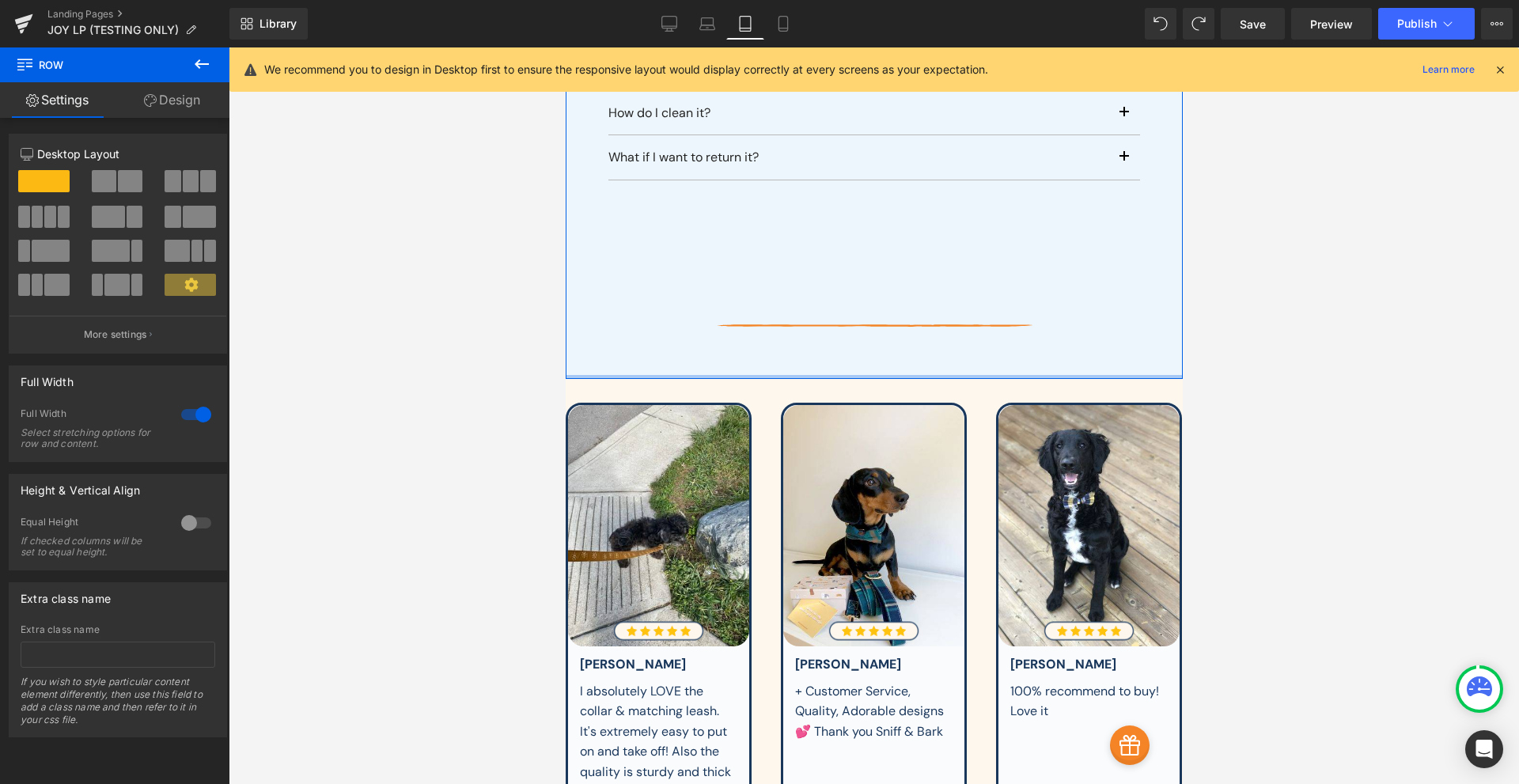
drag, startPoint x: 864, startPoint y: 353, endPoint x: 878, endPoint y: 255, distance: 99.0
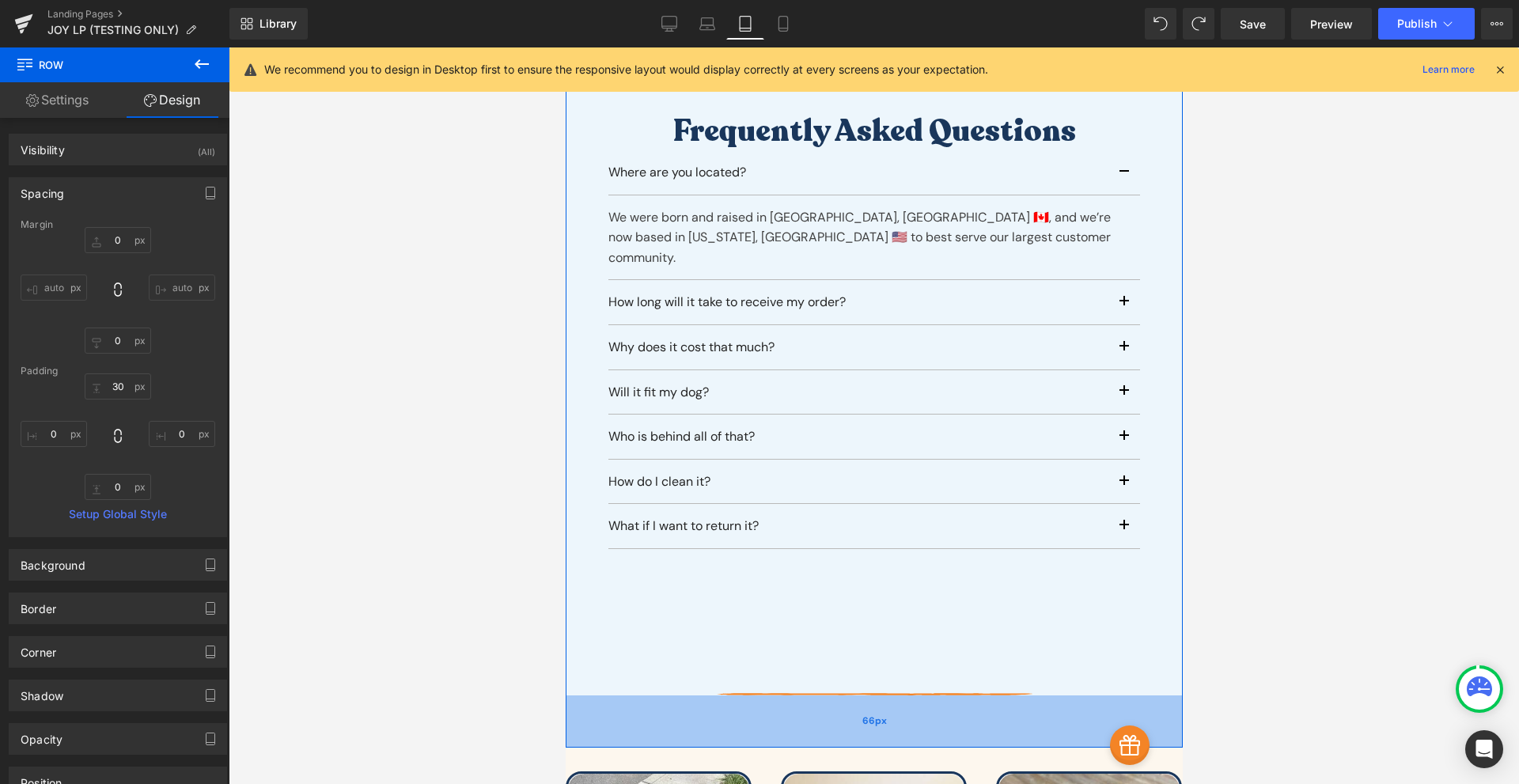
scroll to position [7726, 0]
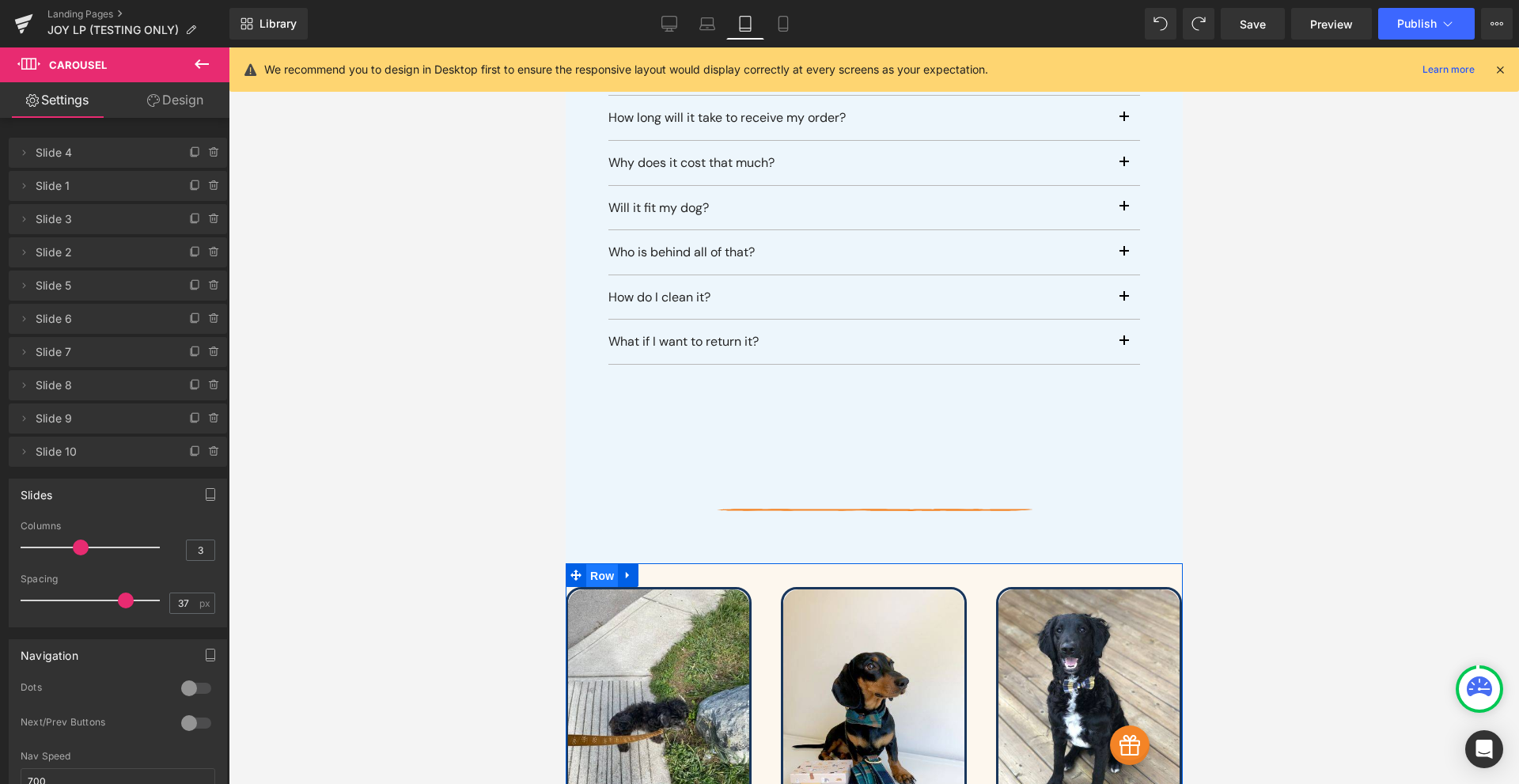
click at [596, 564] on span "Row" at bounding box center [601, 576] width 31 height 24
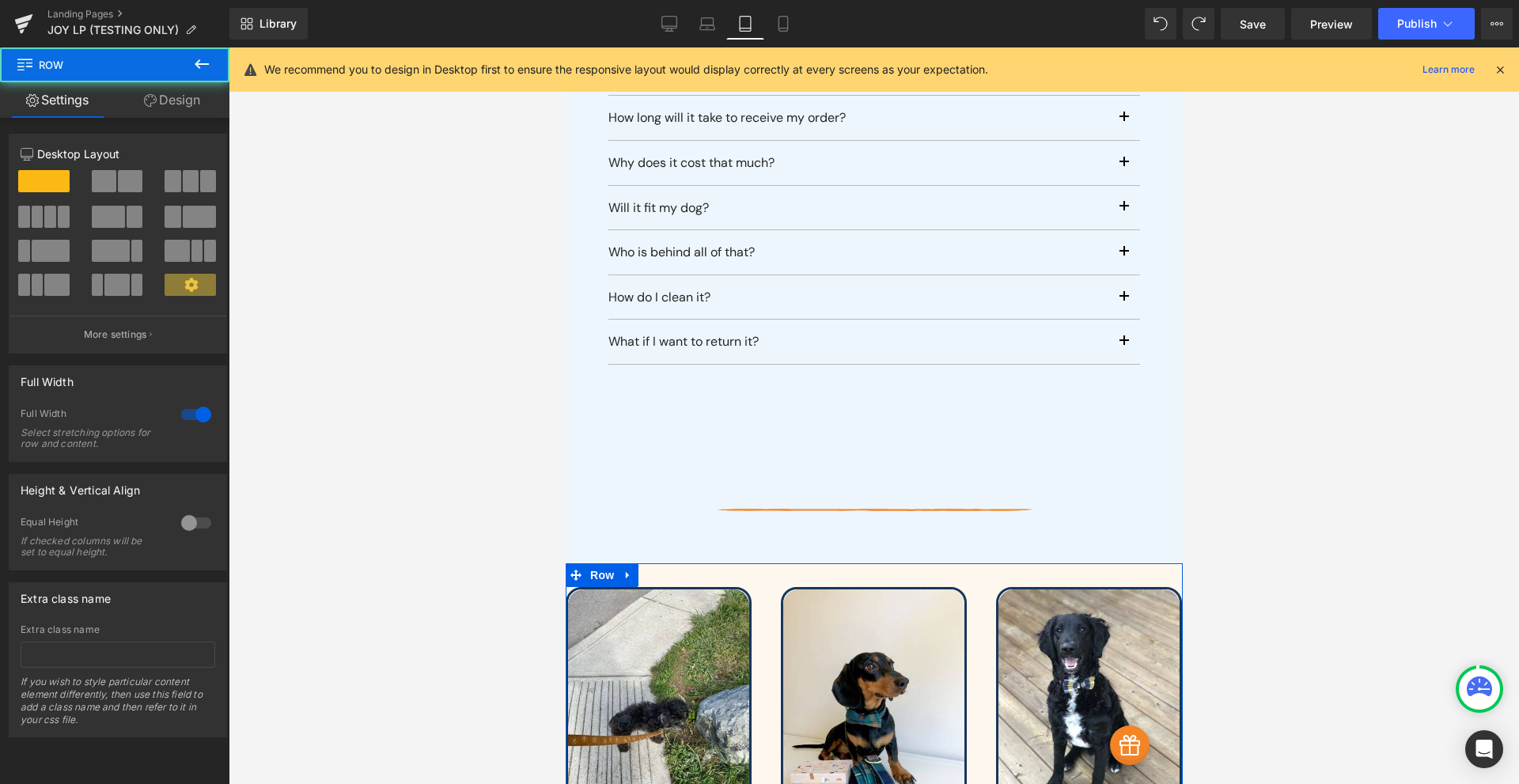
click at [174, 108] on link "Design" at bounding box center [172, 100] width 115 height 35
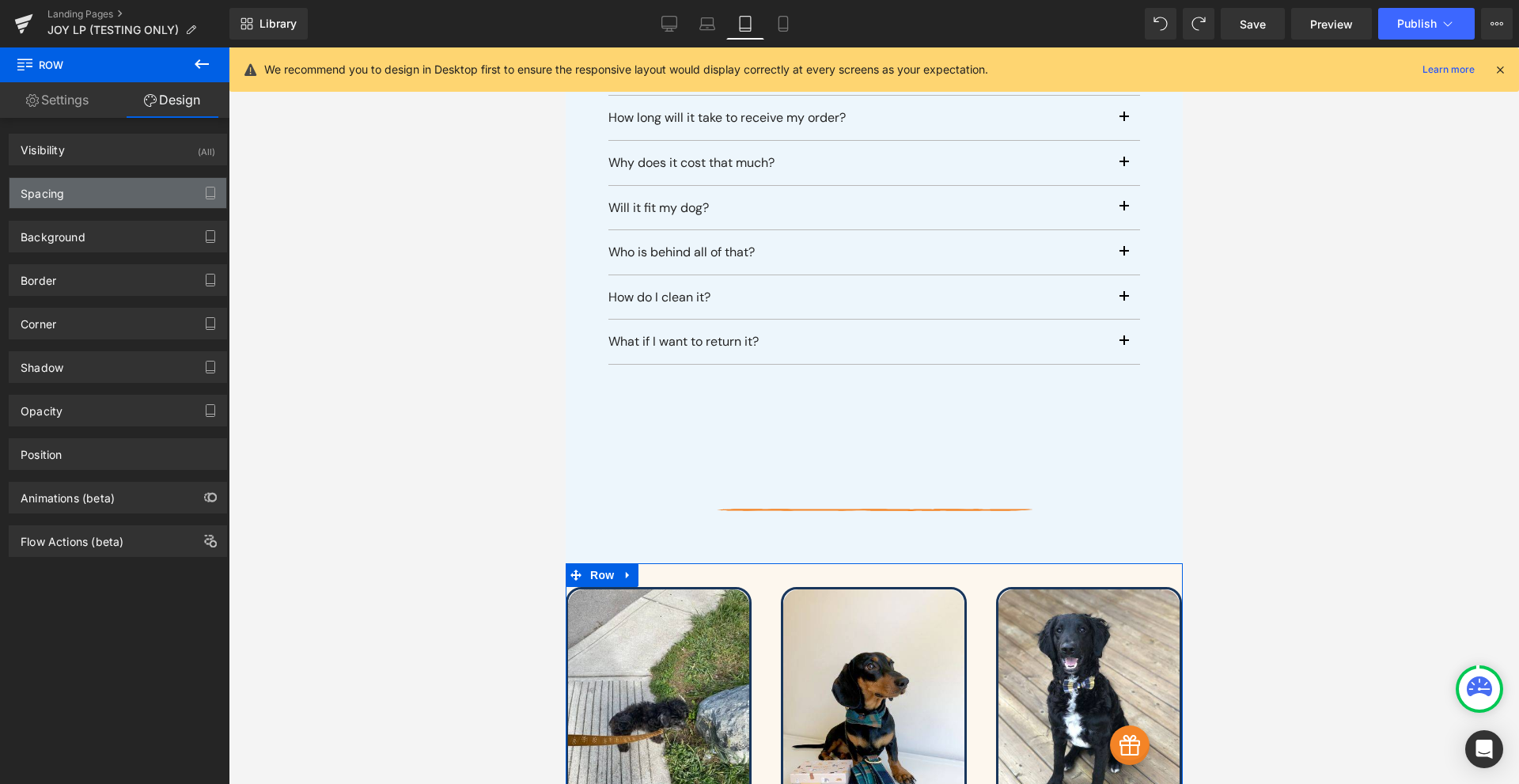
click at [123, 201] on div "Spacing" at bounding box center [117, 192] width 216 height 31
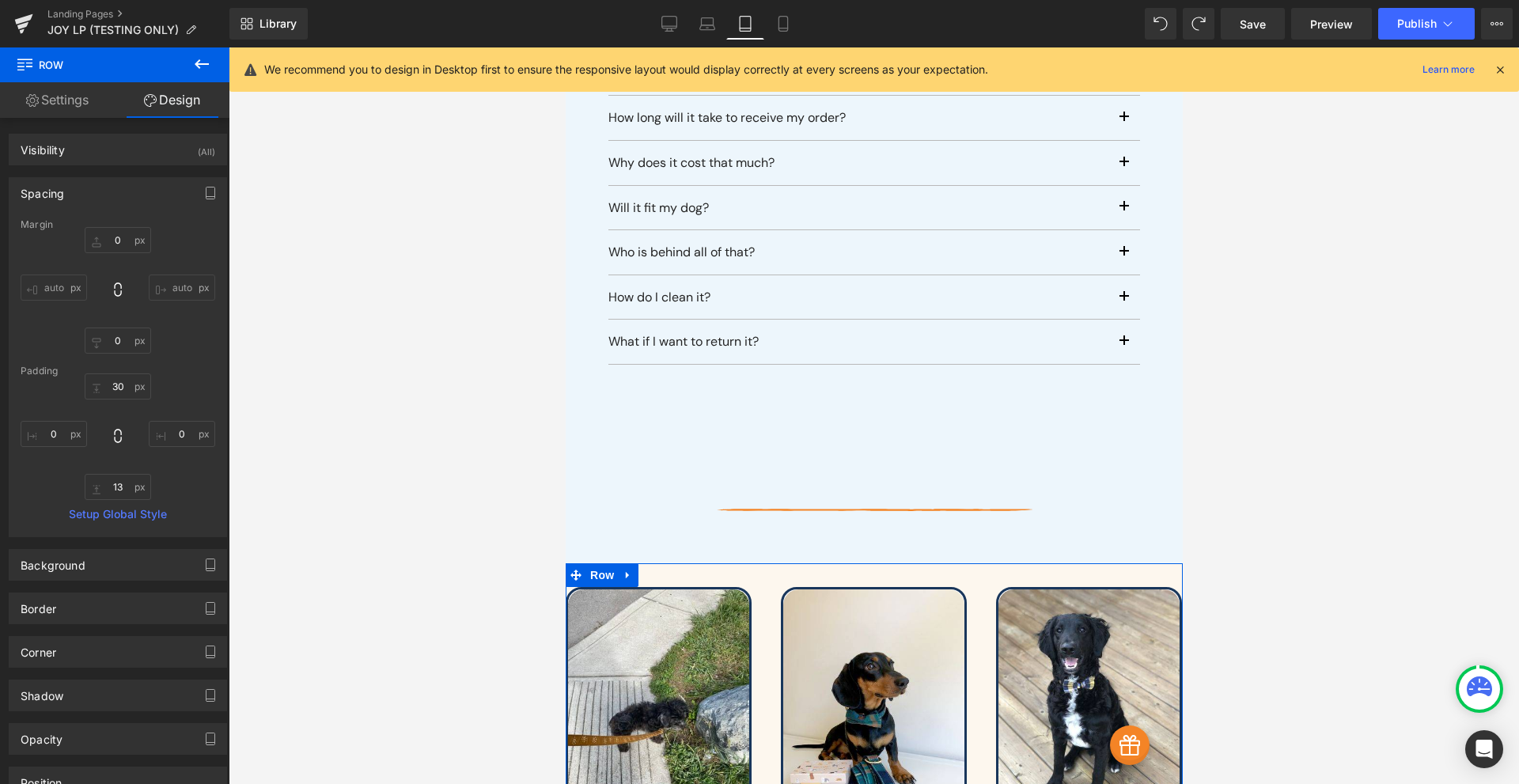
click at [95, 211] on div "Spacing [GEOGRAPHIC_DATA] 0 auto 0 auto [GEOGRAPHIC_DATA] 30 0 13 0 Setup Globa…" at bounding box center [117, 357] width 218 height 360
drag, startPoint x: 88, startPoint y: 202, endPoint x: 68, endPoint y: 199, distance: 20.2
click at [85, 202] on div "Spacing" at bounding box center [117, 192] width 216 height 31
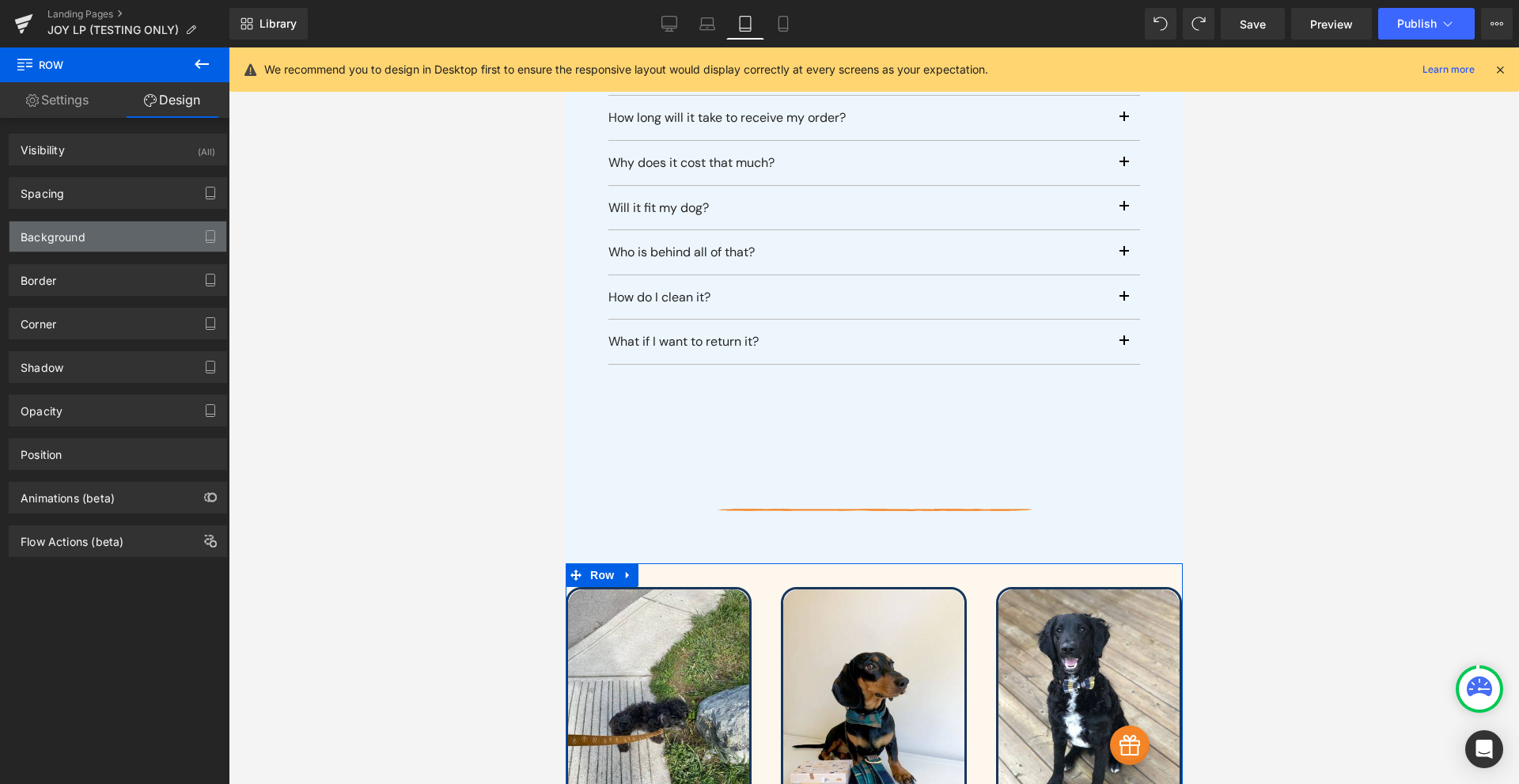
click at [89, 242] on div "Background" at bounding box center [117, 237] width 216 height 31
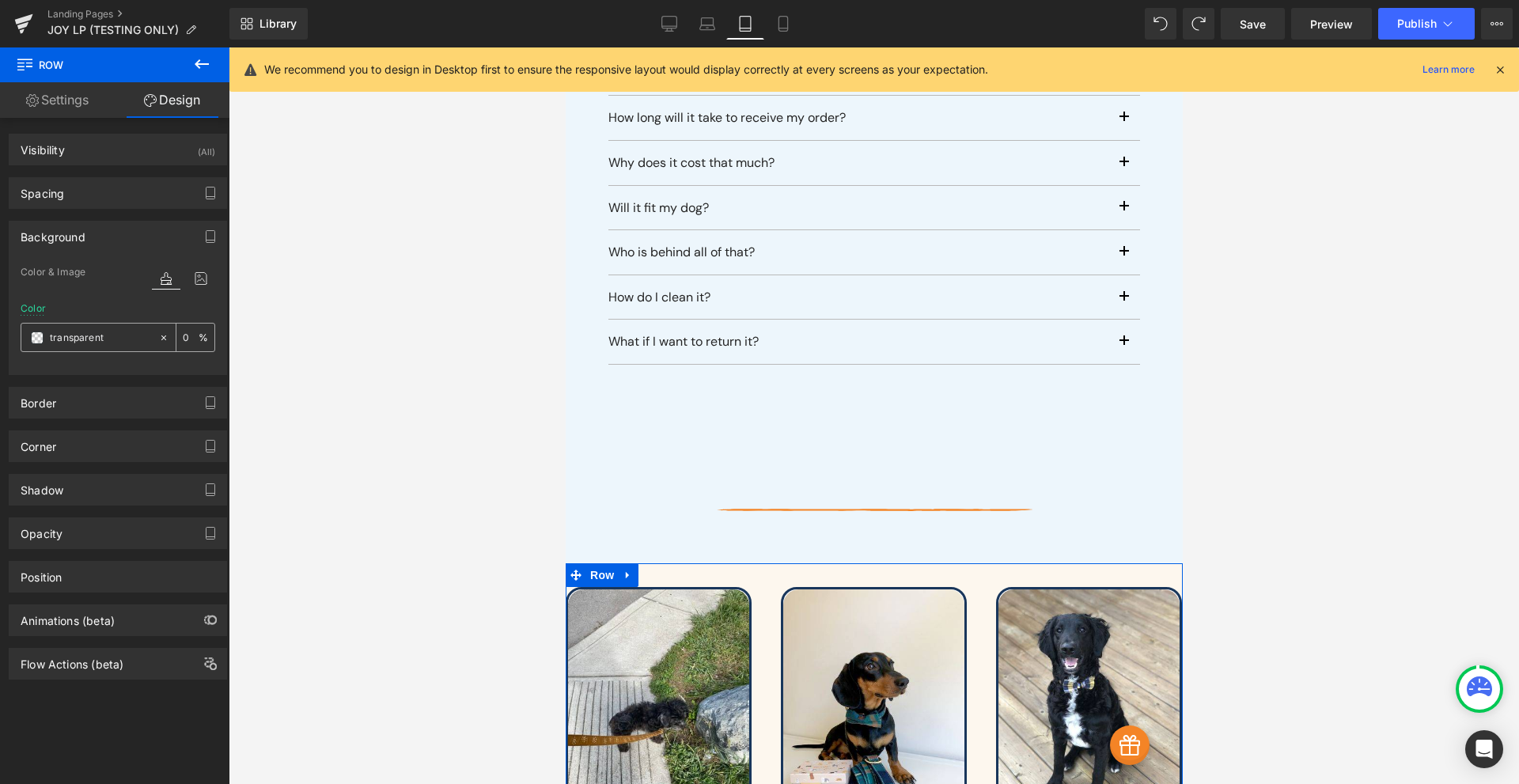
click at [100, 332] on input "transparent" at bounding box center [101, 337] width 102 height 18
paste input "edf6fc"
type input "edf6fc"
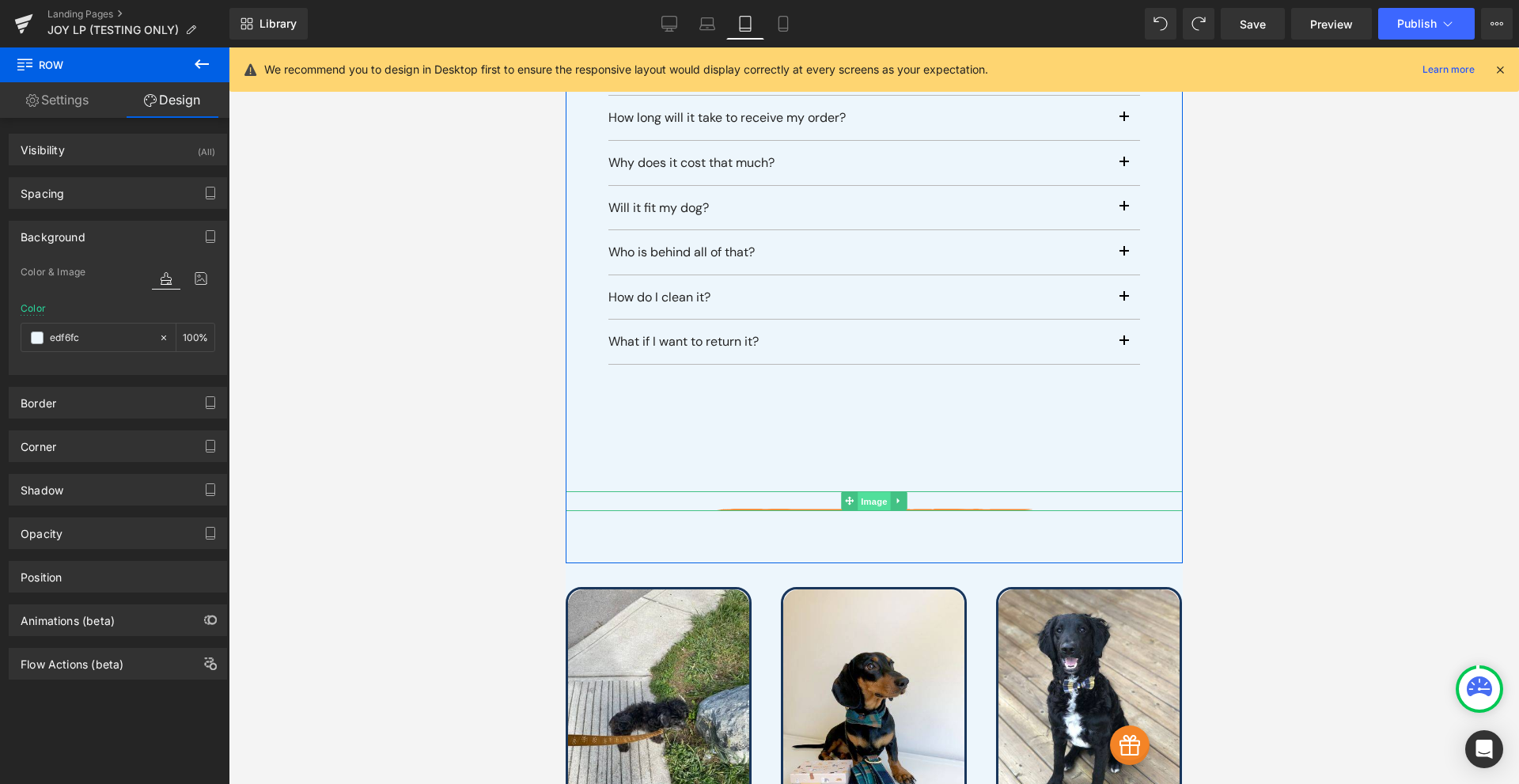
click at [871, 492] on span "Image" at bounding box center [874, 501] width 33 height 19
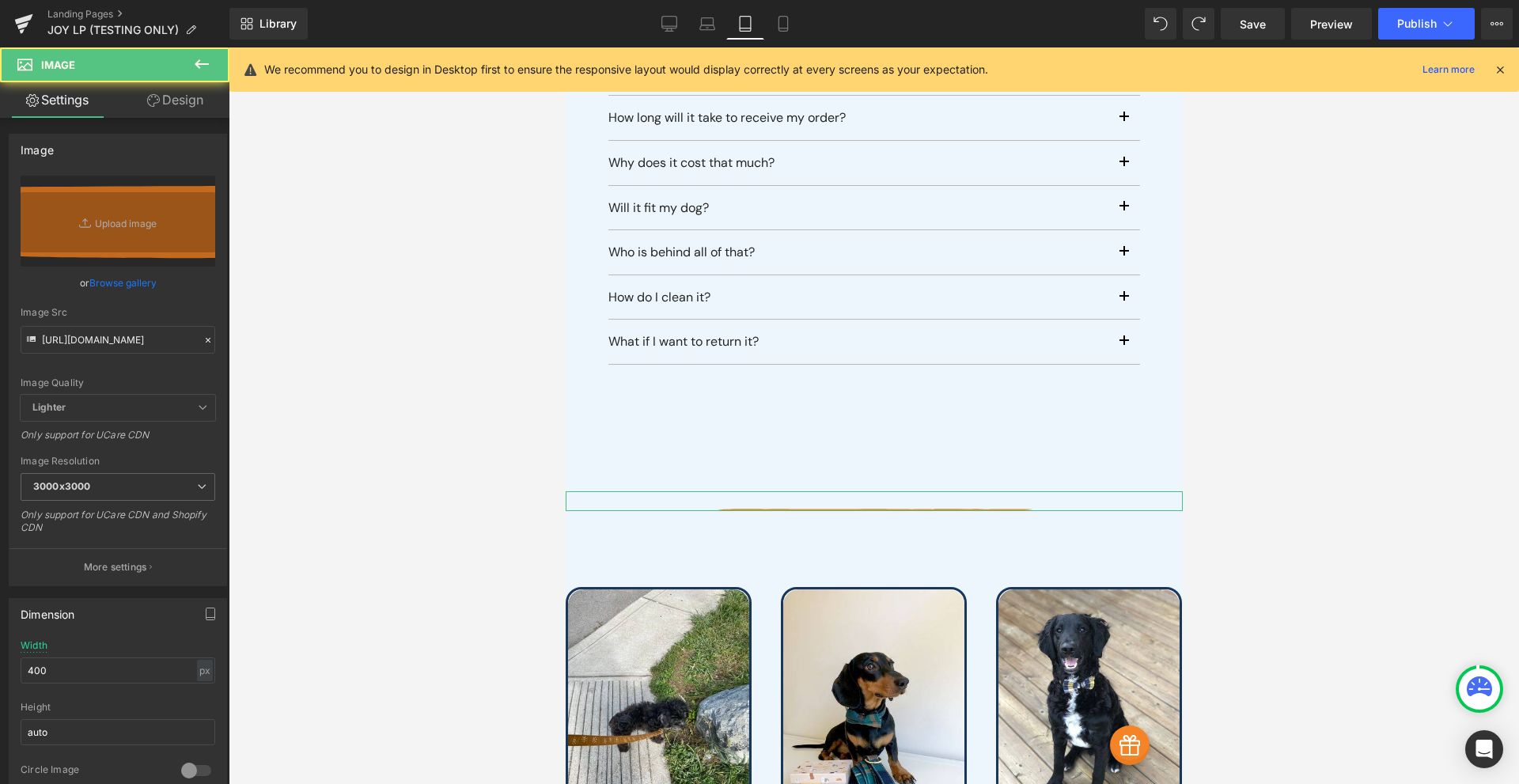
click at [173, 101] on link "Design" at bounding box center [175, 100] width 115 height 35
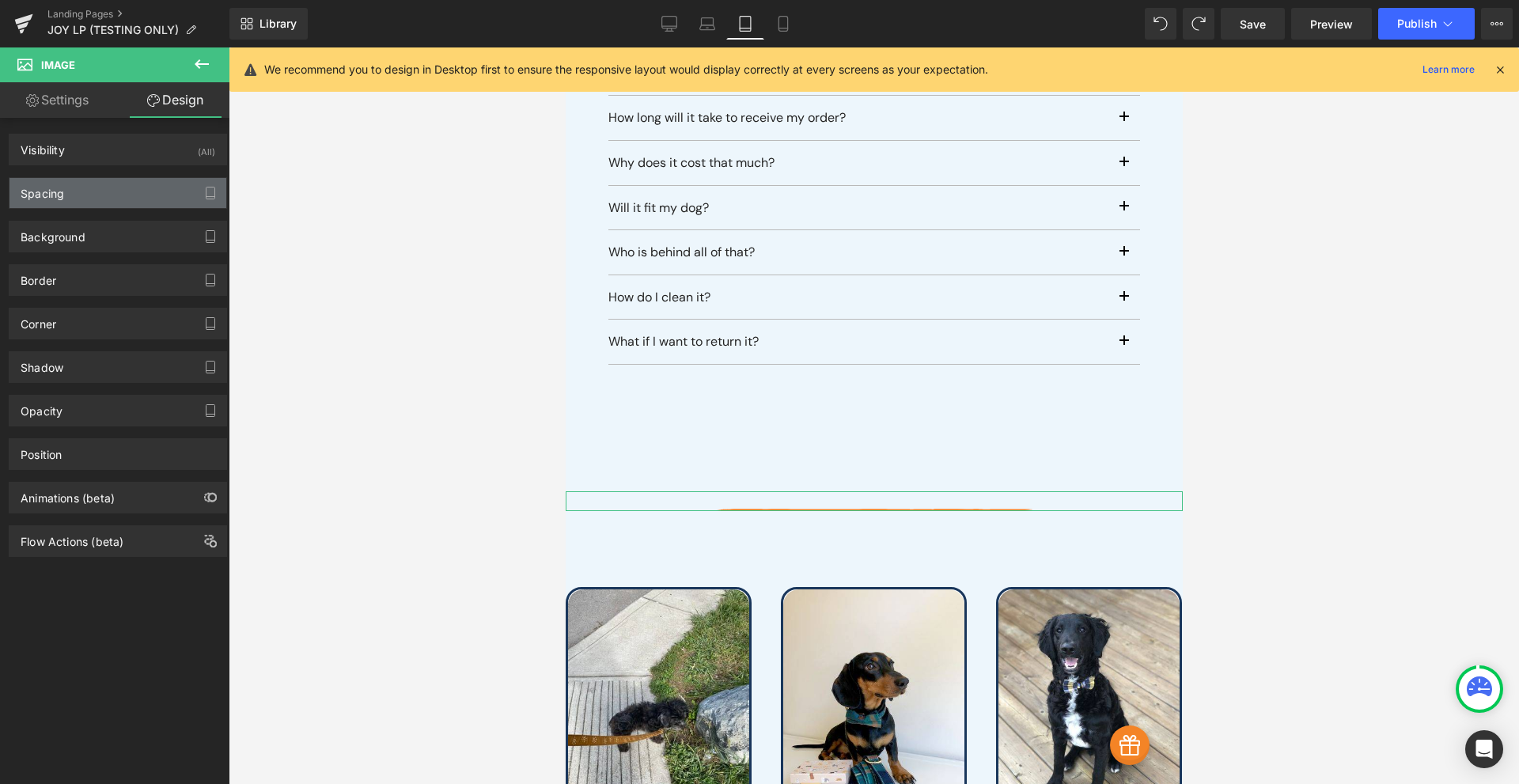
click at [122, 196] on div "Spacing" at bounding box center [117, 192] width 216 height 31
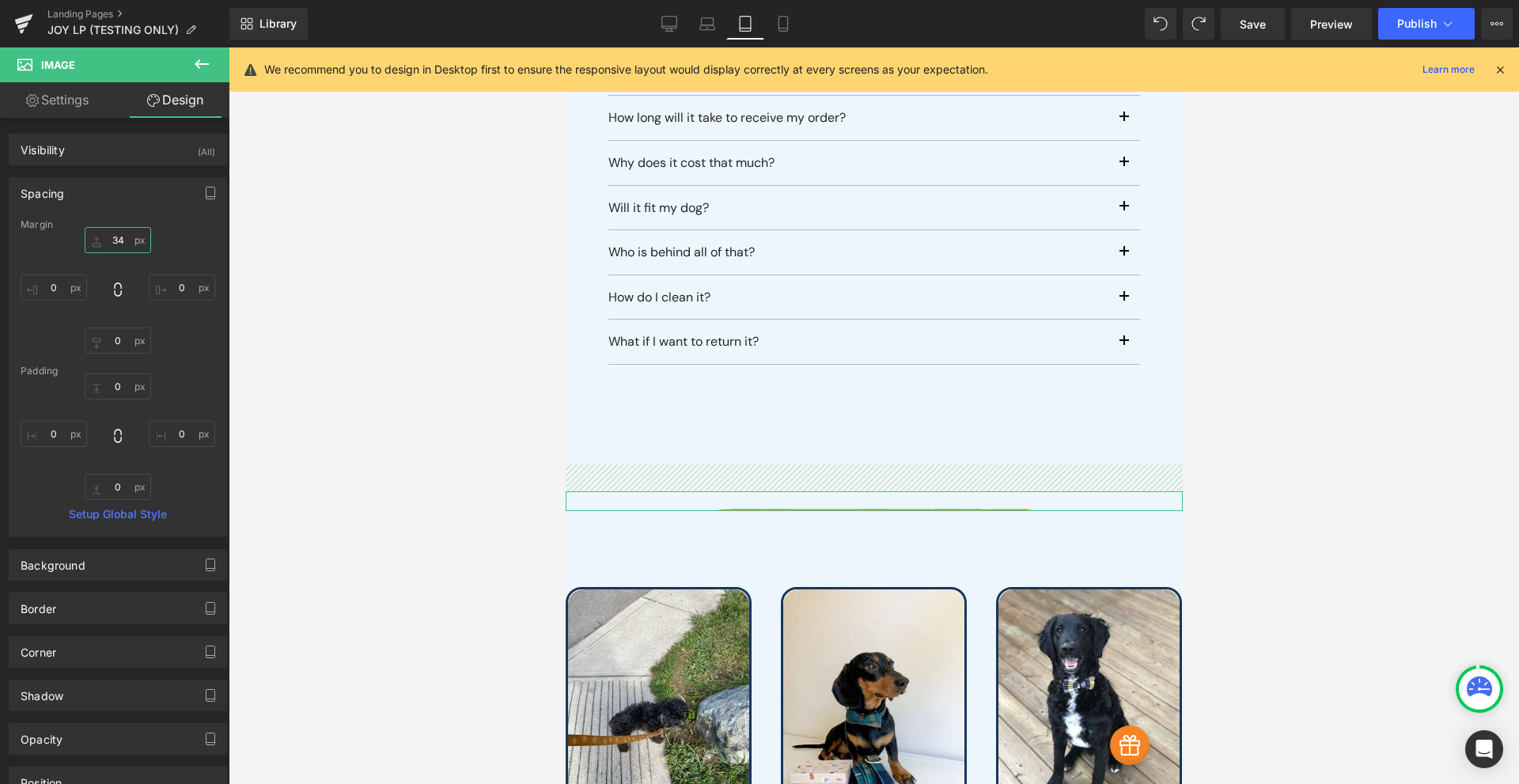
click at [113, 249] on input "34" at bounding box center [118, 240] width 67 height 26
type input "0"
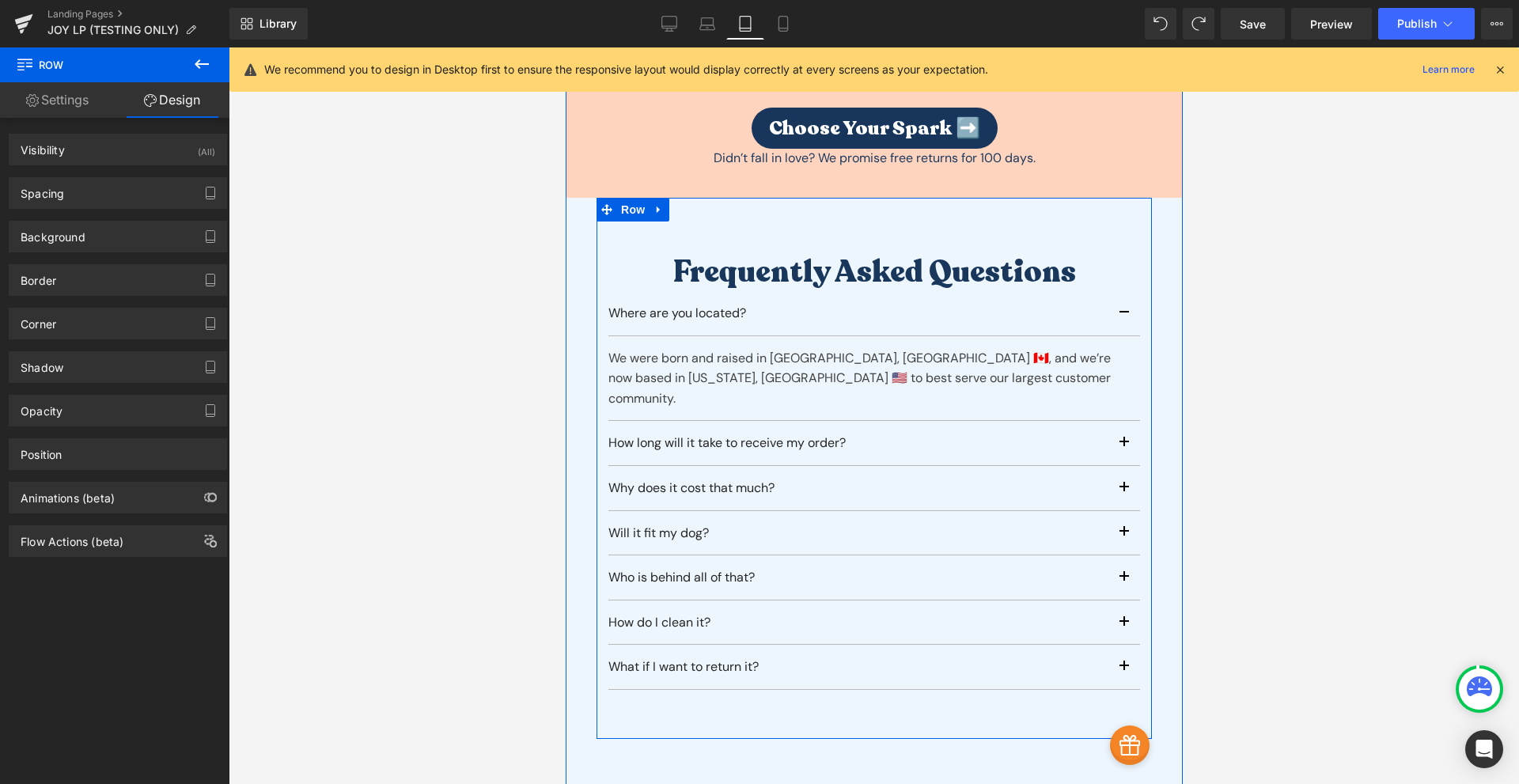
scroll to position [7956, 0]
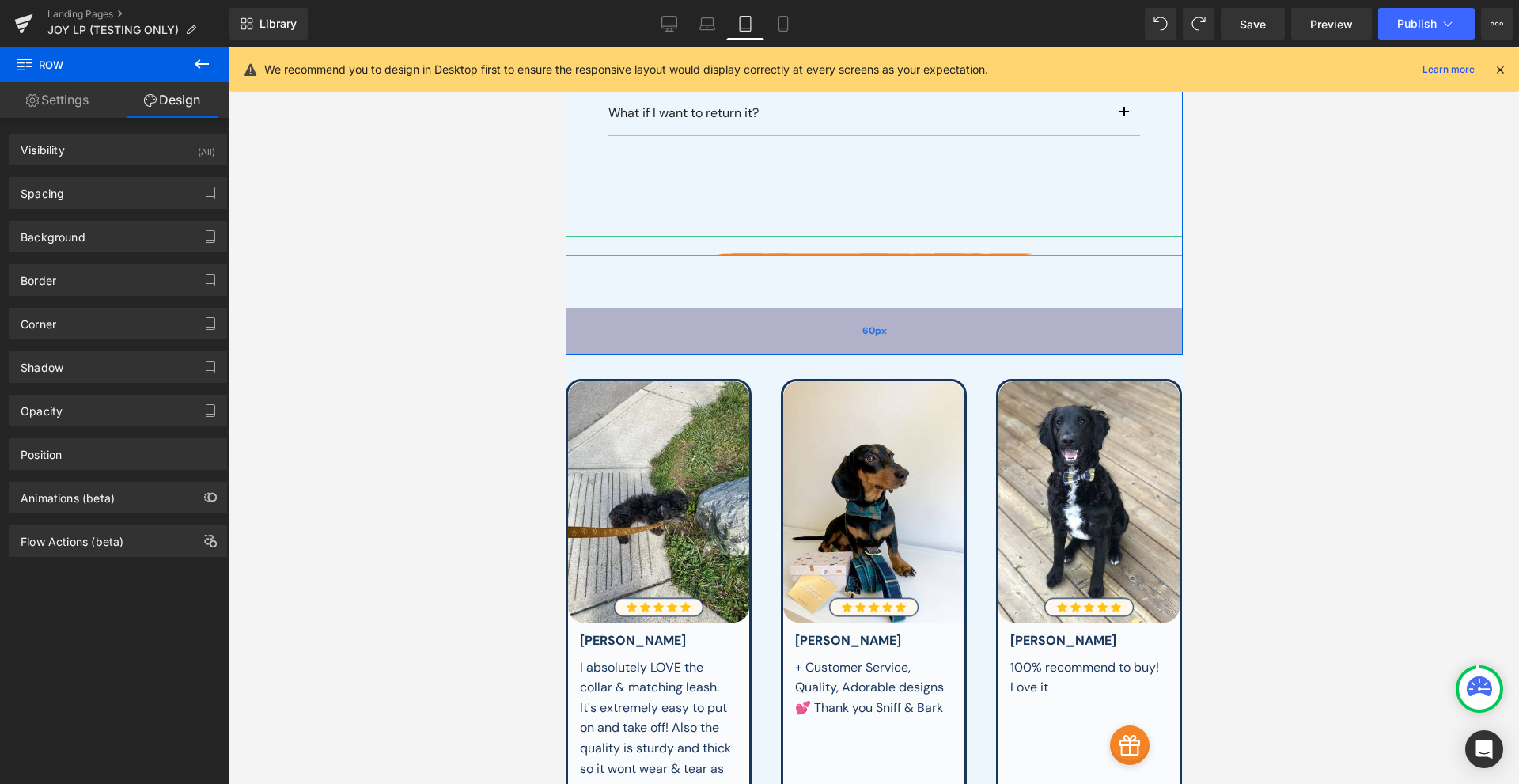
click at [862, 324] on span "60px" at bounding box center [874, 331] width 25 height 15
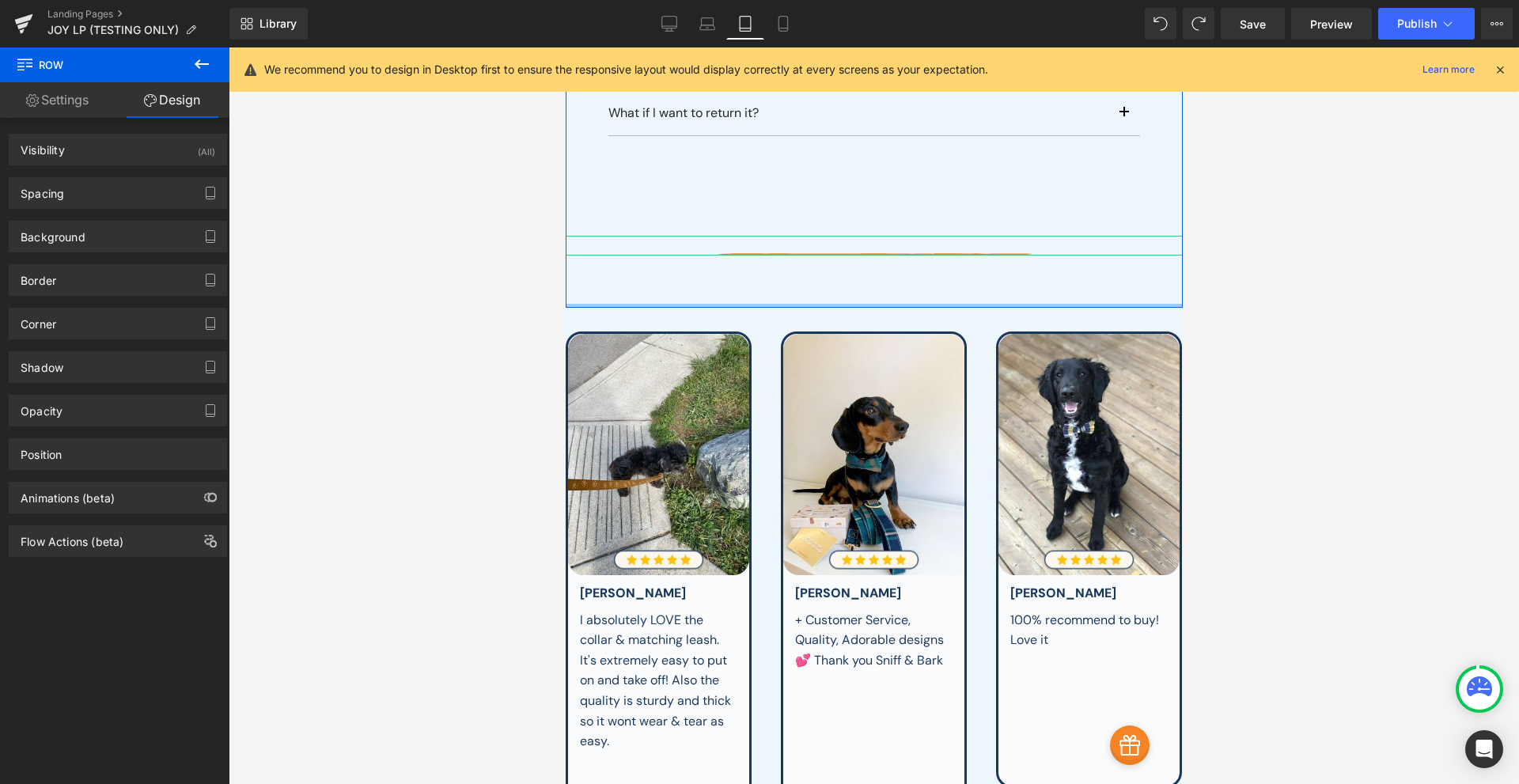
drag, startPoint x: 869, startPoint y: 263, endPoint x: 905, endPoint y: 158, distance: 111.0
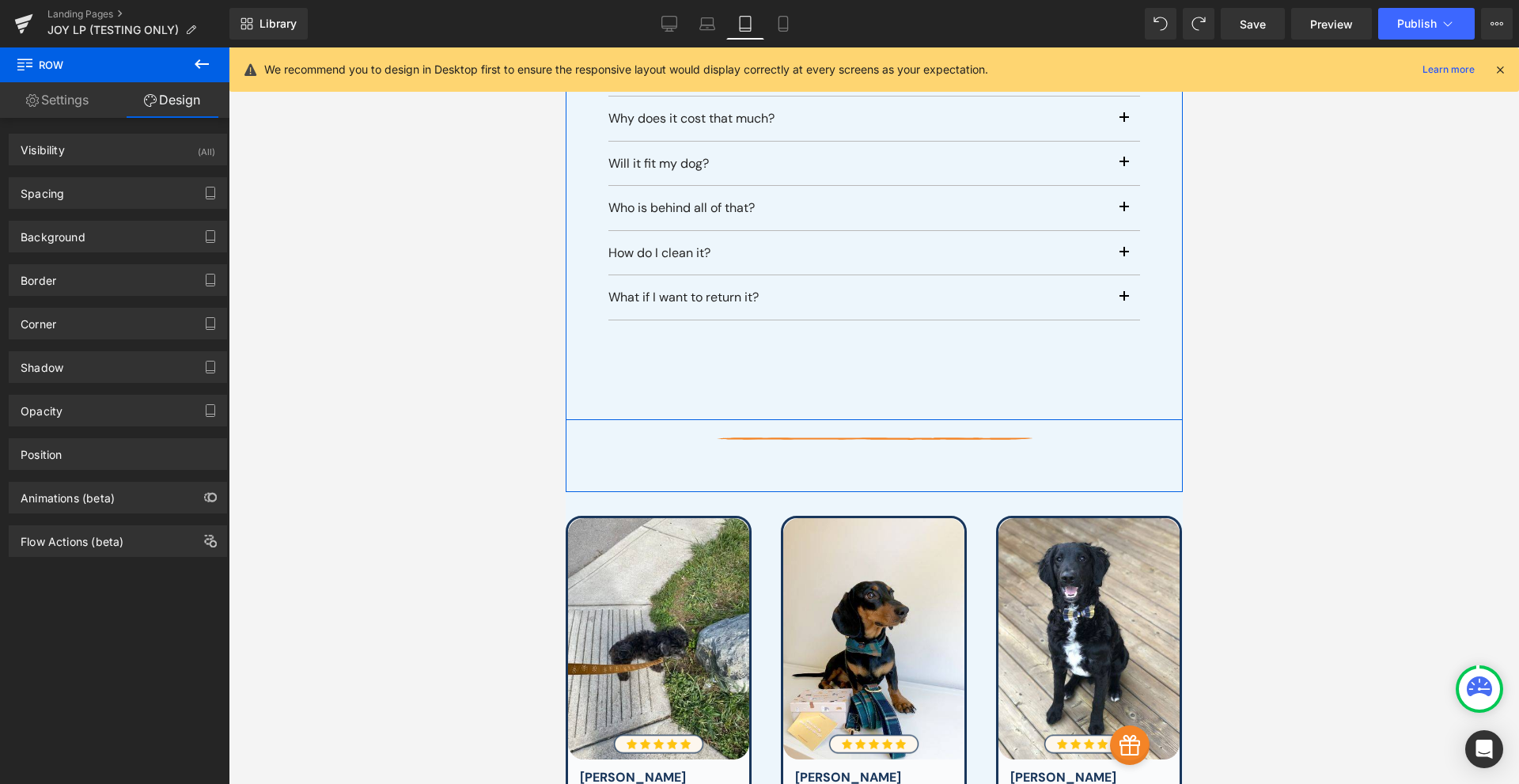
scroll to position [7587, 0]
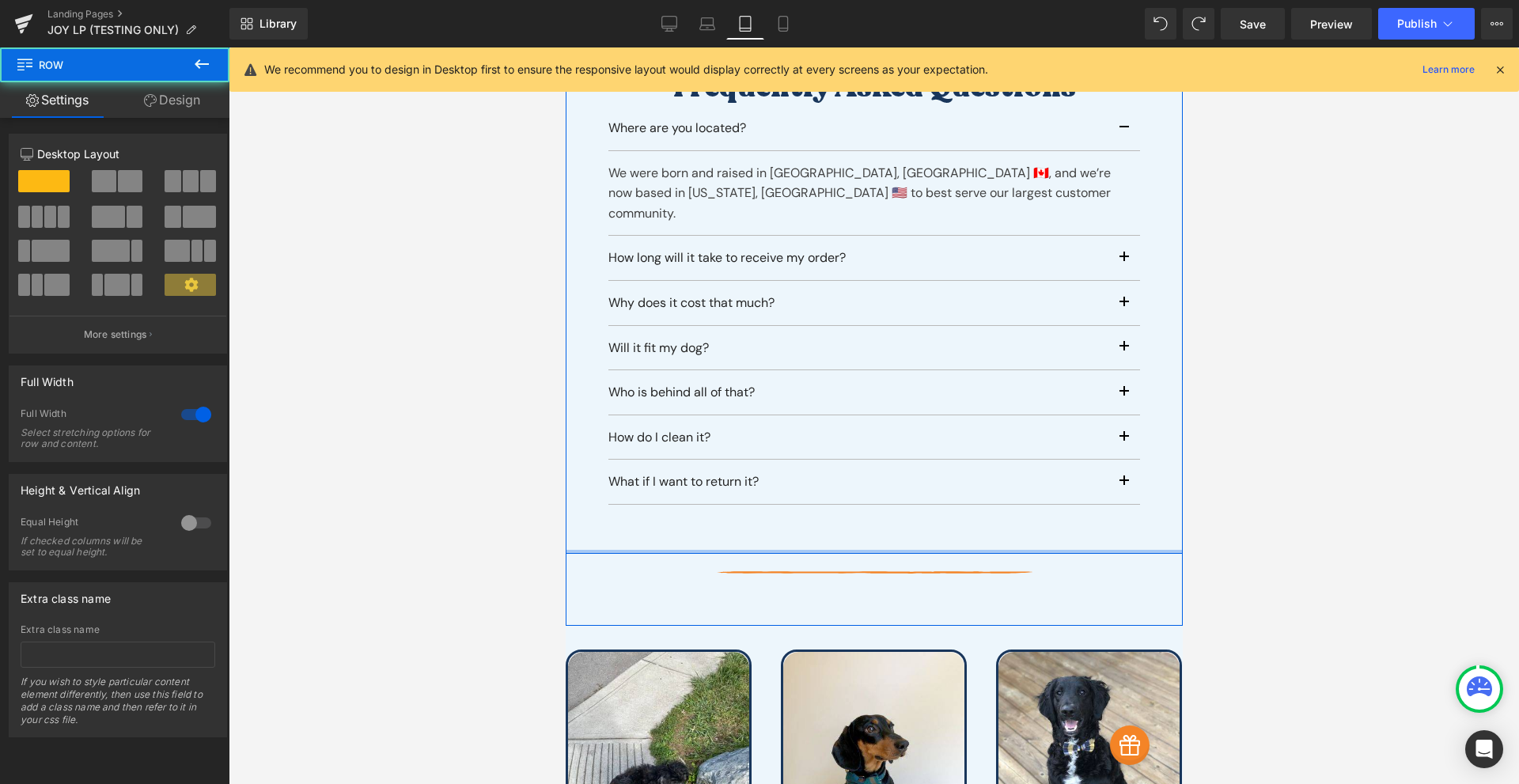
drag, startPoint x: 884, startPoint y: 500, endPoint x: 917, endPoint y: 457, distance: 54.2
click at [917, 457] on div "Frequently asked questions Heading Where are you located? Text Block We were bo…" at bounding box center [873, 283] width 617 height 541
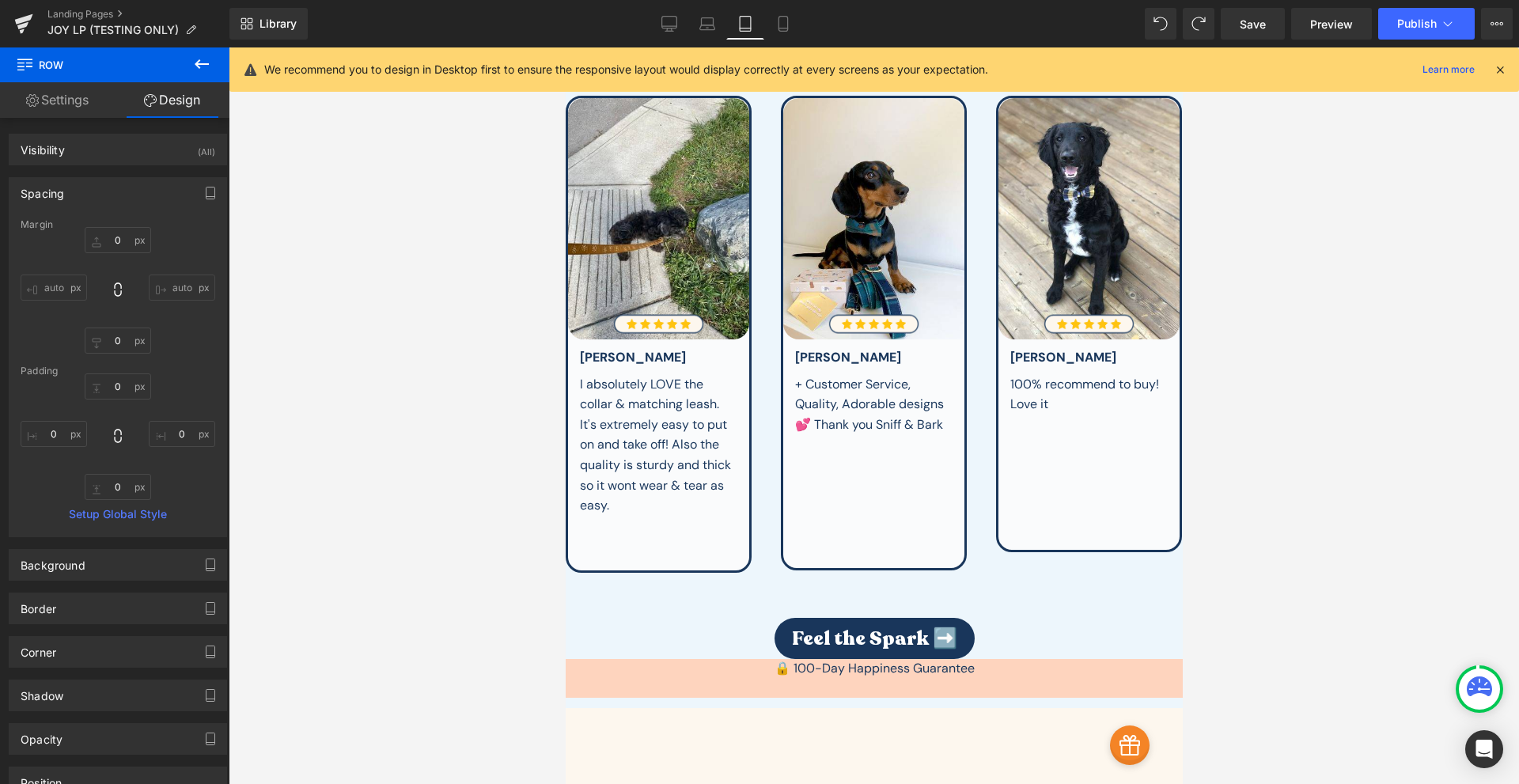
scroll to position [8324, 0]
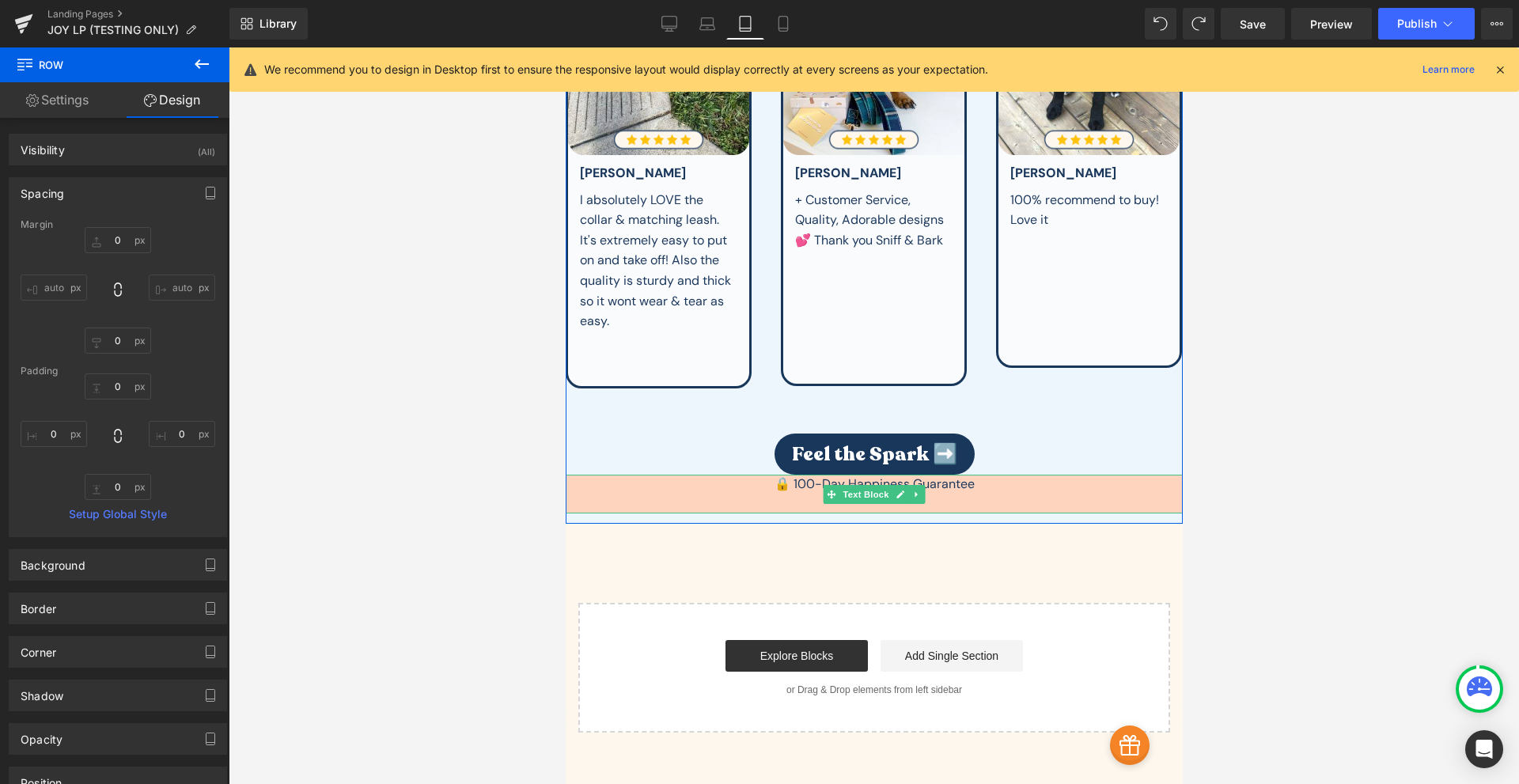
click at [748, 474] on div "🔒 100-Day Happiness Guarantee" at bounding box center [873, 494] width 617 height 39
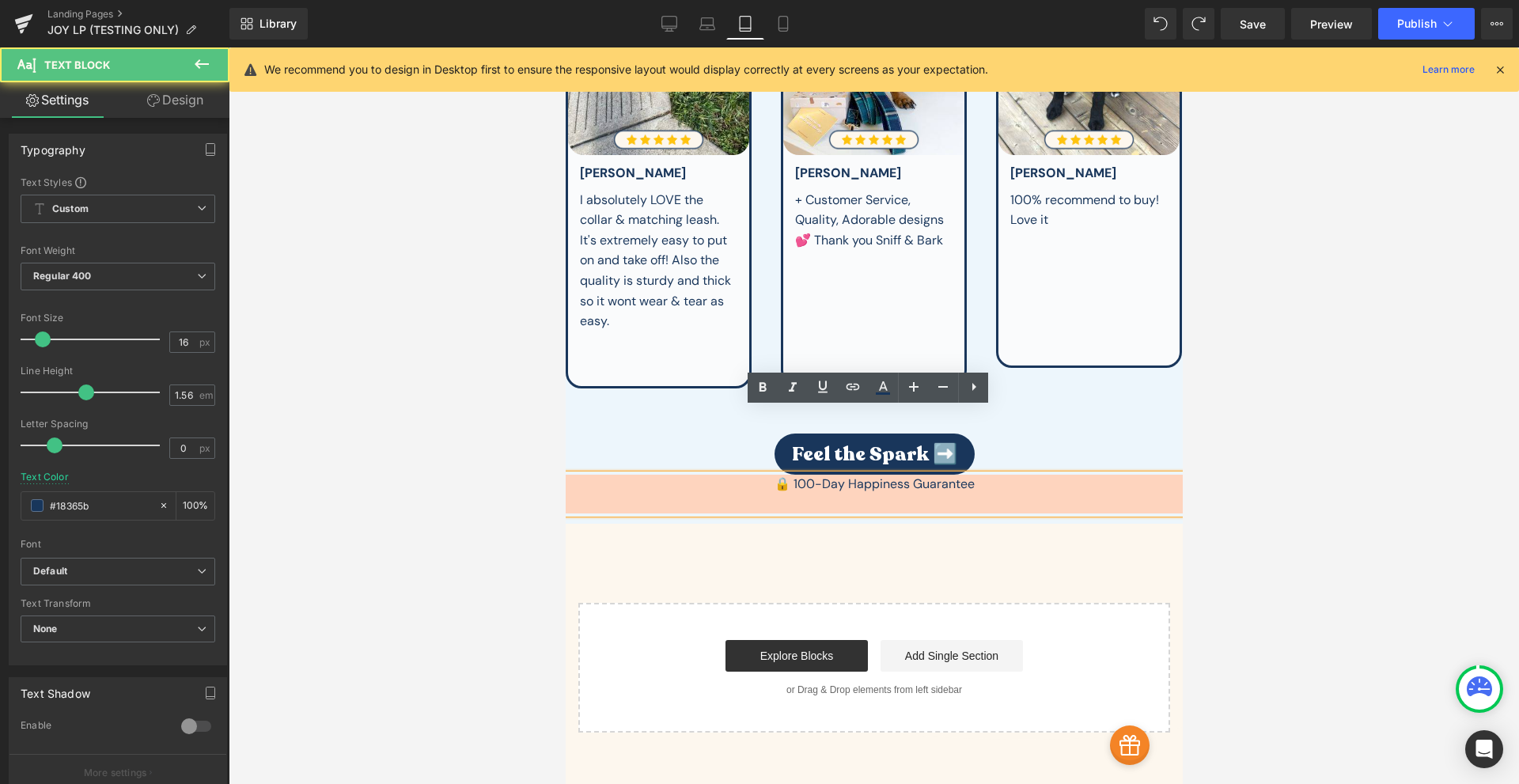
click at [687, 474] on div "🔒 100-Day Happiness Guarantee" at bounding box center [873, 494] width 617 height 39
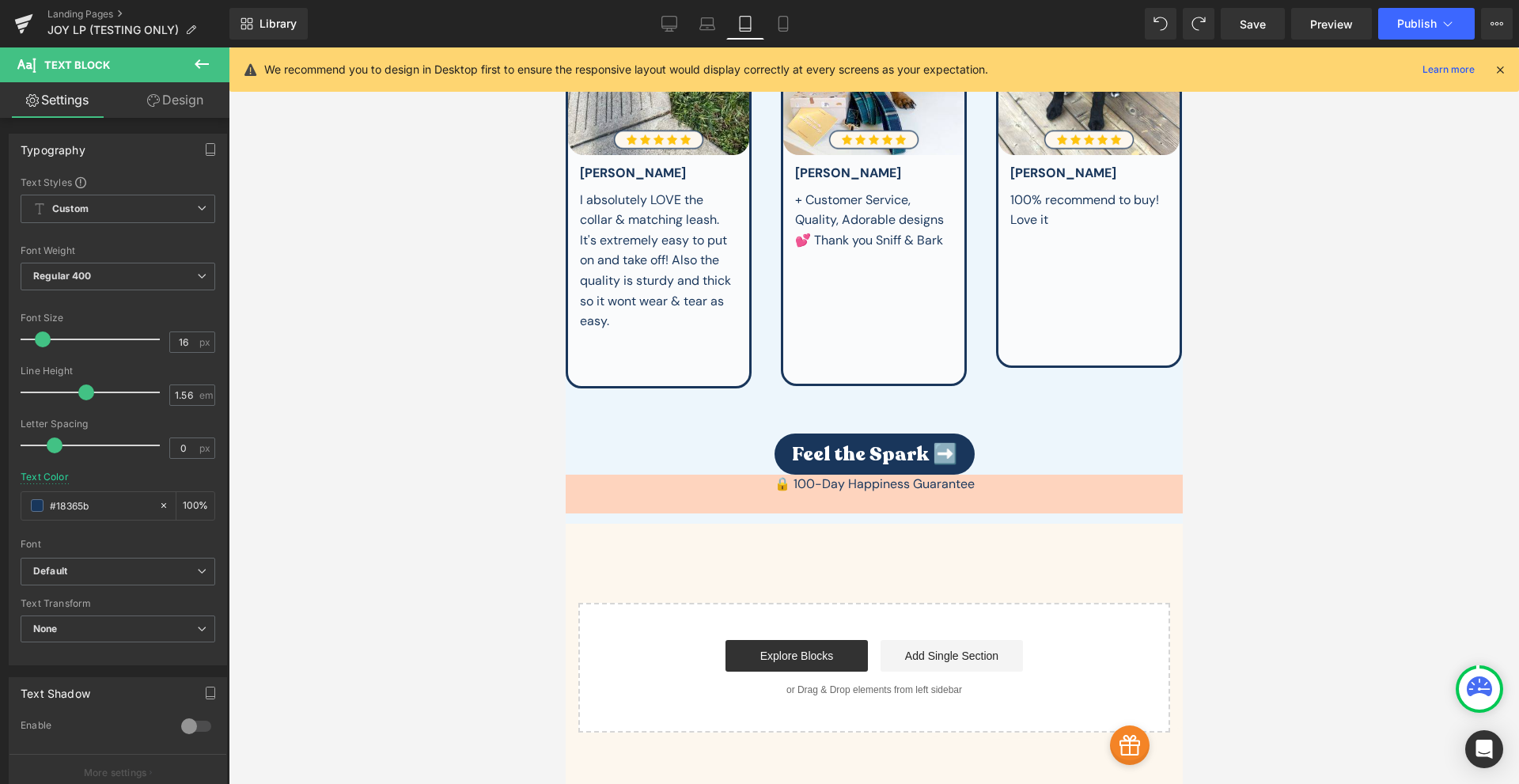
click at [155, 81] on span "Text Block" at bounding box center [94, 65] width 158 height 35
click at [192, 105] on link "Design" at bounding box center [175, 100] width 115 height 35
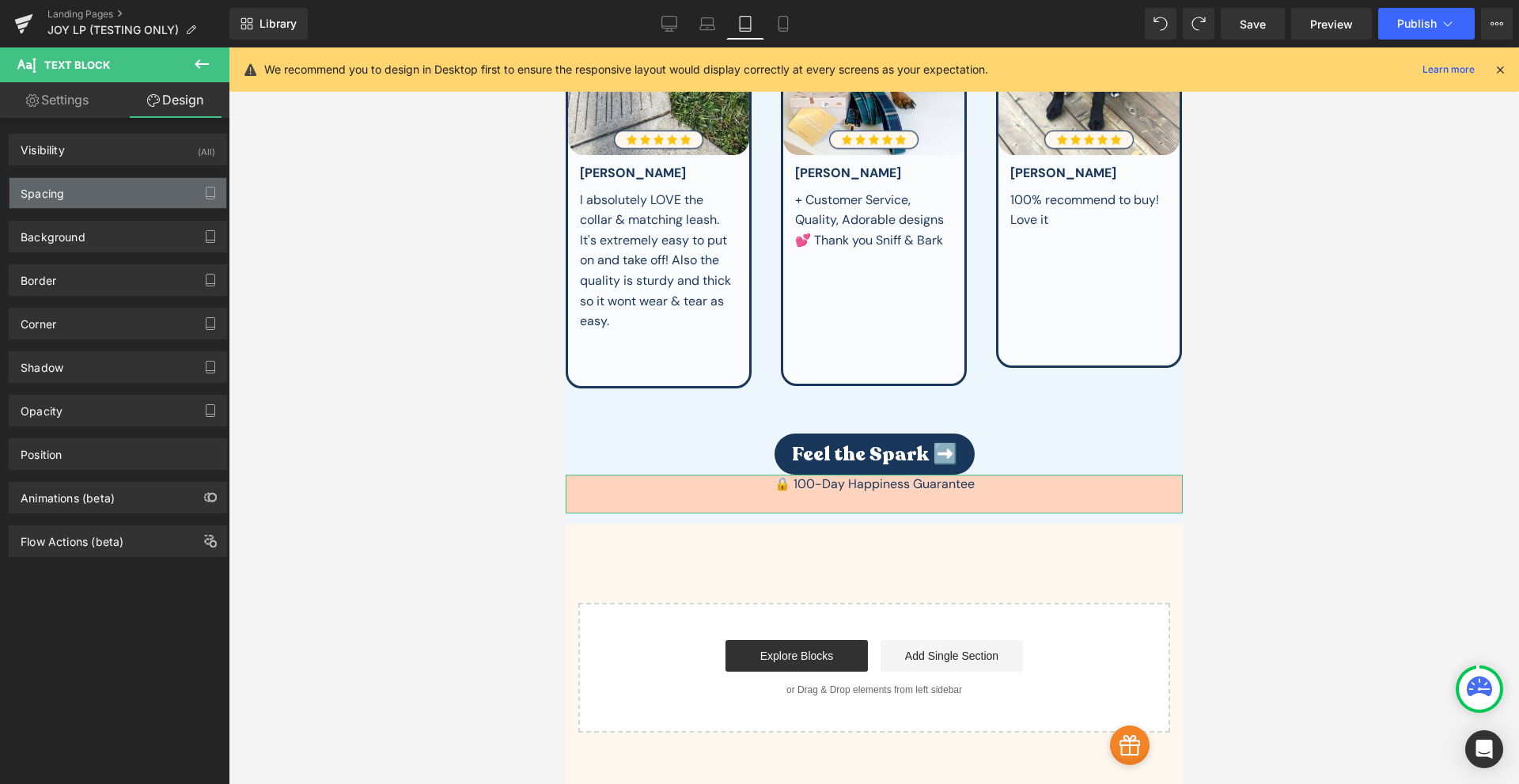
click at [104, 202] on div "Spacing" at bounding box center [117, 192] width 216 height 31
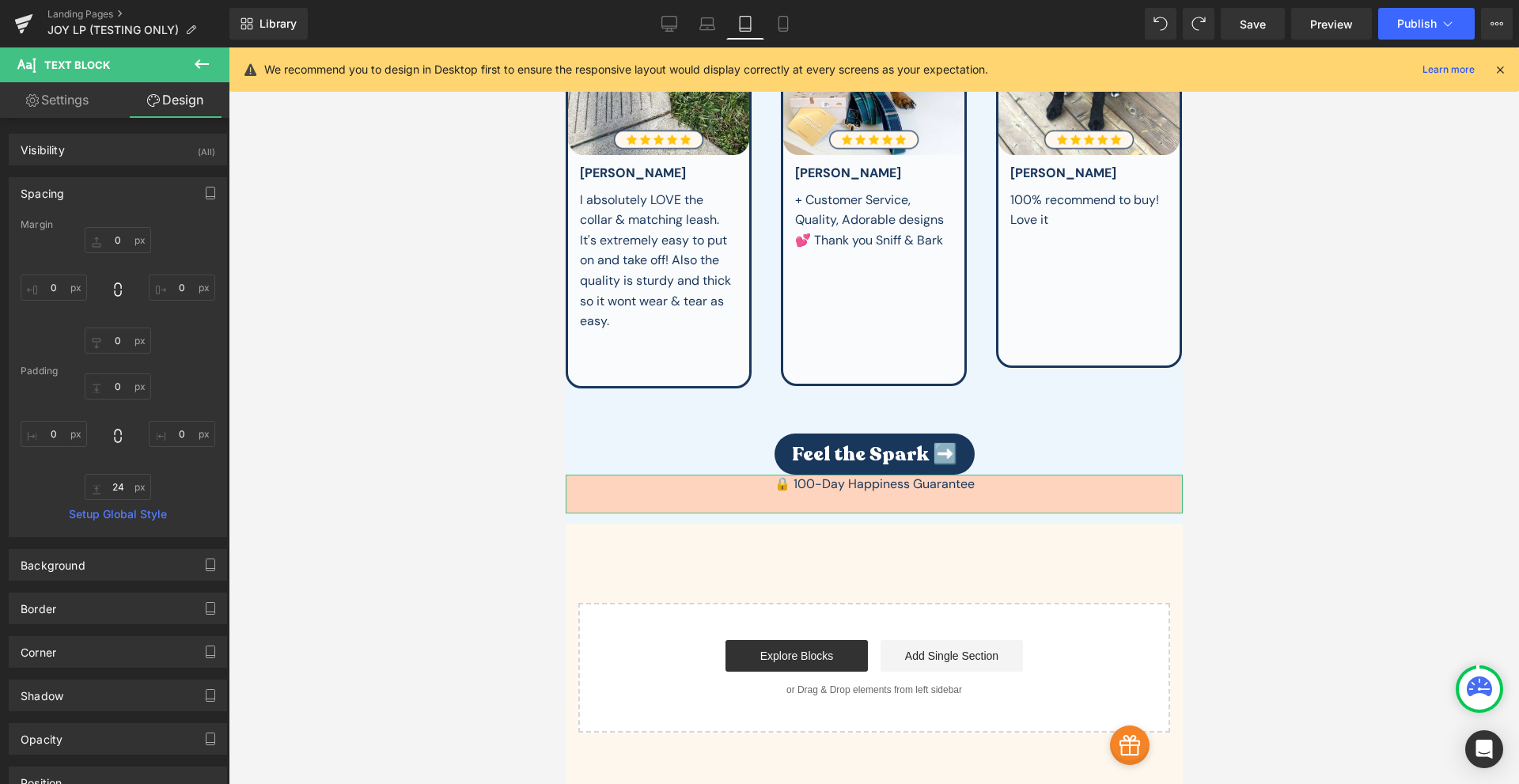
click at [103, 193] on div "Spacing" at bounding box center [117, 192] width 216 height 31
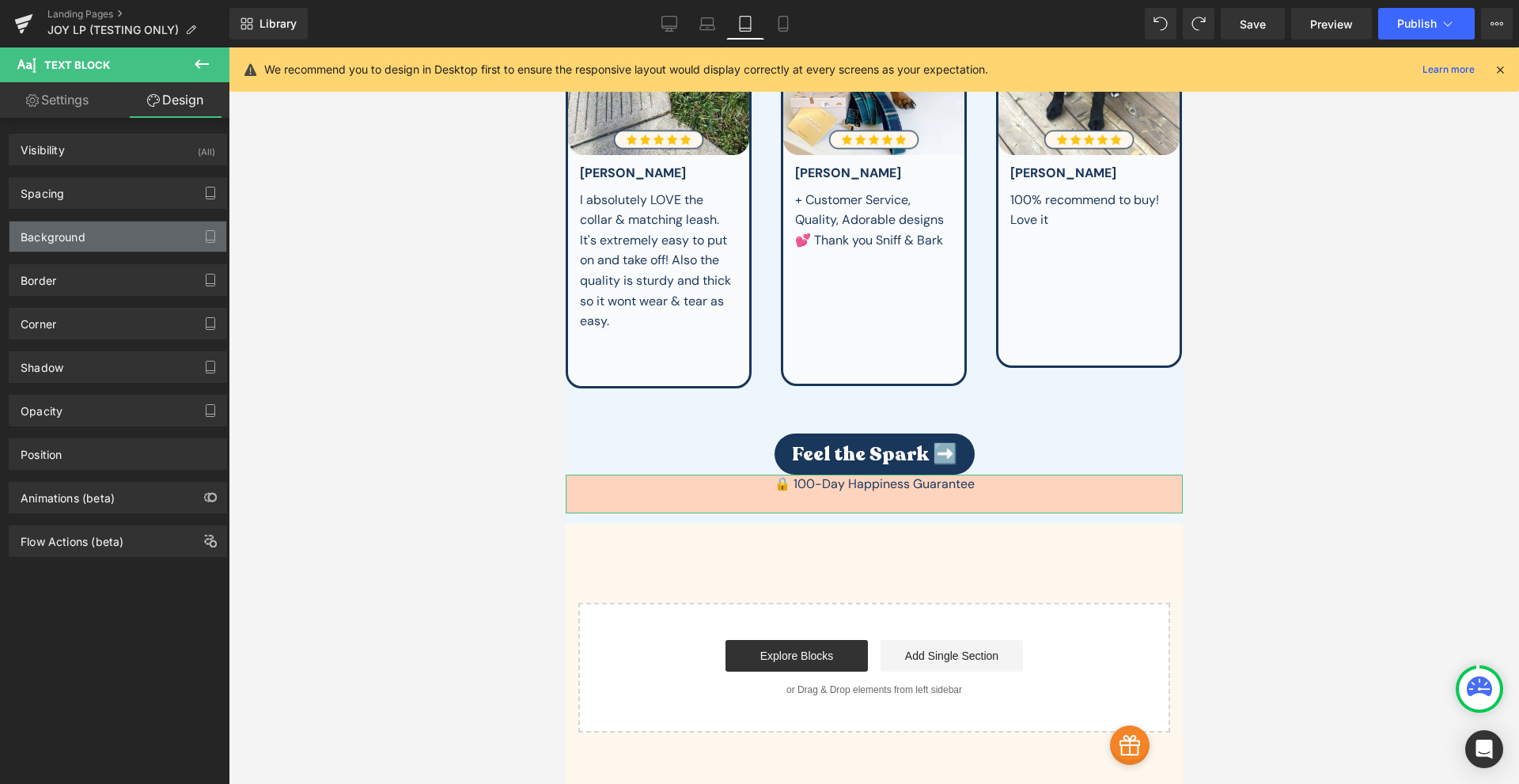
click at [125, 240] on div "Background" at bounding box center [117, 237] width 216 height 31
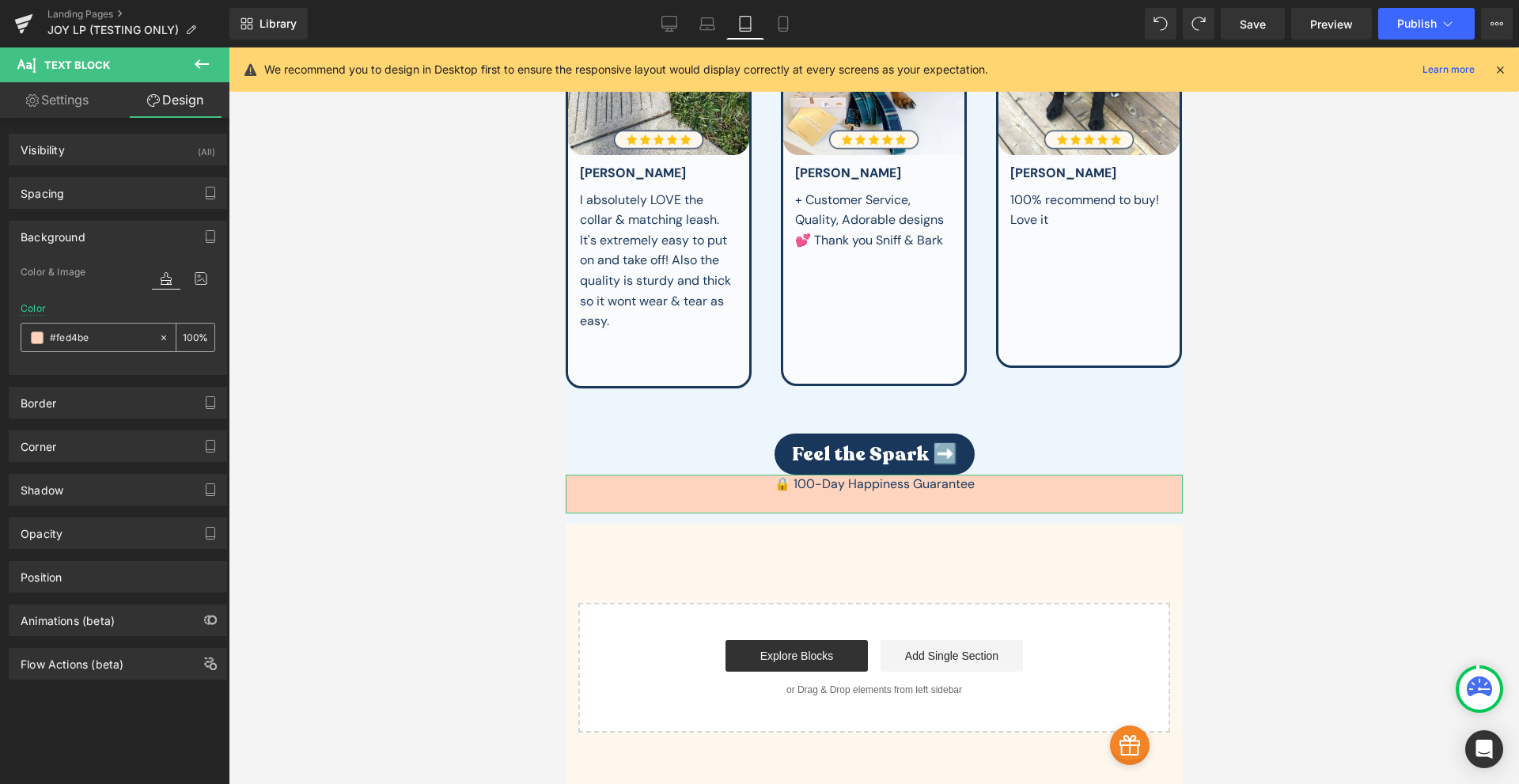
click at [162, 337] on icon at bounding box center [164, 337] width 11 height 11
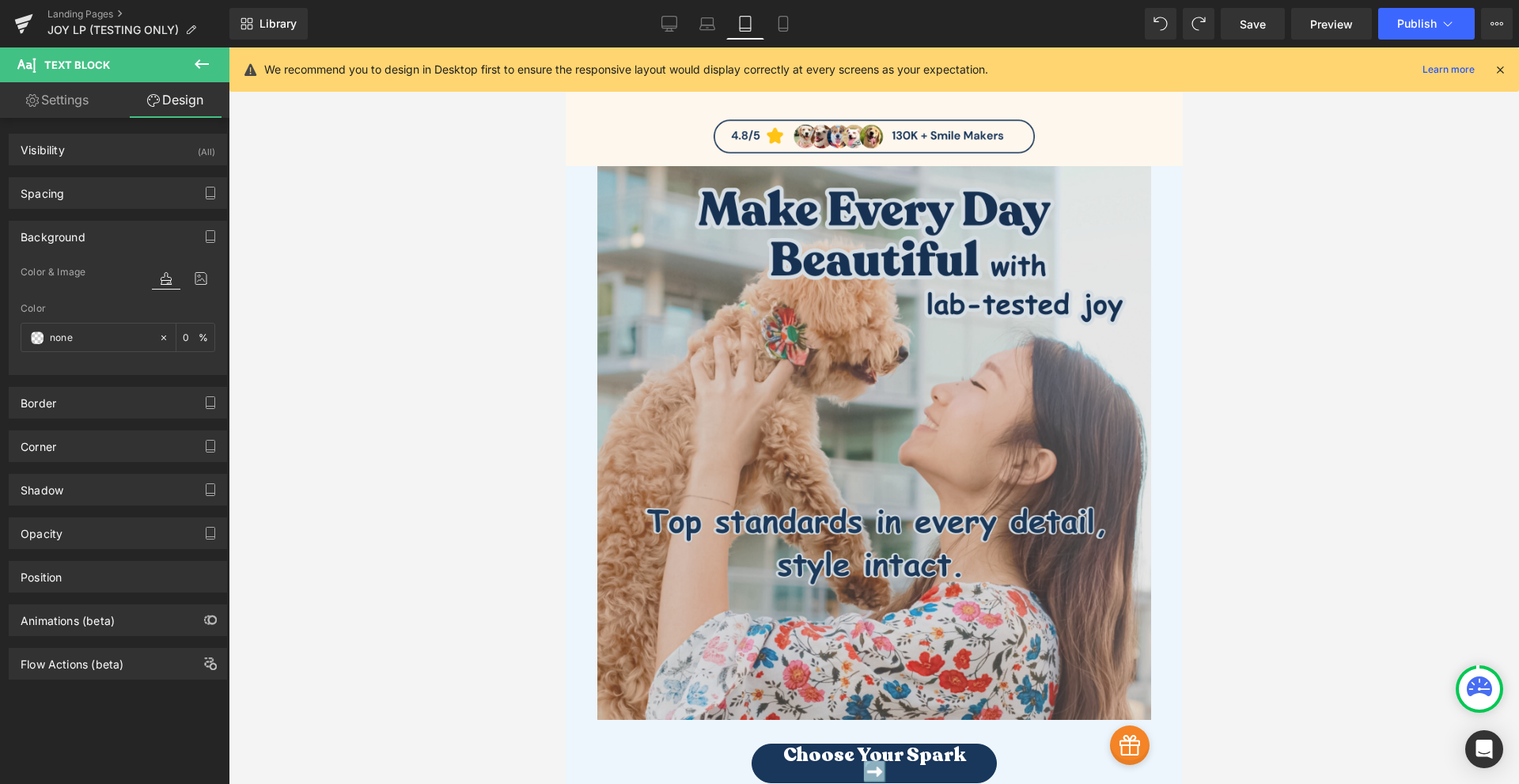
scroll to position [0, 0]
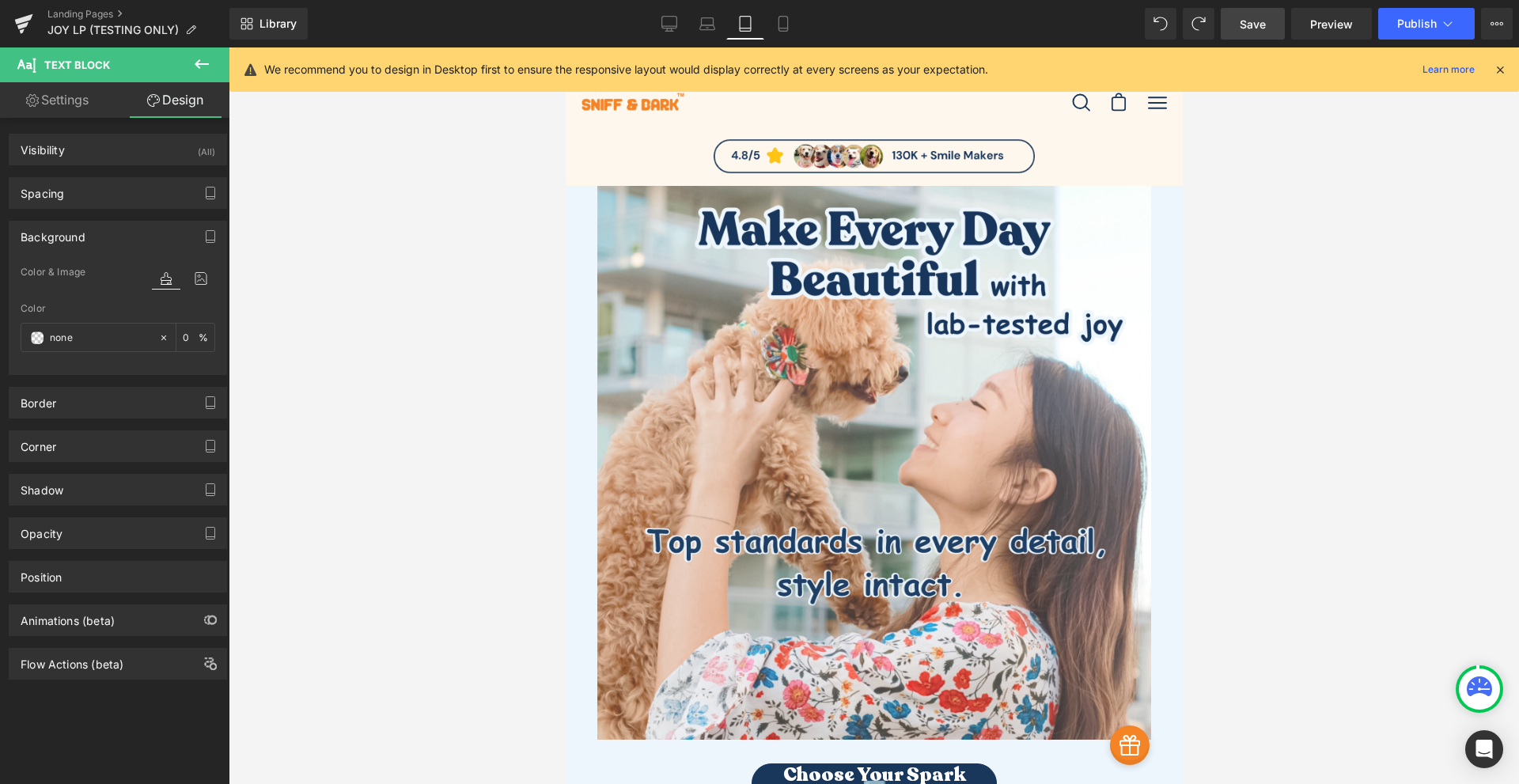
click at [1253, 29] on span "Save" at bounding box center [1253, 24] width 26 height 17
click at [1497, 68] on icon at bounding box center [1499, 69] width 14 height 14
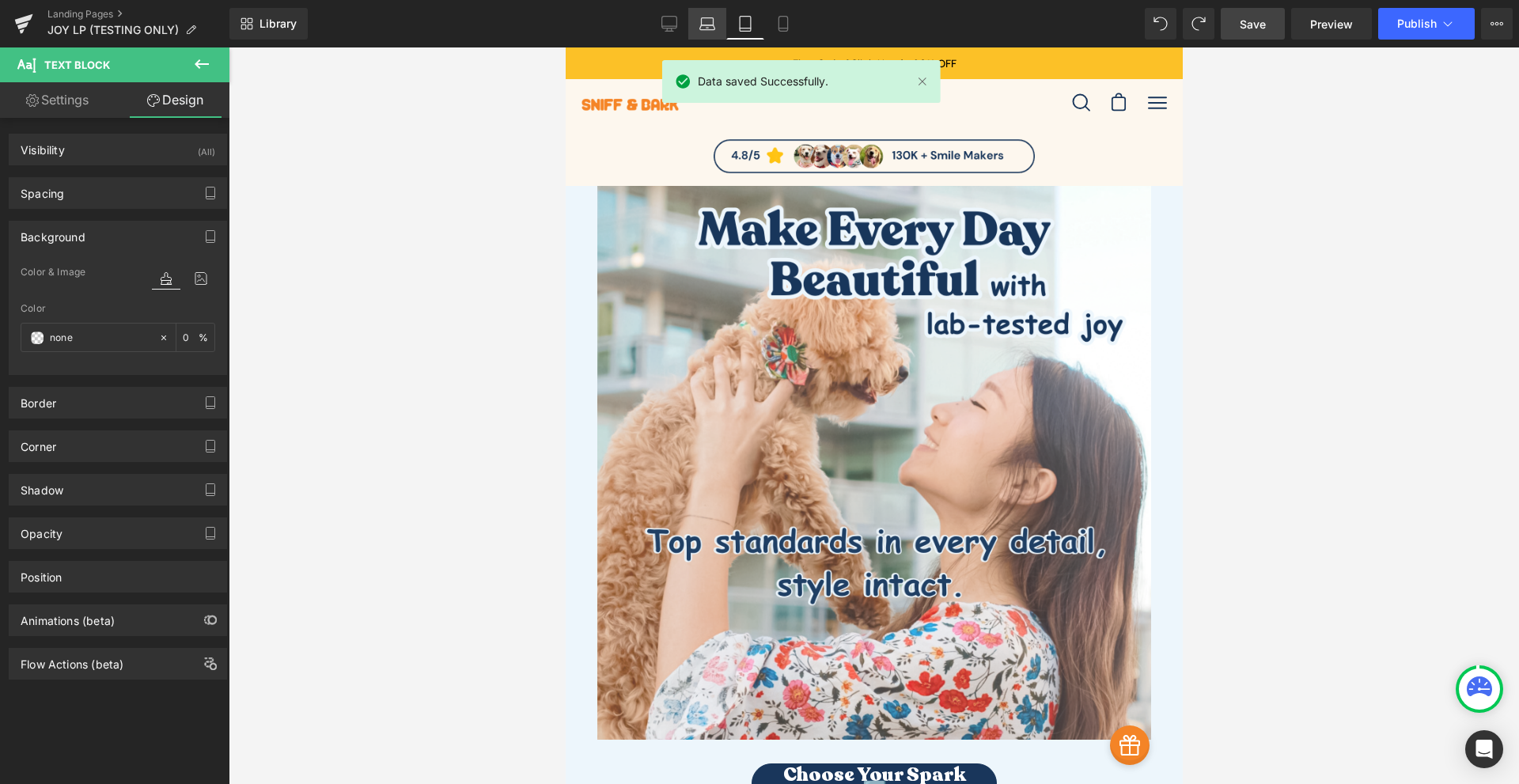
click at [716, 24] on link "Laptop" at bounding box center [706, 24] width 38 height 31
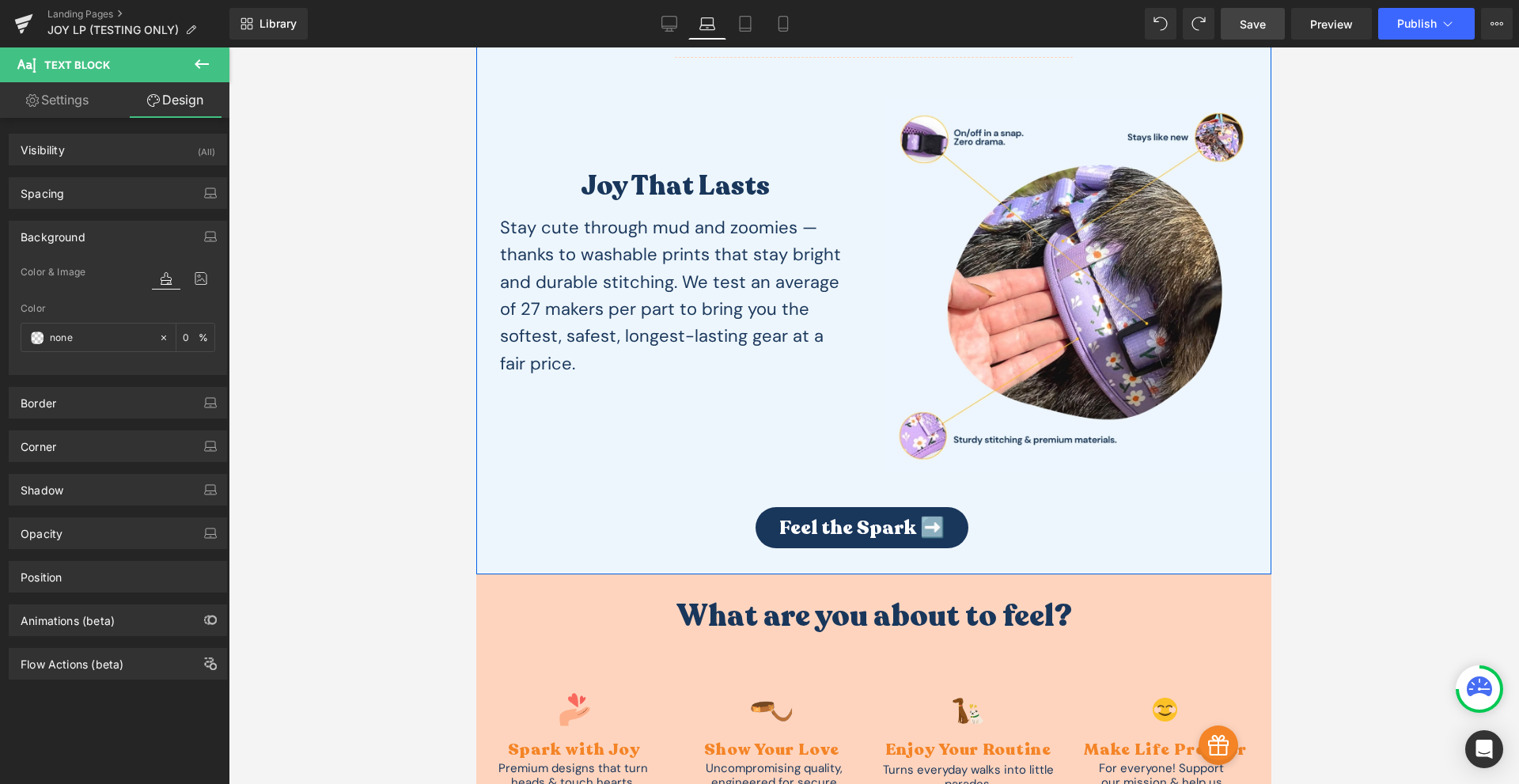
scroll to position [2768, 0]
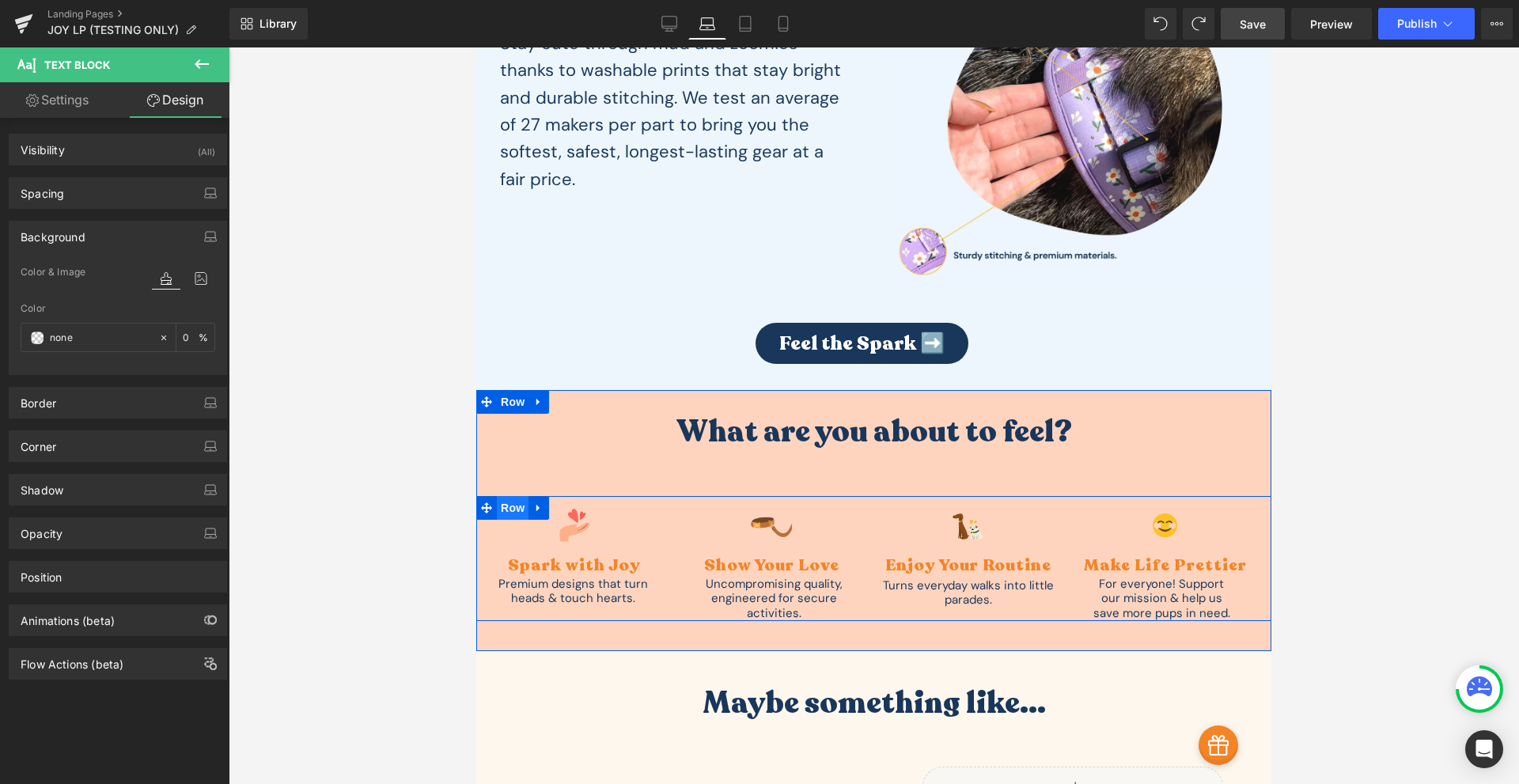
click at [506, 513] on span "Row" at bounding box center [512, 508] width 31 height 24
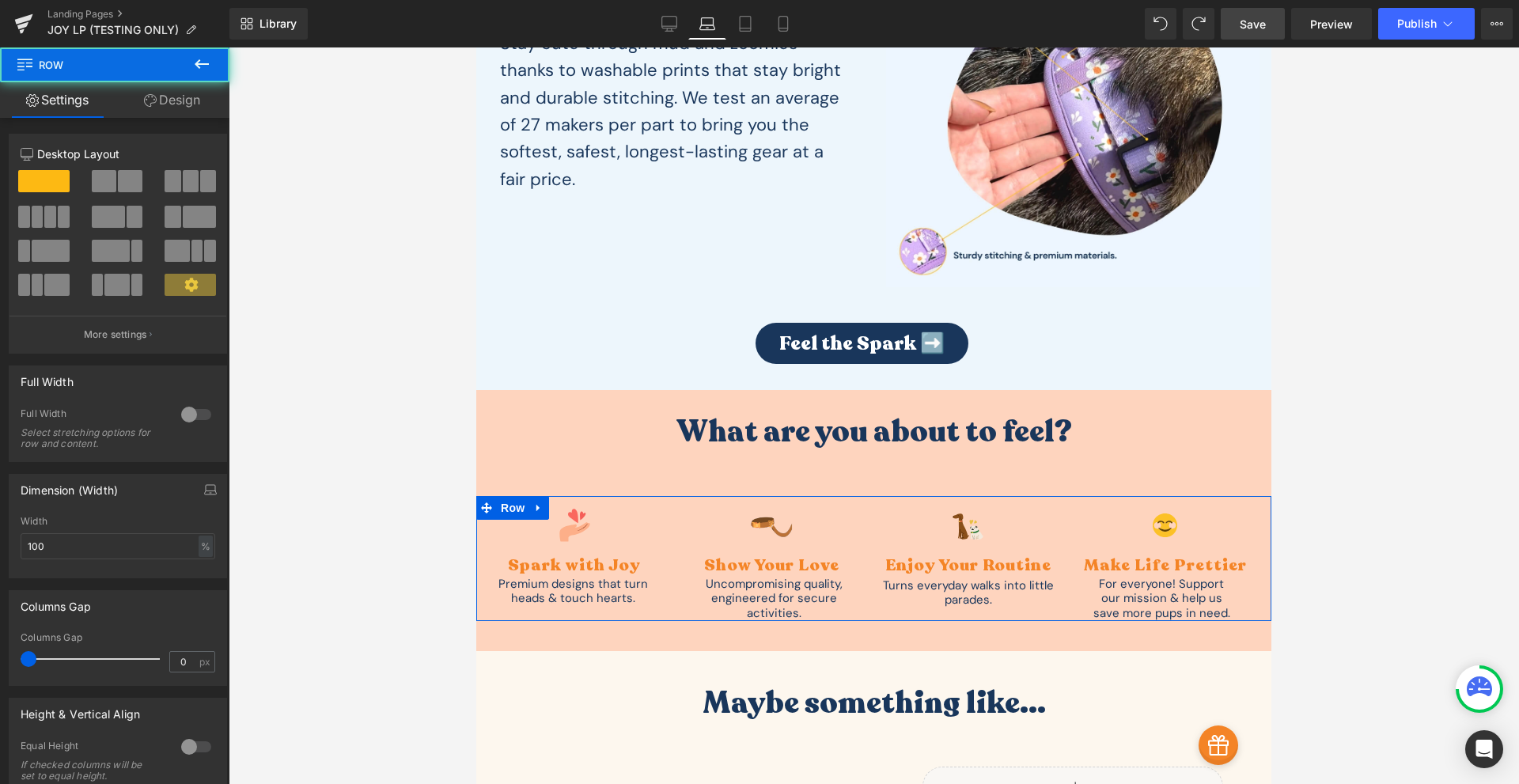
click at [173, 92] on link "Design" at bounding box center [172, 100] width 115 height 35
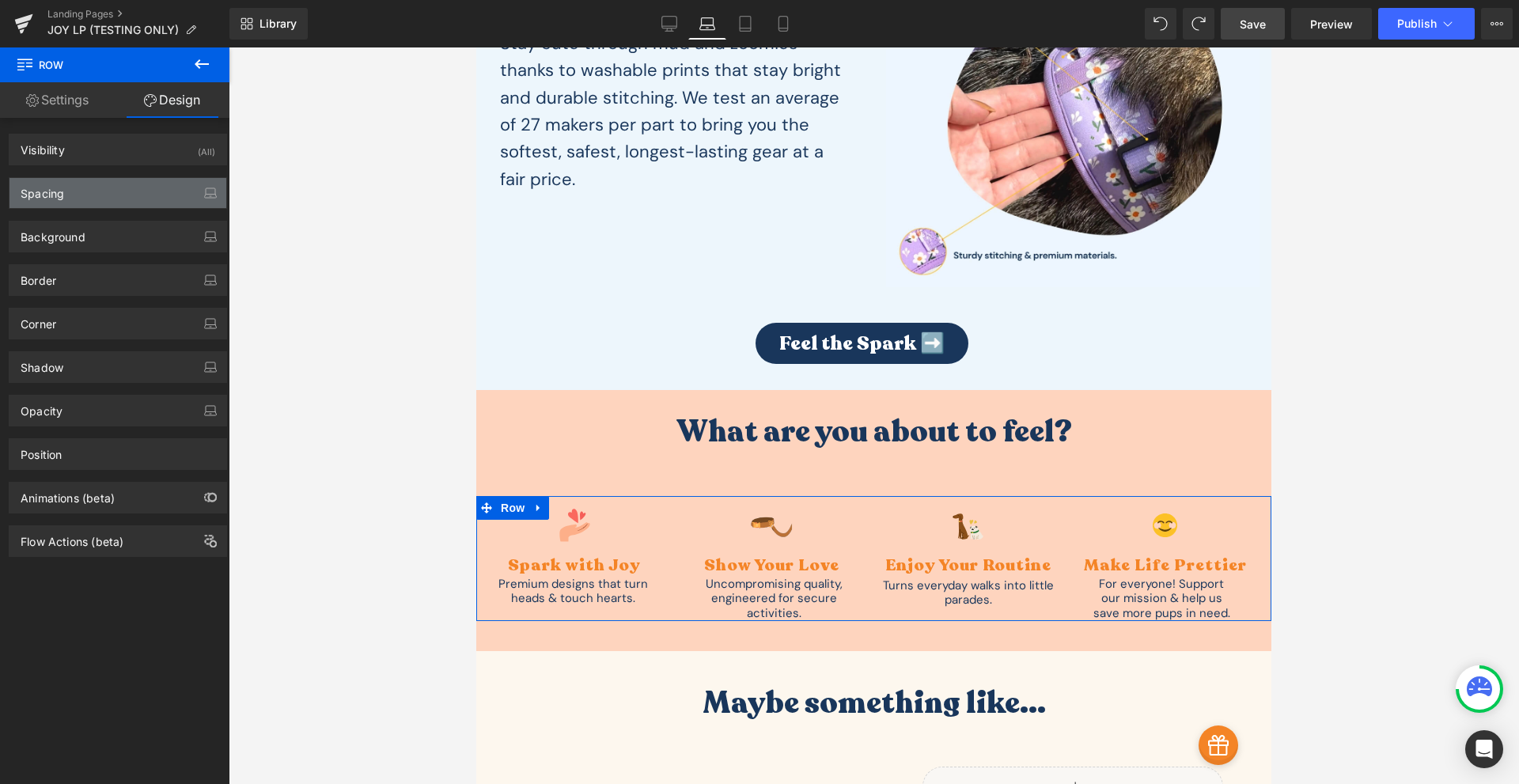
click at [115, 193] on div "Spacing" at bounding box center [117, 192] width 216 height 31
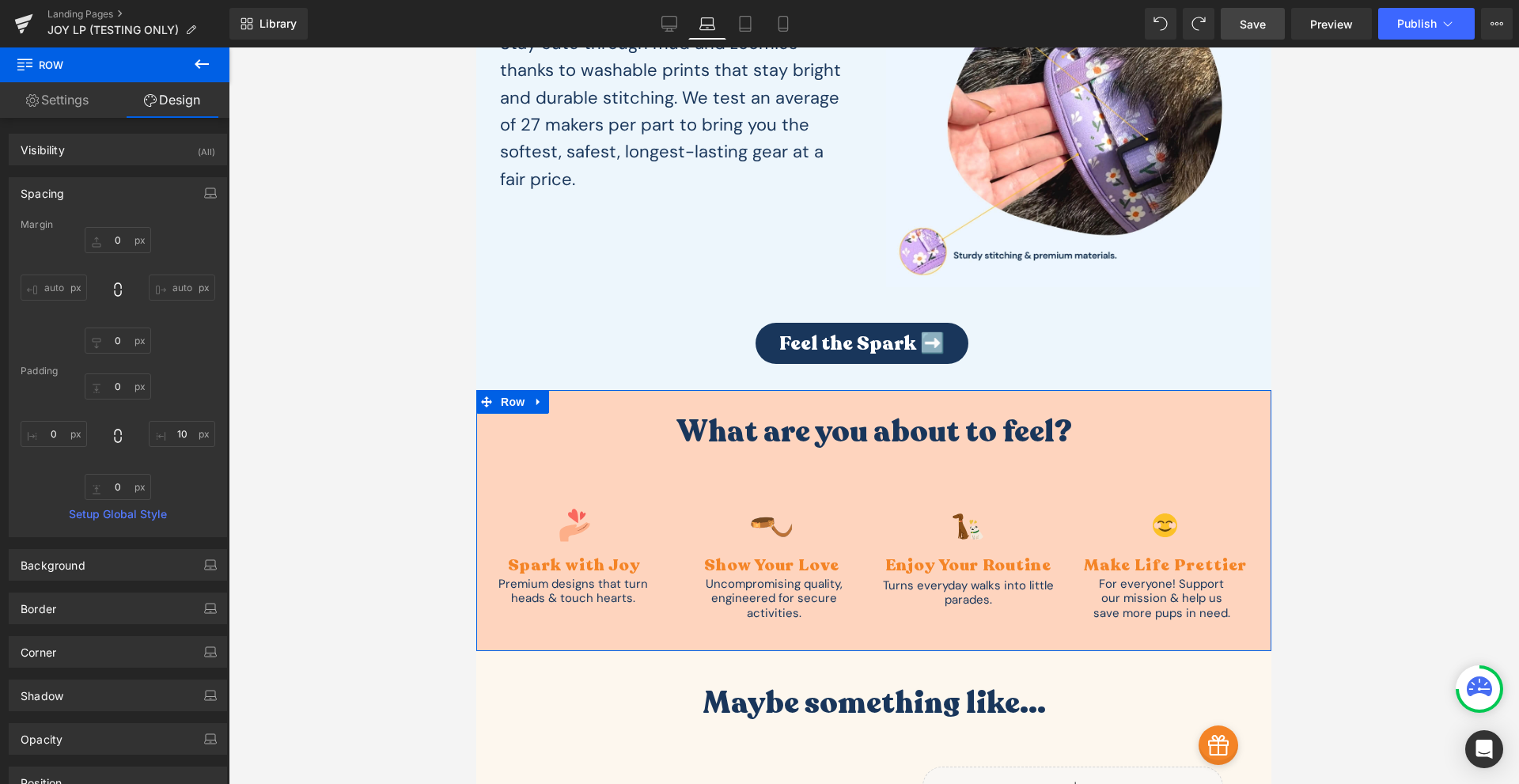
click at [783, 485] on div "What are you about to feel? Heading Image Spark with Joy Text Block Premium des…" at bounding box center [874, 517] width 795 height 207
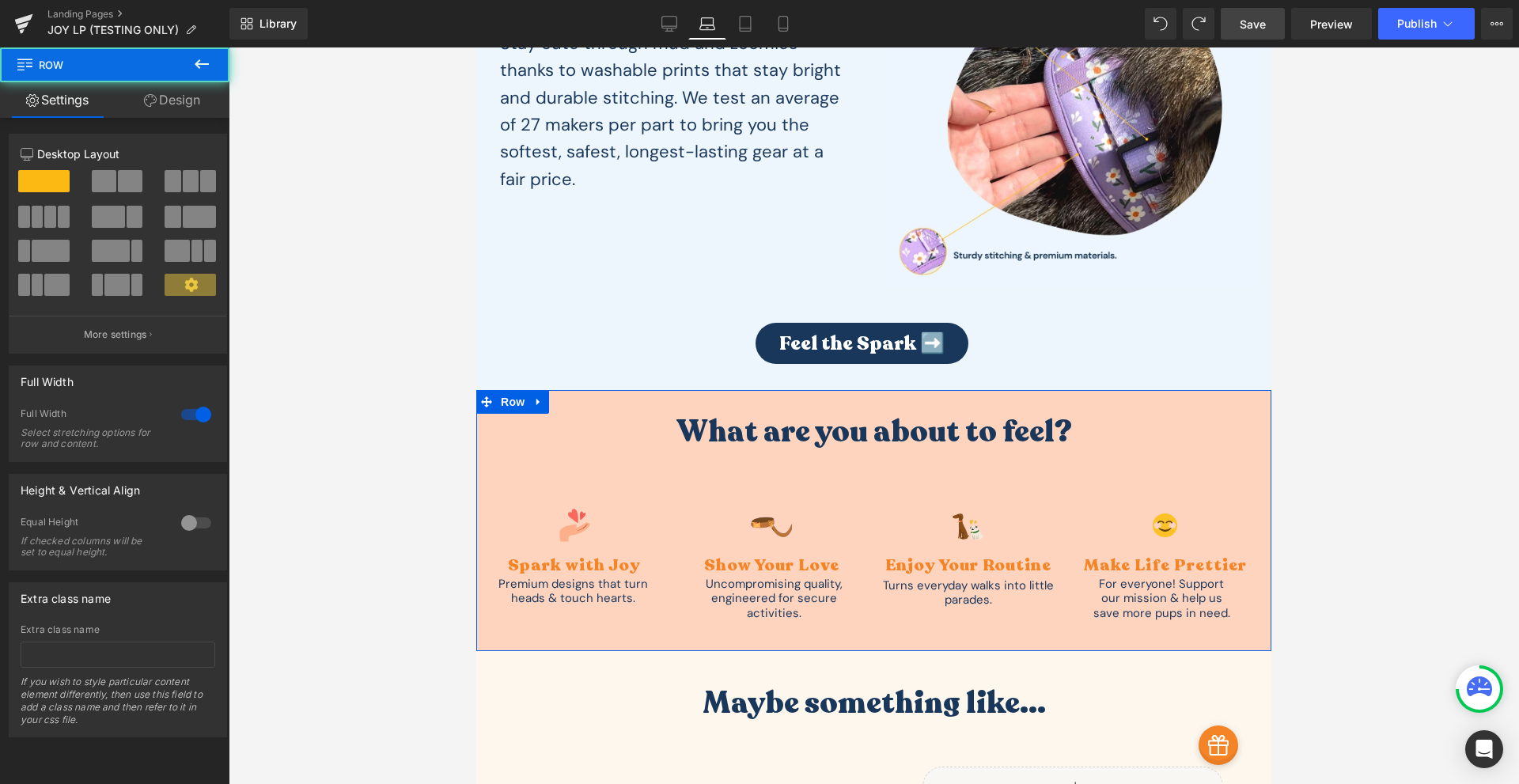
click at [802, 474] on div "What are you about to feel? Heading Image Spark with Joy Text Block Premium des…" at bounding box center [874, 517] width 795 height 207
click at [795, 439] on h3 "What are you about to feel?" at bounding box center [874, 432] width 795 height 38
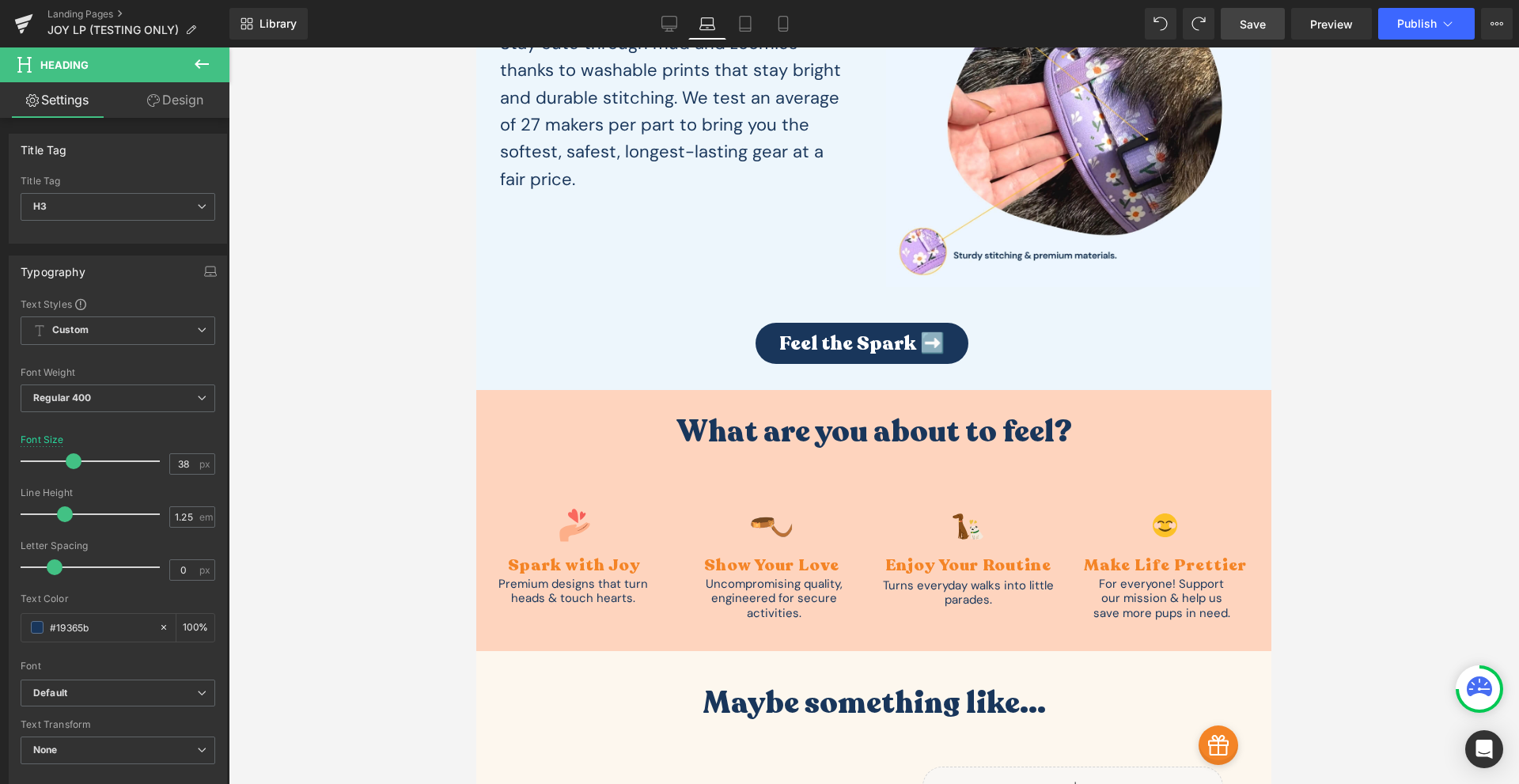
click at [214, 108] on link "Design" at bounding box center [175, 100] width 115 height 35
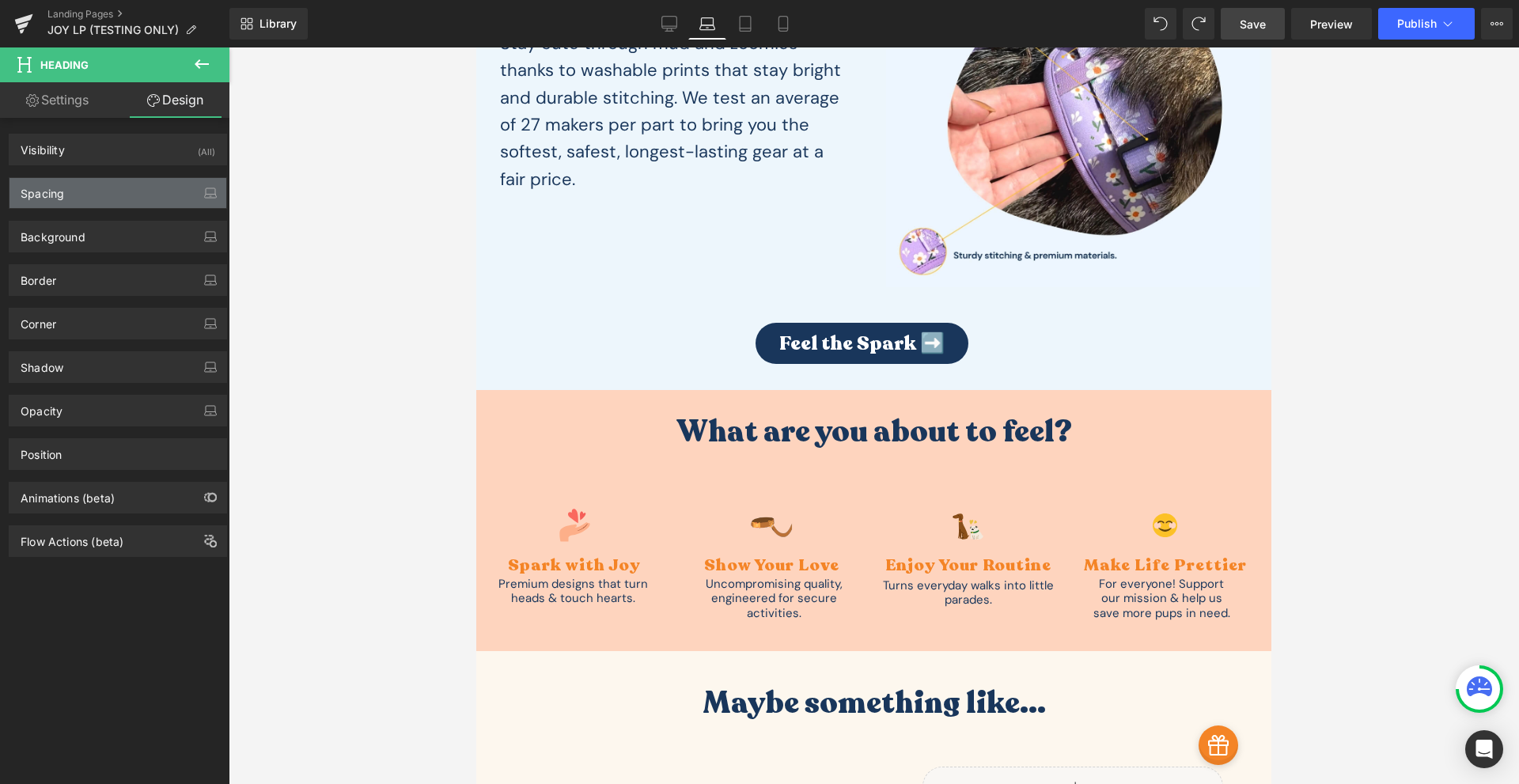
click at [119, 189] on div "Spacing" at bounding box center [117, 192] width 216 height 31
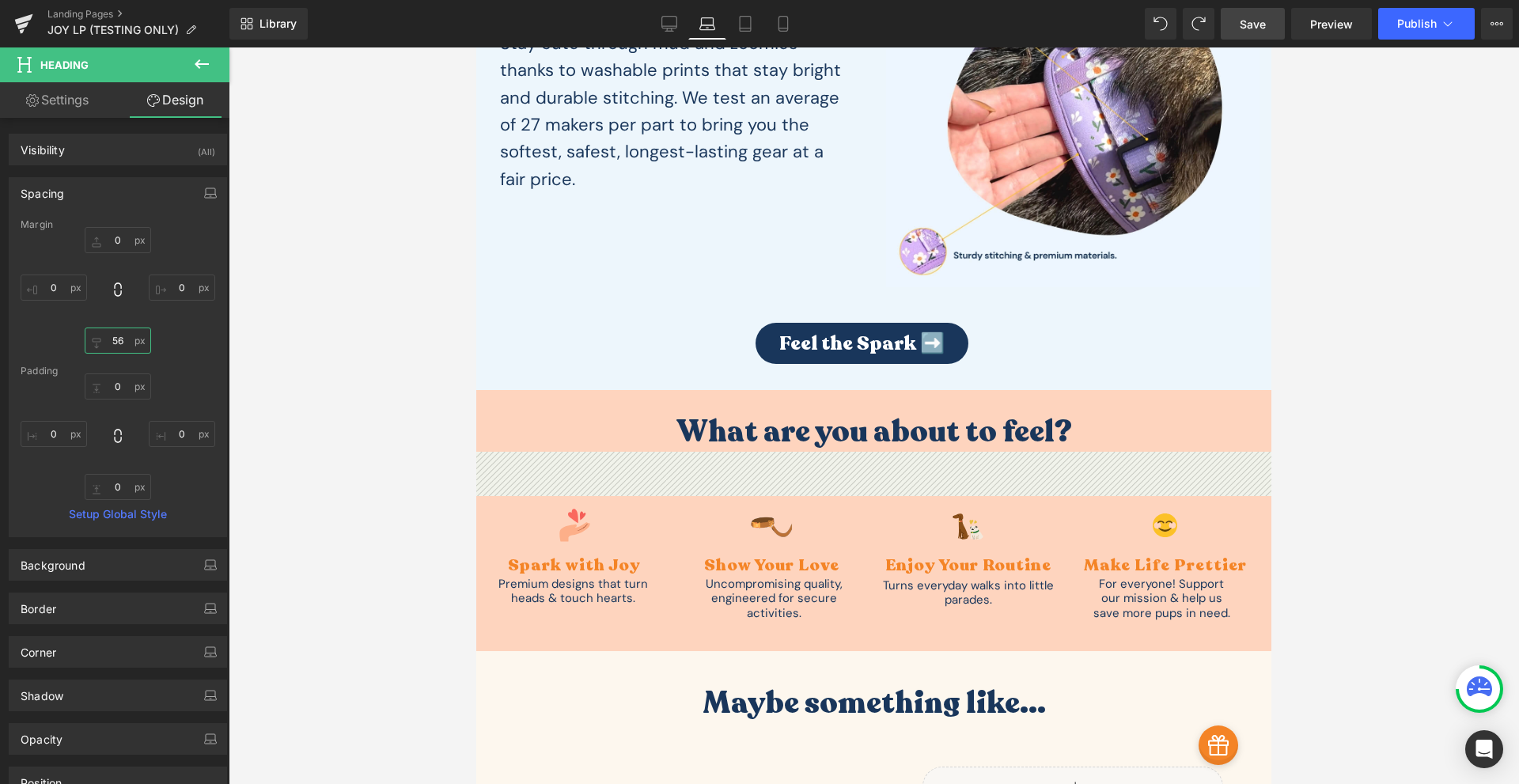
click at [119, 339] on input "56" at bounding box center [118, 340] width 67 height 26
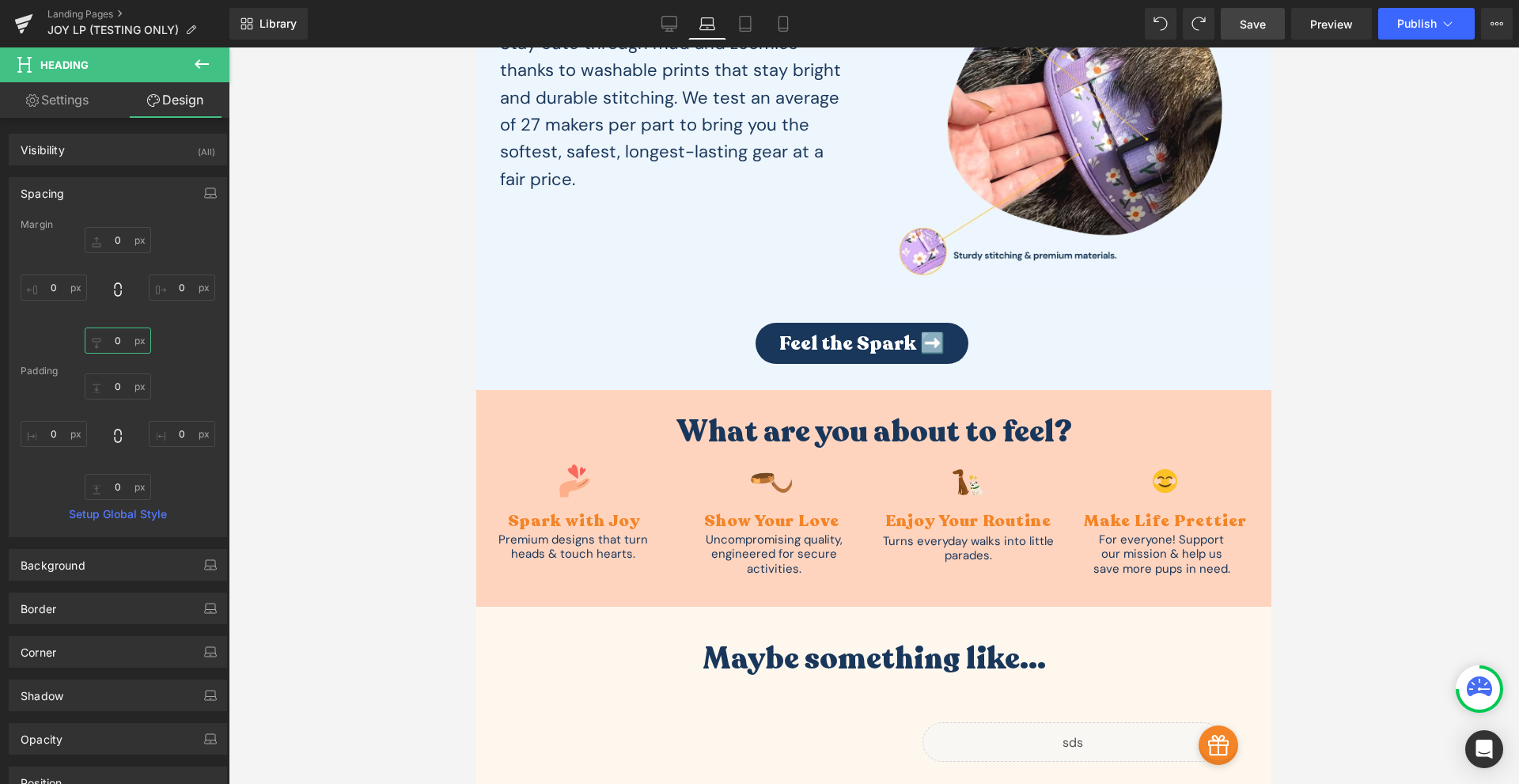
click at [115, 344] on input "0" at bounding box center [118, 340] width 67 height 26
type input "10"
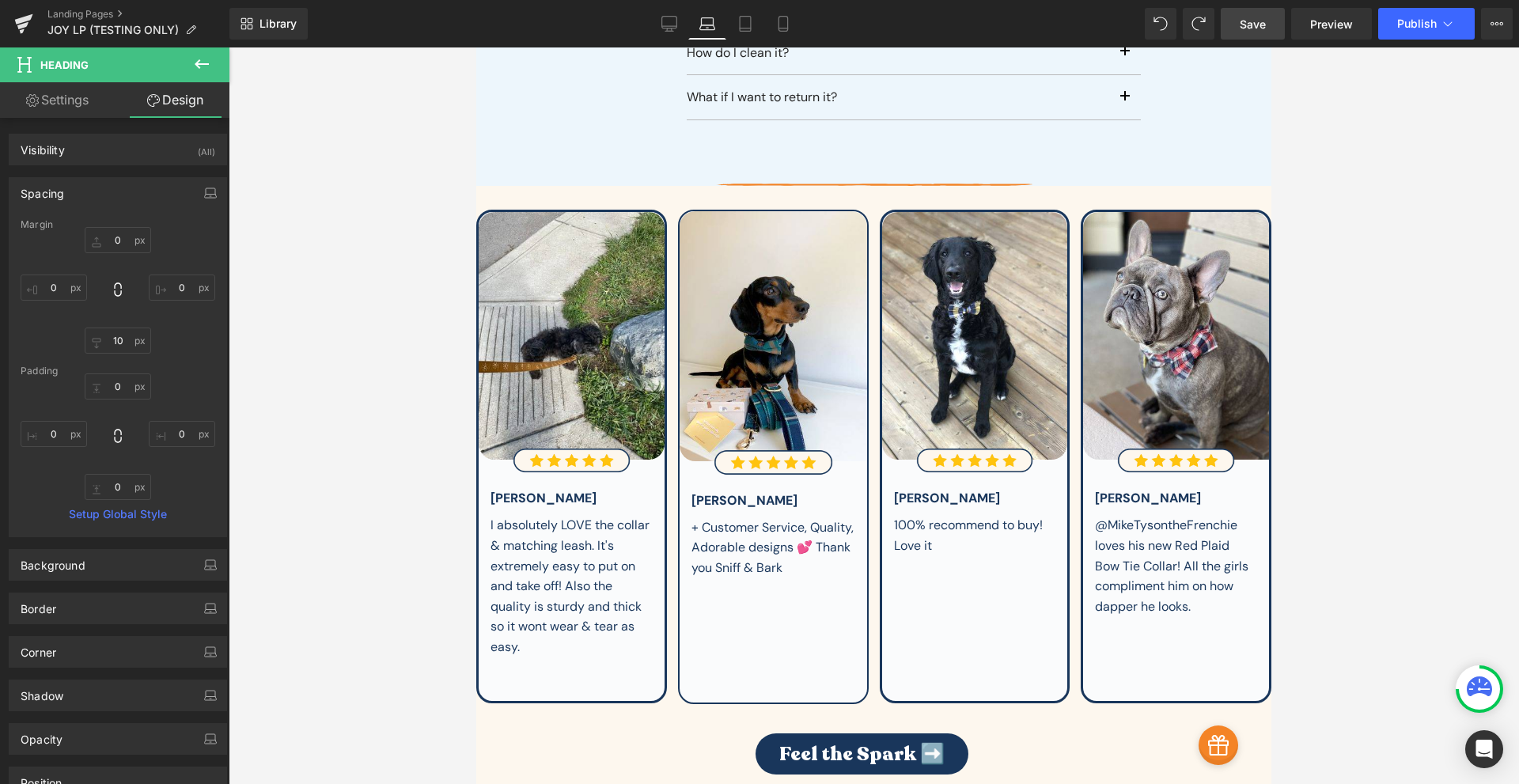
scroll to position [5536, 0]
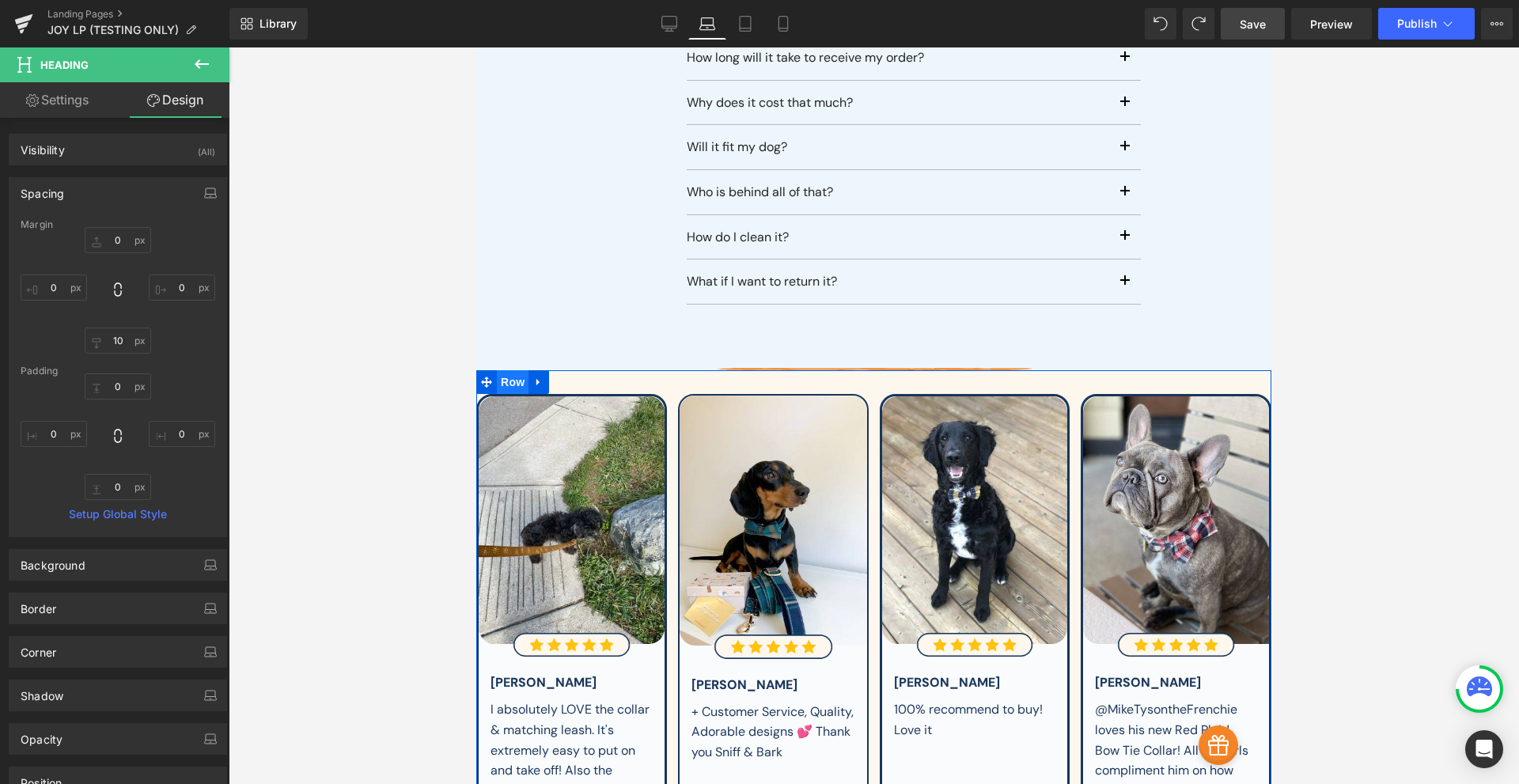
click at [510, 370] on span "Row" at bounding box center [512, 382] width 31 height 24
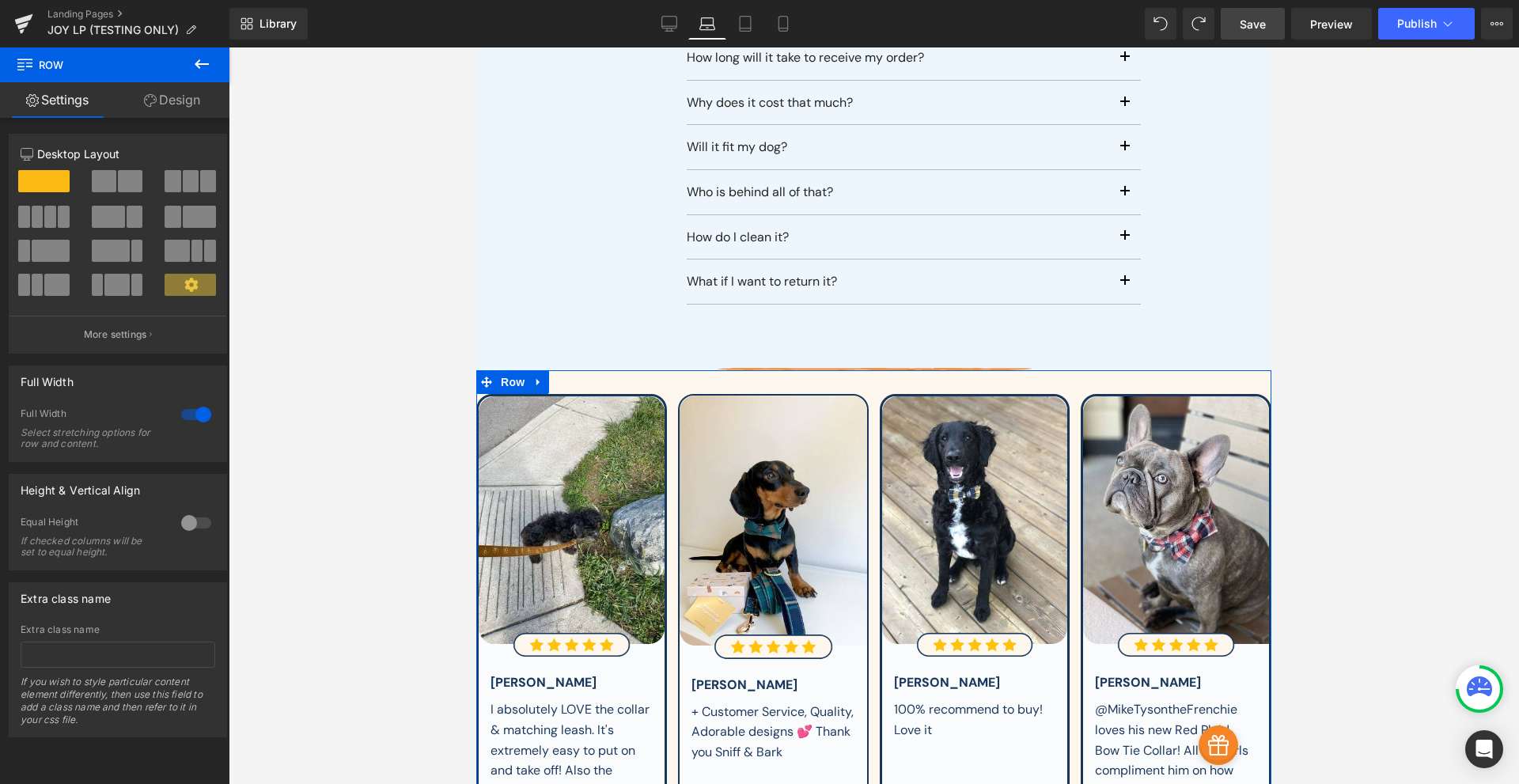
click at [145, 92] on link "Design" at bounding box center [172, 100] width 115 height 35
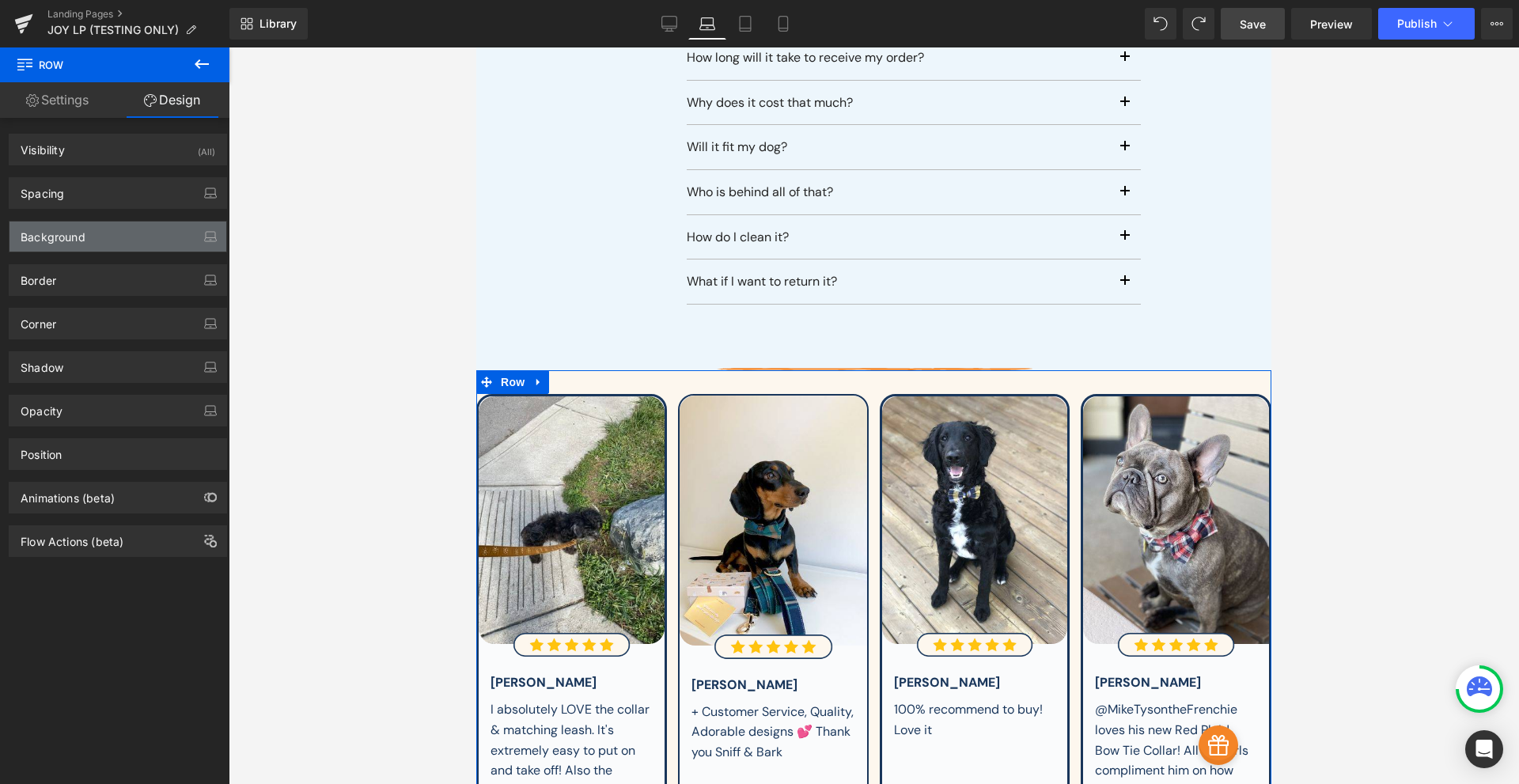
click at [76, 235] on div "Background" at bounding box center [53, 233] width 65 height 22
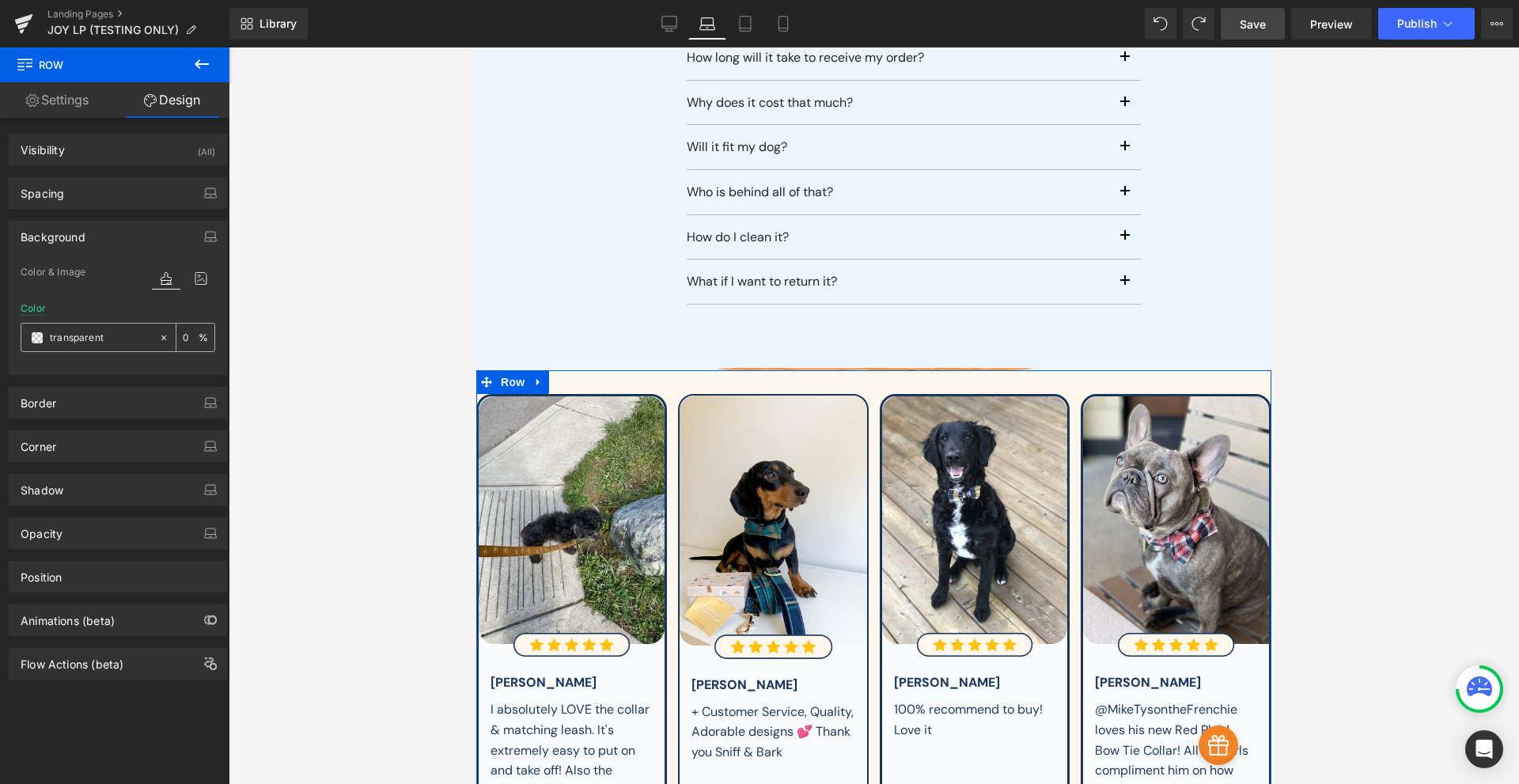
click at [84, 342] on input "transparent" at bounding box center [101, 337] width 102 height 18
paste input "edf6fc"
type input "edf6fc"
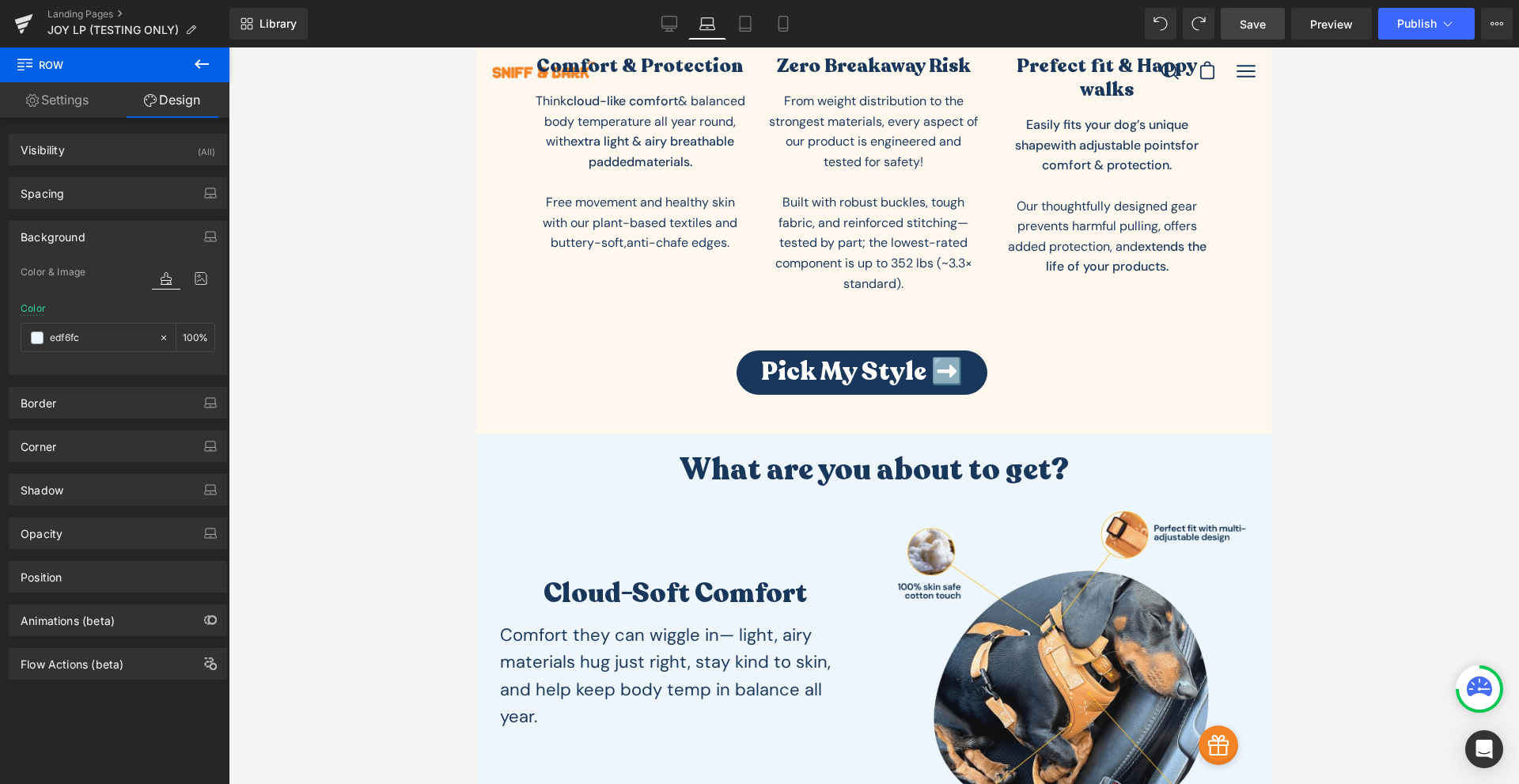
scroll to position [0, 0]
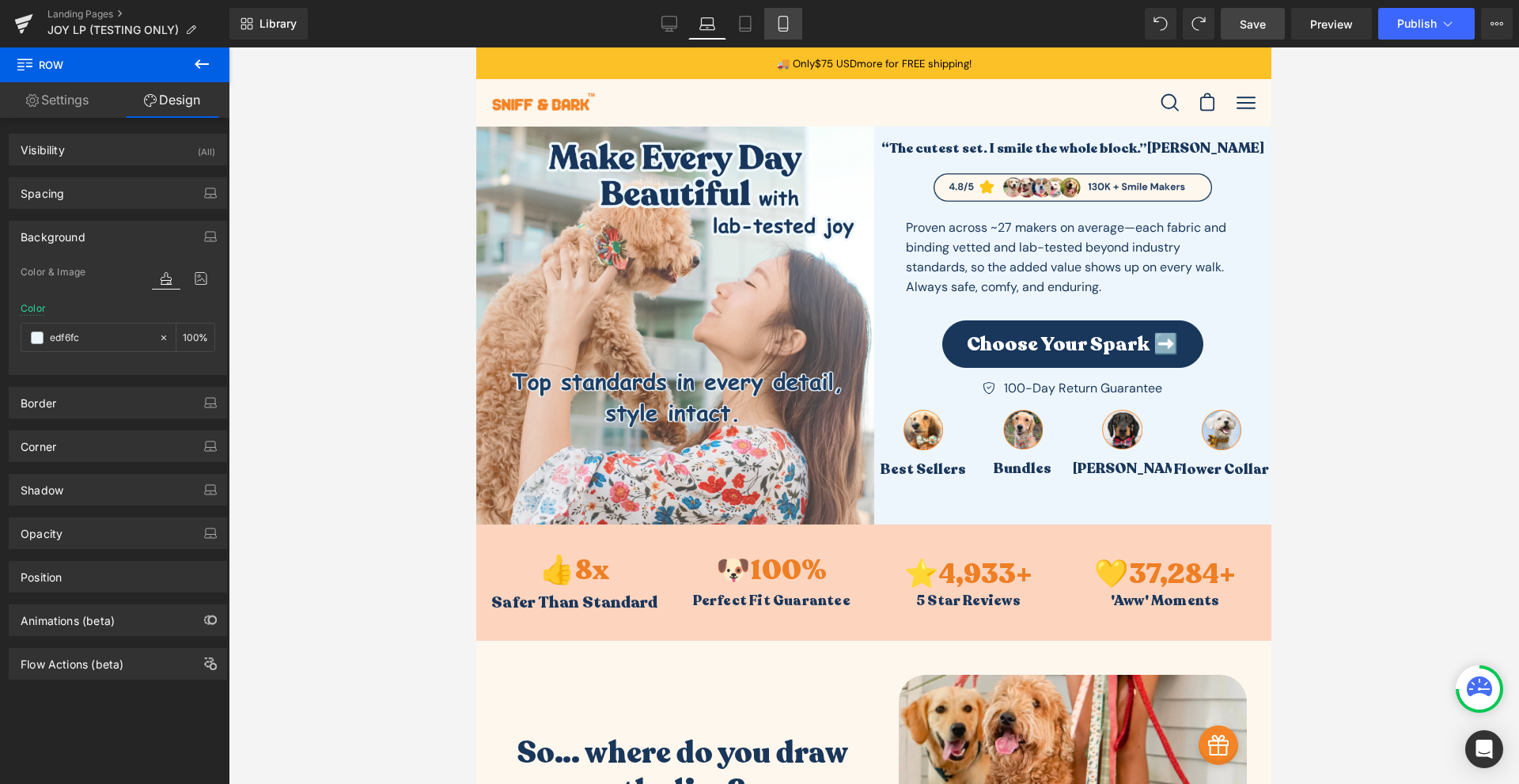
click at [794, 25] on link "Mobile" at bounding box center [782, 24] width 38 height 31
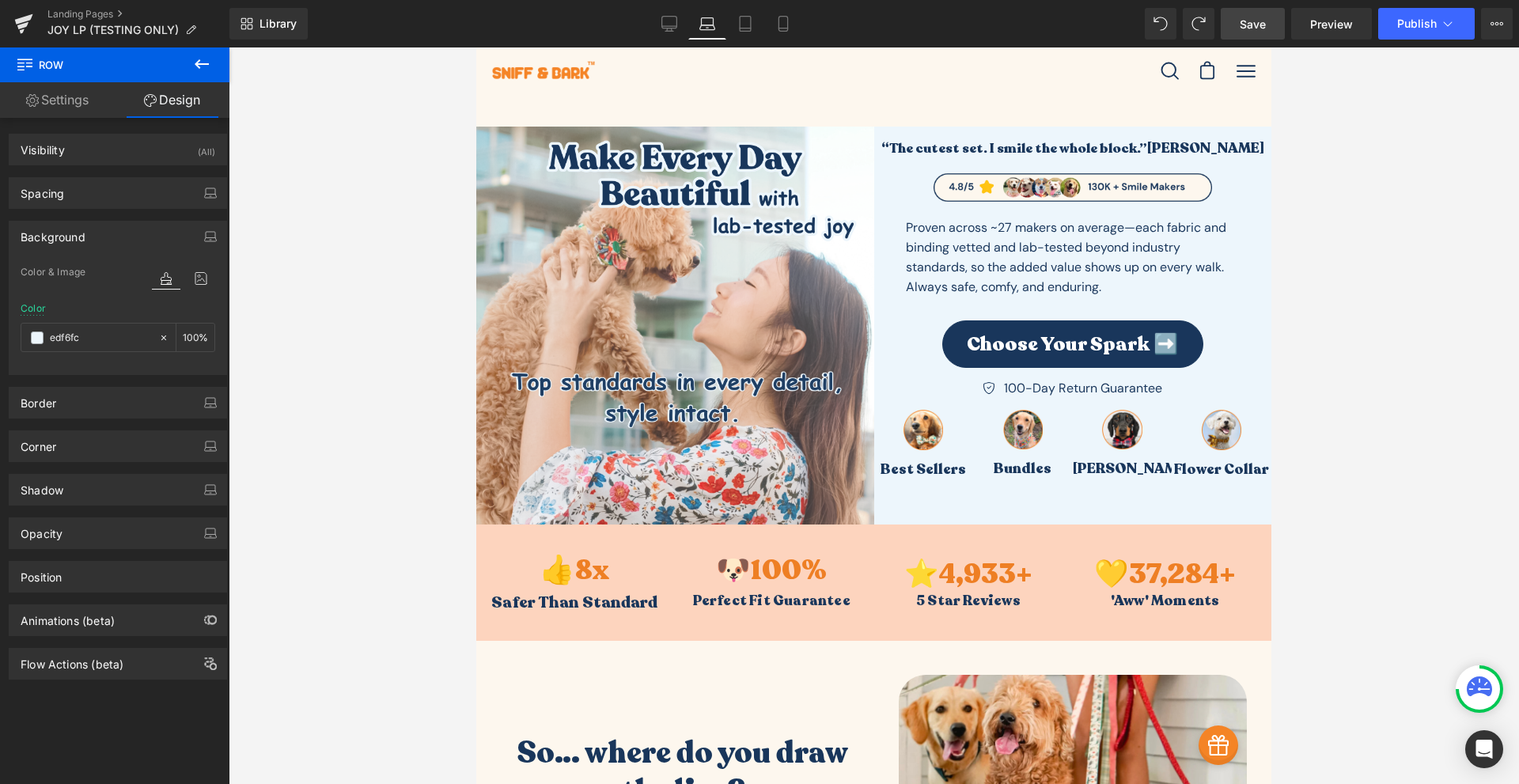
scroll to position [937, 0]
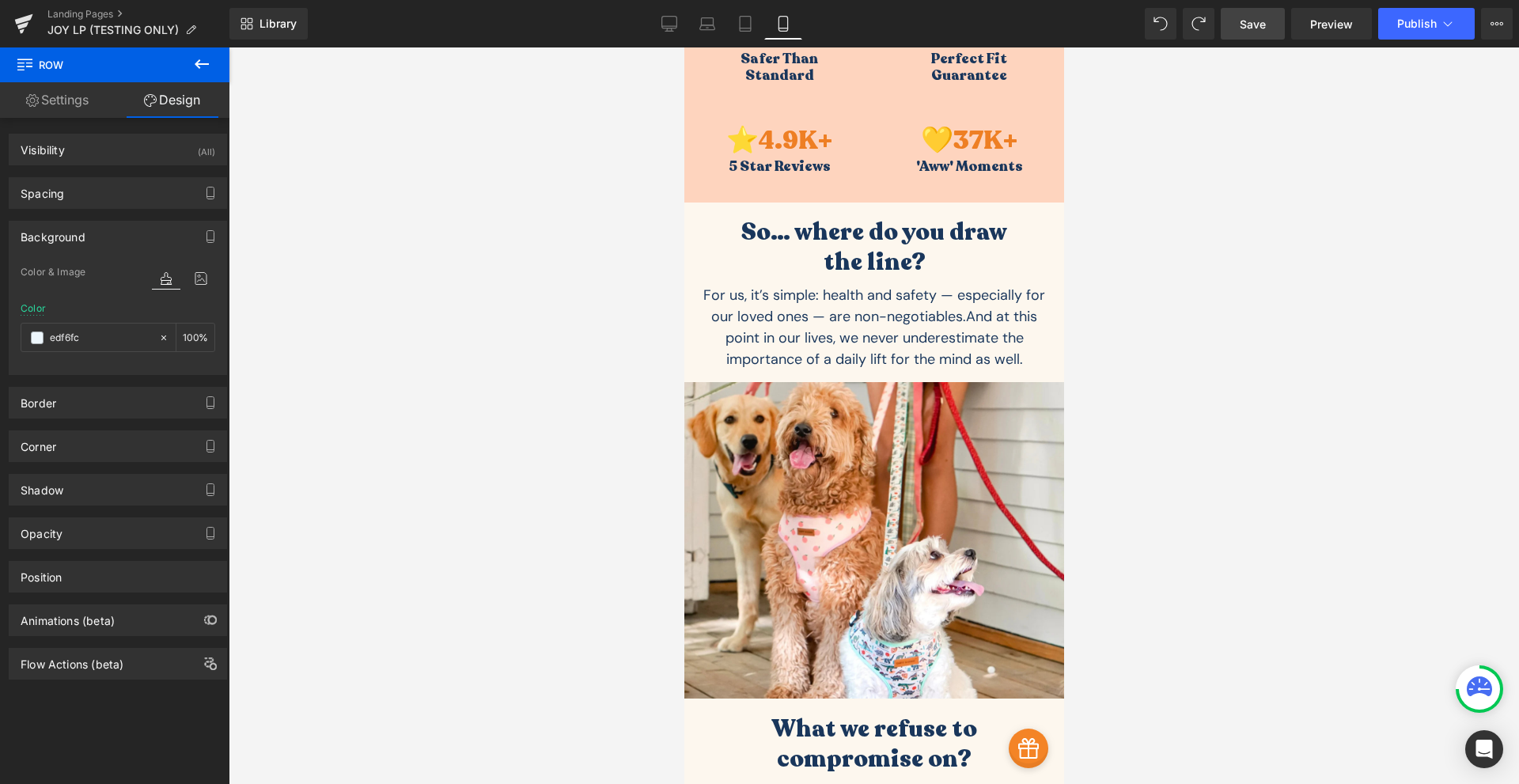
click at [1245, 32] on link "Save" at bounding box center [1252, 24] width 64 height 31
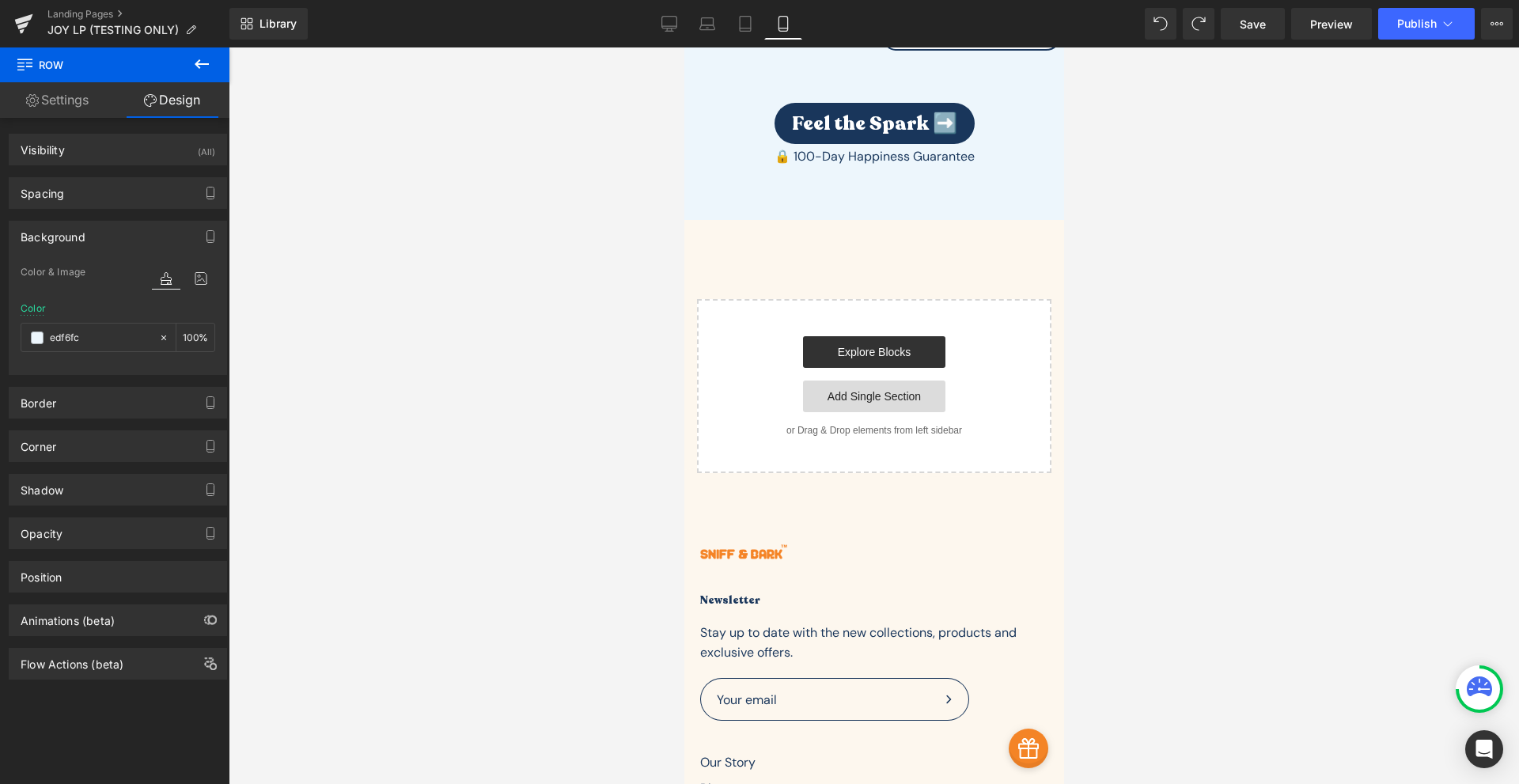
scroll to position [7133, 0]
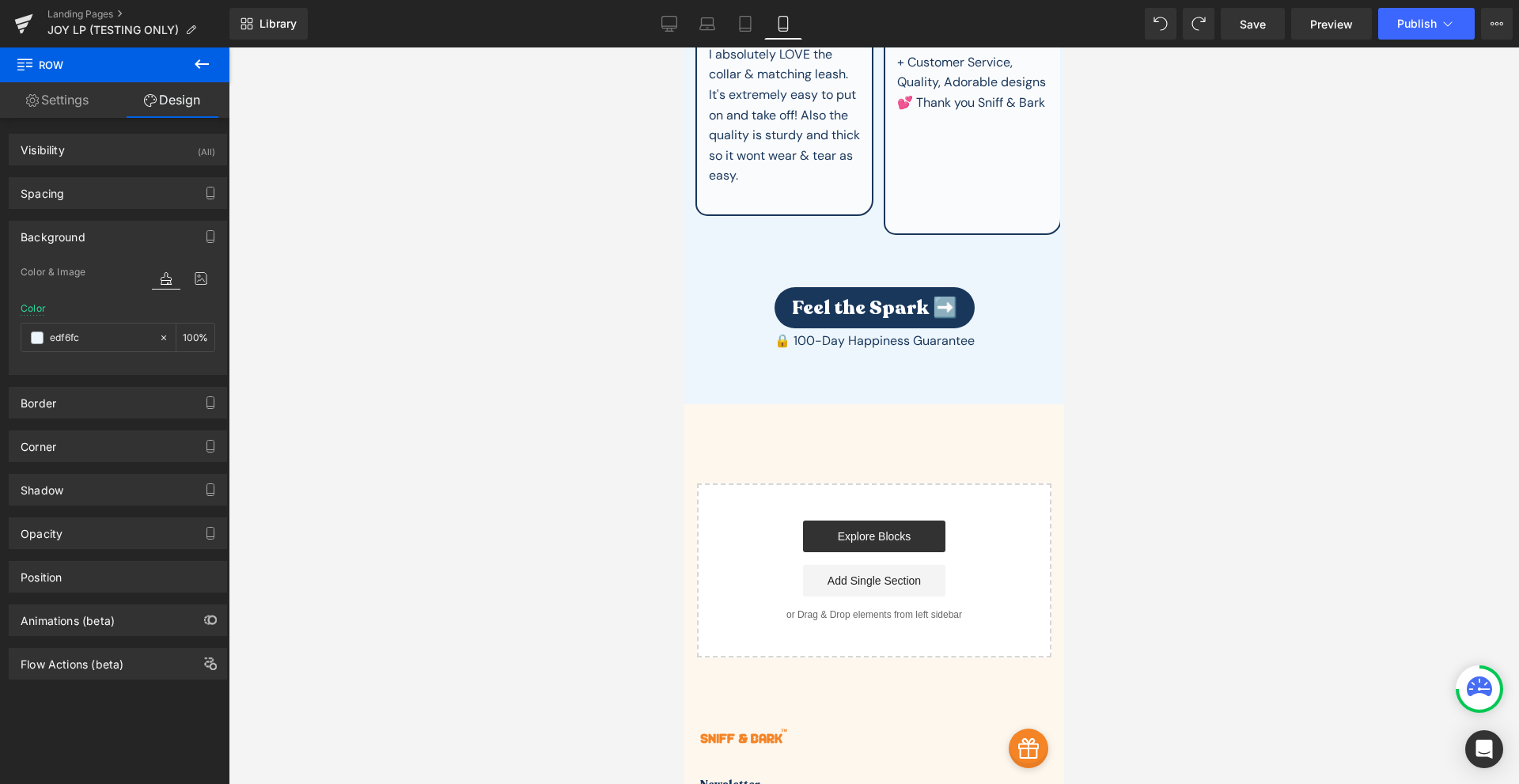
click at [209, 51] on button at bounding box center [202, 65] width 55 height 35
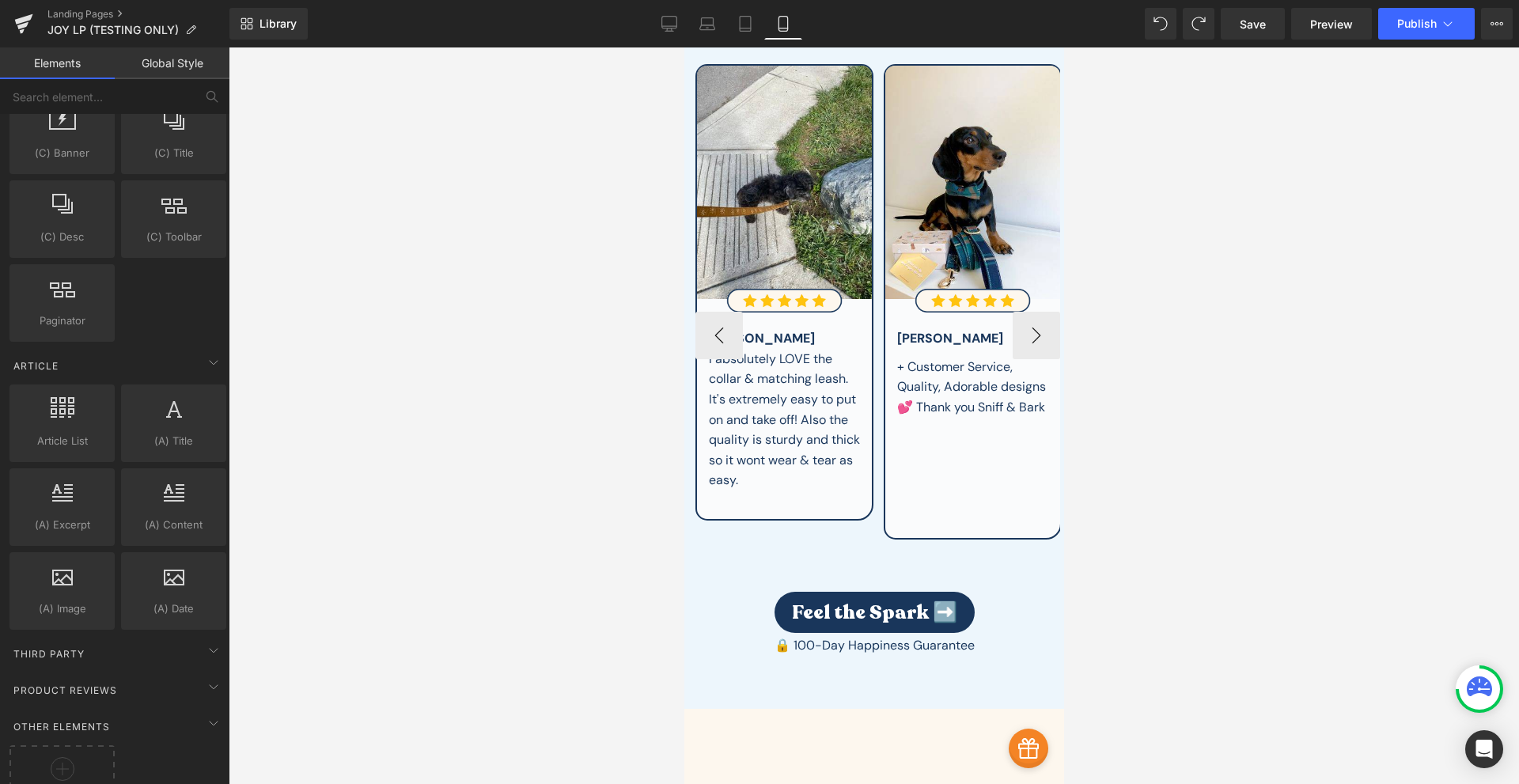
scroll to position [7197, 0]
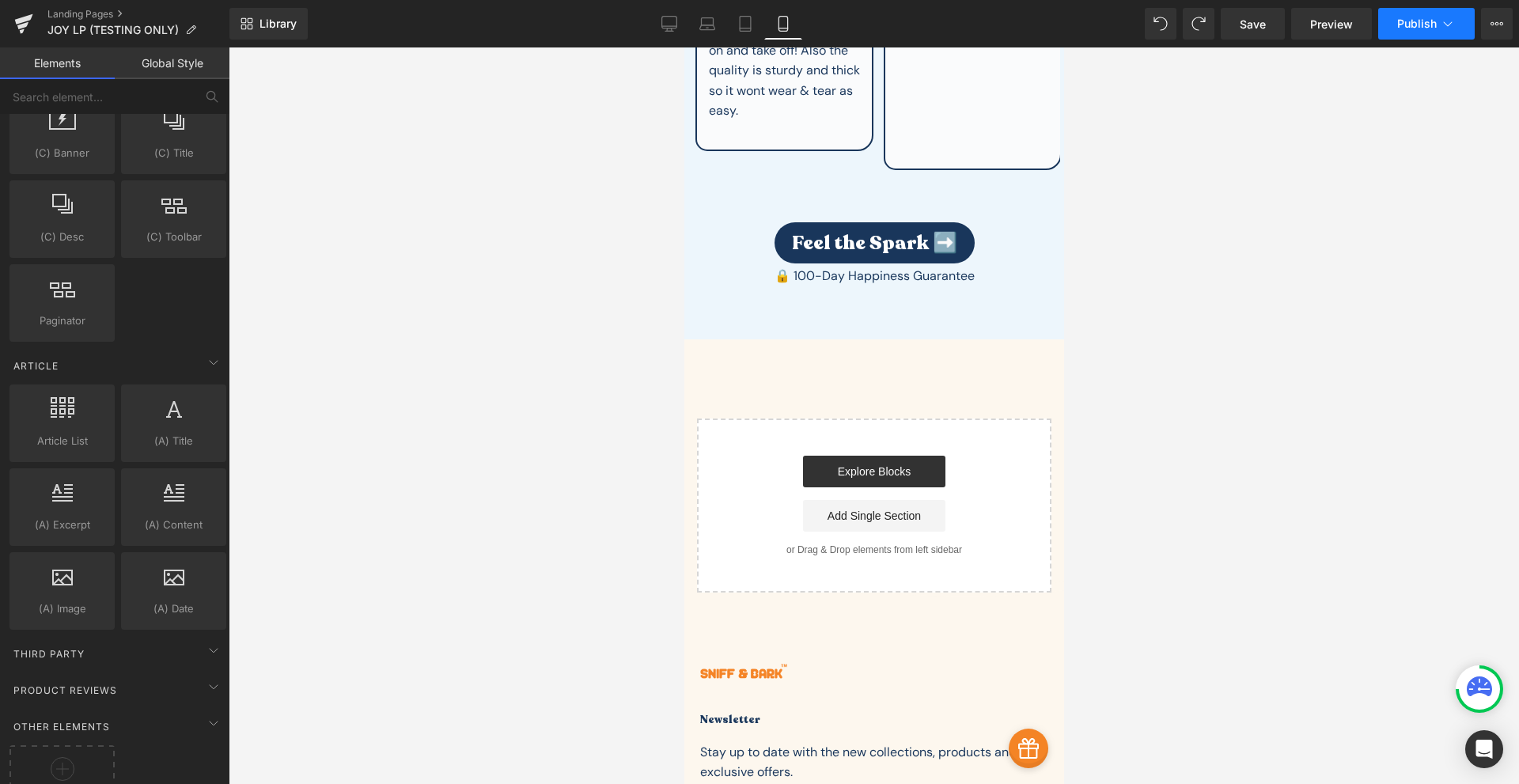
click at [1417, 25] on span "Publish" at bounding box center [1416, 24] width 40 height 13
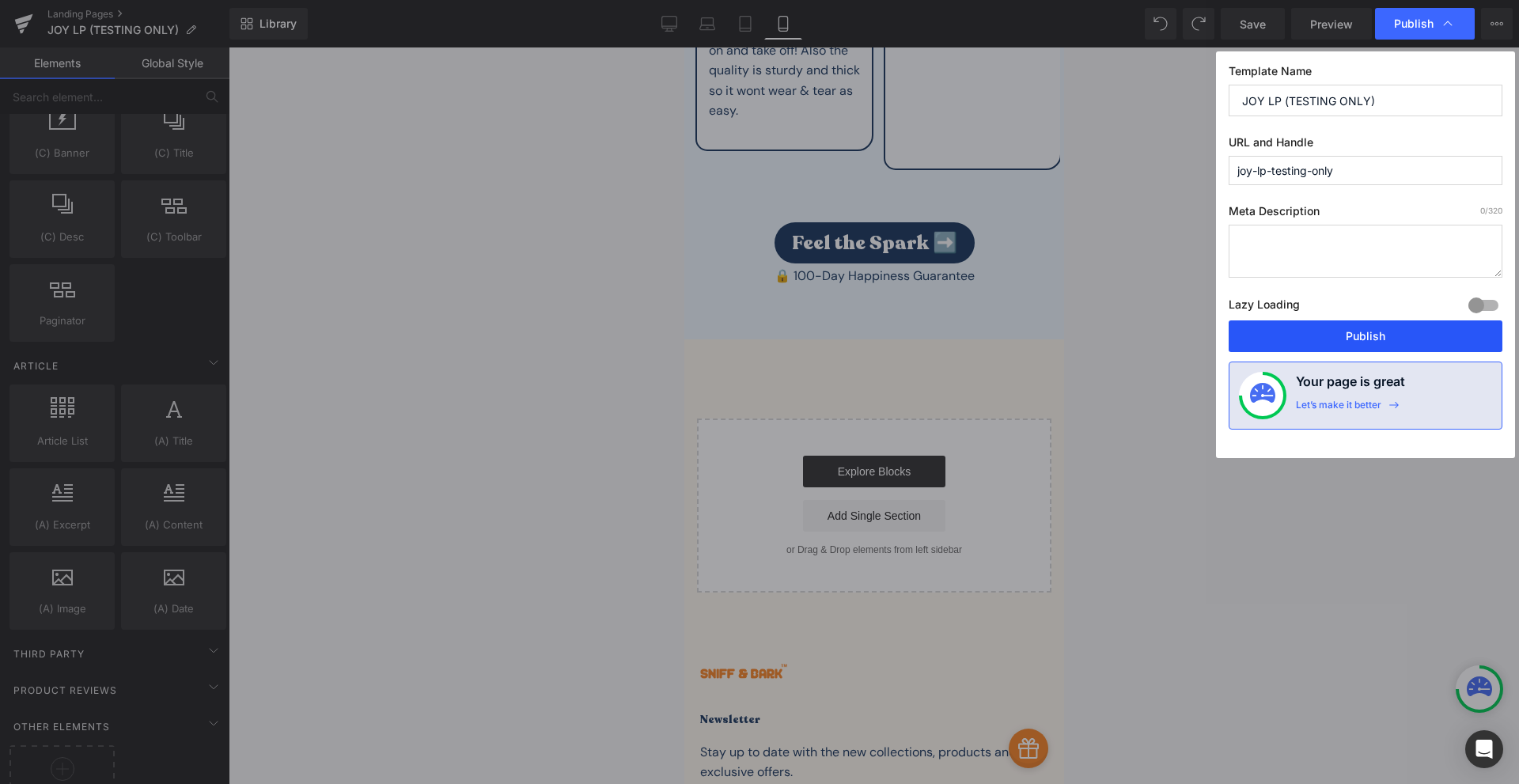
click at [1344, 332] on button "Publish" at bounding box center [1366, 336] width 274 height 31
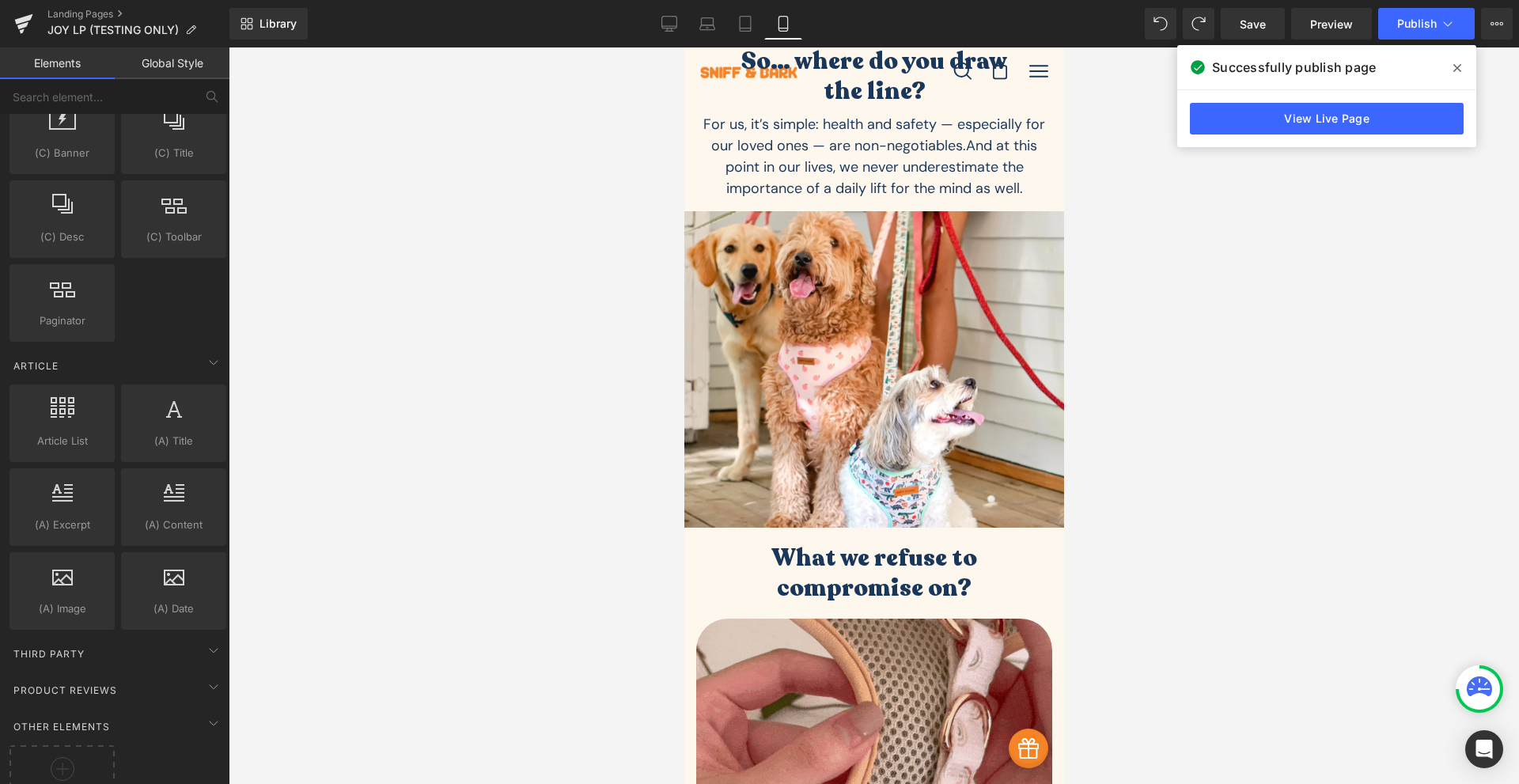
scroll to position [738, 0]
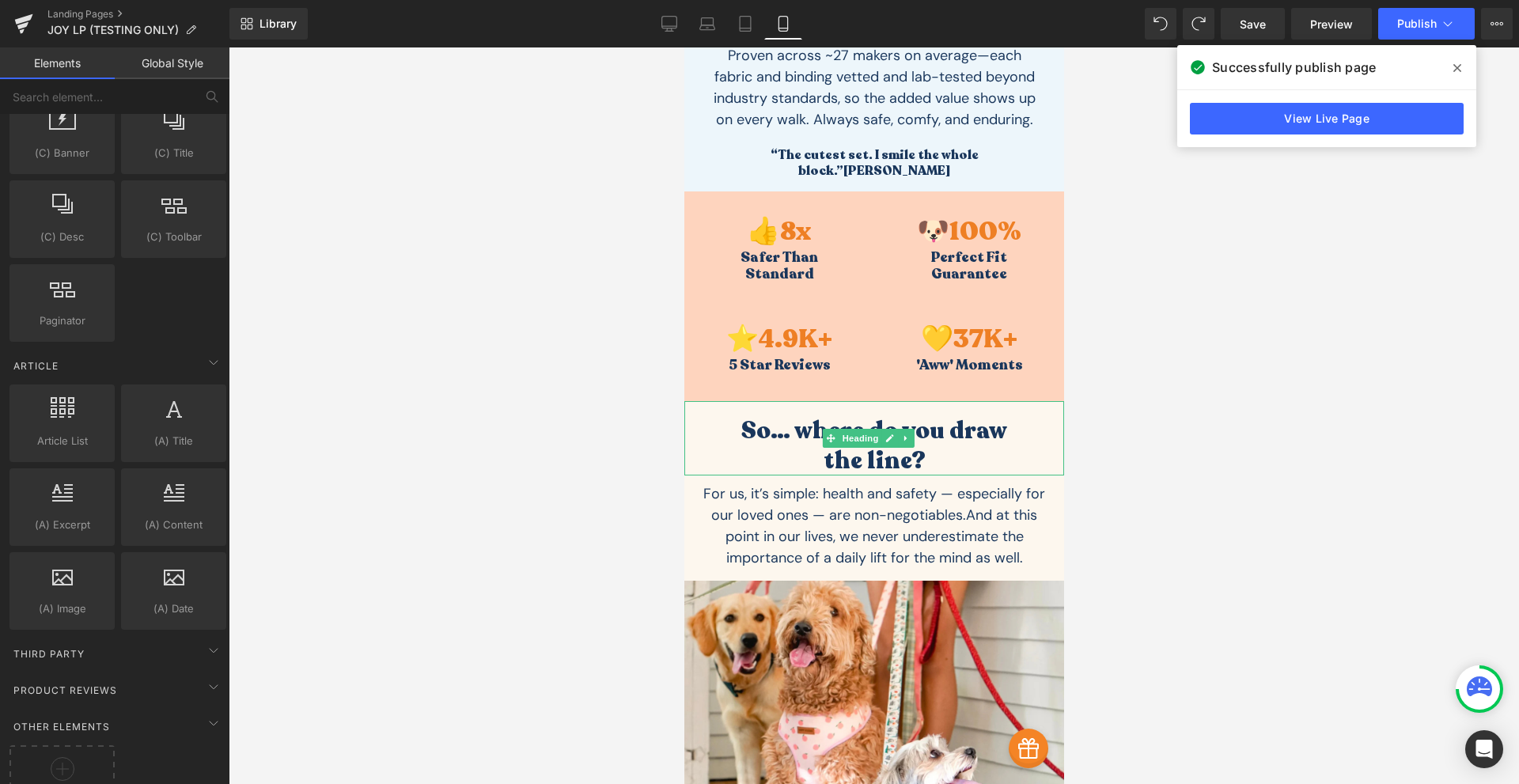
click at [888, 449] on h3 "So… where do you draw the line?" at bounding box center [873, 446] width 300 height 59
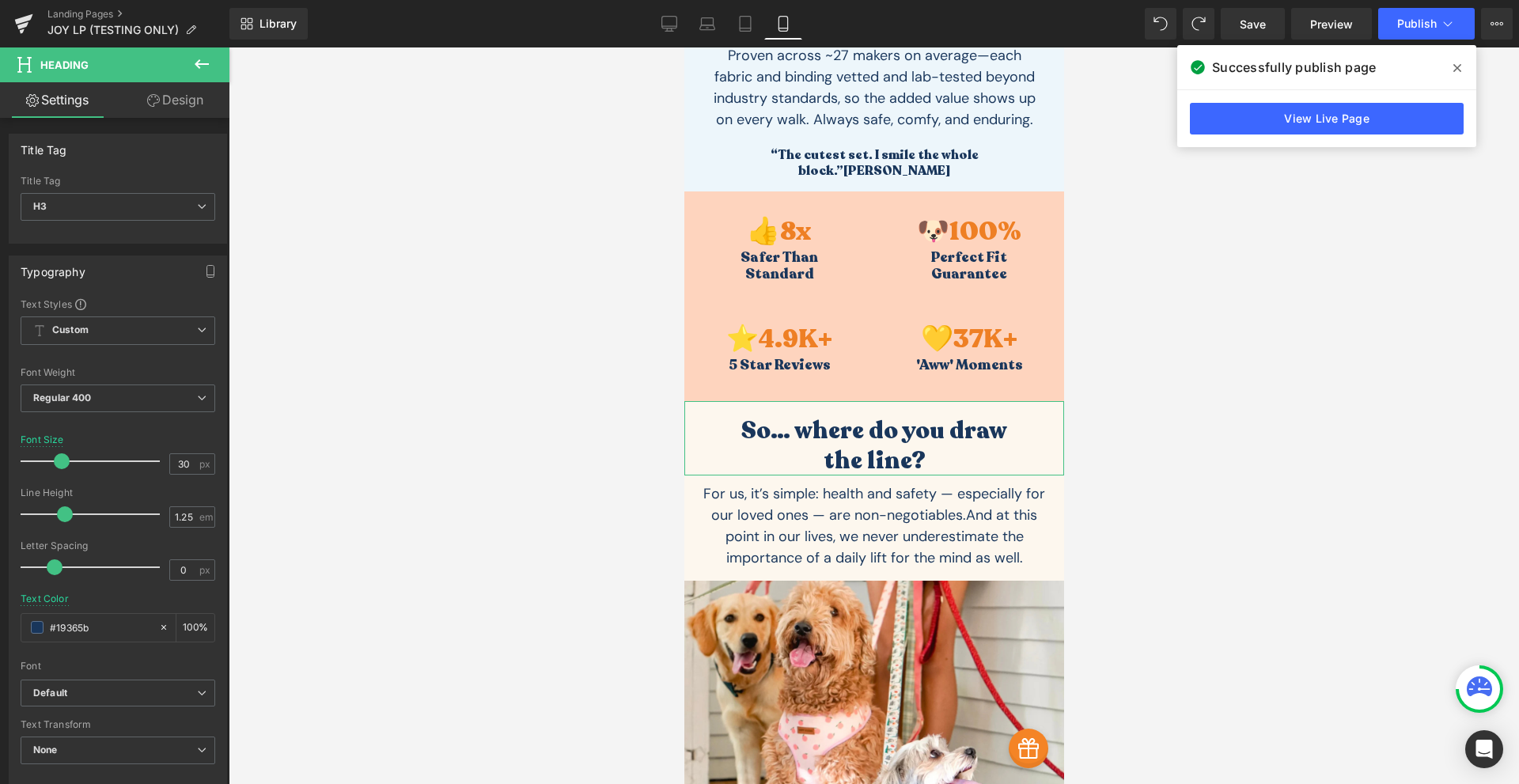
click at [172, 91] on link "Design" at bounding box center [175, 100] width 115 height 35
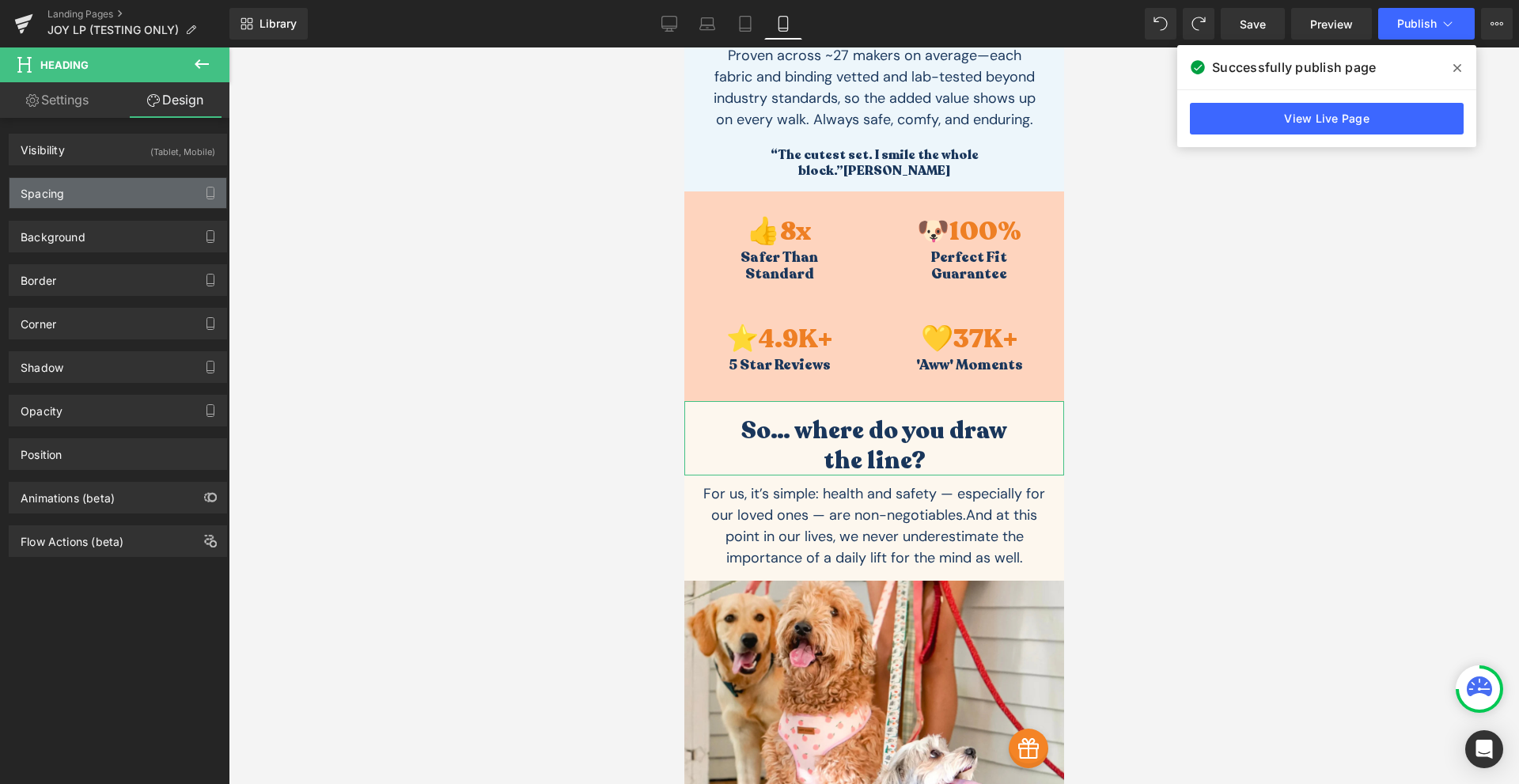
click at [51, 190] on div "Spacing" at bounding box center [42, 189] width 43 height 22
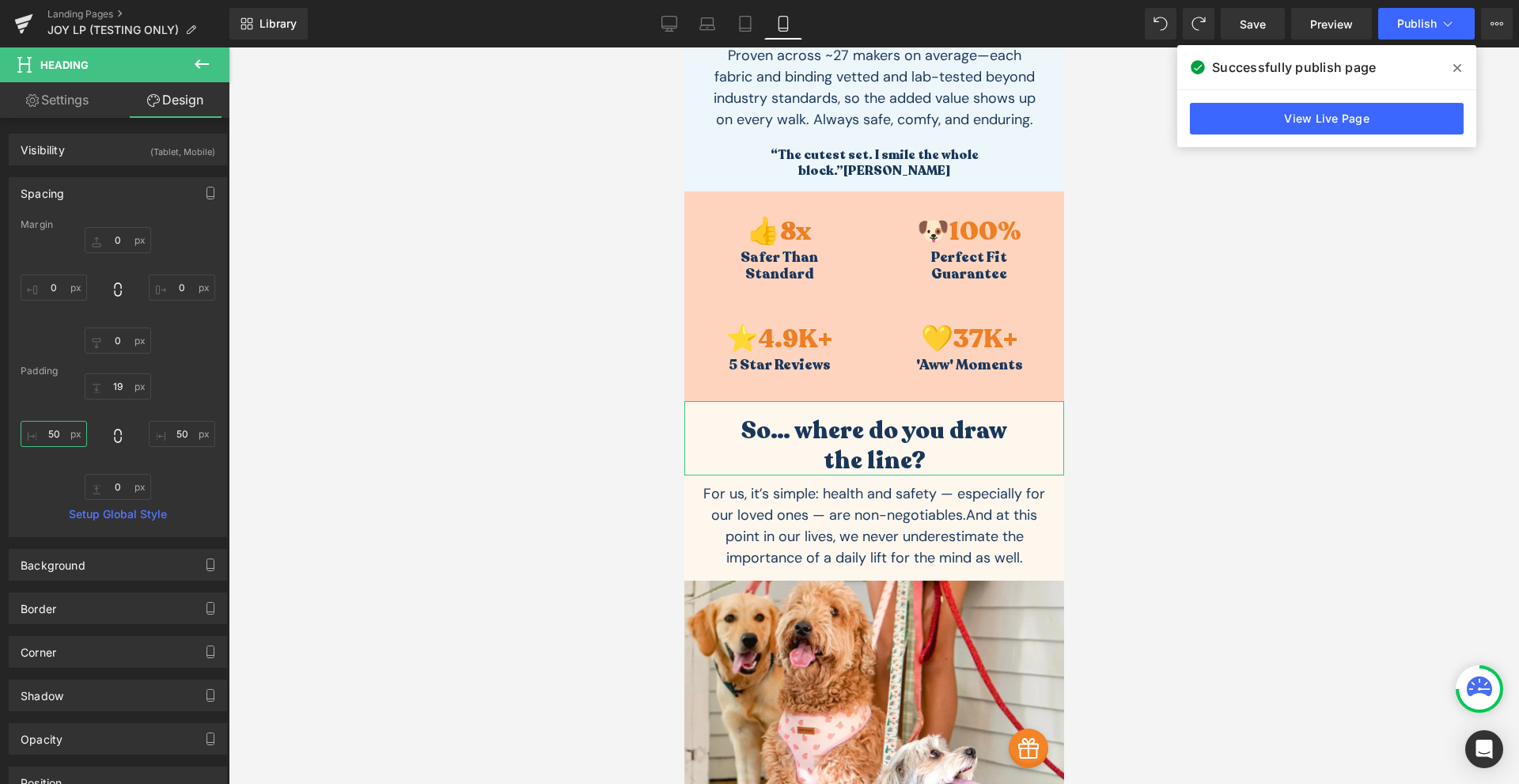
click at [52, 434] on input "text" at bounding box center [54, 434] width 67 height 26
click at [51, 441] on input "90" at bounding box center [54, 434] width 67 height 26
click at [51, 440] on input "90" at bounding box center [54, 434] width 67 height 26
type input "80"
click at [177, 435] on input "text" at bounding box center [182, 434] width 67 height 26
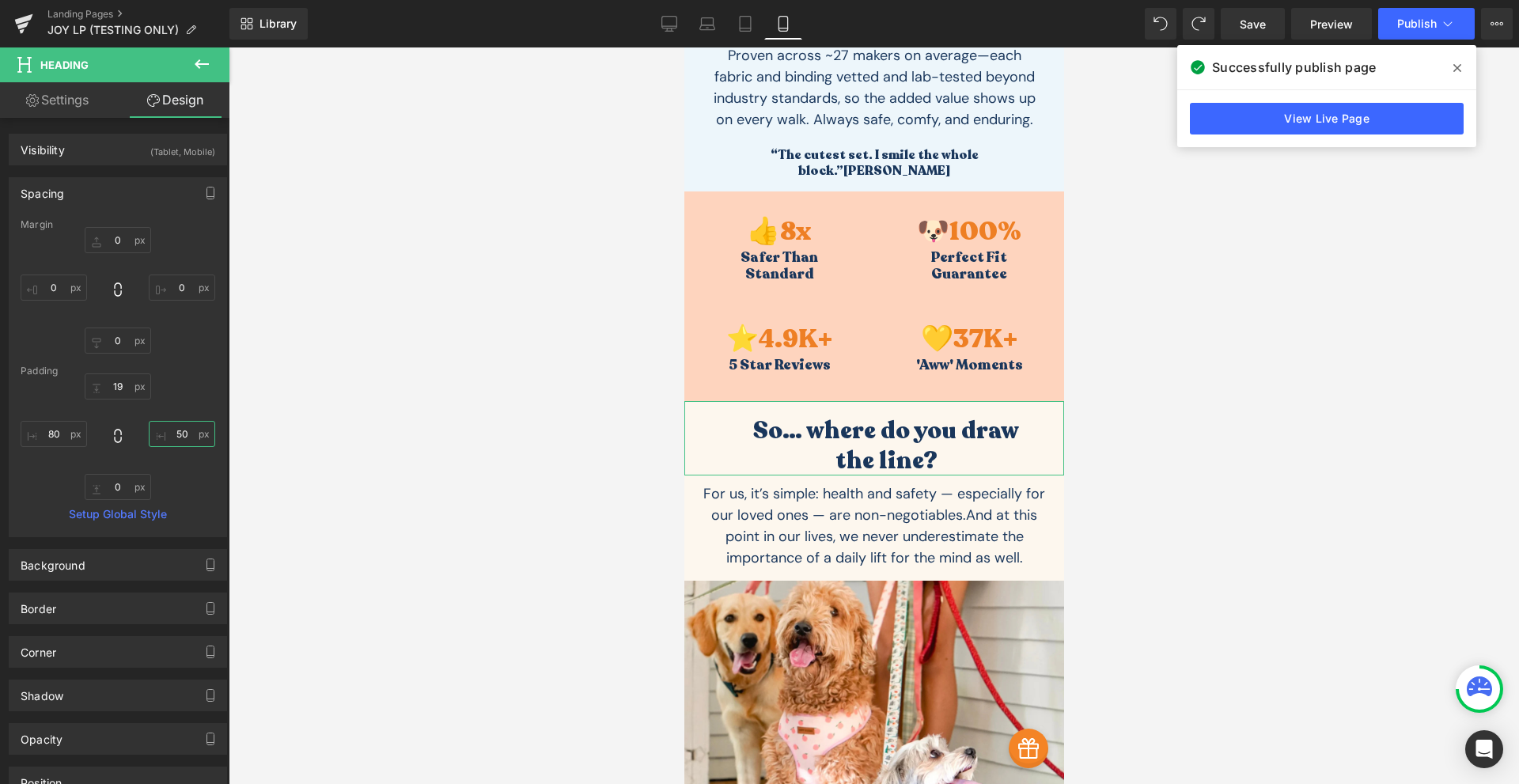
click at [177, 435] on input "text" at bounding box center [182, 434] width 67 height 26
type input "80"
click at [1265, 33] on link "Save" at bounding box center [1252, 24] width 64 height 31
click at [1456, 67] on icon at bounding box center [1457, 67] width 8 height 8
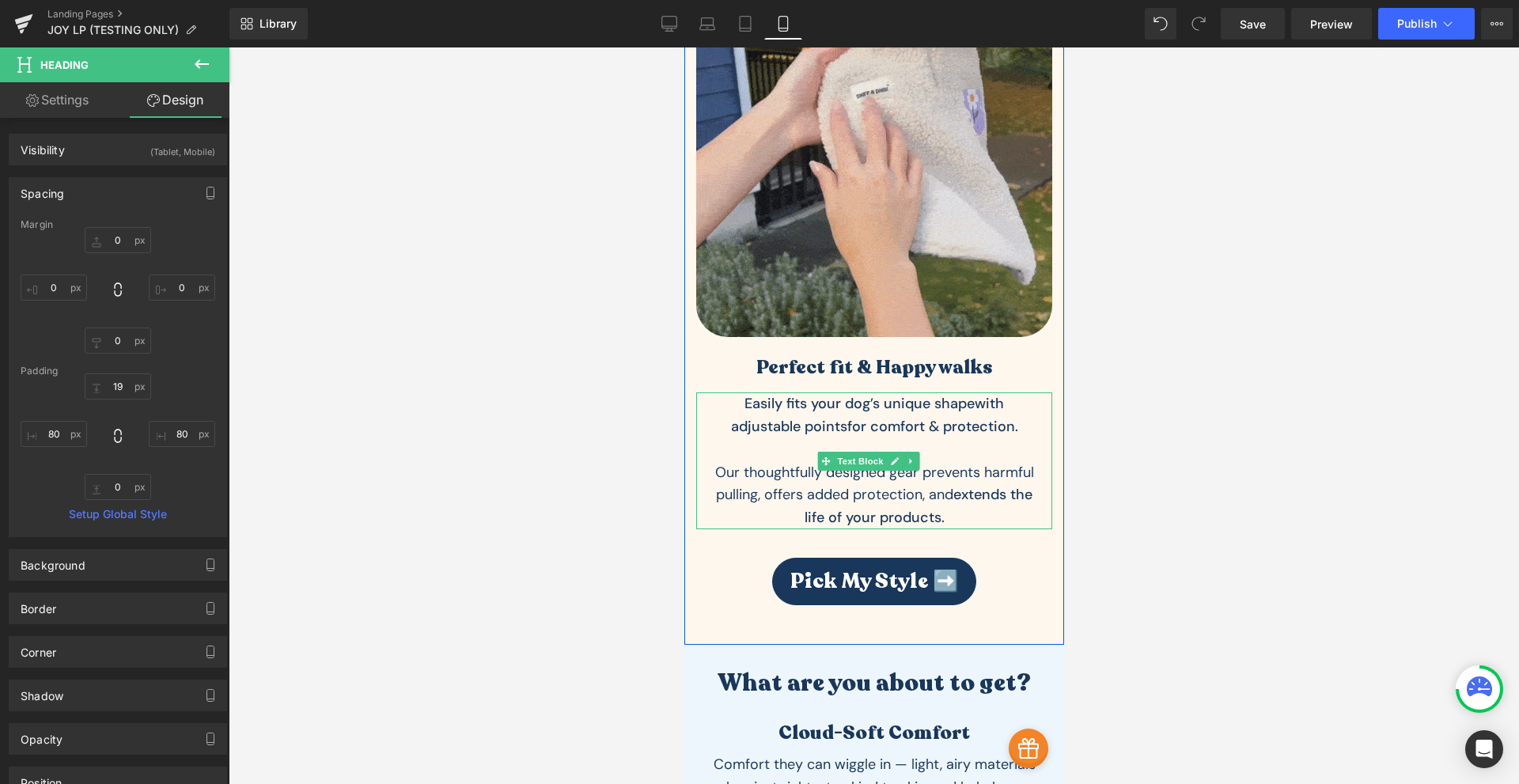
scroll to position [3138, 0]
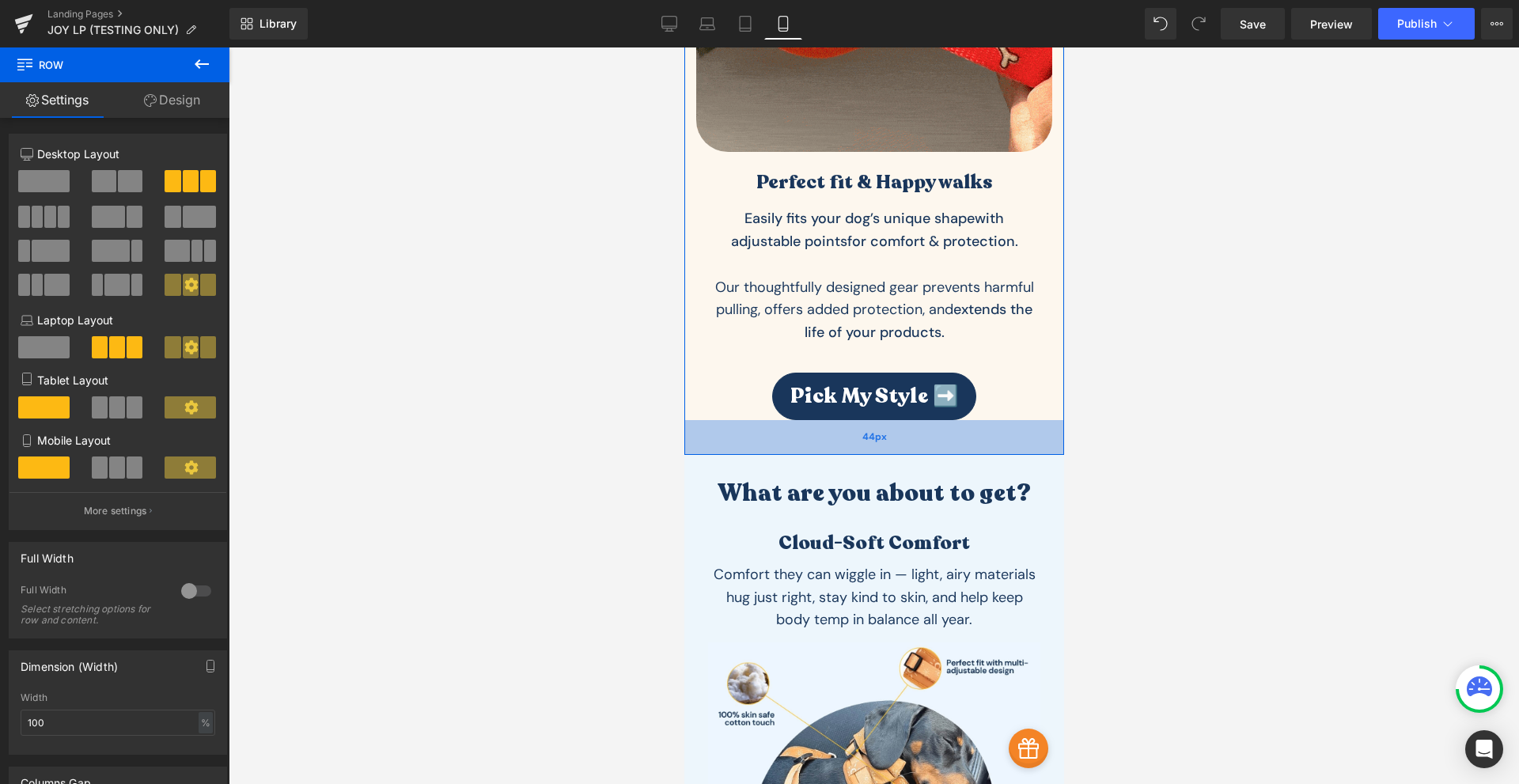
drag, startPoint x: 932, startPoint y: 387, endPoint x: 1944, endPoint y: 104, distance: 1050.8
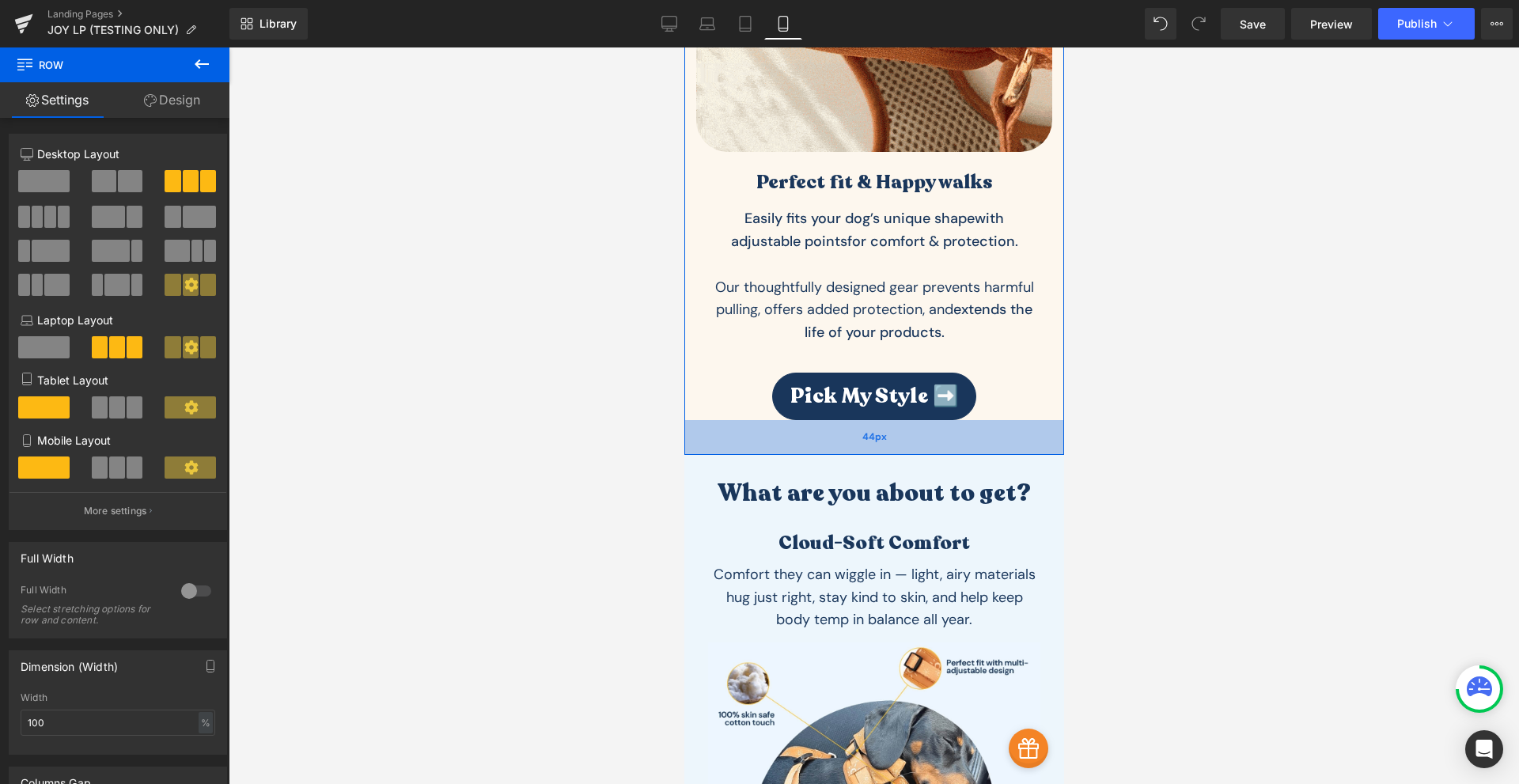
click at [936, 420] on div "44px" at bounding box center [873, 437] width 380 height 35
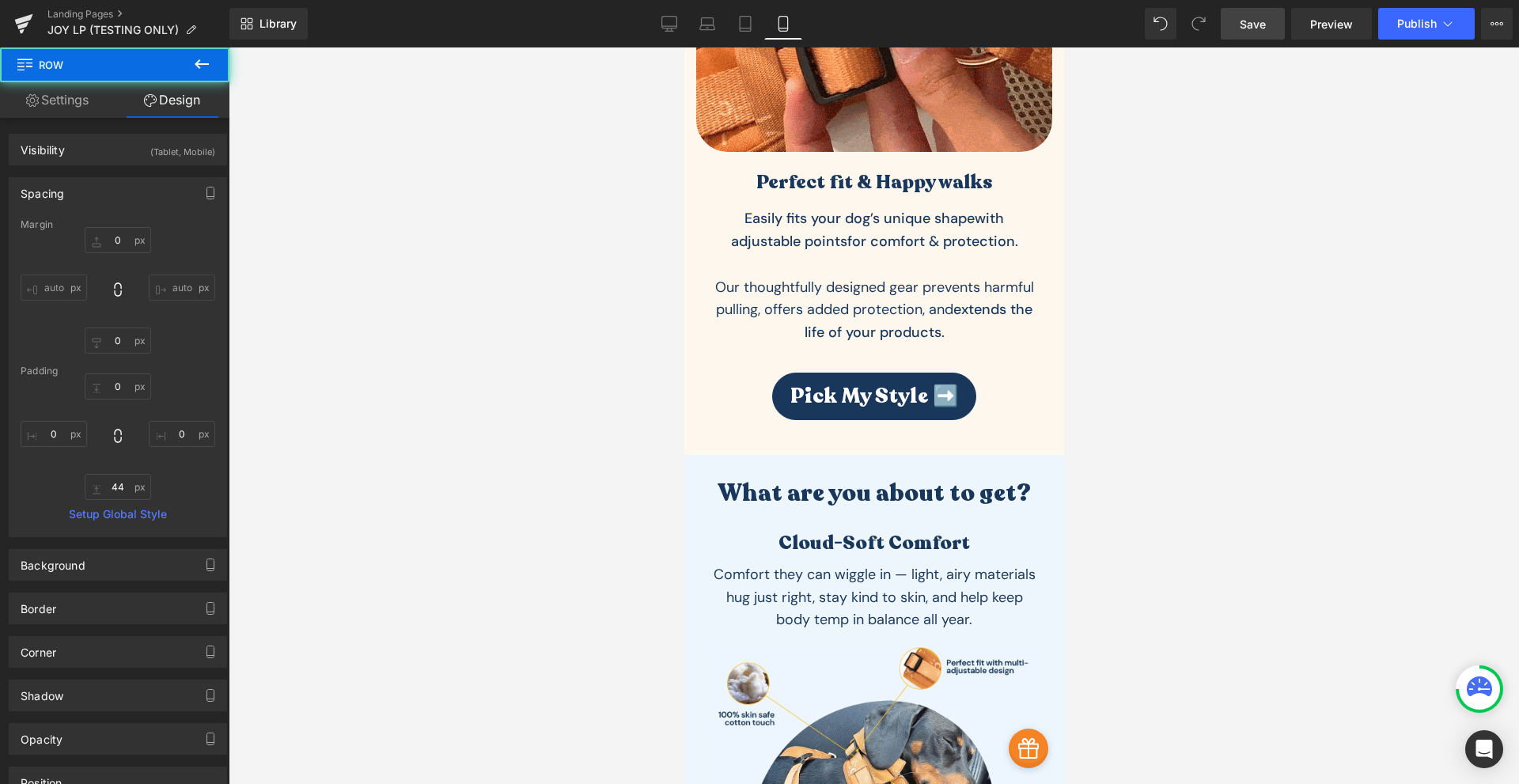
click at [1261, 35] on link "Save" at bounding box center [1252, 24] width 64 height 31
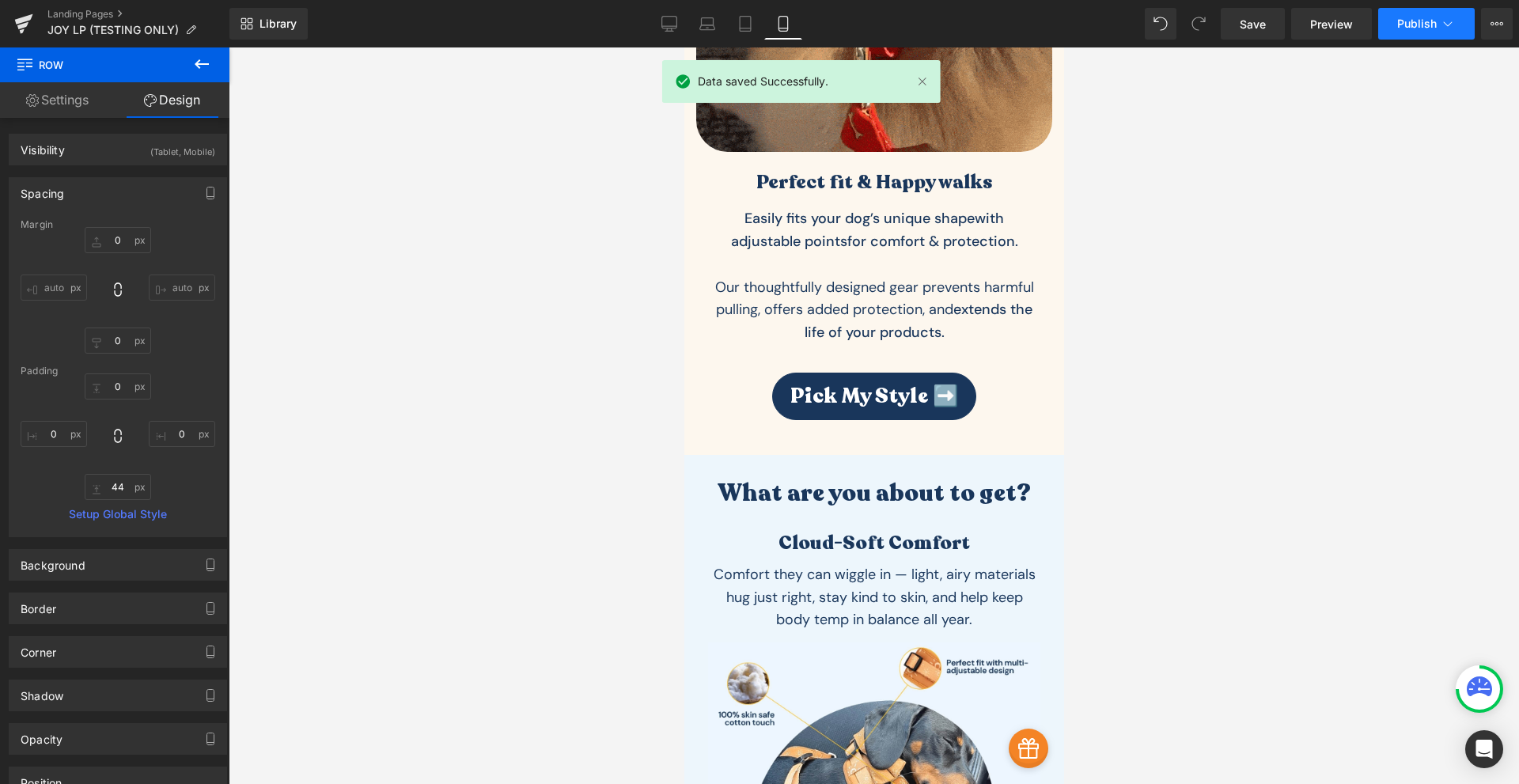
click at [1413, 26] on span "Publish" at bounding box center [1416, 24] width 40 height 13
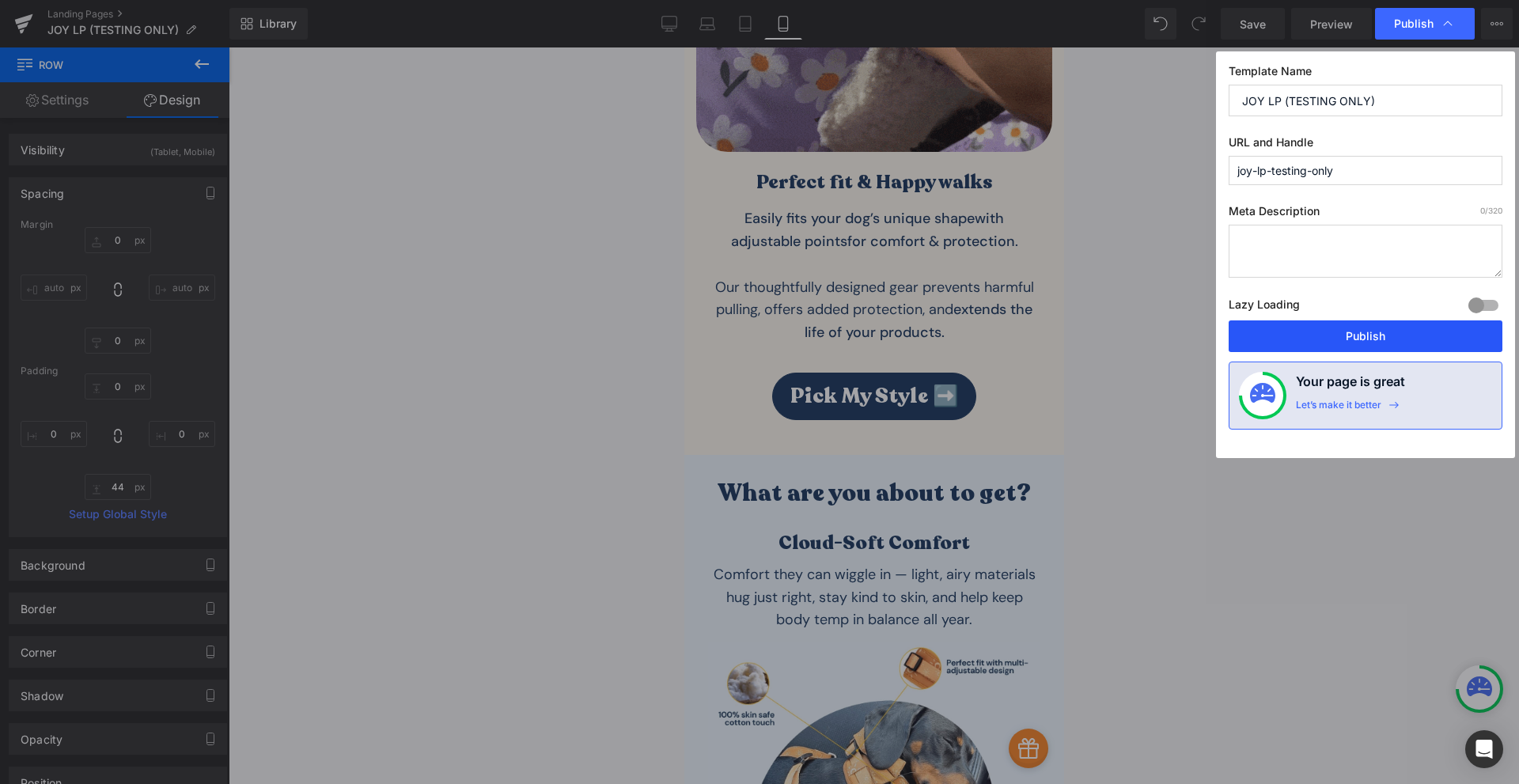
click at [1399, 335] on button "Publish" at bounding box center [1366, 336] width 274 height 31
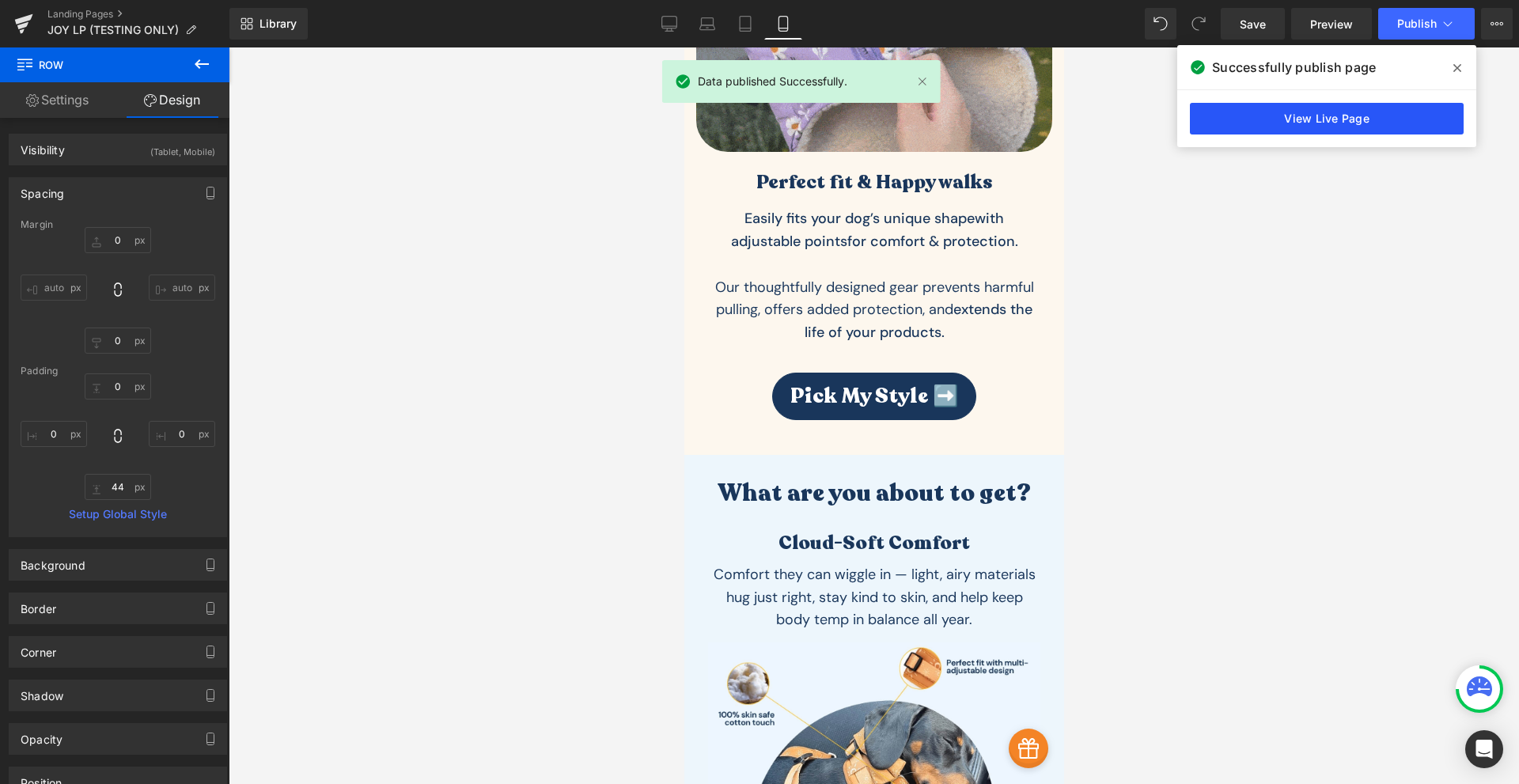
click at [1333, 116] on link "View Live Page" at bounding box center [1327, 118] width 274 height 31
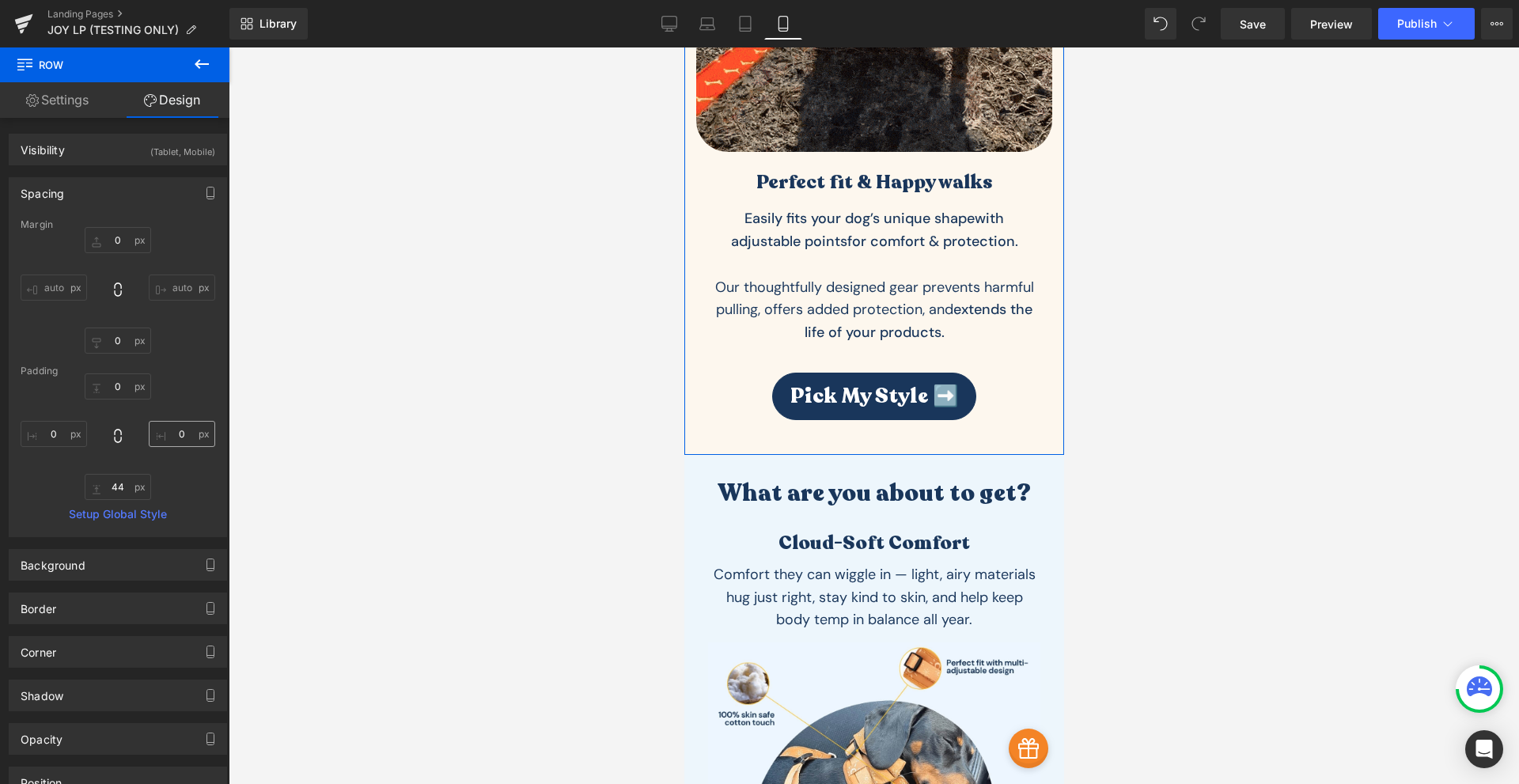
scroll to position [145, 0]
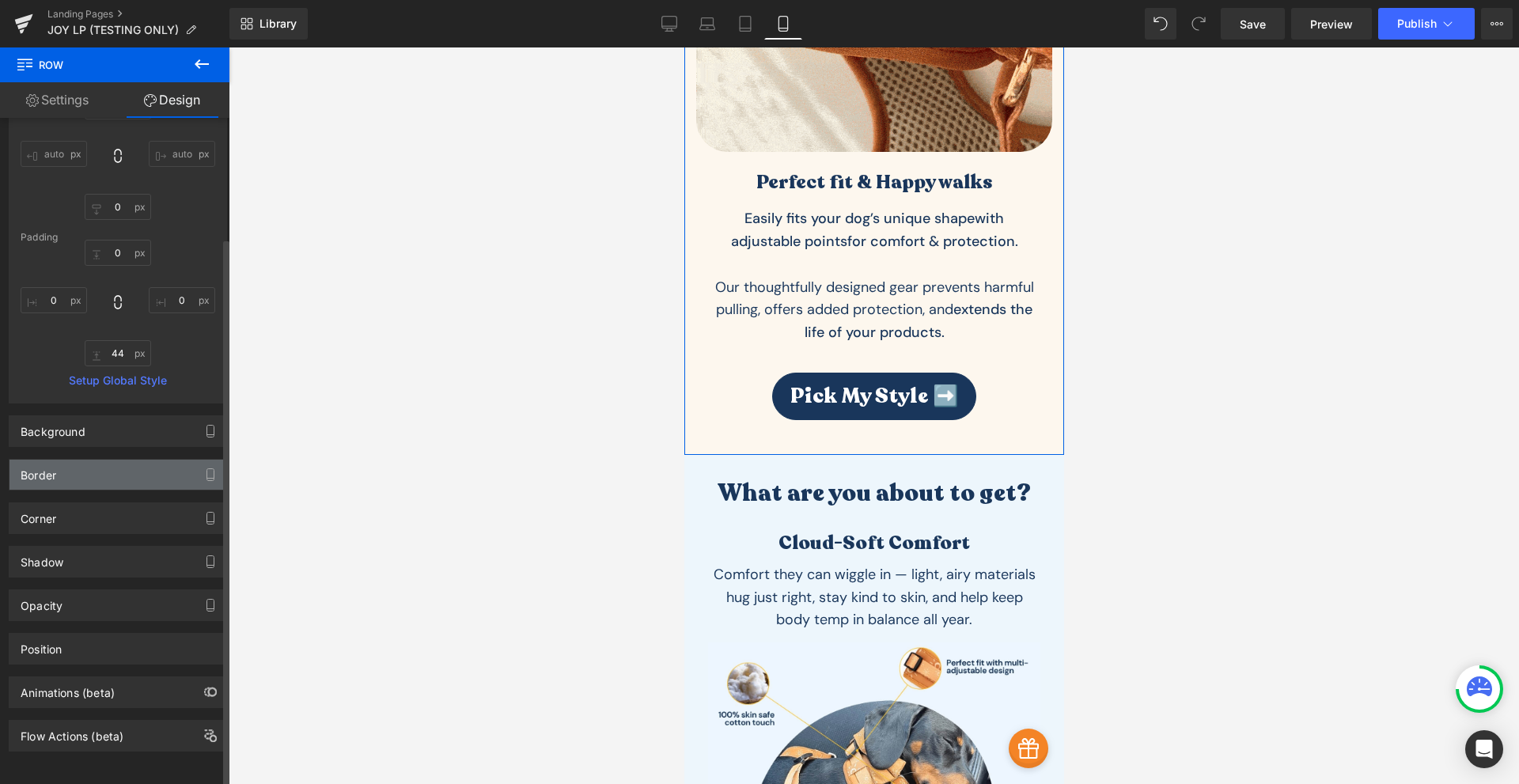
click at [139, 463] on div "Border" at bounding box center [117, 474] width 216 height 31
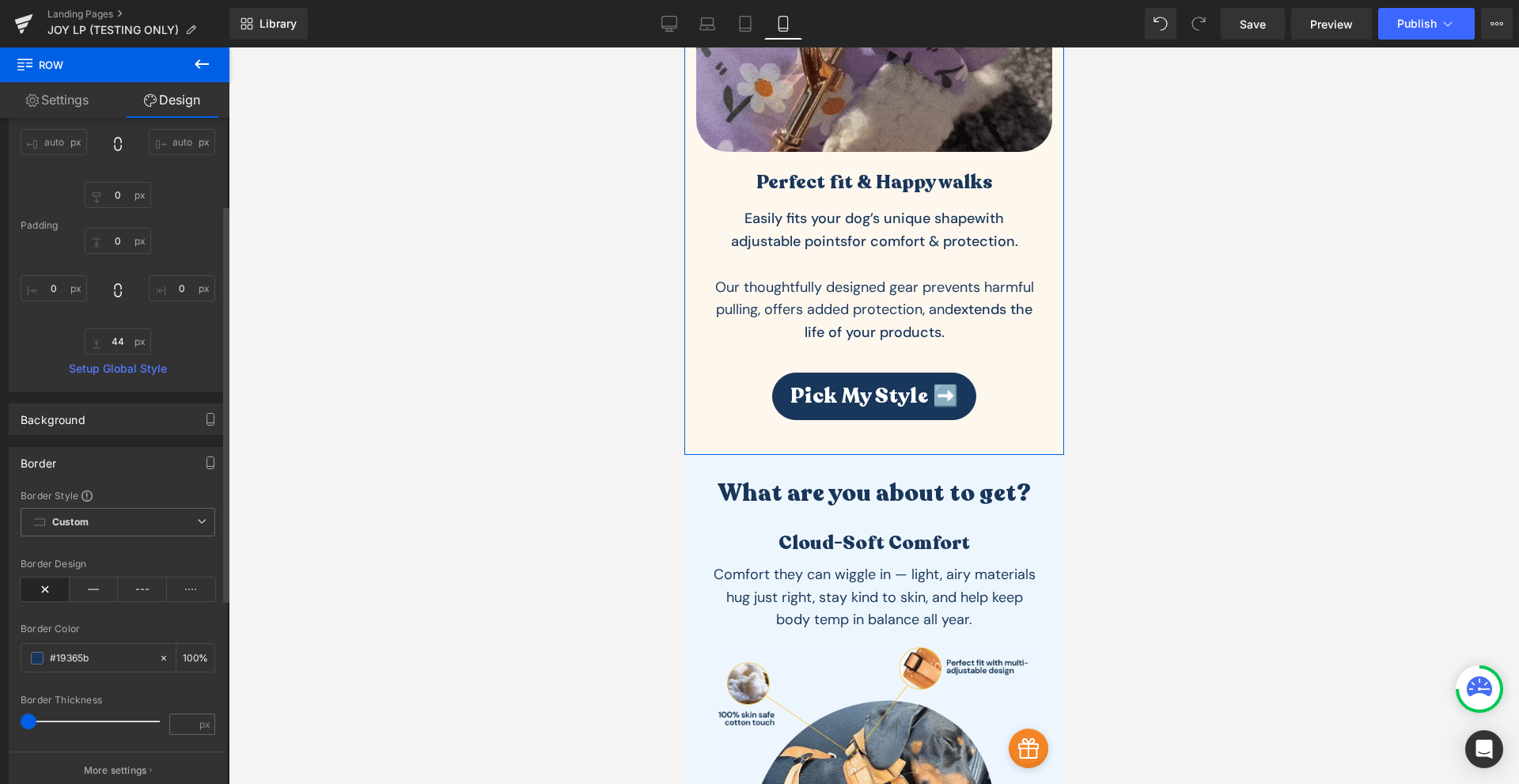
scroll to position [457, 0]
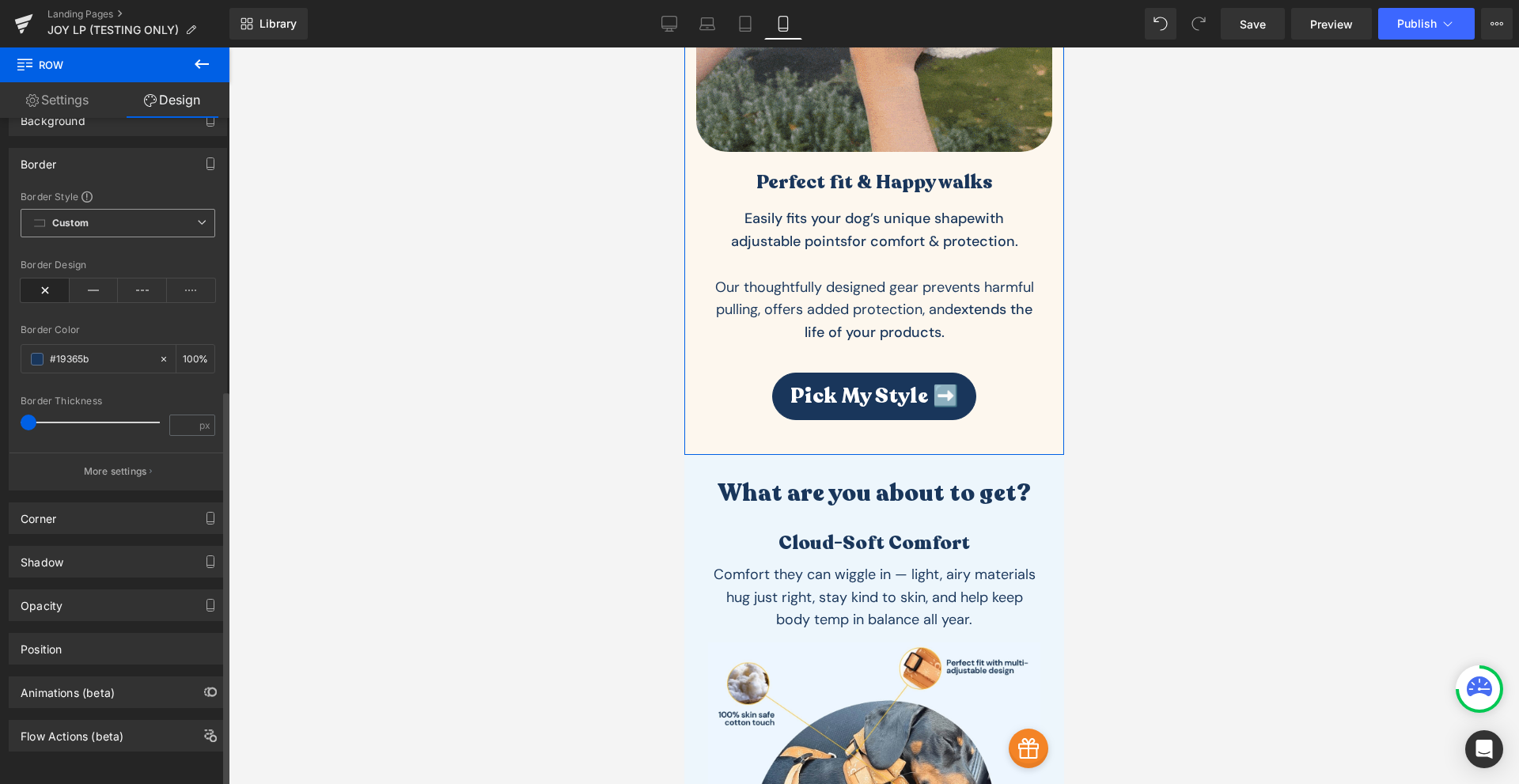
click at [130, 227] on div "Custom Setup Global Style Custom Setup Global Style" at bounding box center [117, 227] width 194 height 36
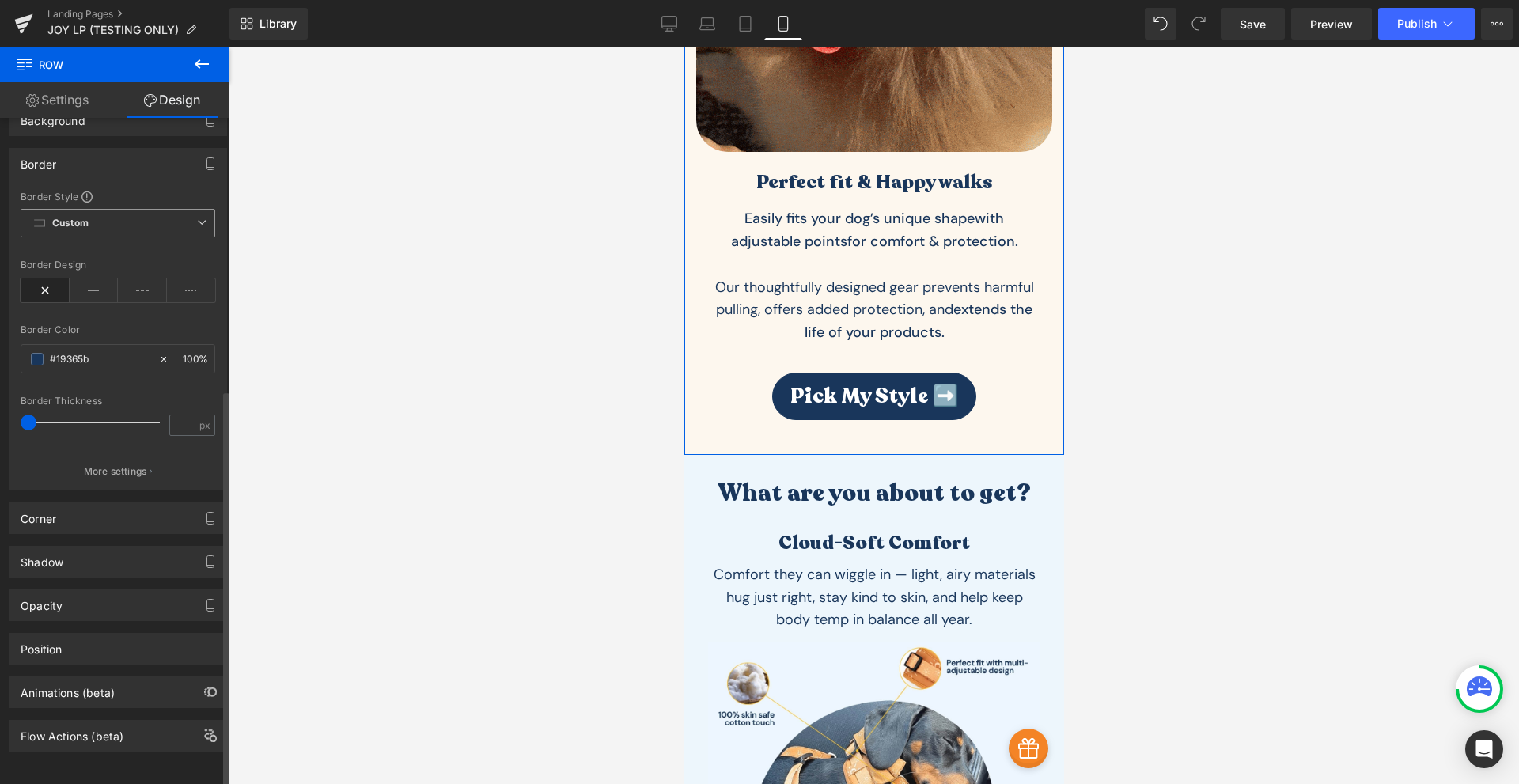
click at [139, 225] on span "Custom Setup Global Style" at bounding box center [117, 223] width 194 height 29
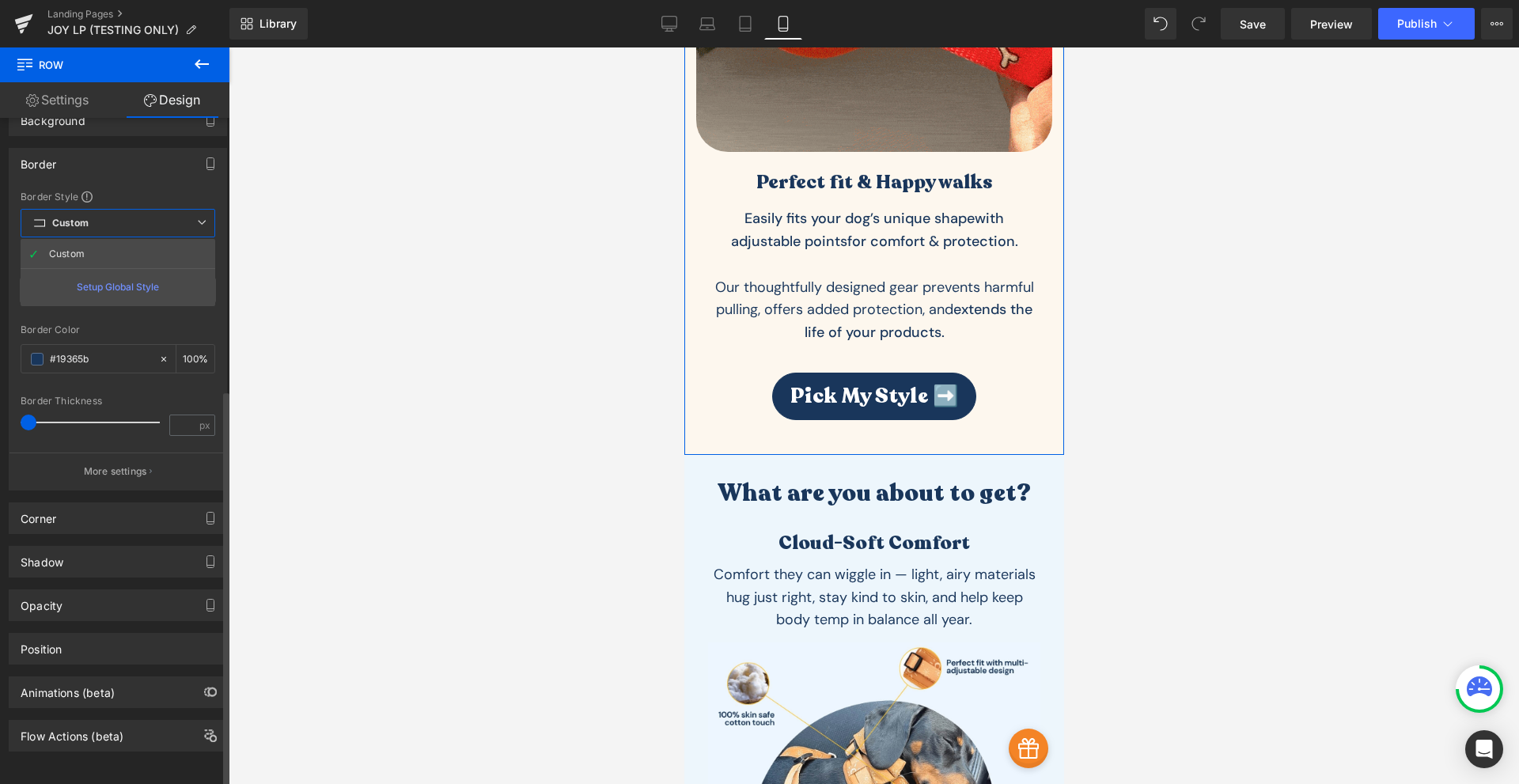
click at [148, 219] on span "Custom Setup Global Style" at bounding box center [117, 223] width 194 height 29
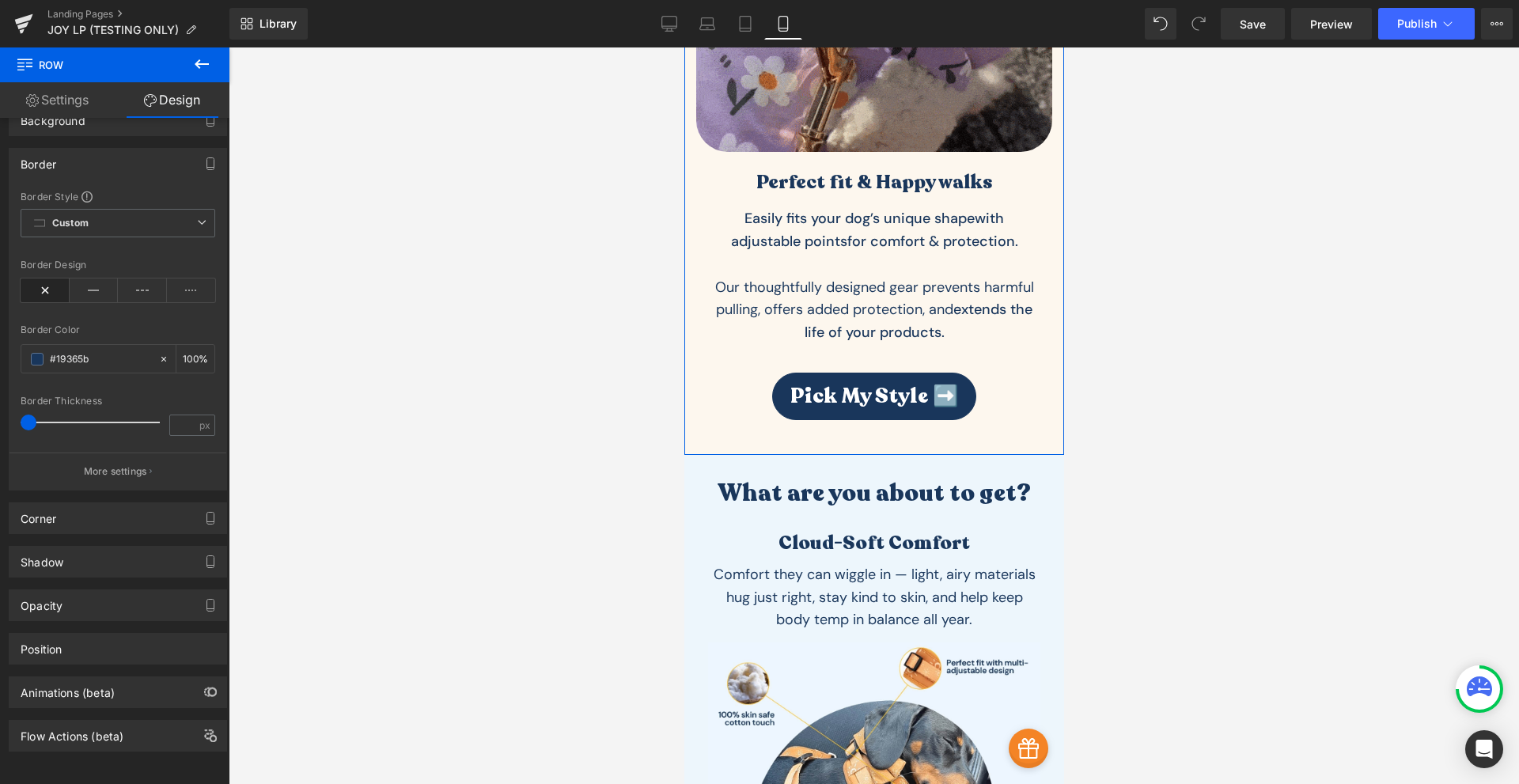
click at [87, 115] on link "Settings" at bounding box center [57, 100] width 115 height 35
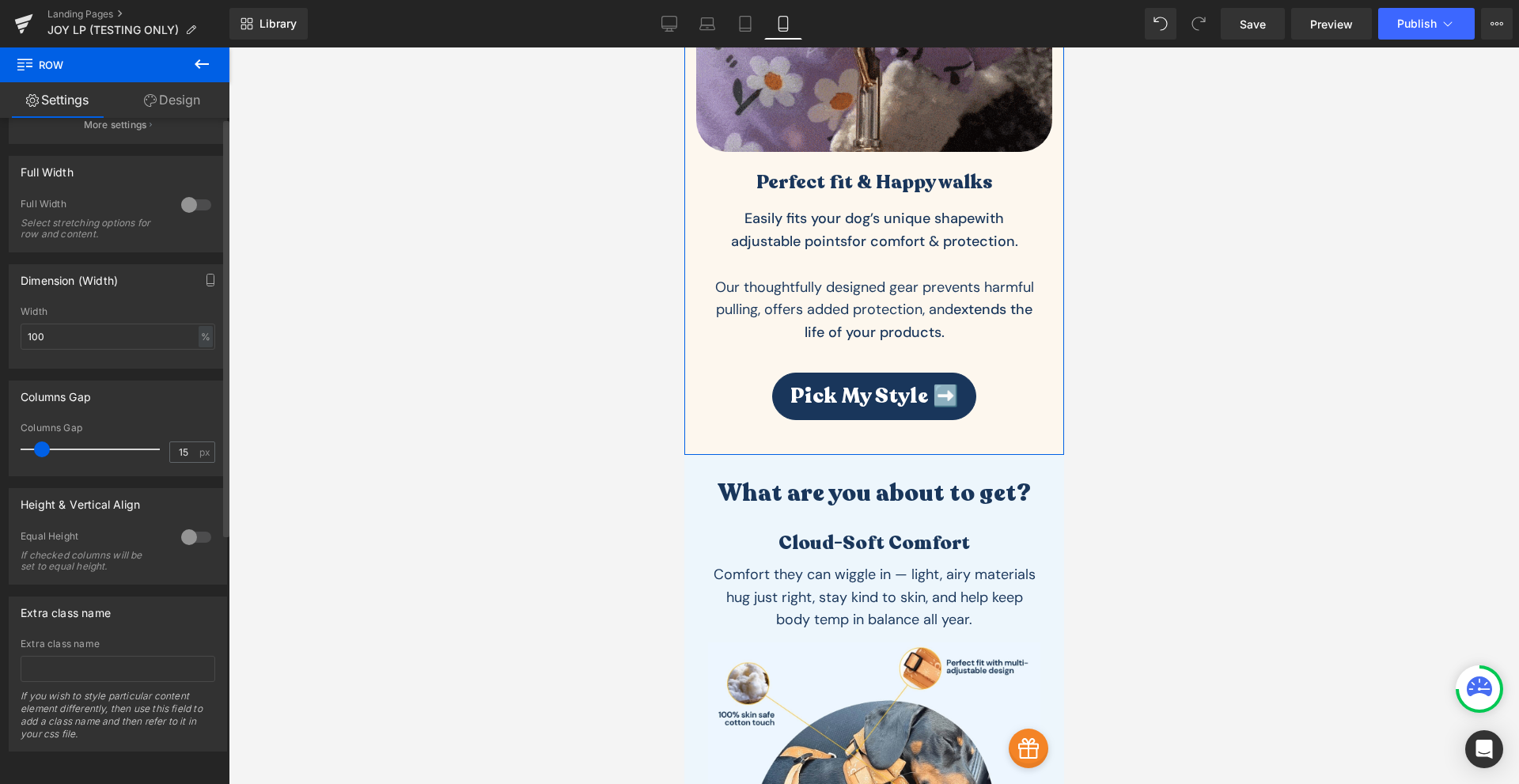
scroll to position [0, 0]
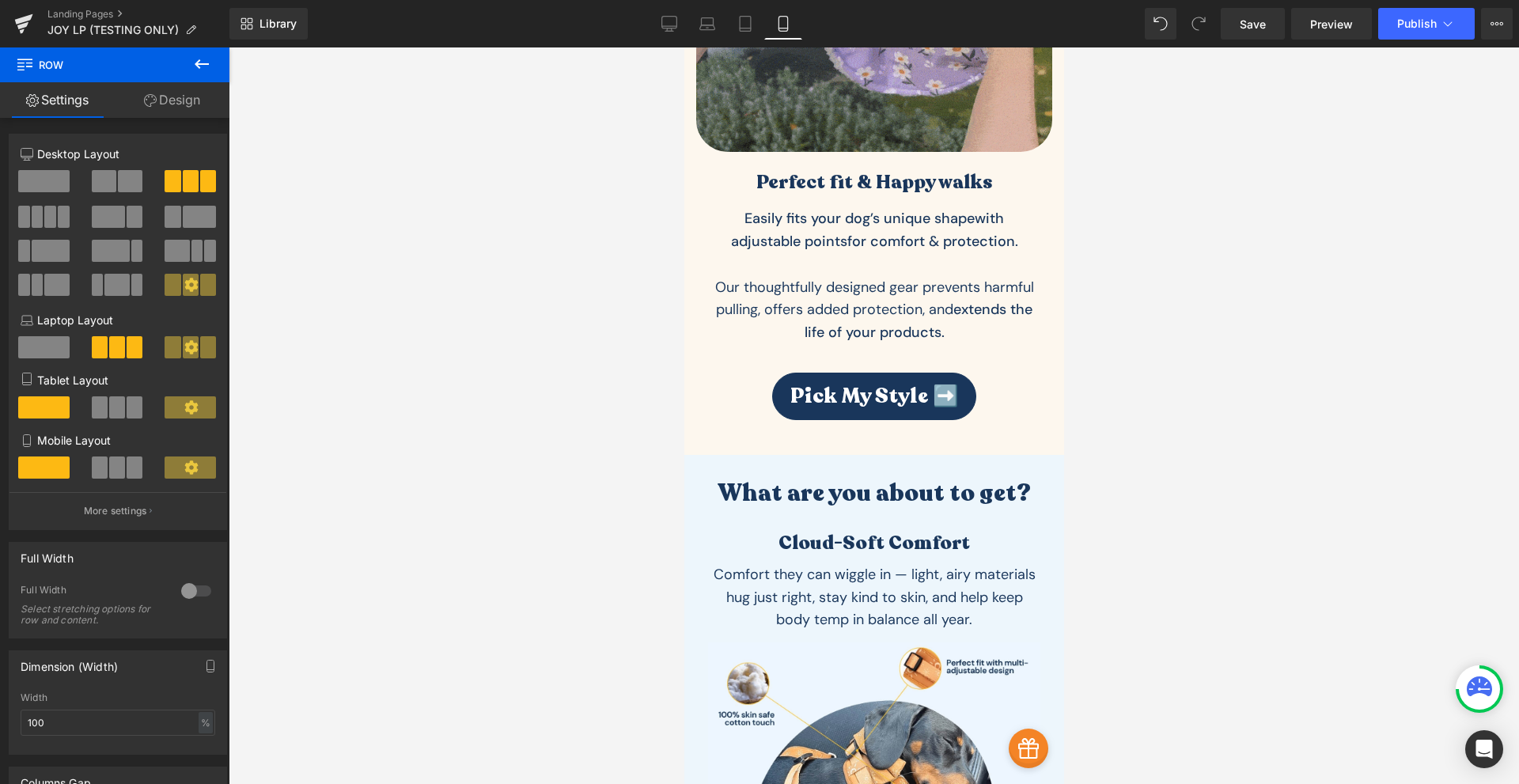
click at [197, 67] on icon at bounding box center [201, 64] width 14 height 9
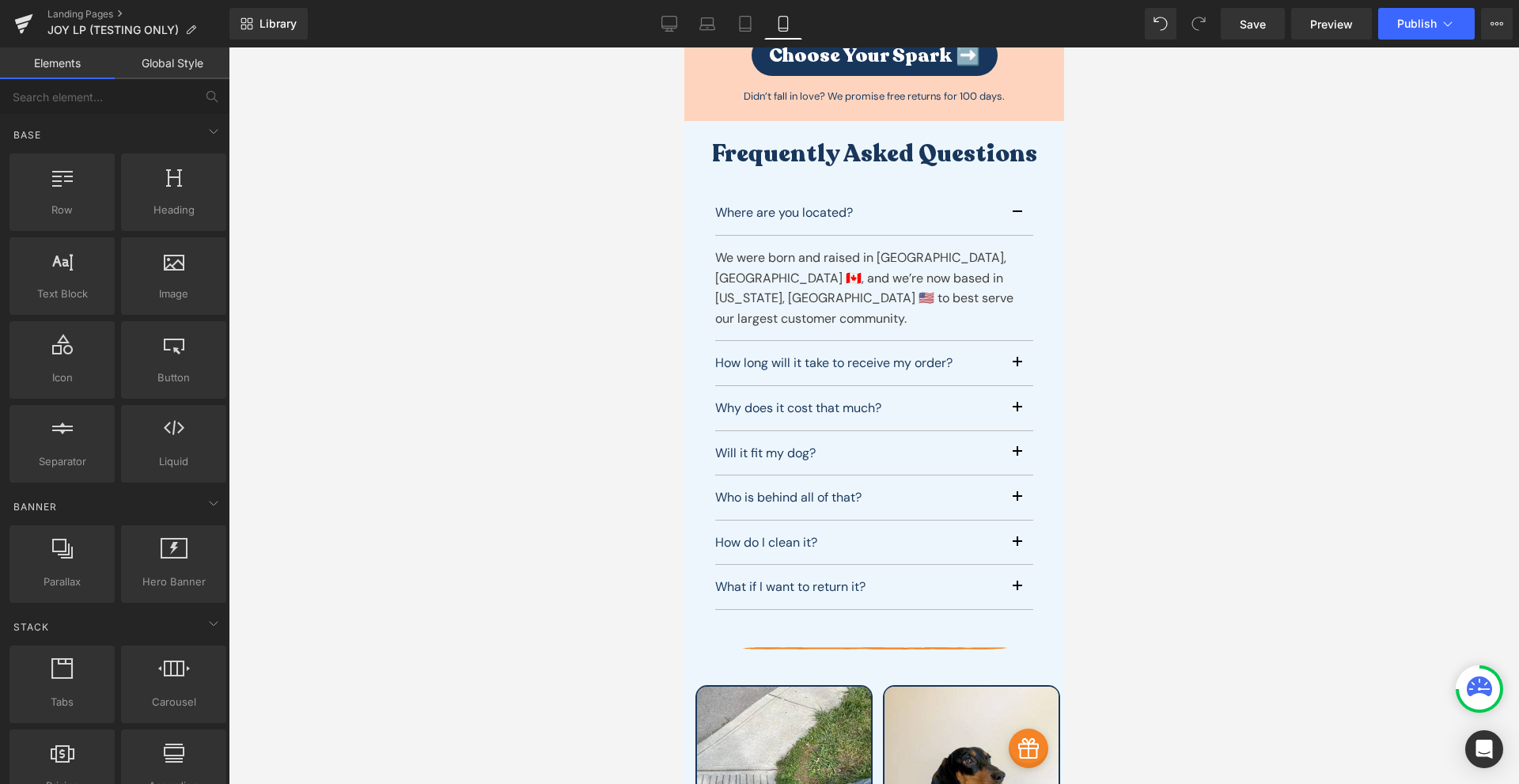
scroll to position [5834, 0]
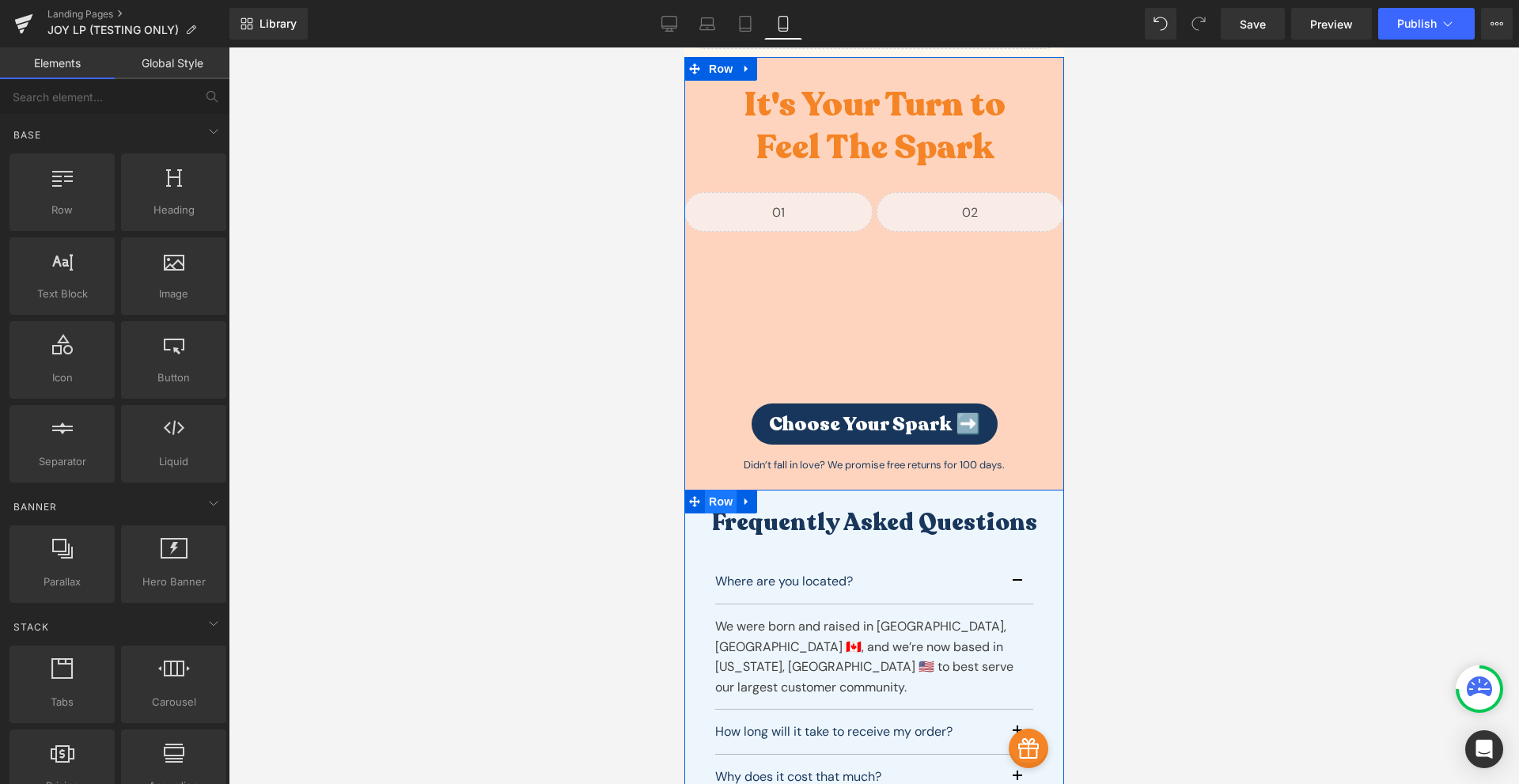
click at [720, 490] on span "Row" at bounding box center [719, 502] width 31 height 24
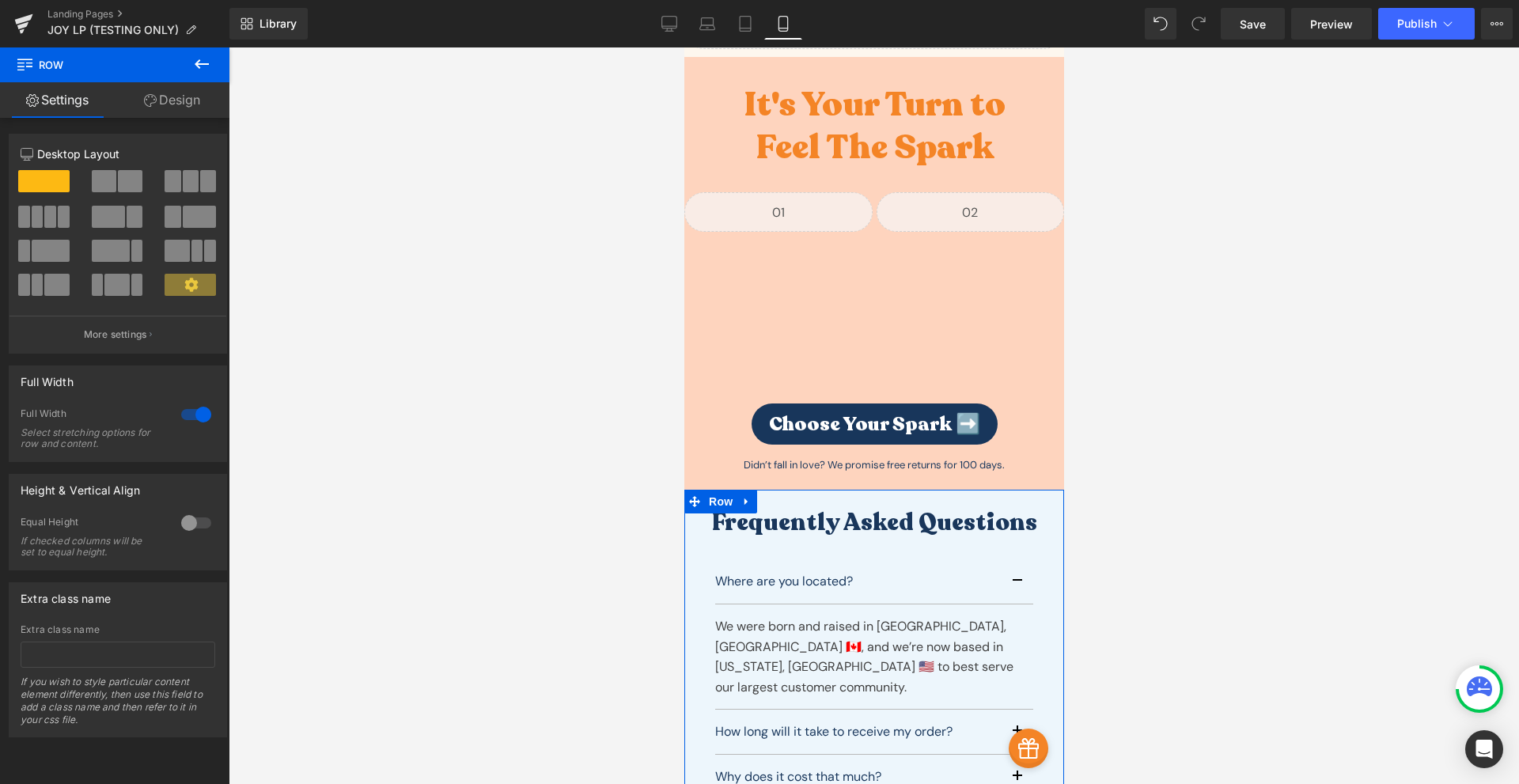
click at [190, 104] on link "Design" at bounding box center [172, 100] width 115 height 35
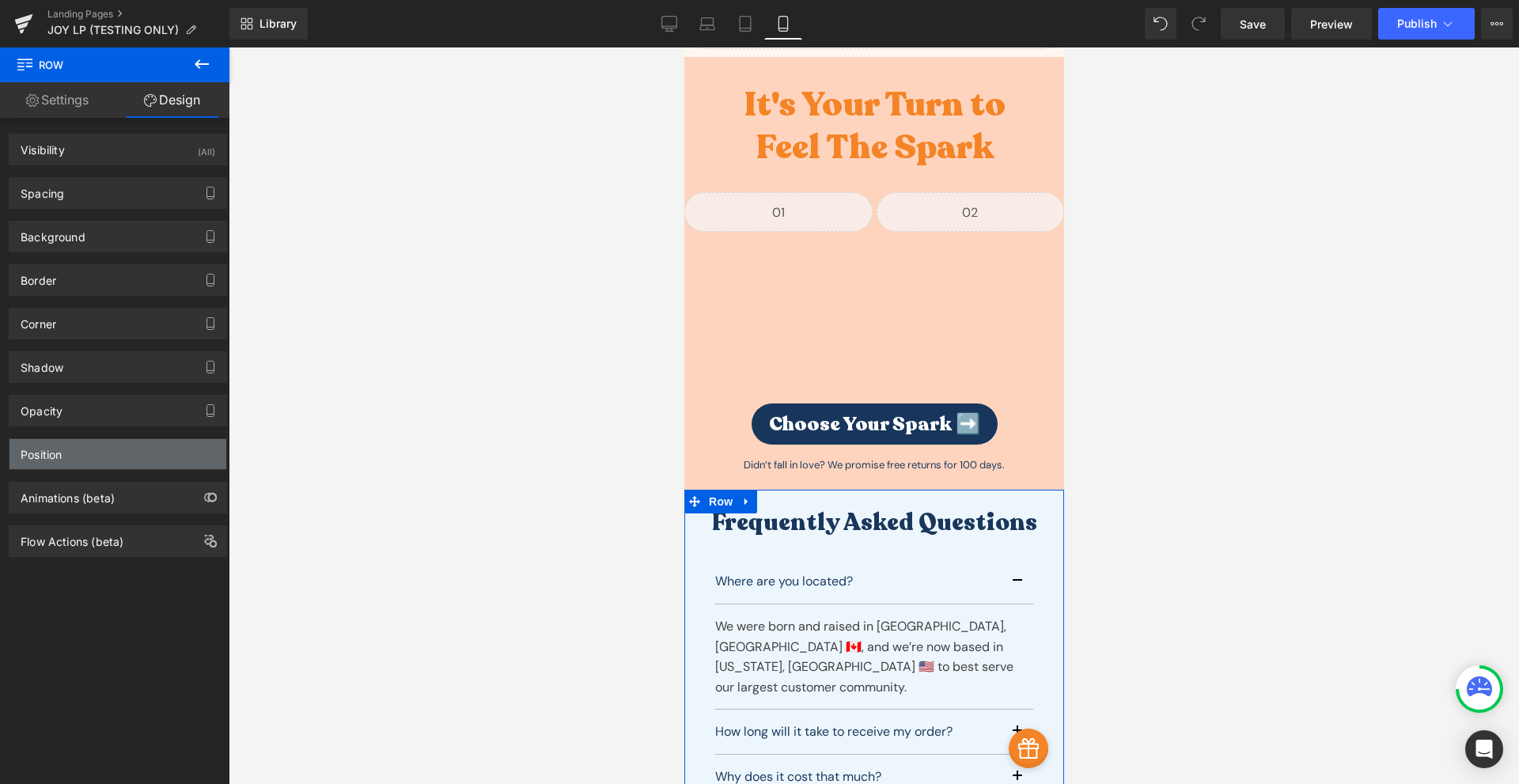
click at [143, 463] on div "Position" at bounding box center [117, 454] width 216 height 31
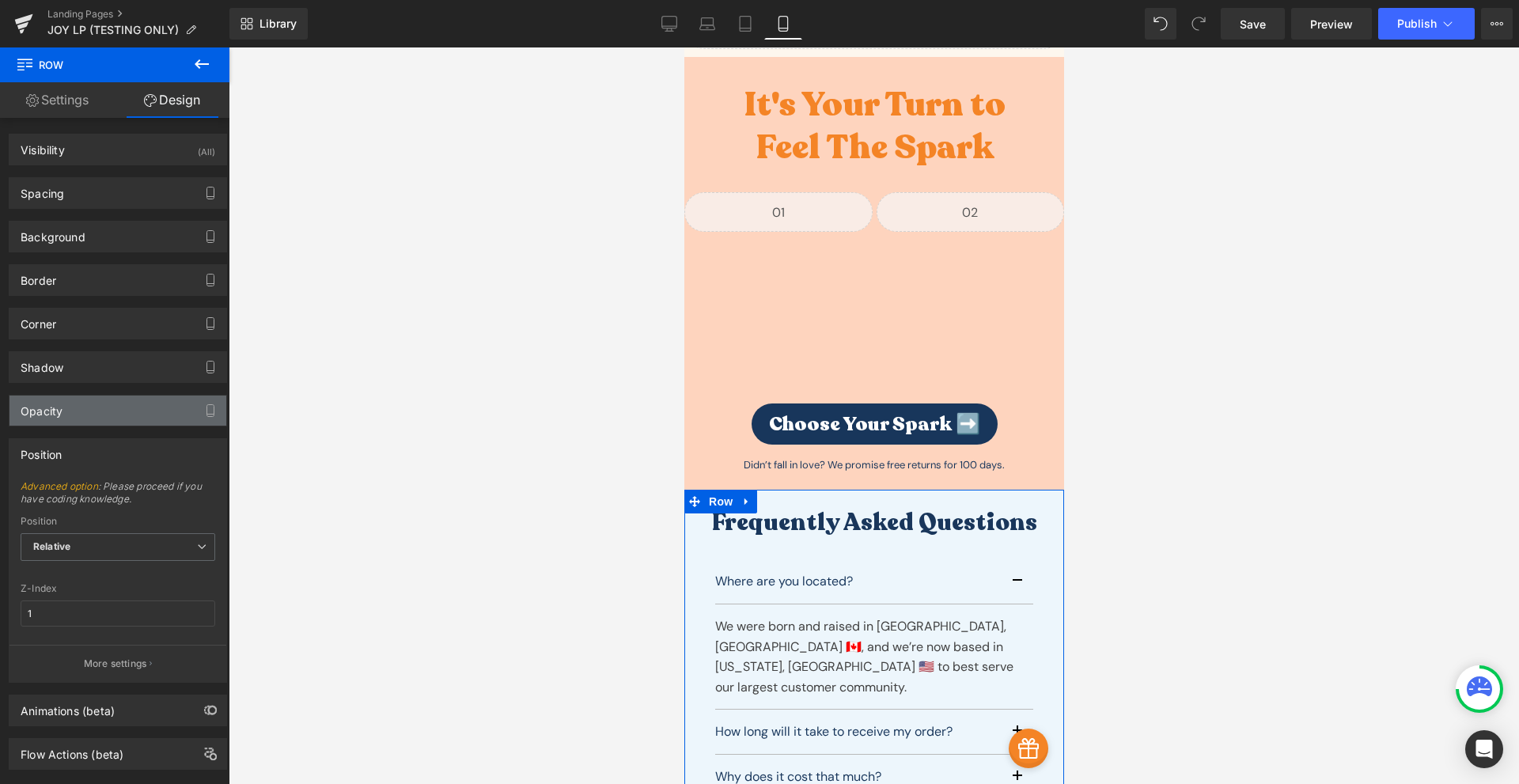
click at [153, 419] on div "Opacity" at bounding box center [117, 410] width 216 height 31
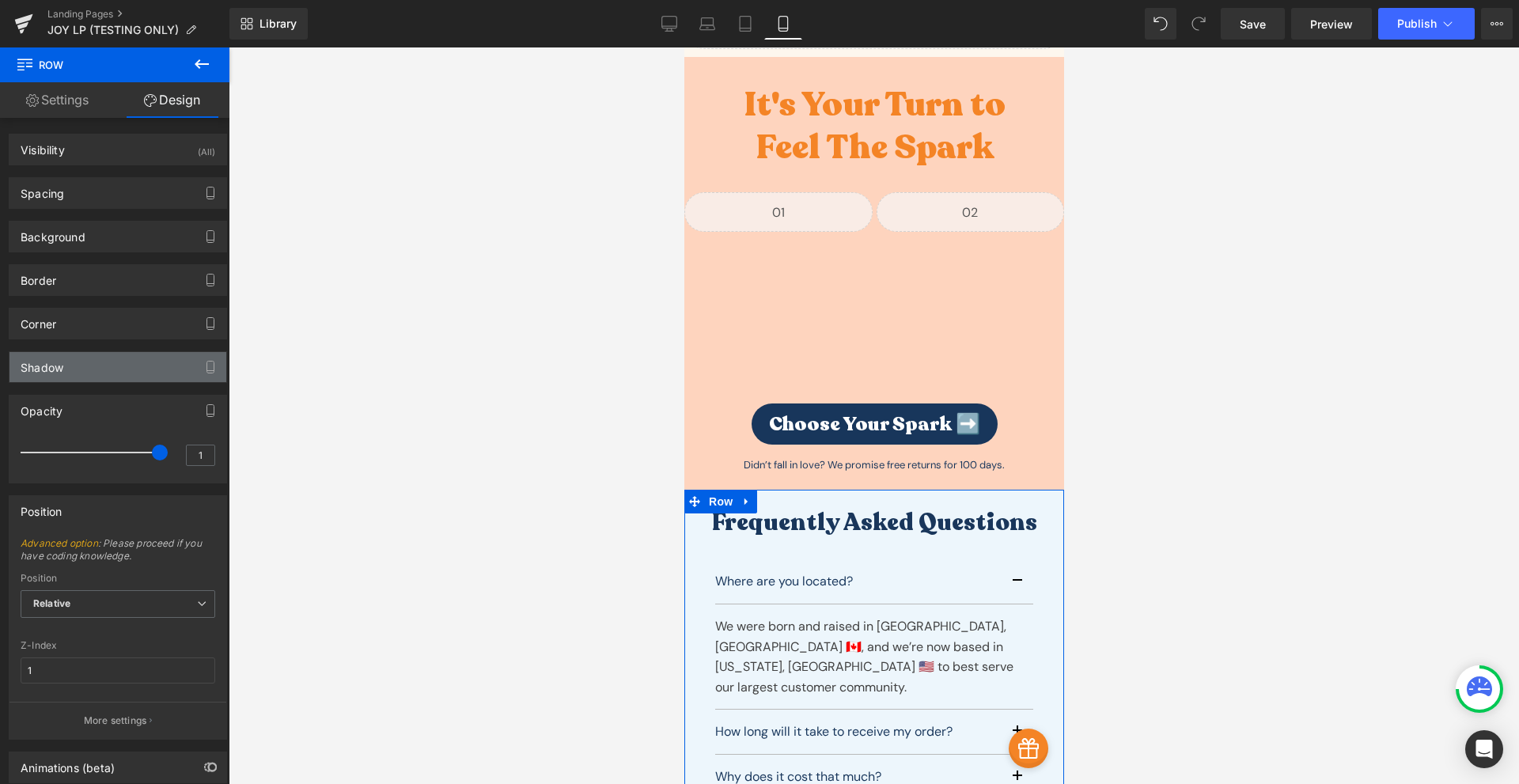
click at [137, 380] on div "Shadow" at bounding box center [117, 367] width 216 height 31
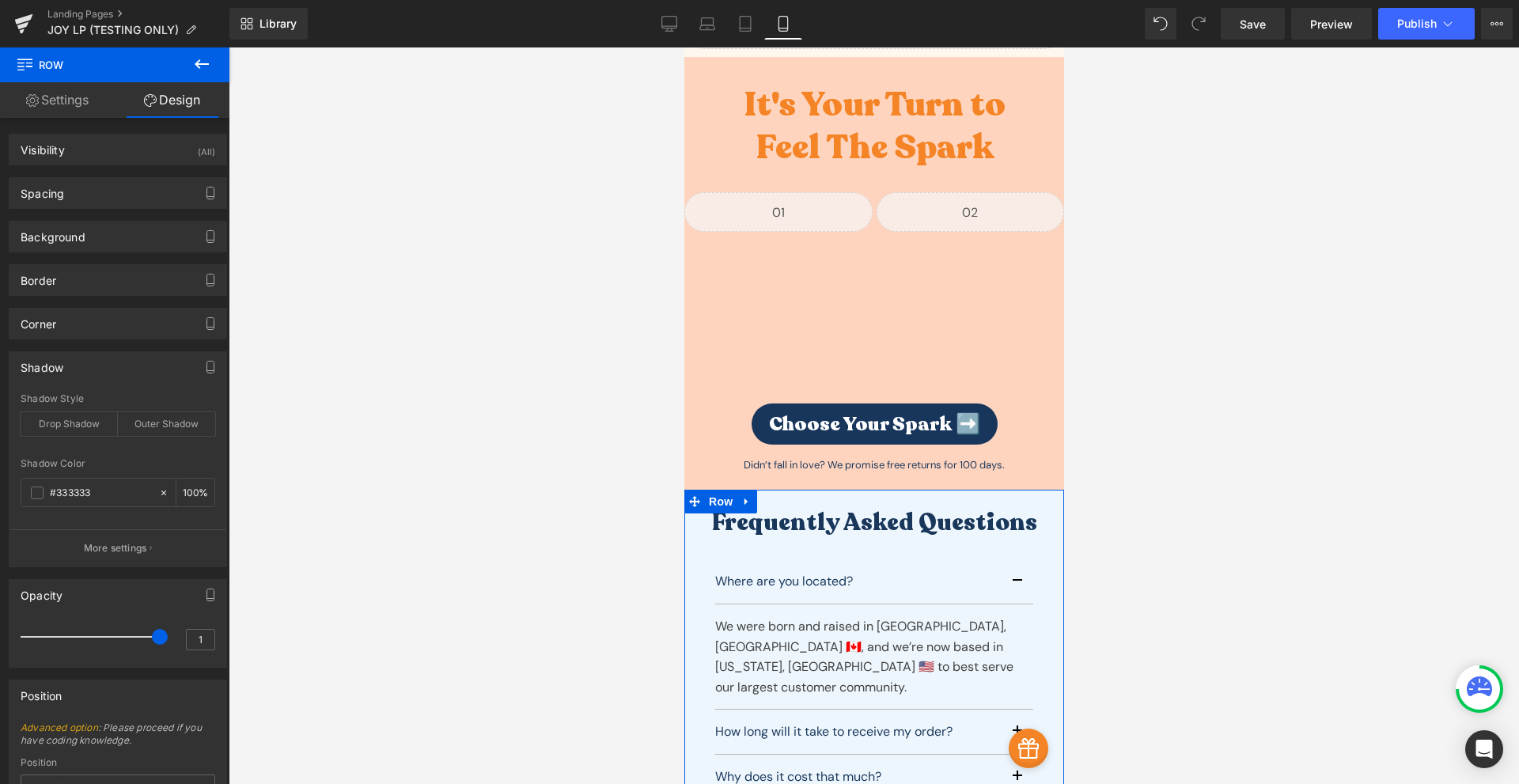
click at [142, 375] on div "Shadow" at bounding box center [117, 367] width 216 height 31
